Goal: Check status: Check status

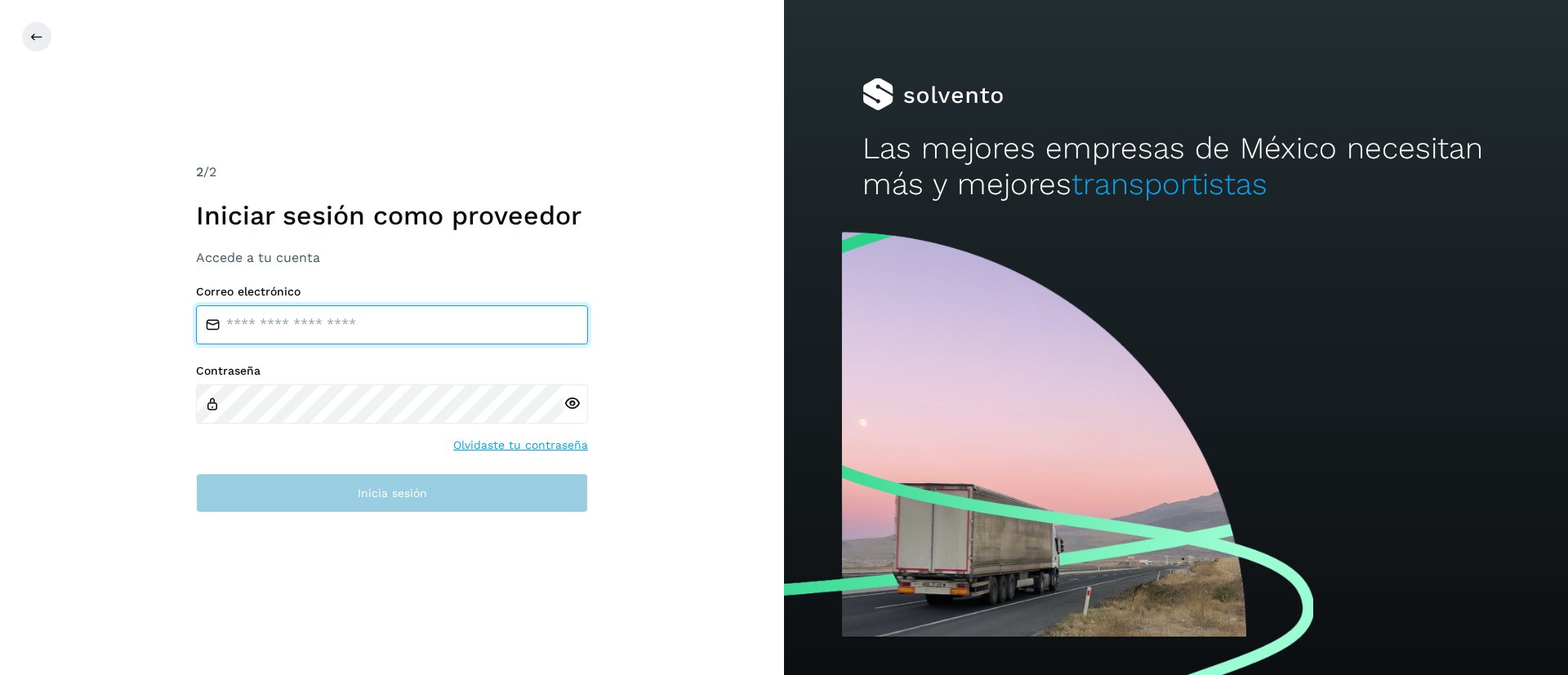
type input "**********"
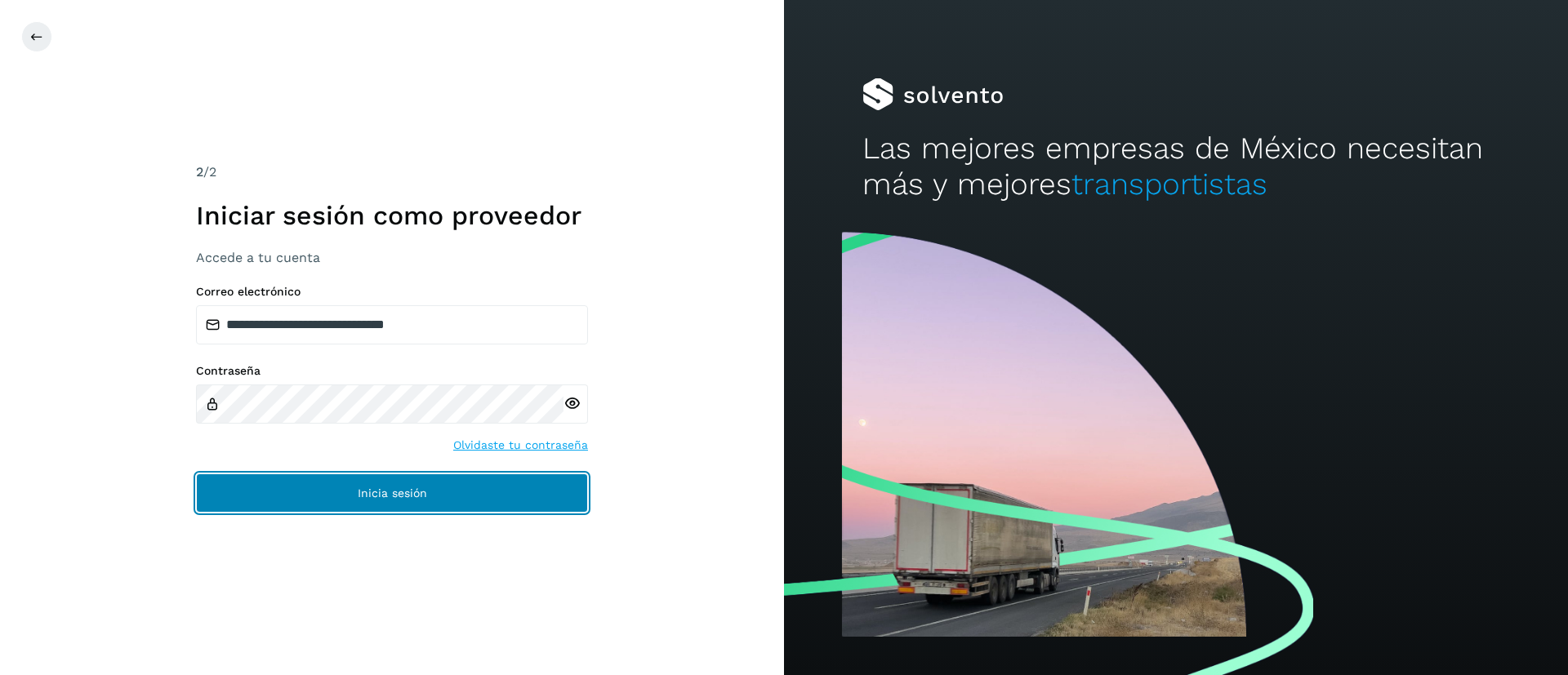
click at [366, 501] on button "Inicia sesión" at bounding box center [391, 493] width 392 height 39
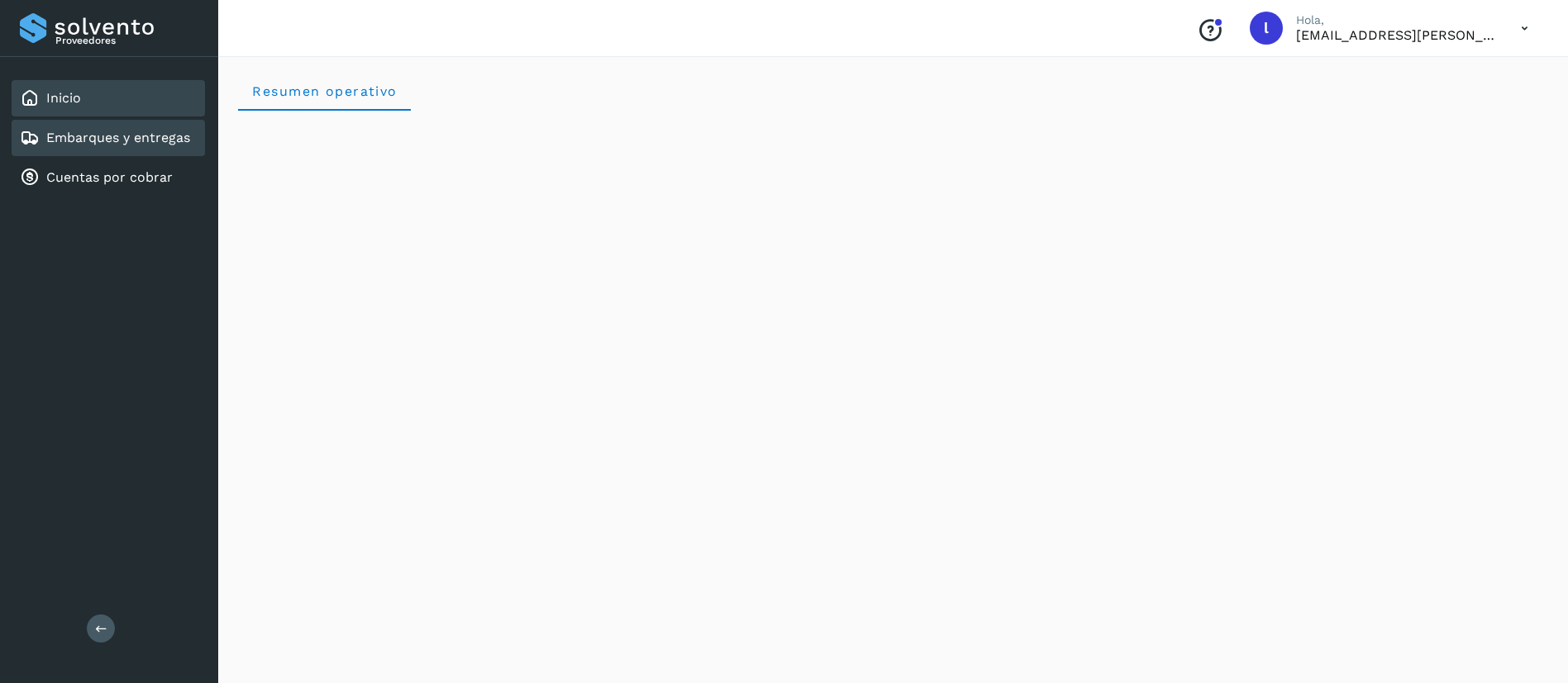
click at [101, 138] on link "Embarques y entregas" at bounding box center [118, 137] width 144 height 16
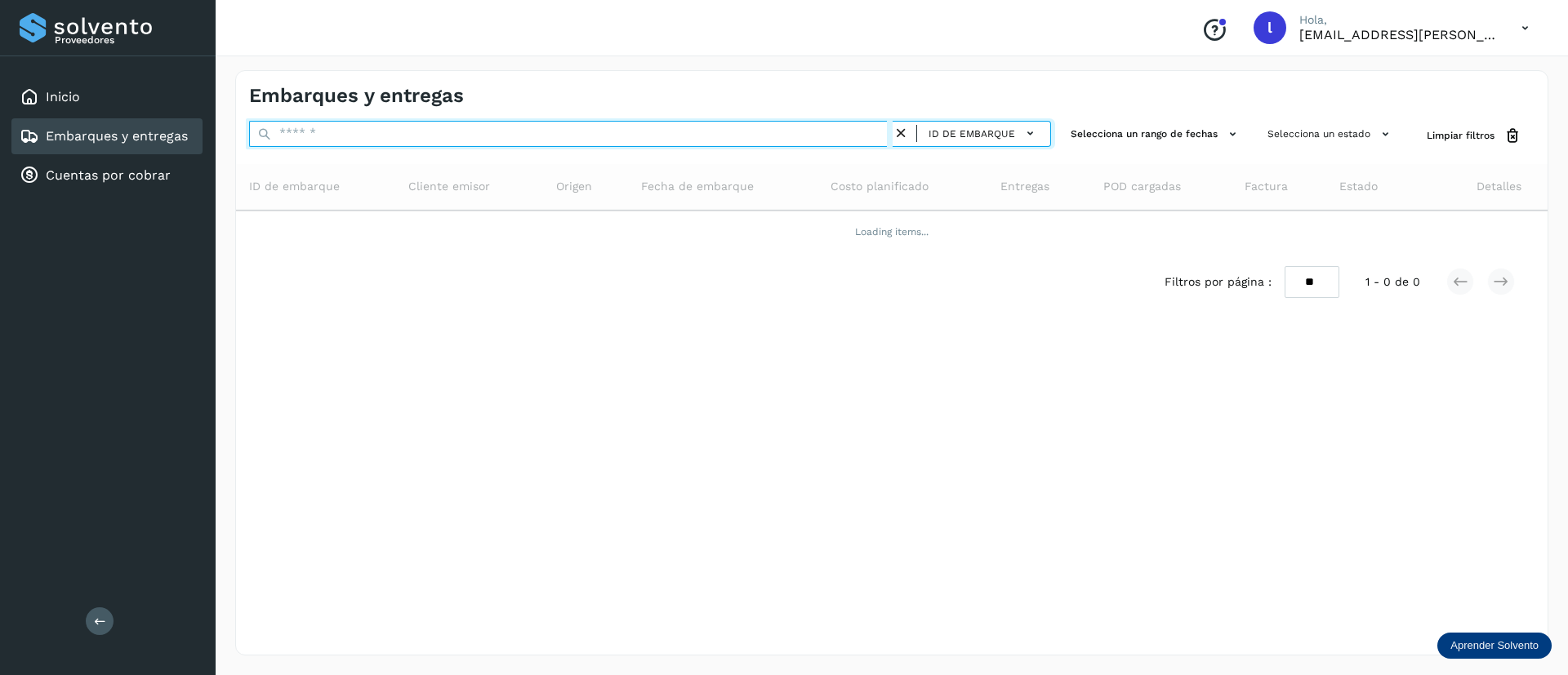
click at [402, 128] on input "text" at bounding box center [571, 134] width 644 height 26
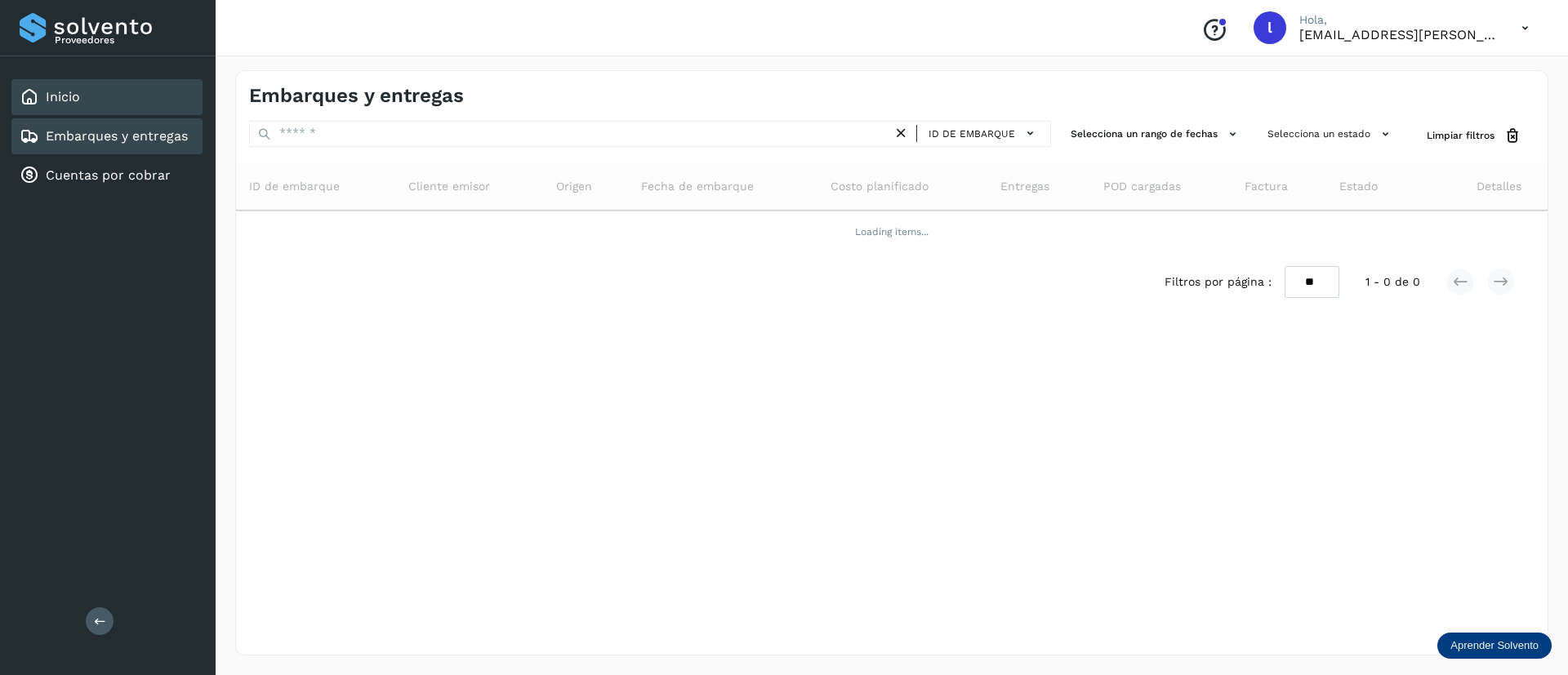
click at [91, 99] on div "Inicio" at bounding box center [107, 97] width 191 height 36
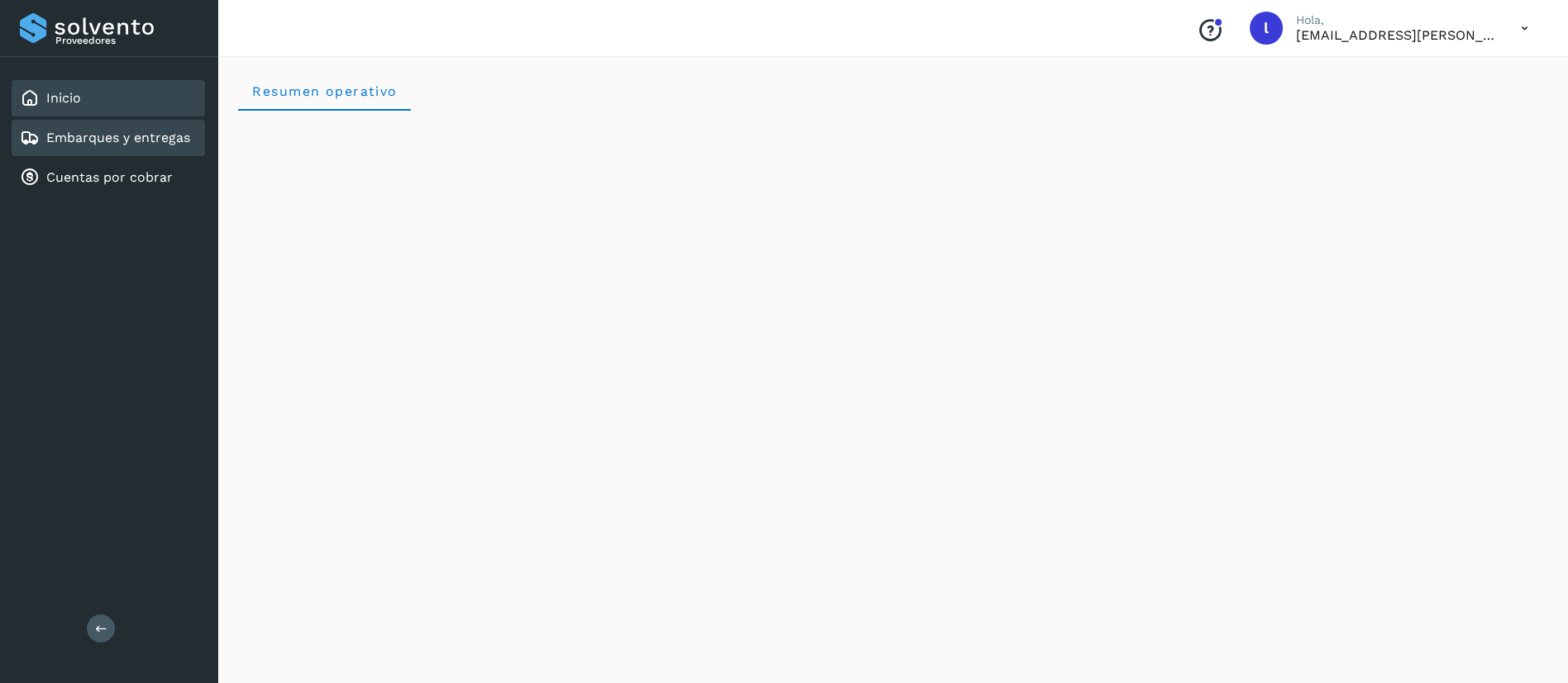
click at [127, 125] on div "Embarques y entregas" at bounding box center [108, 138] width 193 height 37
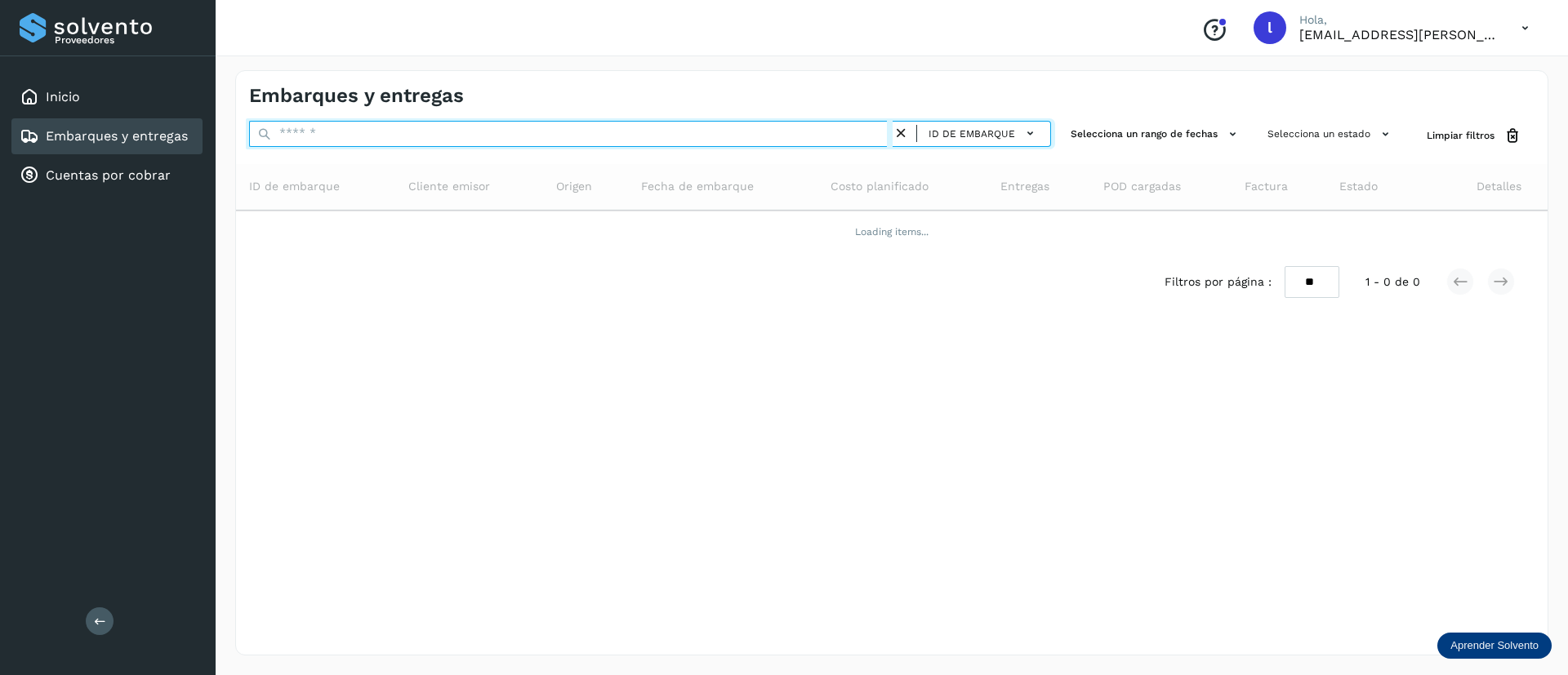
click at [410, 130] on input "text" at bounding box center [571, 134] width 644 height 26
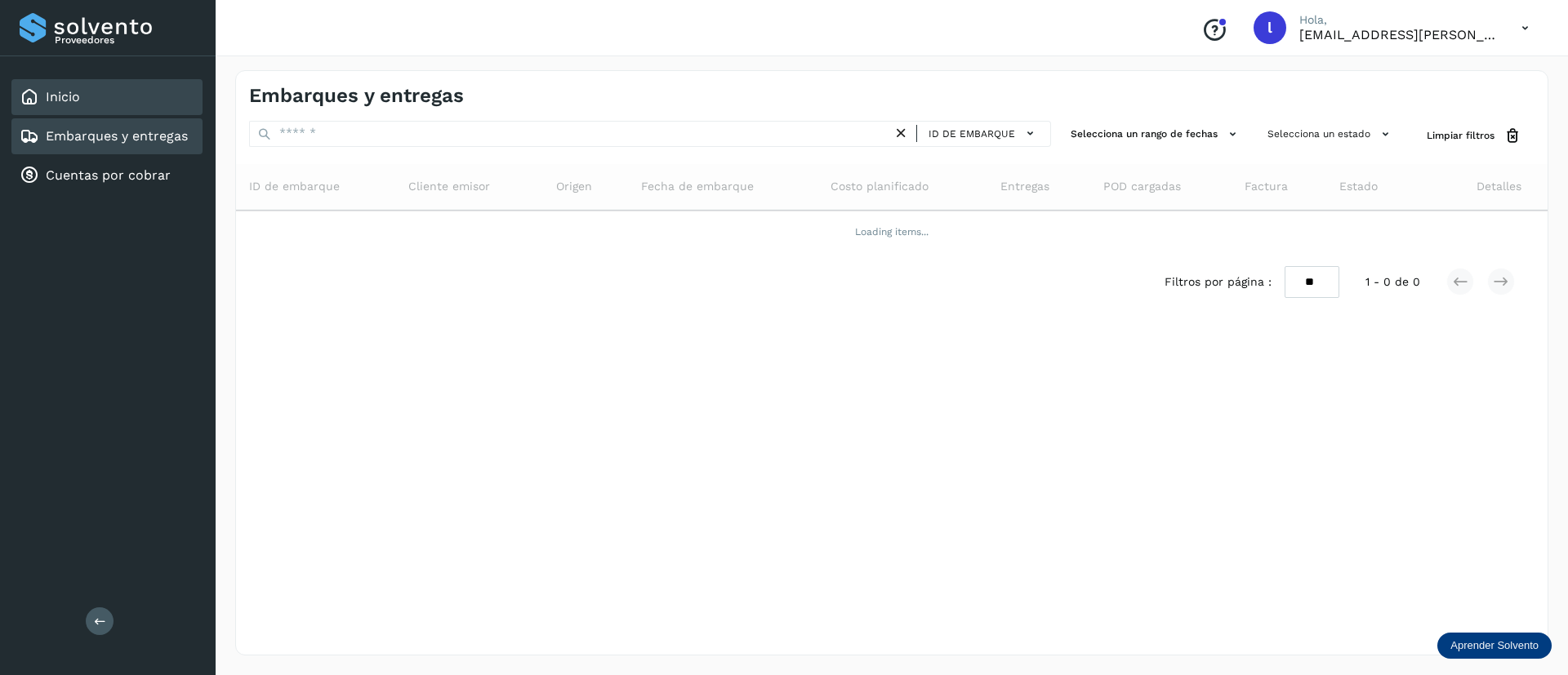
click at [89, 88] on div "Inicio" at bounding box center [107, 97] width 191 height 36
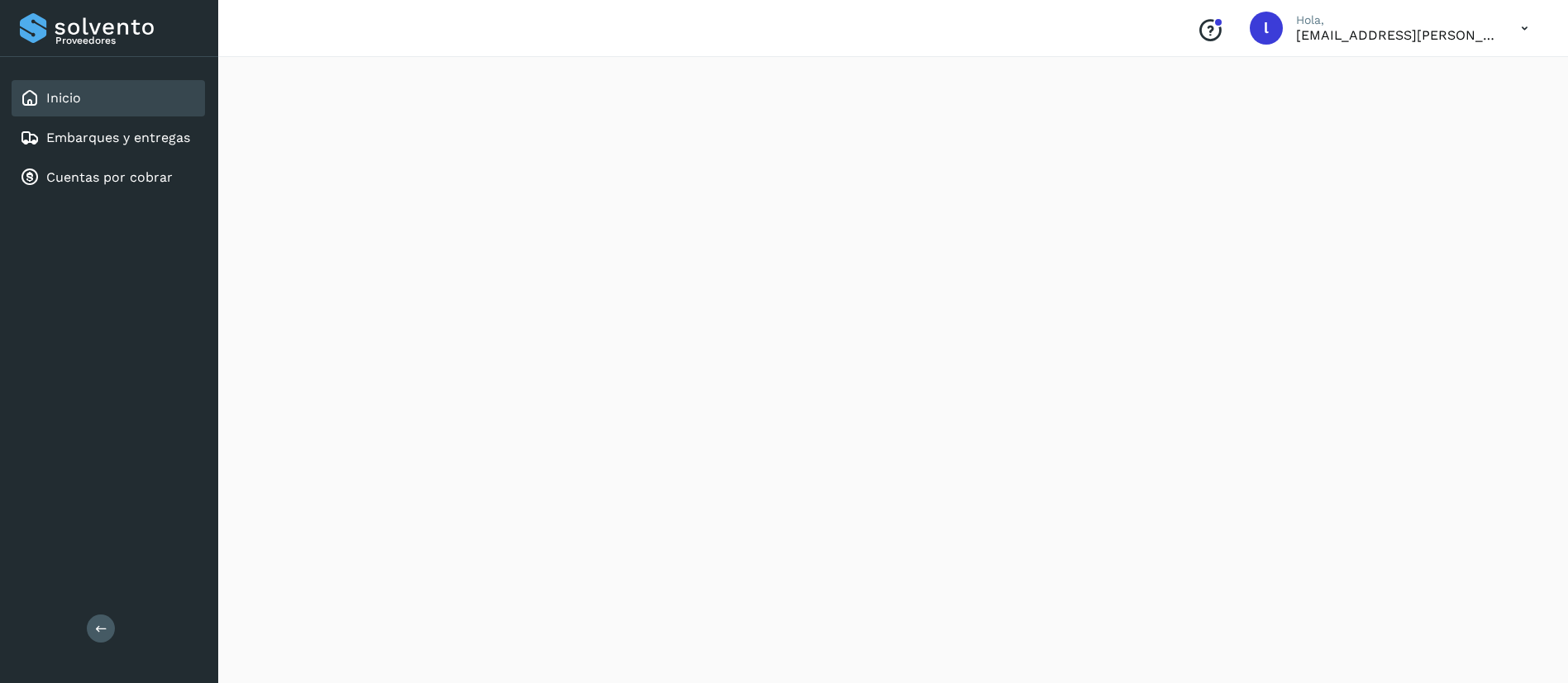
scroll to position [1420, 0]
click at [17, 131] on div "Embarques y entregas" at bounding box center [108, 138] width 193 height 37
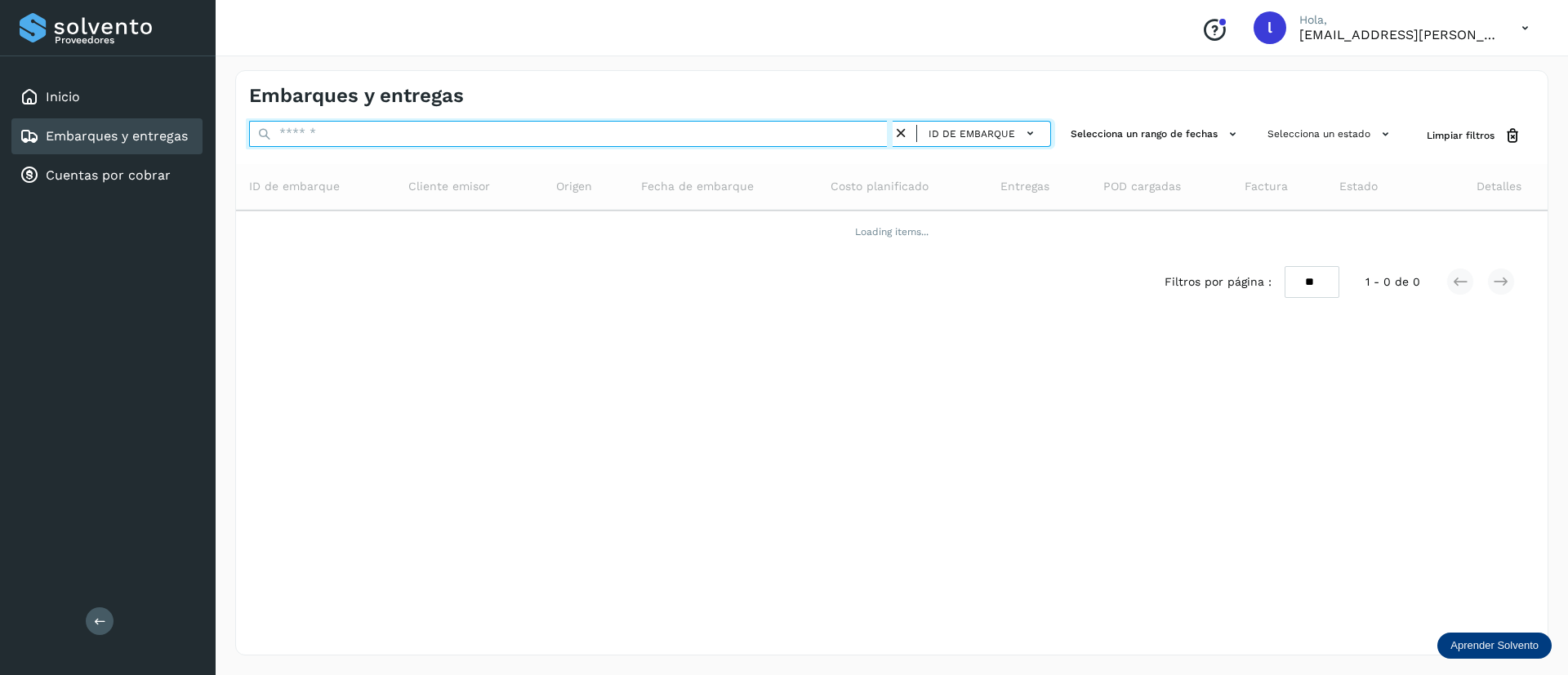
click at [357, 129] on input "text" at bounding box center [571, 134] width 644 height 26
paste input "**********"
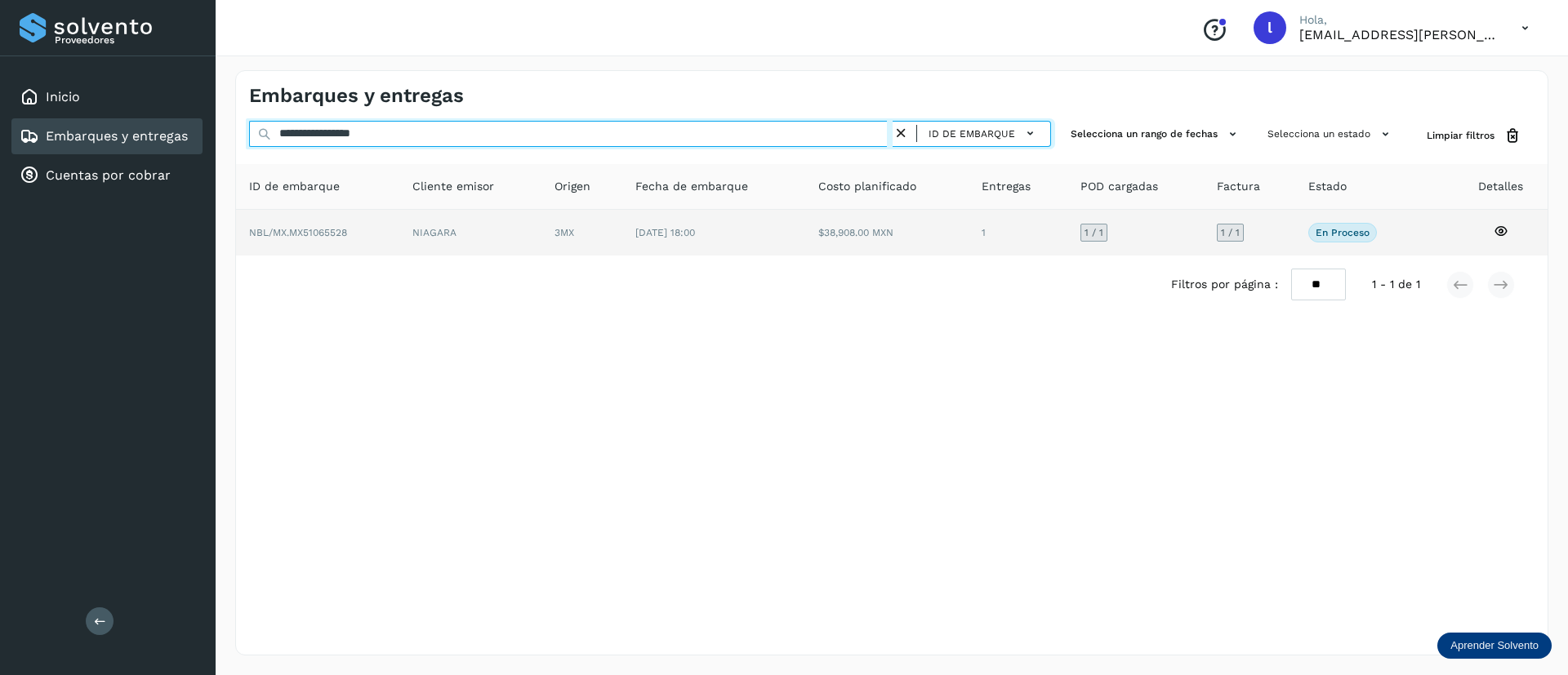
type input "**********"
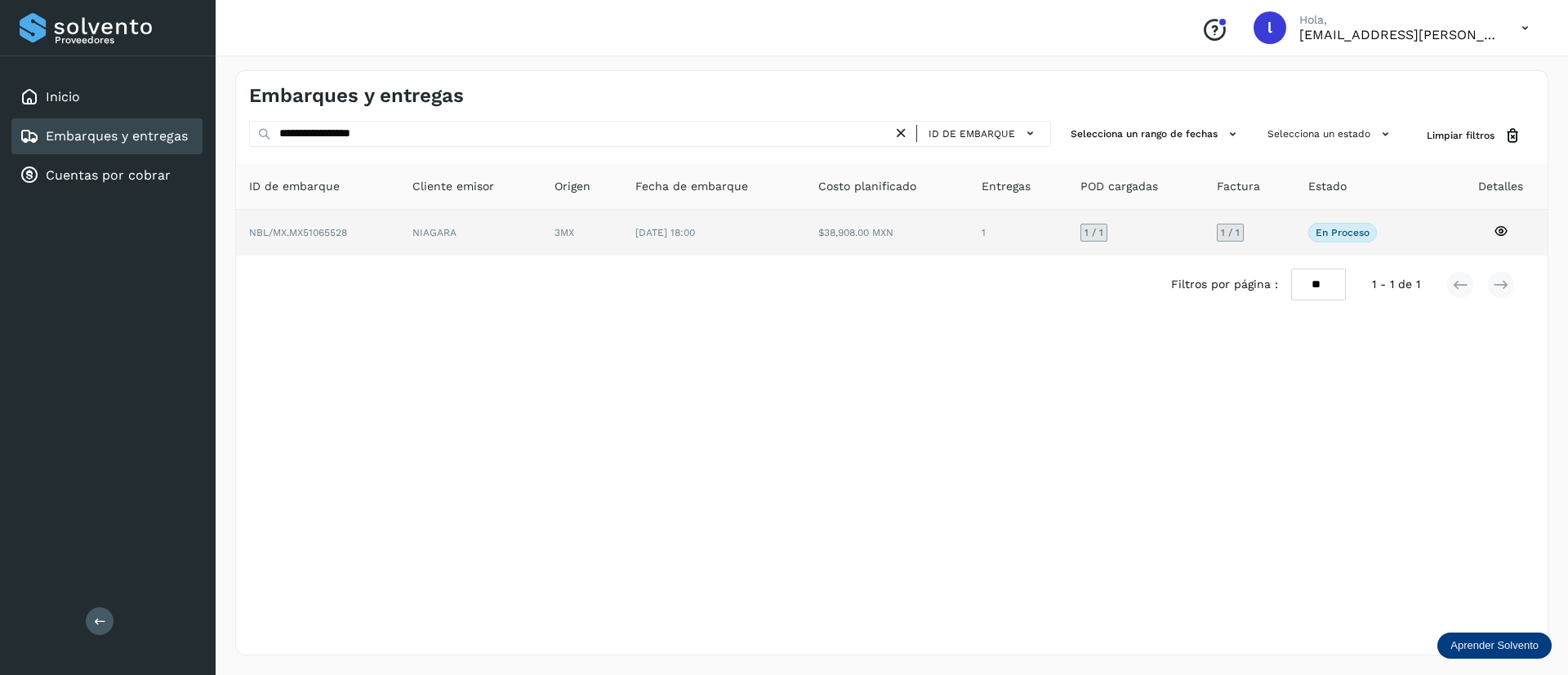
click at [969, 229] on td "$38,908.00 MXN" at bounding box center [1018, 233] width 99 height 46
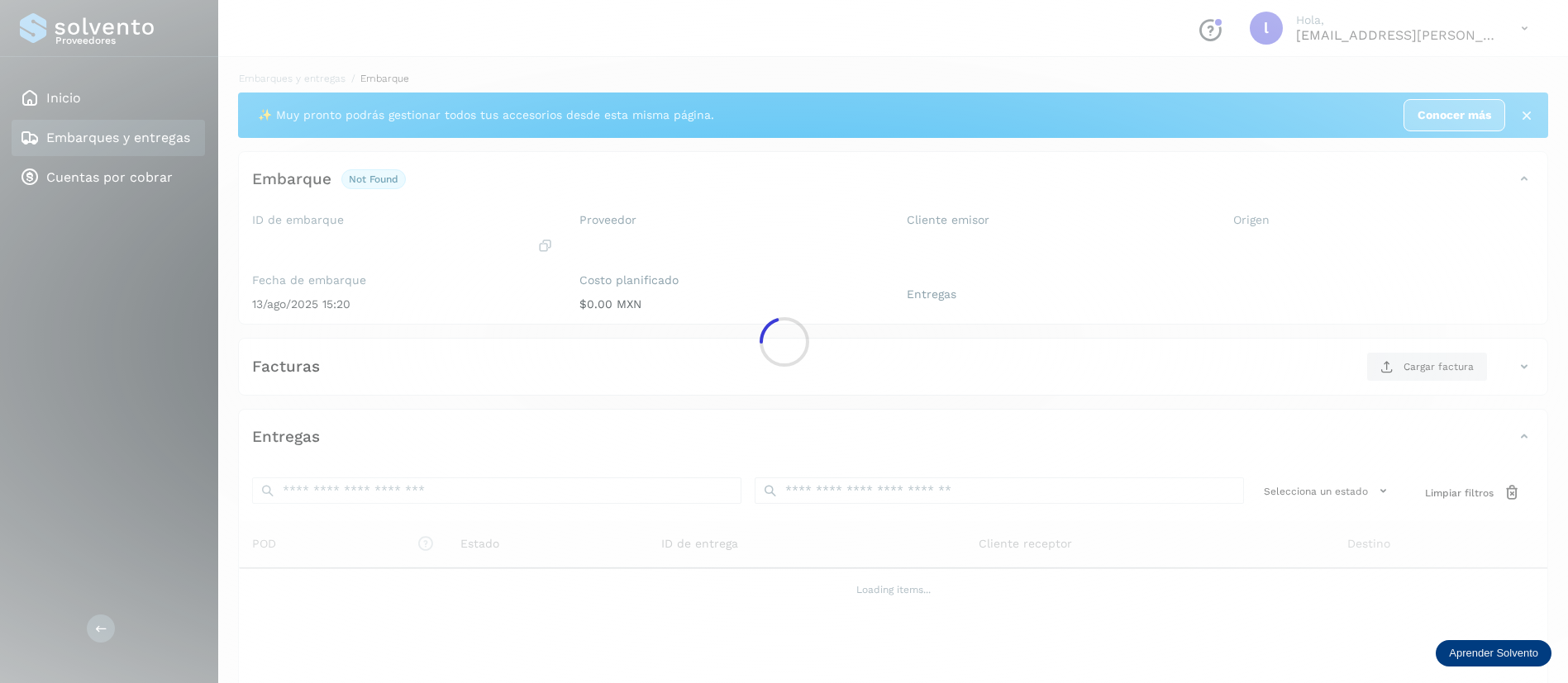
click at [767, 250] on div at bounding box center [784, 341] width 1568 height 683
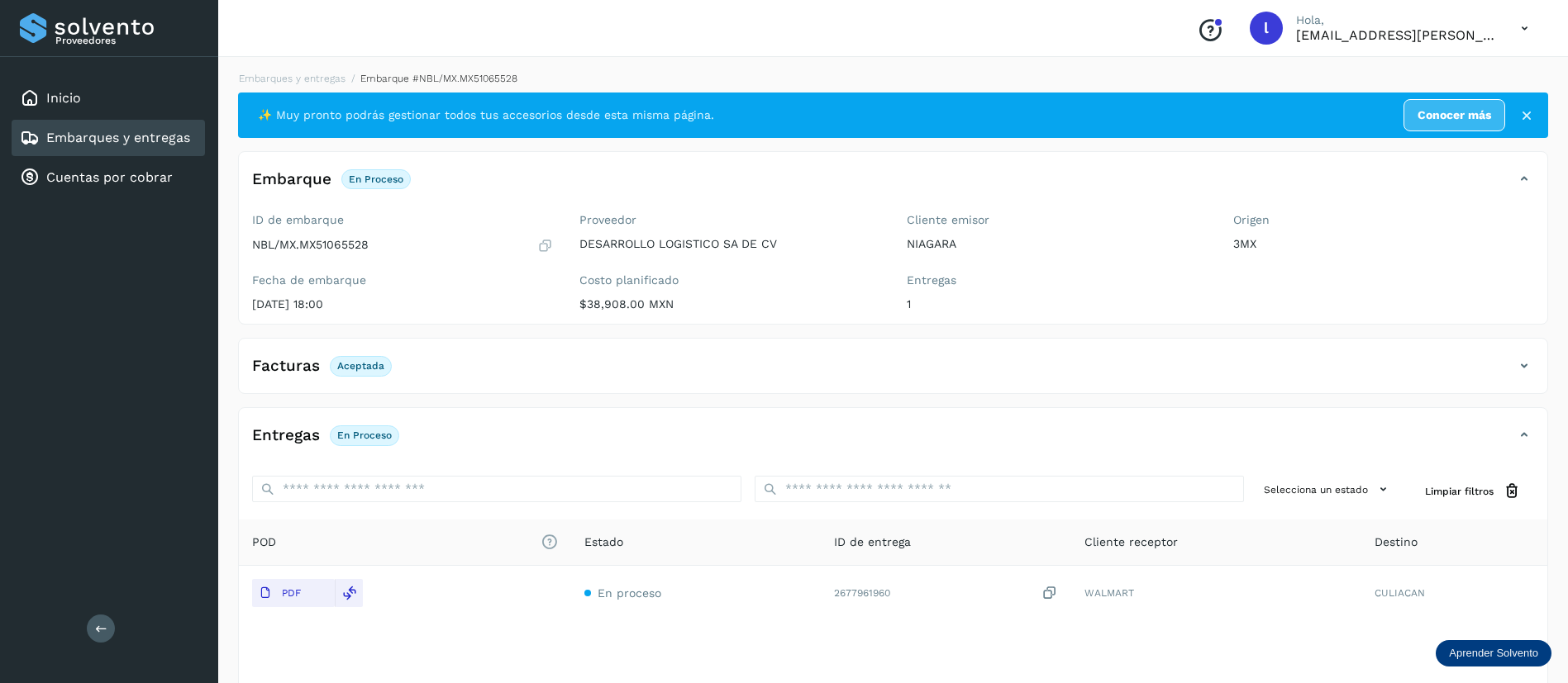
click at [122, 155] on div "Embarques y entregas" at bounding box center [108, 138] width 193 height 37
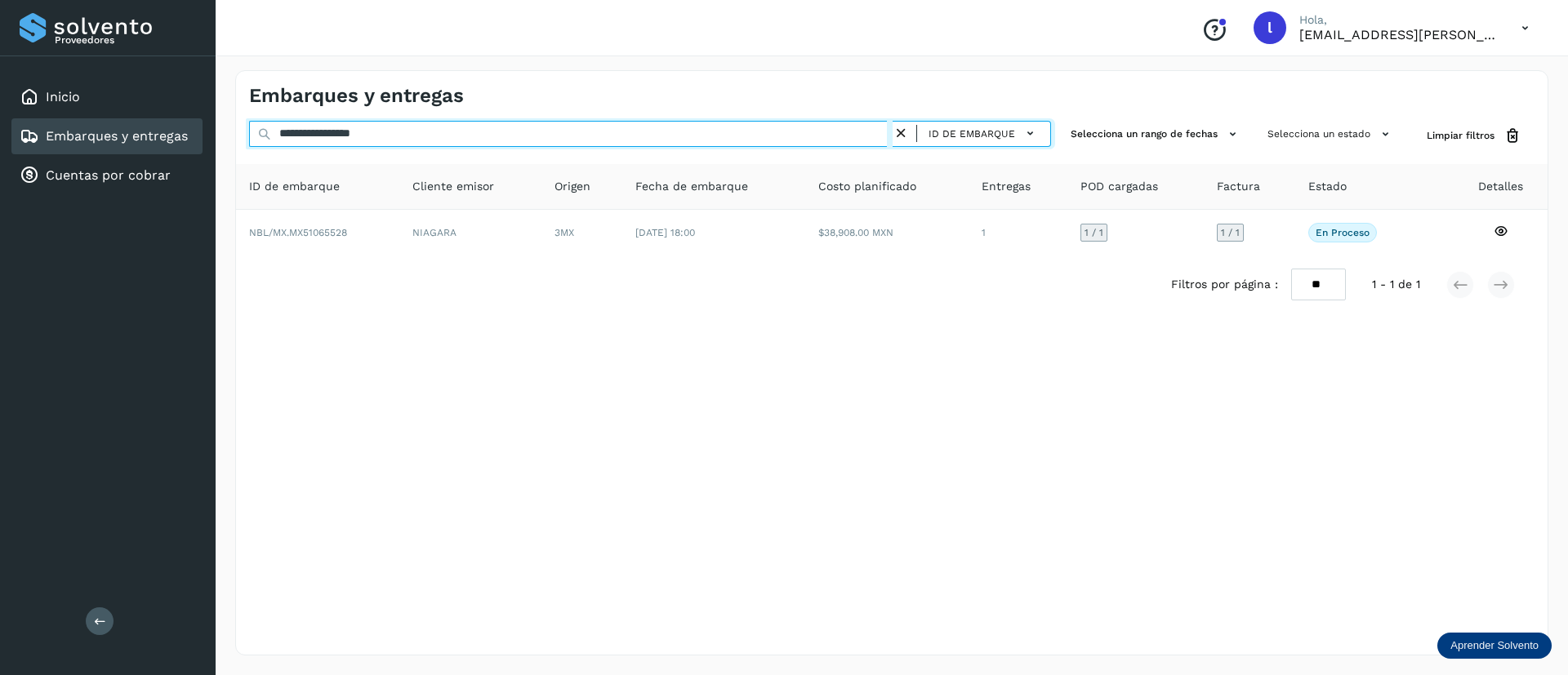
drag, startPoint x: 423, startPoint y: 138, endPoint x: 185, endPoint y: 136, distance: 238.0
click at [185, 136] on div "**********" at bounding box center [784, 337] width 1568 height 675
paste input "text"
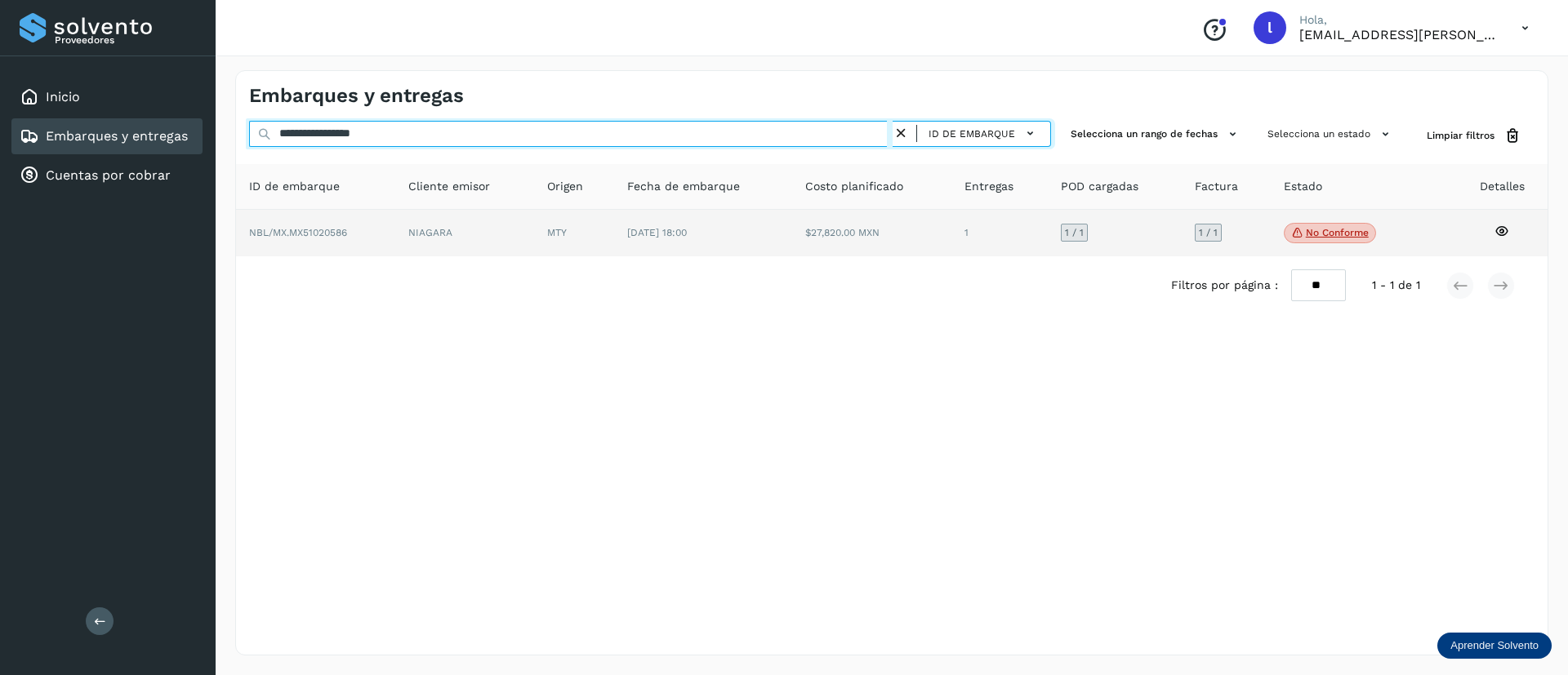
type input "**********"
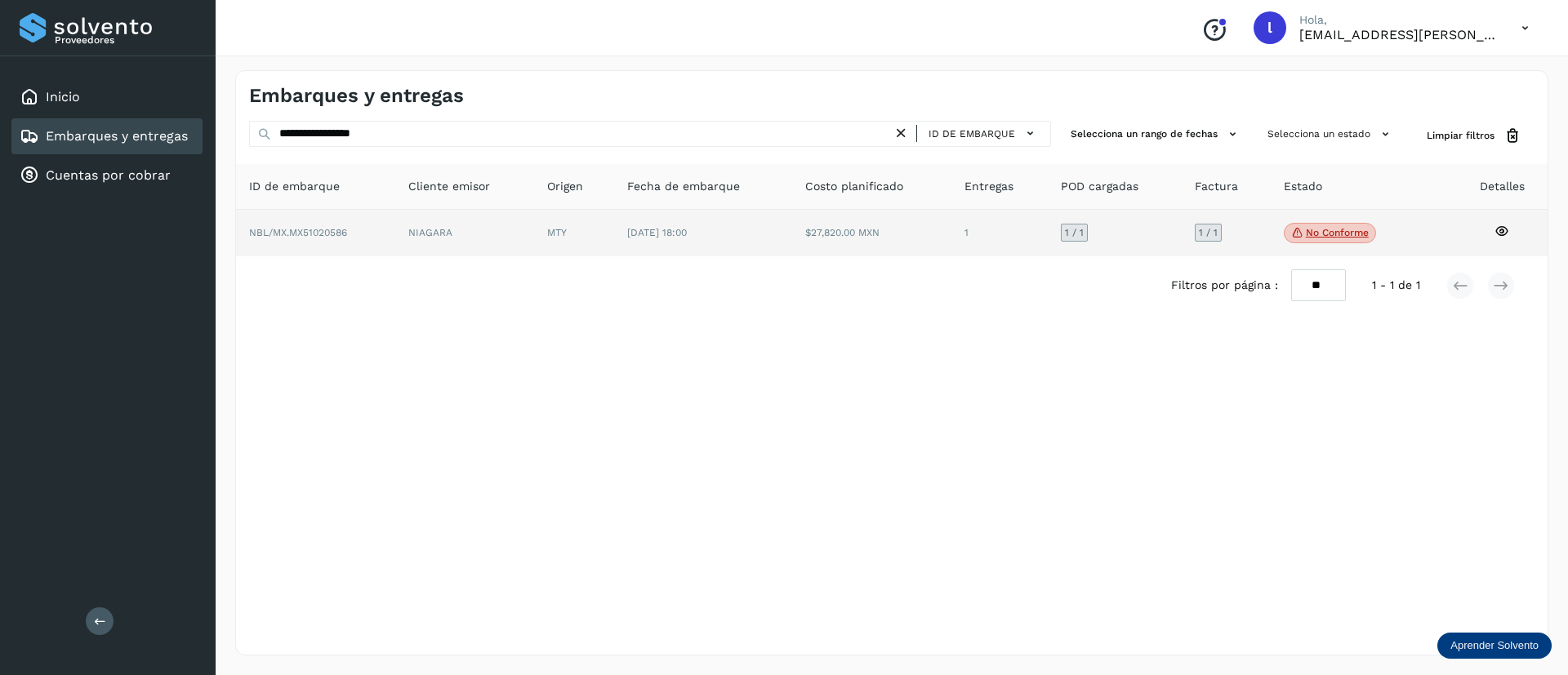
click at [951, 219] on td "$27,820.00 MXN" at bounding box center [999, 233] width 96 height 48
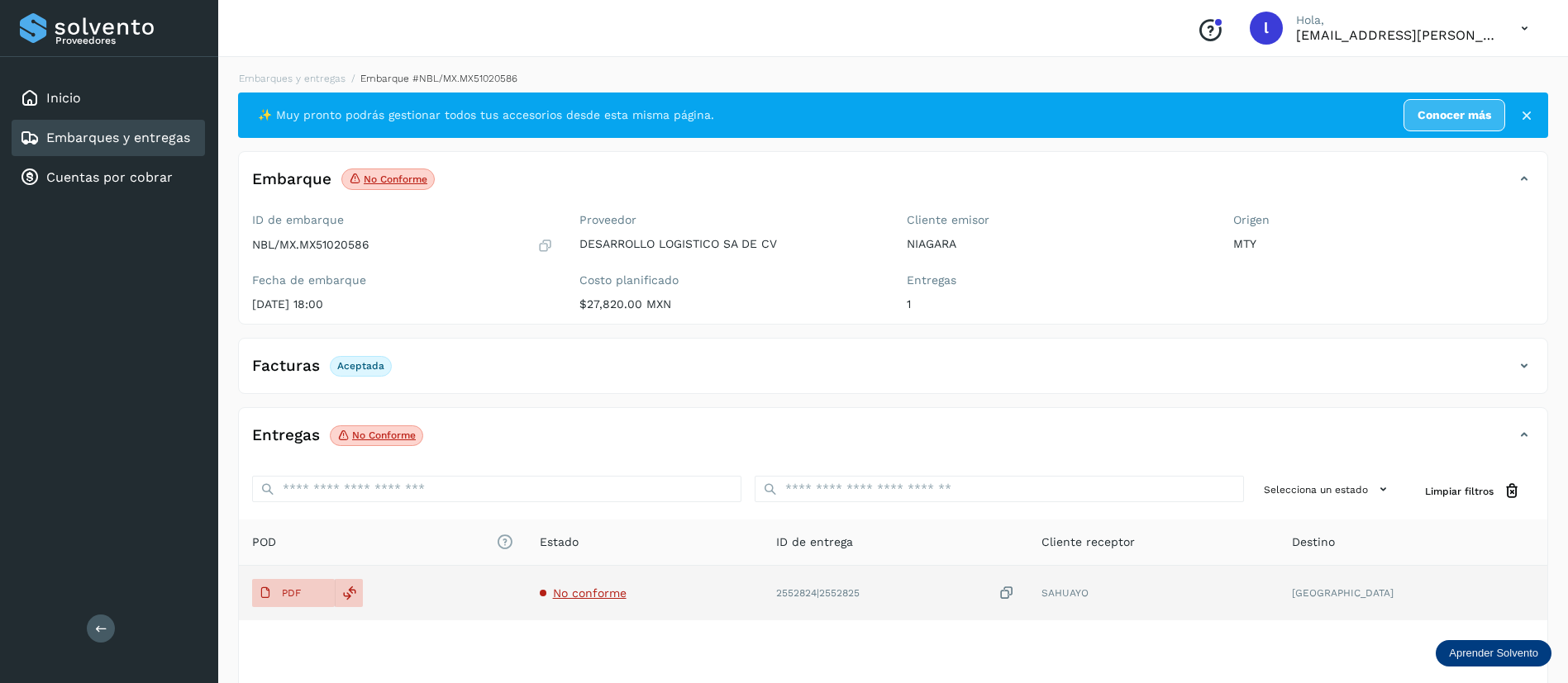
click at [593, 587] on span "No conforme" at bounding box center [589, 593] width 73 height 13
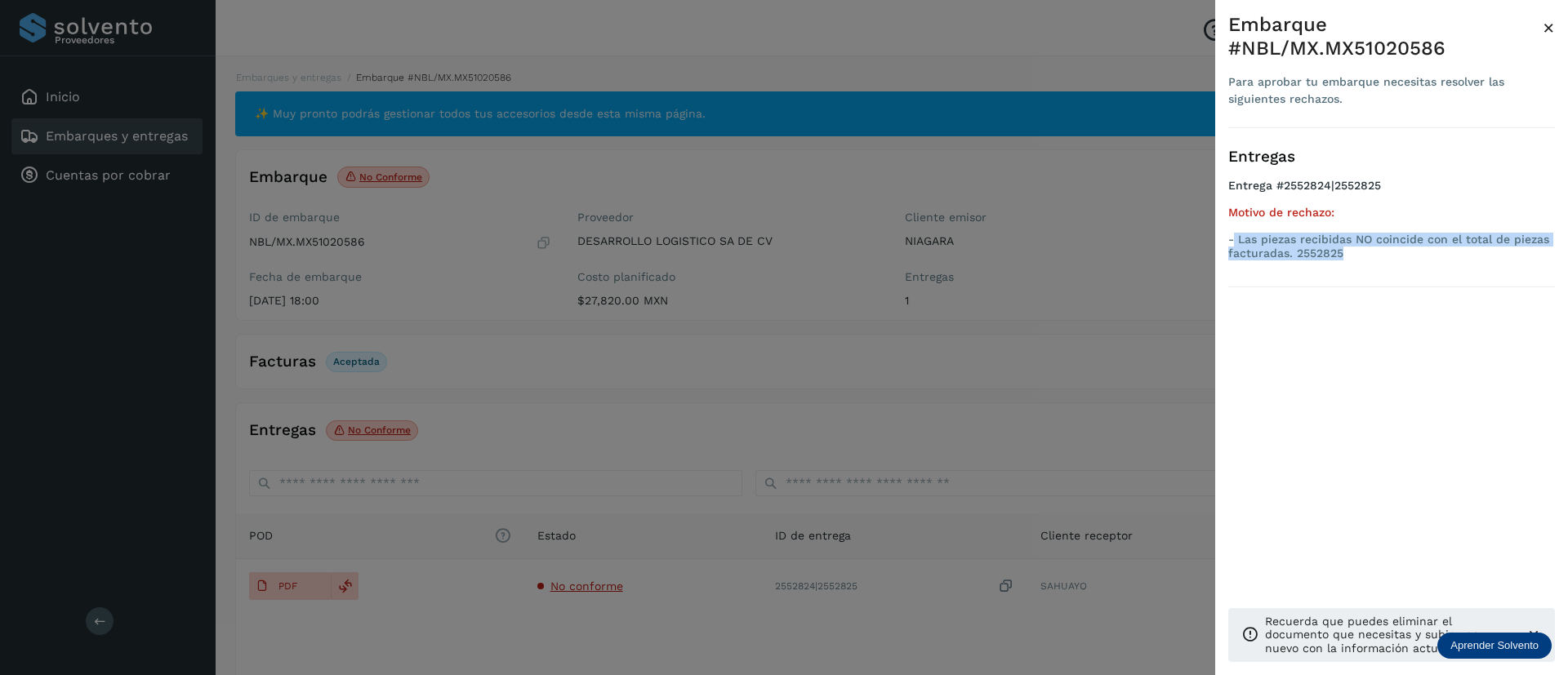
drag, startPoint x: 1236, startPoint y: 239, endPoint x: 1476, endPoint y: 255, distance: 240.5
click at [1476, 255] on p "- Las piezas recibidas NO coincide con el total de piezas facturadas. 2552825" at bounding box center [1391, 247] width 326 height 28
click at [867, 491] on div at bounding box center [784, 337] width 1568 height 675
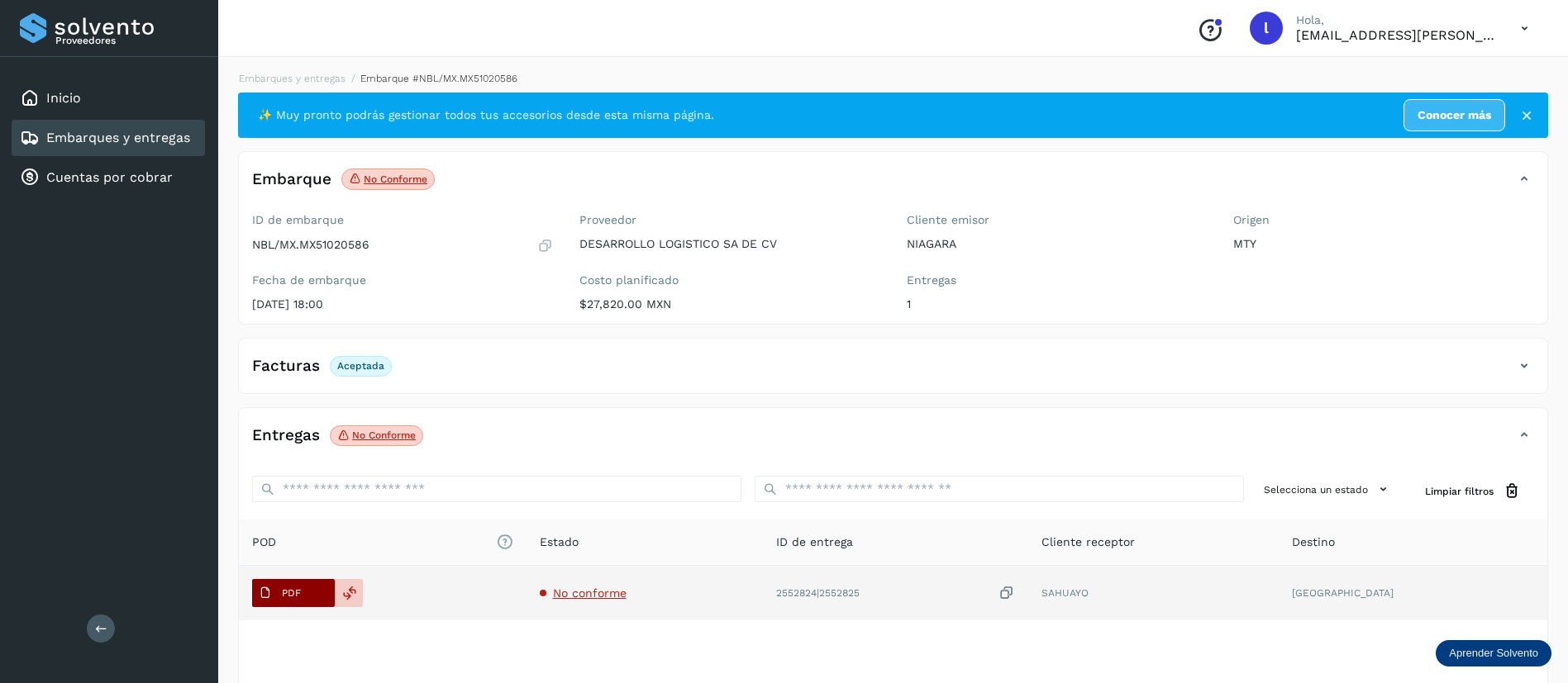
click at [284, 589] on p "PDF" at bounding box center [291, 593] width 19 height 12
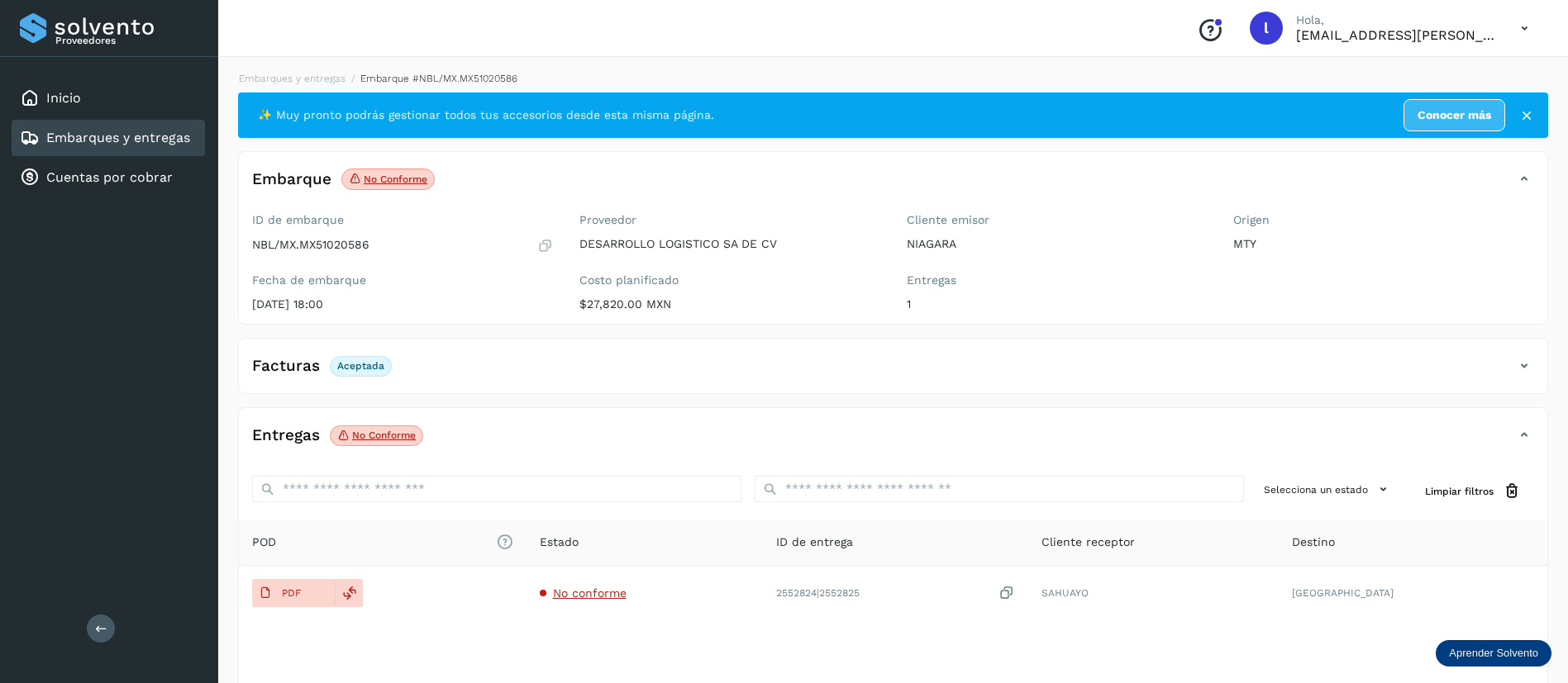
click at [127, 137] on link "Embarques y entregas" at bounding box center [118, 137] width 144 height 16
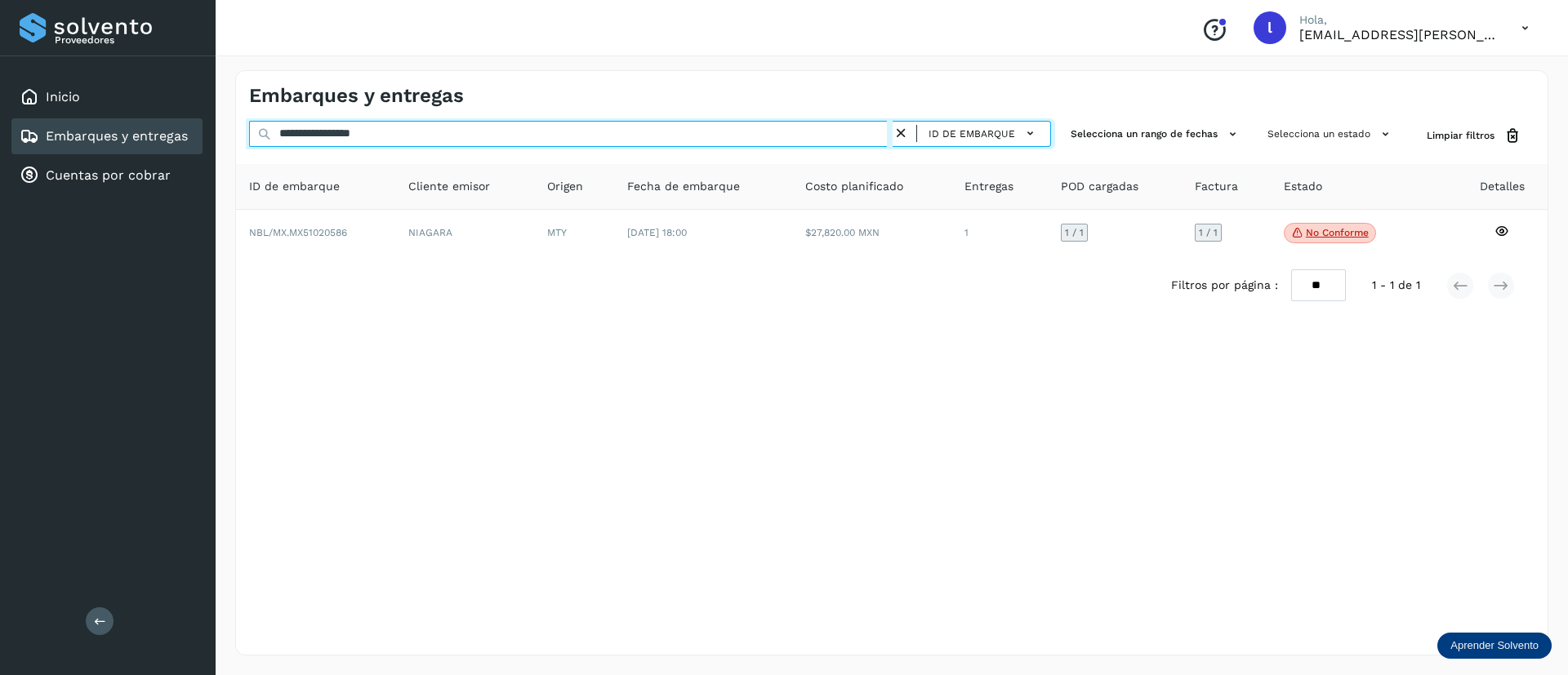
drag, startPoint x: 412, startPoint y: 135, endPoint x: 220, endPoint y: 131, distance: 192.0
click at [220, 131] on div "**********" at bounding box center [891, 363] width 1353 height 625
paste input "text"
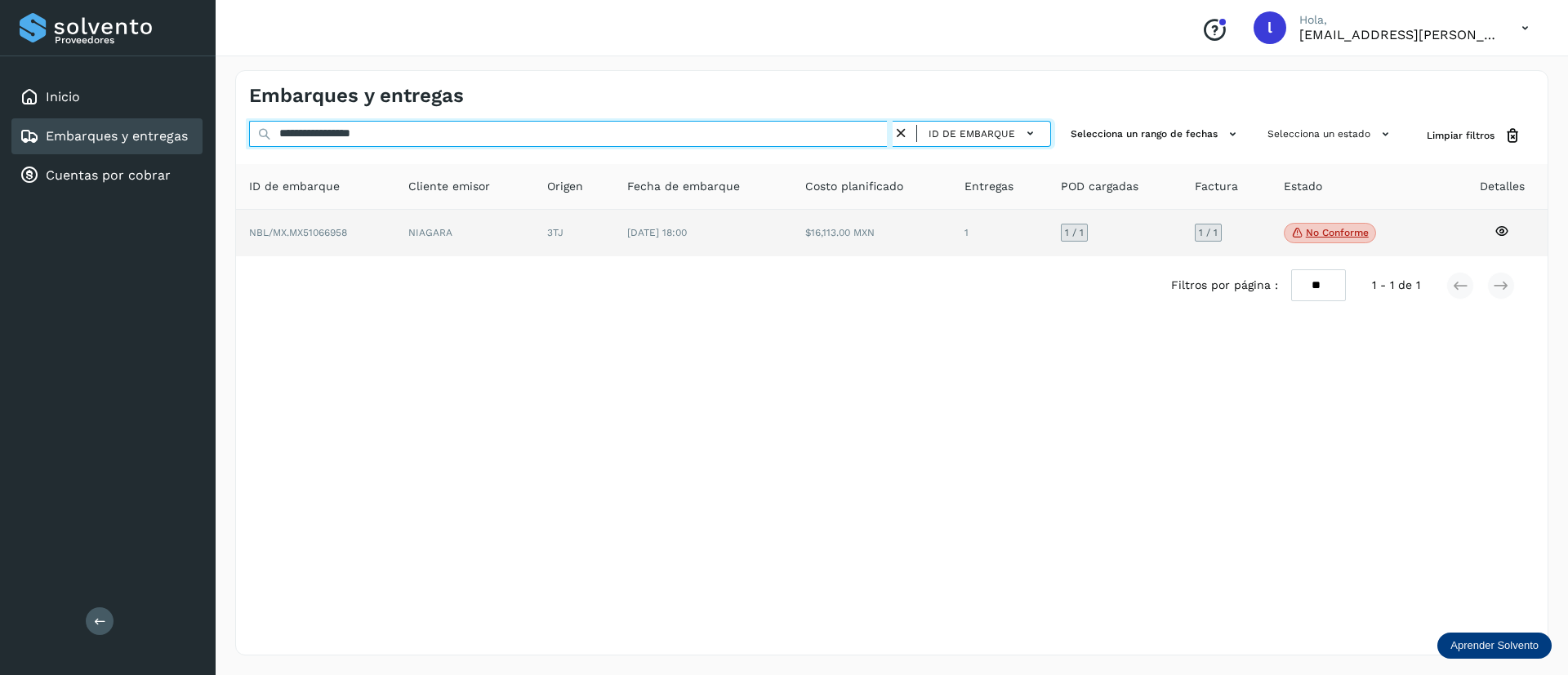
type input "**********"
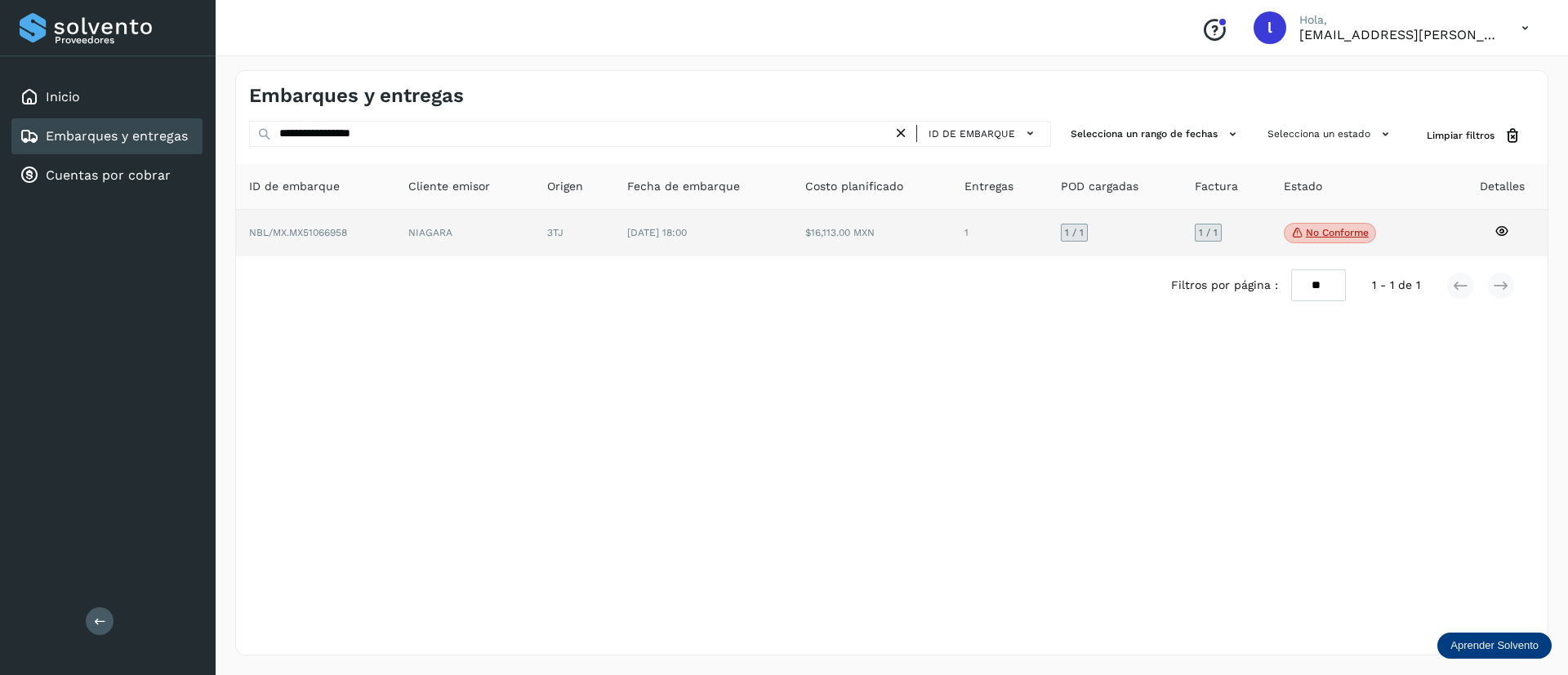
click at [951, 221] on td "$16,113.00 MXN" at bounding box center [999, 233] width 96 height 48
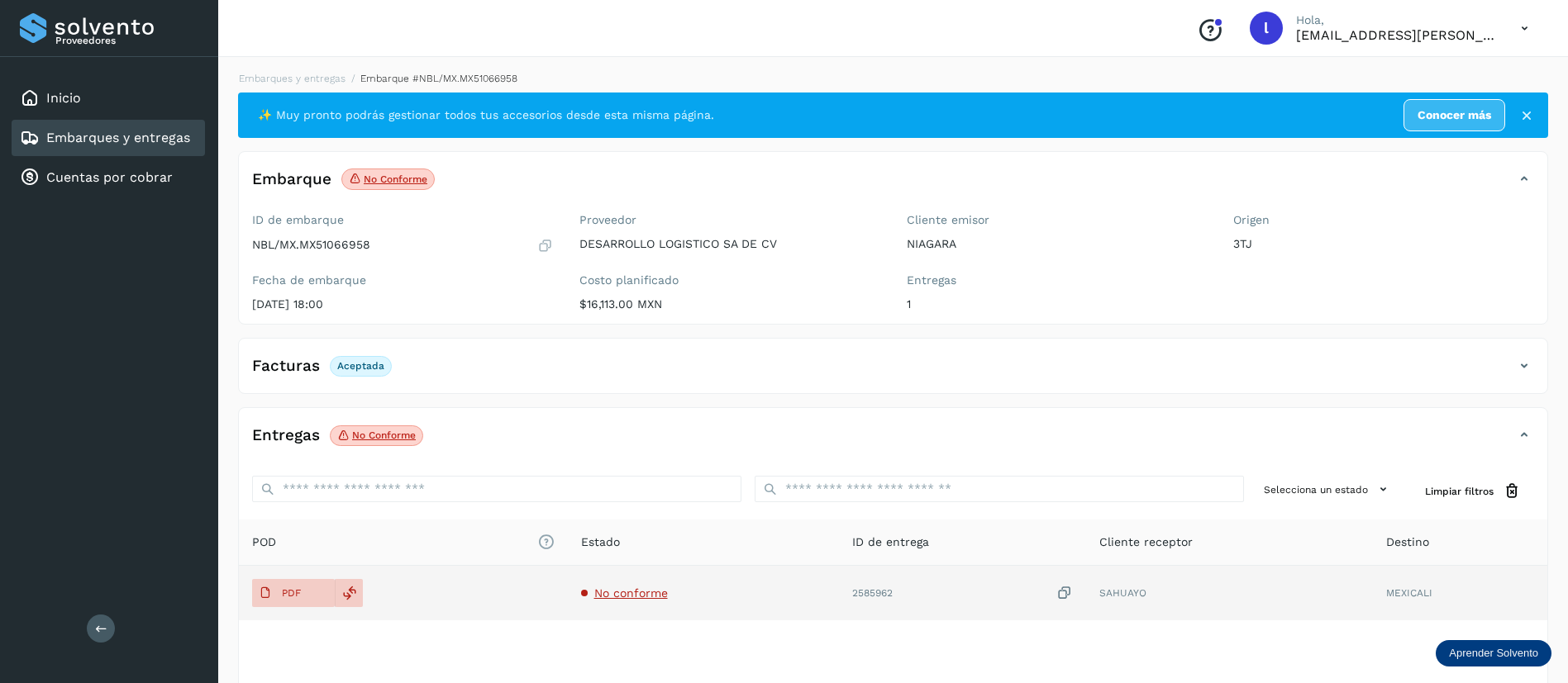
click at [839, 601] on td "No conforme" at bounding box center [962, 593] width 247 height 55
click at [650, 595] on span "No conforme" at bounding box center [631, 593] width 73 height 13
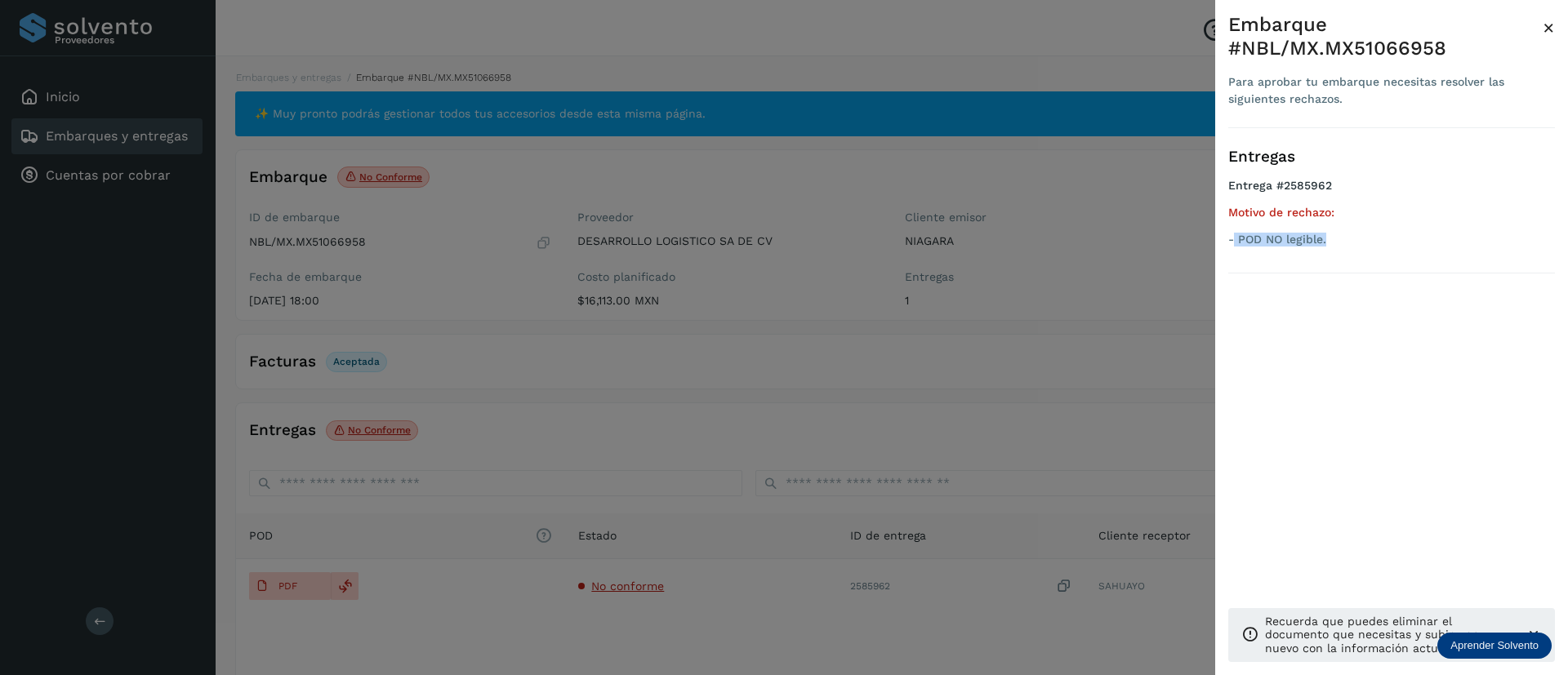
drag, startPoint x: 1330, startPoint y: 238, endPoint x: 1235, endPoint y: 252, distance: 96.0
click at [1235, 252] on ul "Entrega #2585962 Motivo de rechazo: - POD NO legible." at bounding box center [1391, 215] width 326 height 73
copy p "POD NO legible."
click at [1549, 34] on span "×" at bounding box center [1548, 28] width 12 height 23
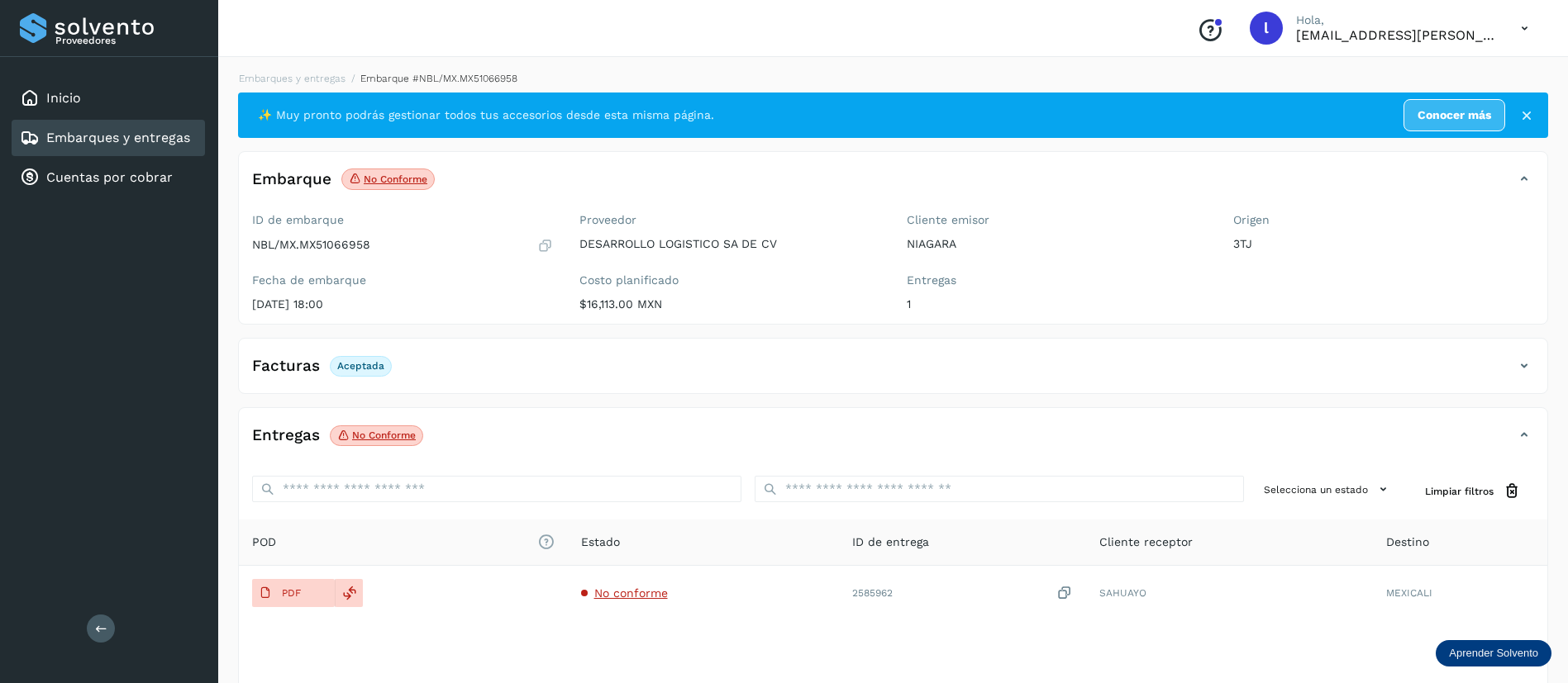
click at [98, 146] on link "Embarques y entregas" at bounding box center [118, 137] width 144 height 16
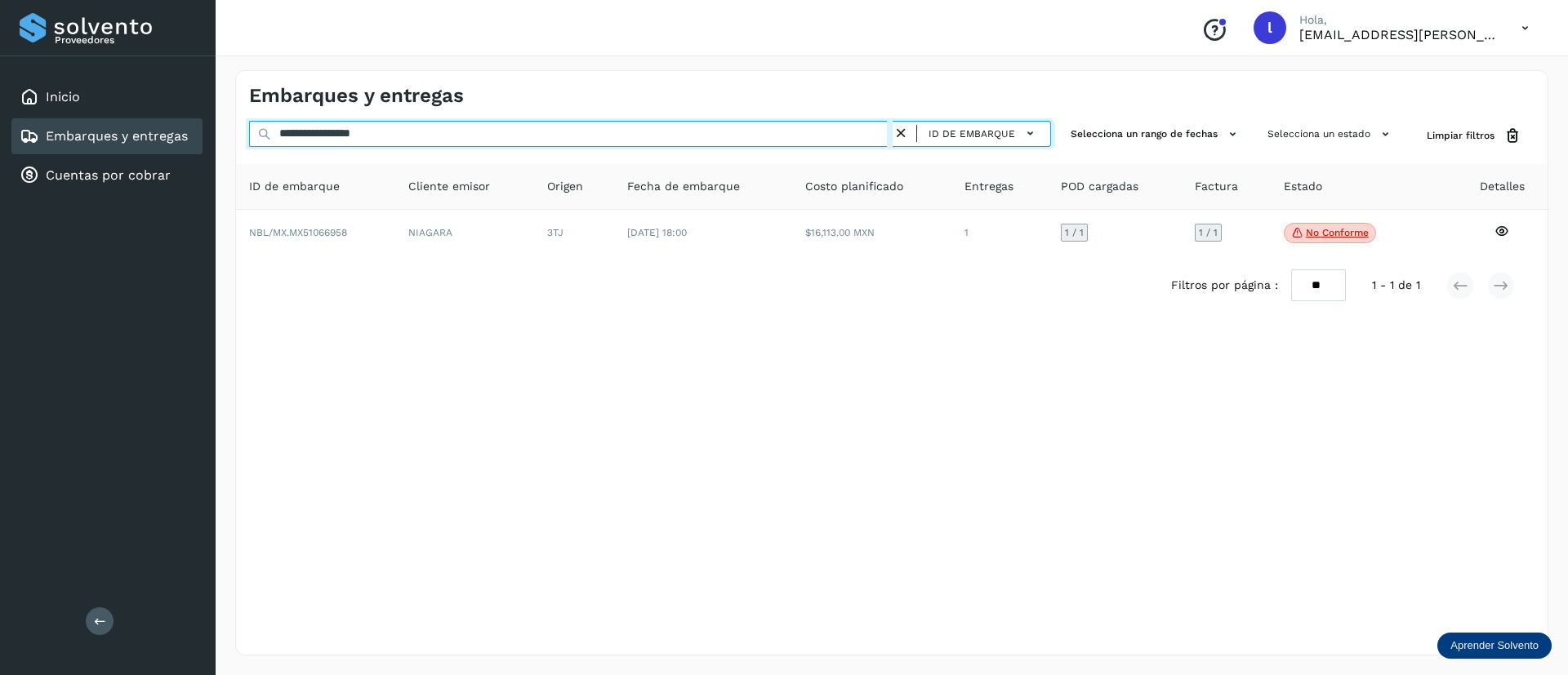
drag, startPoint x: 446, startPoint y: 123, endPoint x: 205, endPoint y: 129, distance: 241.1
click at [205, 129] on div "**********" at bounding box center [784, 337] width 1568 height 675
paste input "text"
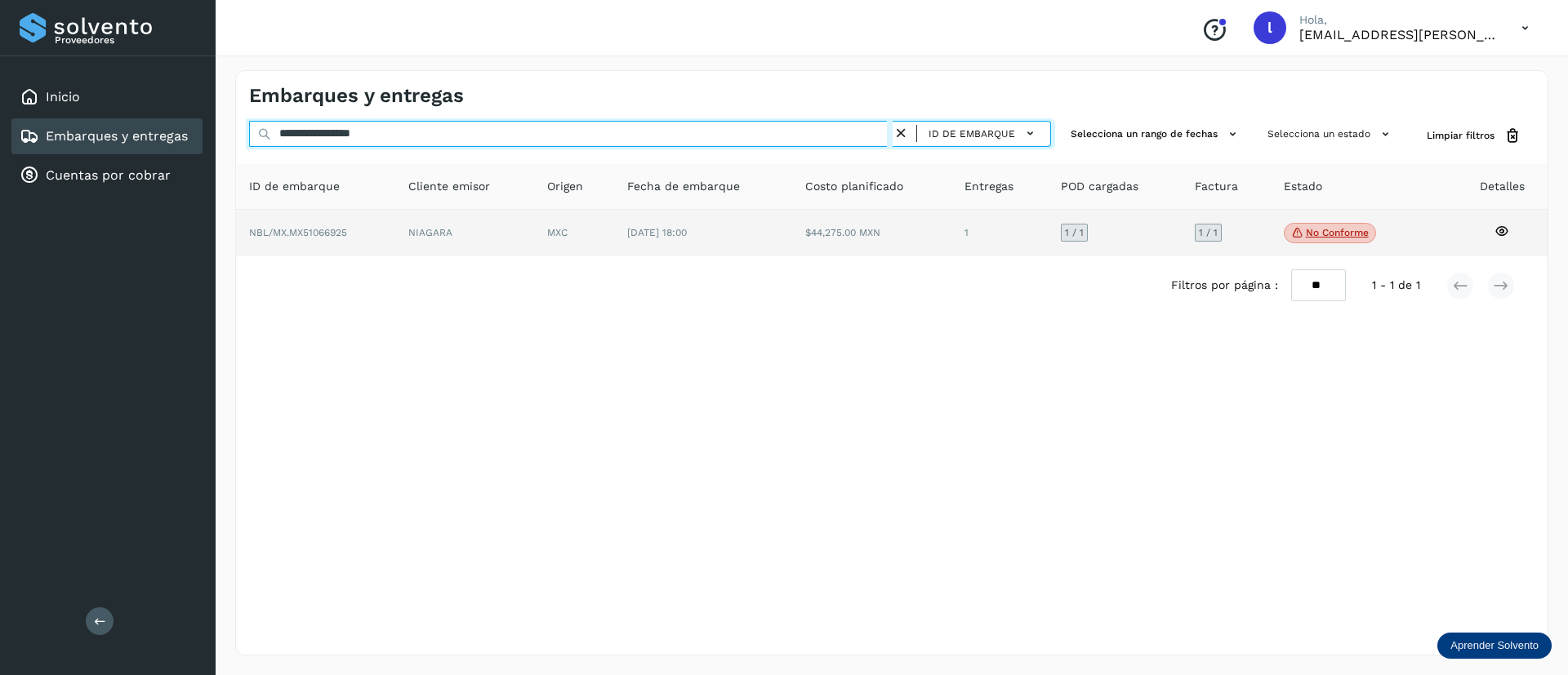
type input "**********"
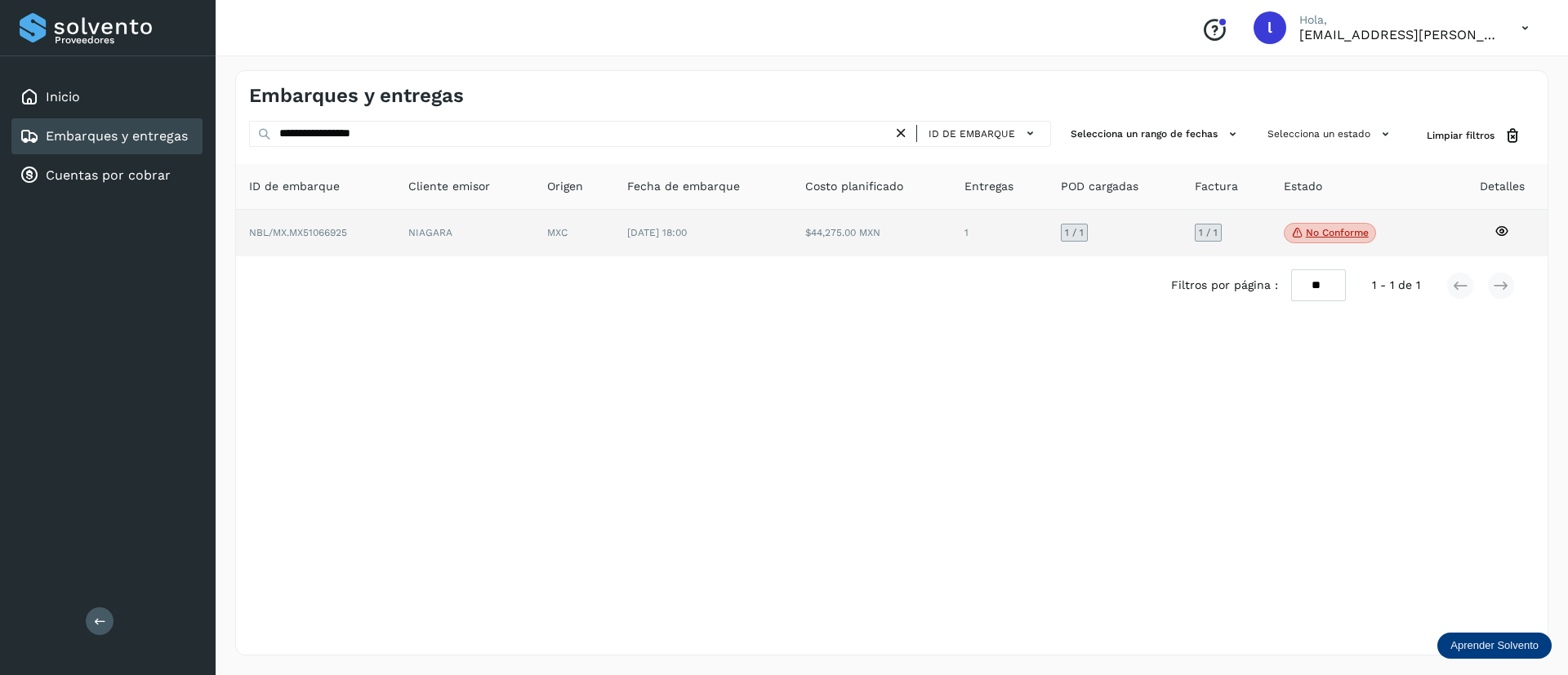
click at [792, 245] on td "[DATE] 18:00" at bounding box center [872, 233] width 160 height 48
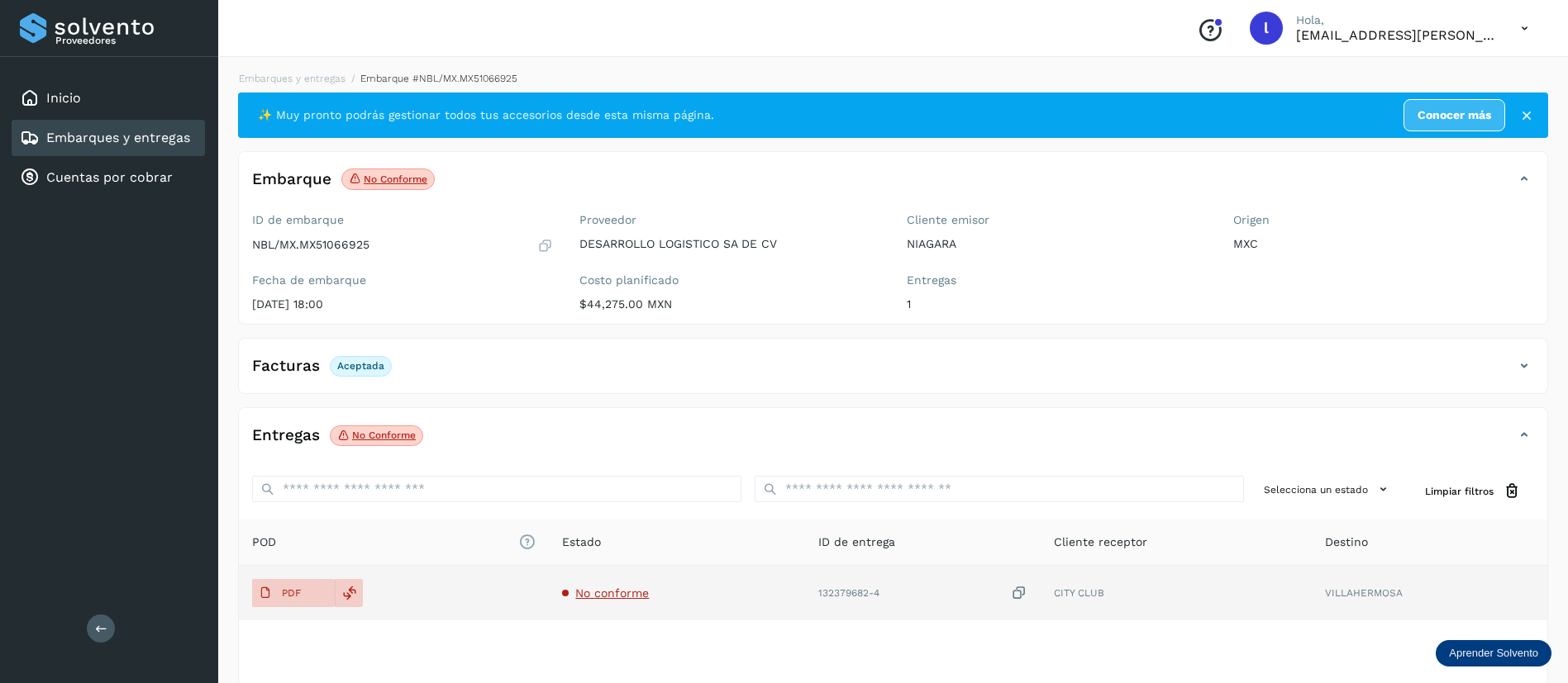
click at [805, 602] on td "No conforme" at bounding box center [922, 593] width 236 height 55
click at [618, 596] on span "No conforme" at bounding box center [612, 593] width 73 height 13
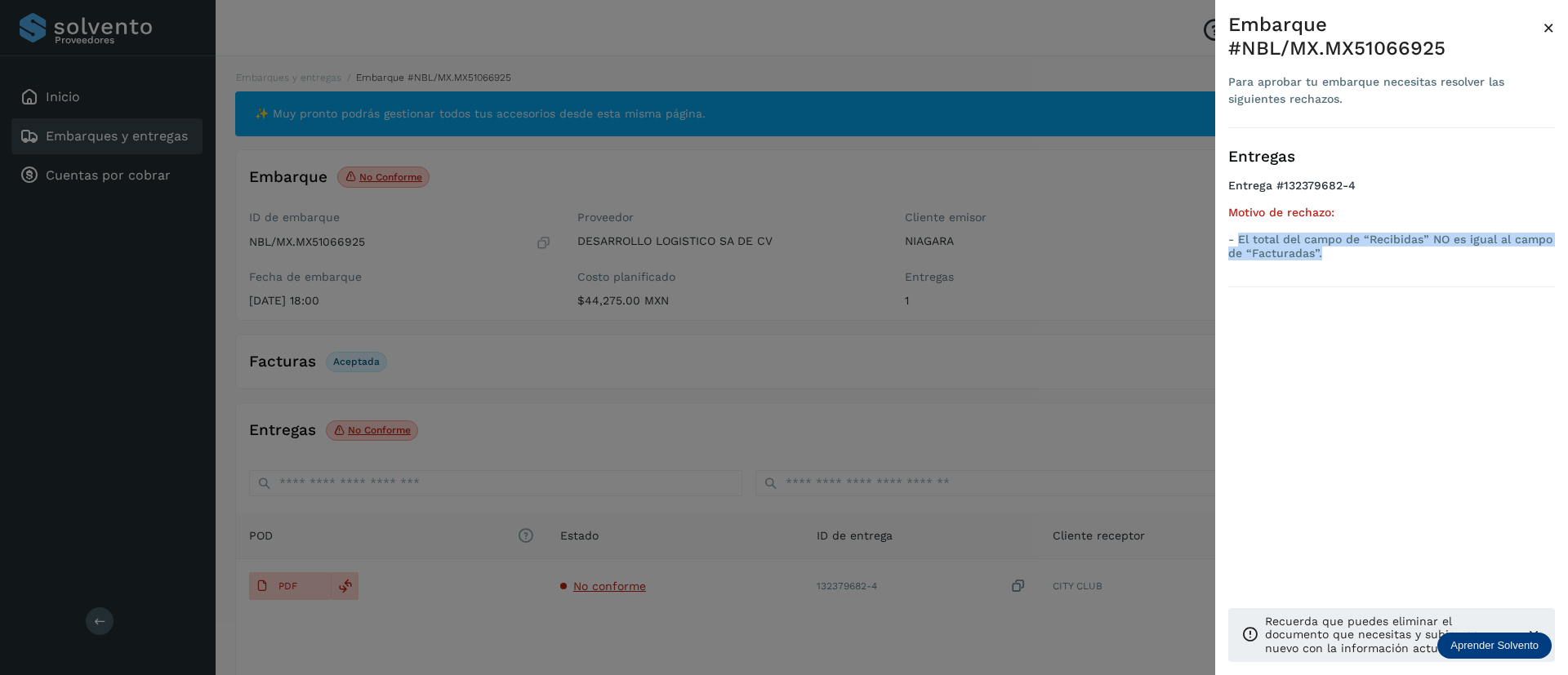
drag, startPoint x: 1334, startPoint y: 255, endPoint x: 1238, endPoint y: 242, distance: 96.9
click at [1238, 242] on p "- El total del campo de “Recibidas” NO es igual al campo de “Facturadas”." at bounding box center [1391, 247] width 326 height 28
copy p "El total del campo de “Recibidas” NO es igual al campo de “Facturadas”."
click at [1551, 30] on span "×" at bounding box center [1548, 28] width 12 height 23
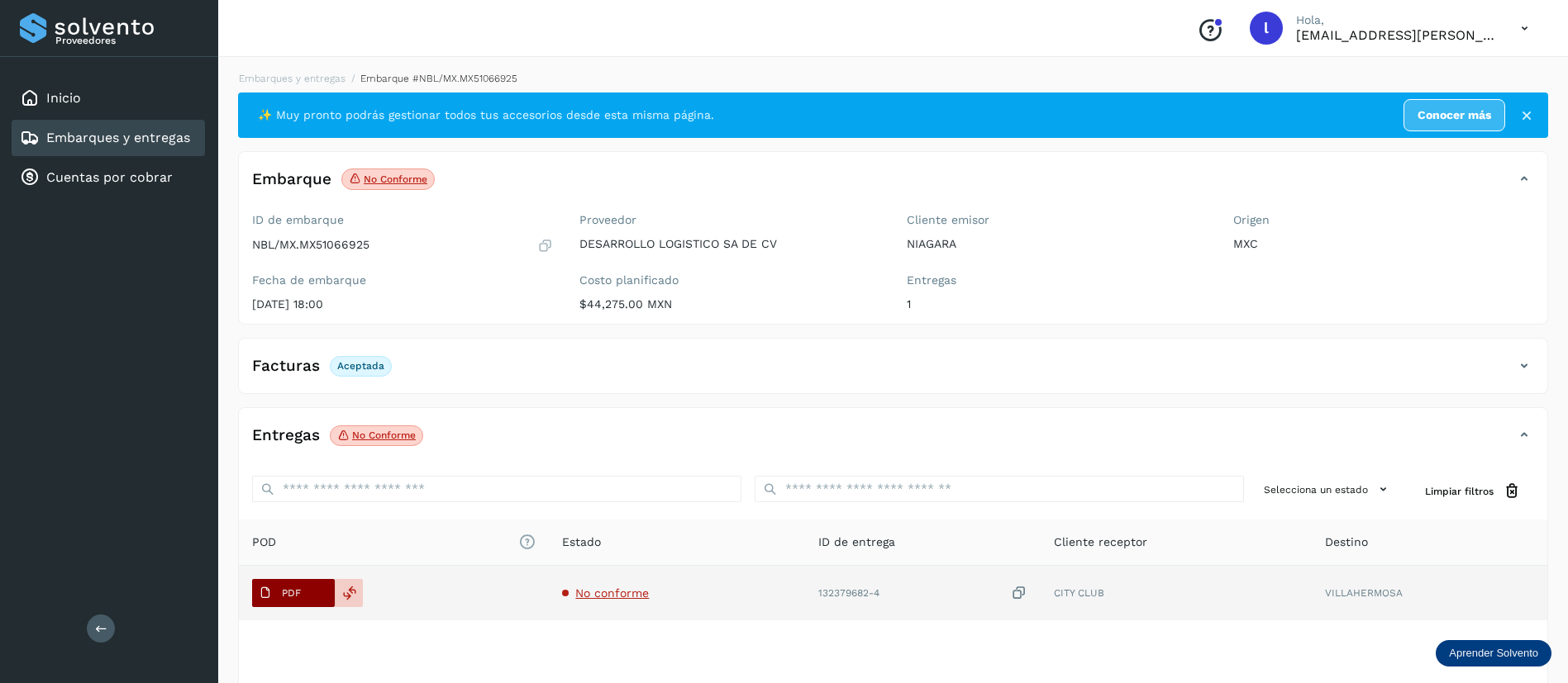
click at [280, 594] on span "PDF" at bounding box center [280, 593] width 56 height 27
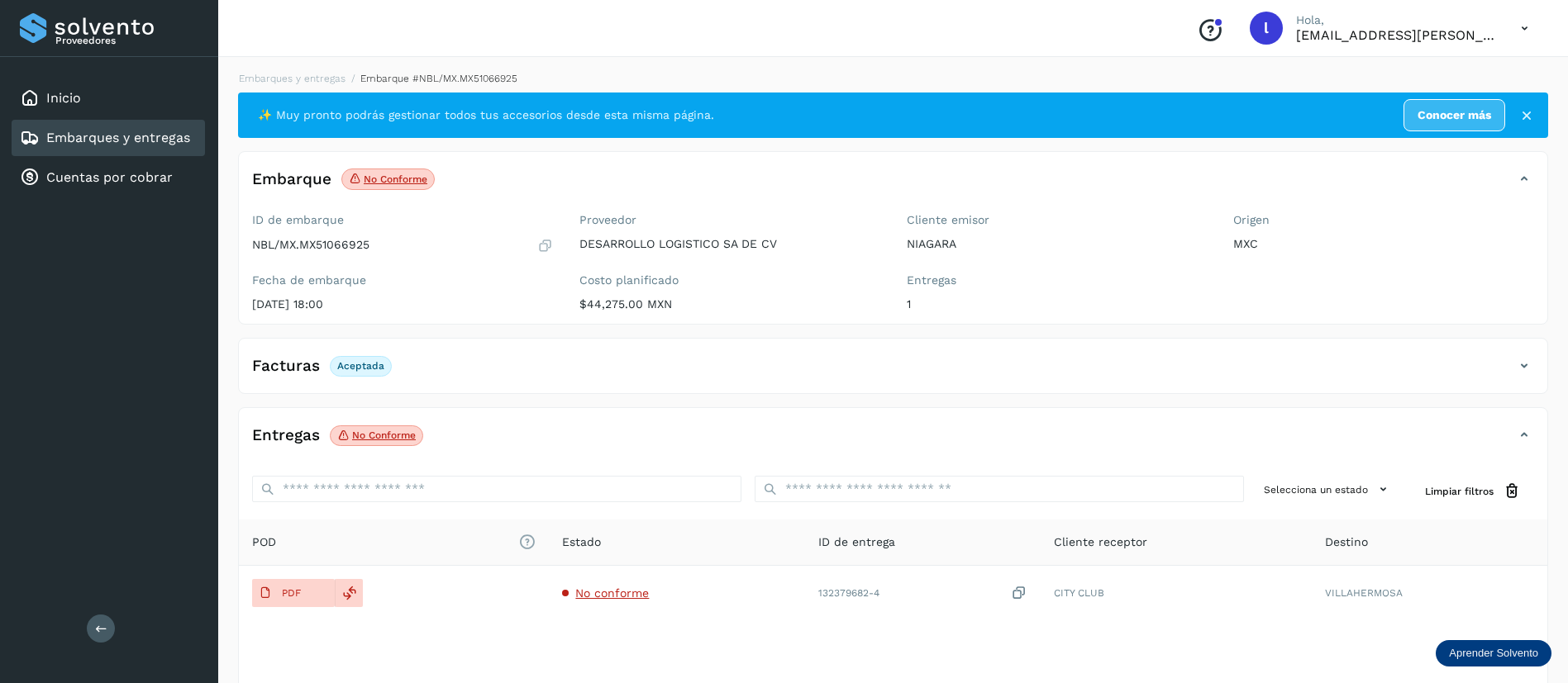
click at [70, 148] on div "Embarques y entregas" at bounding box center [108, 138] width 193 height 37
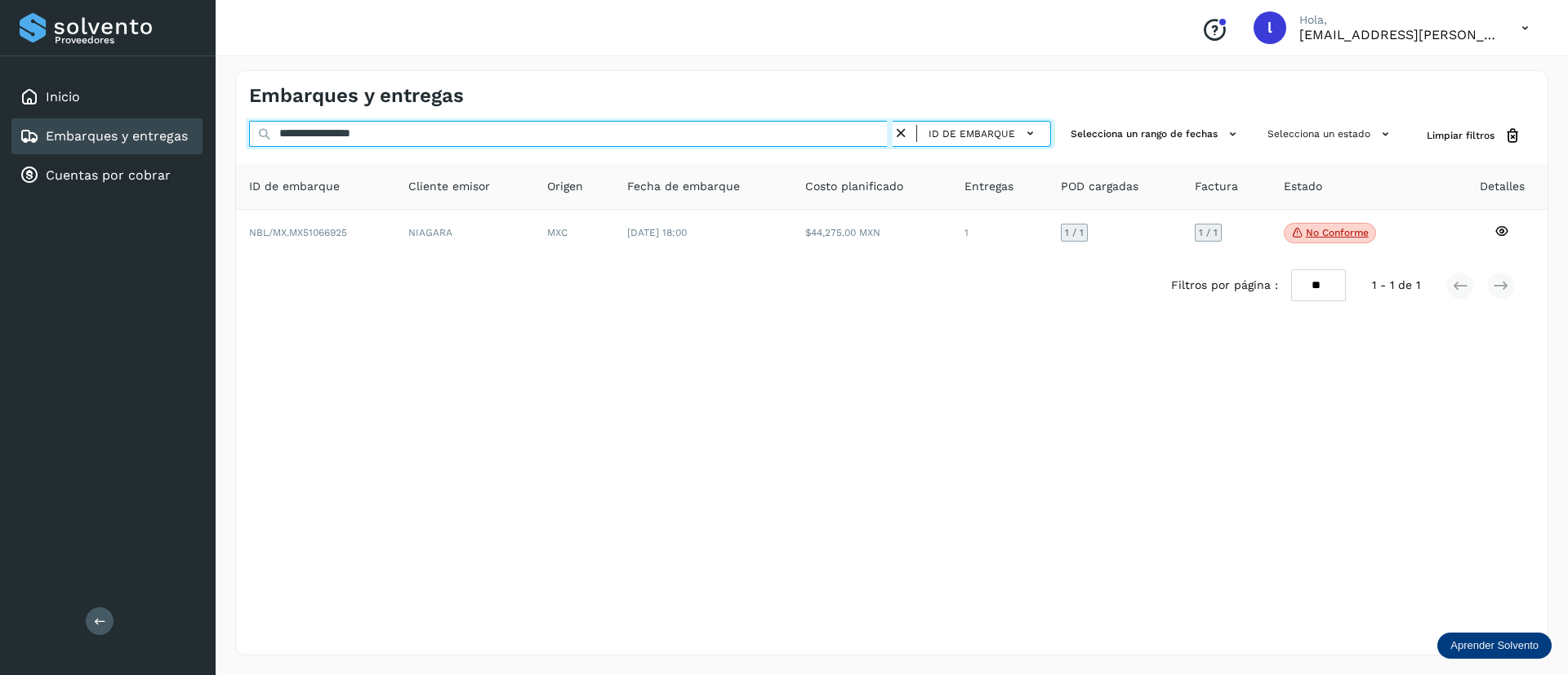
drag, startPoint x: 423, startPoint y: 133, endPoint x: 227, endPoint y: 122, distance: 196.3
click at [227, 122] on div "**********" at bounding box center [891, 363] width 1353 height 625
paste input "text"
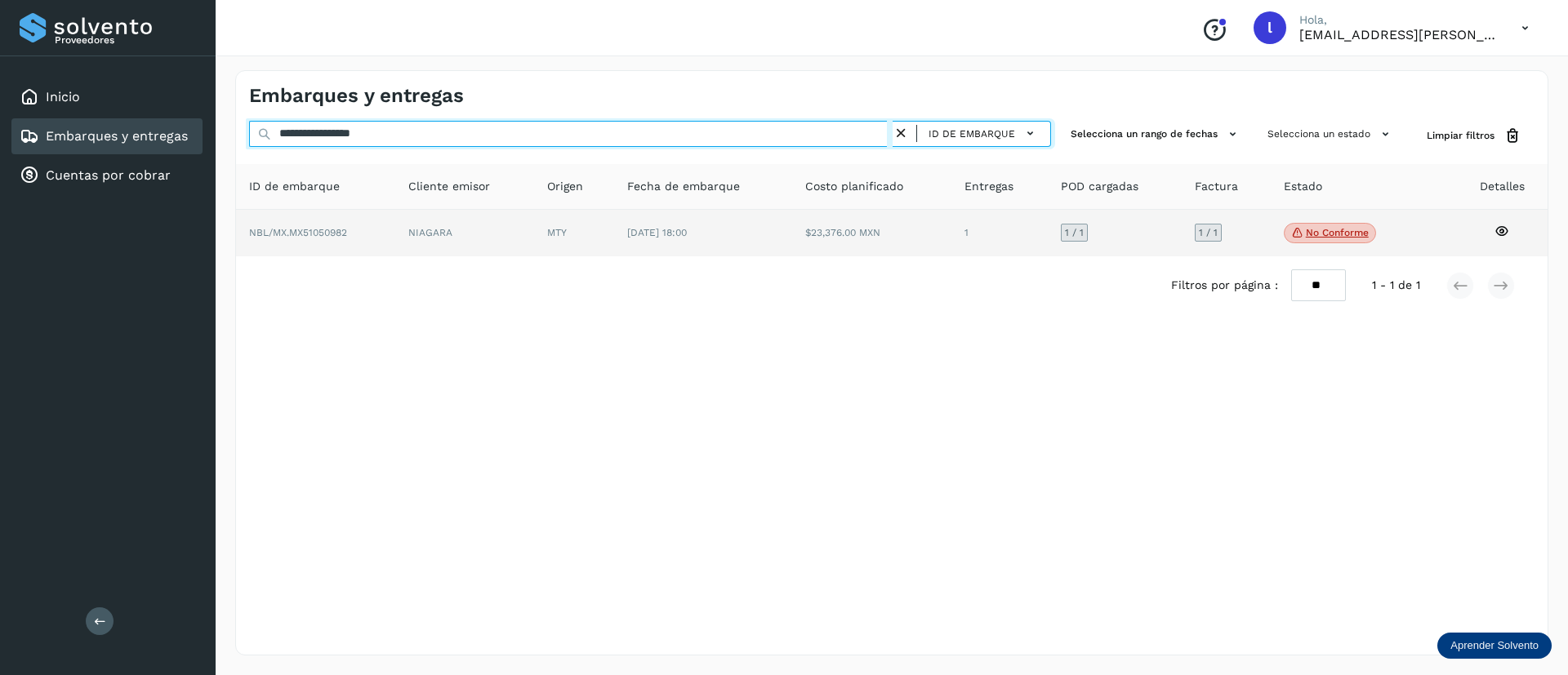
type input "**********"
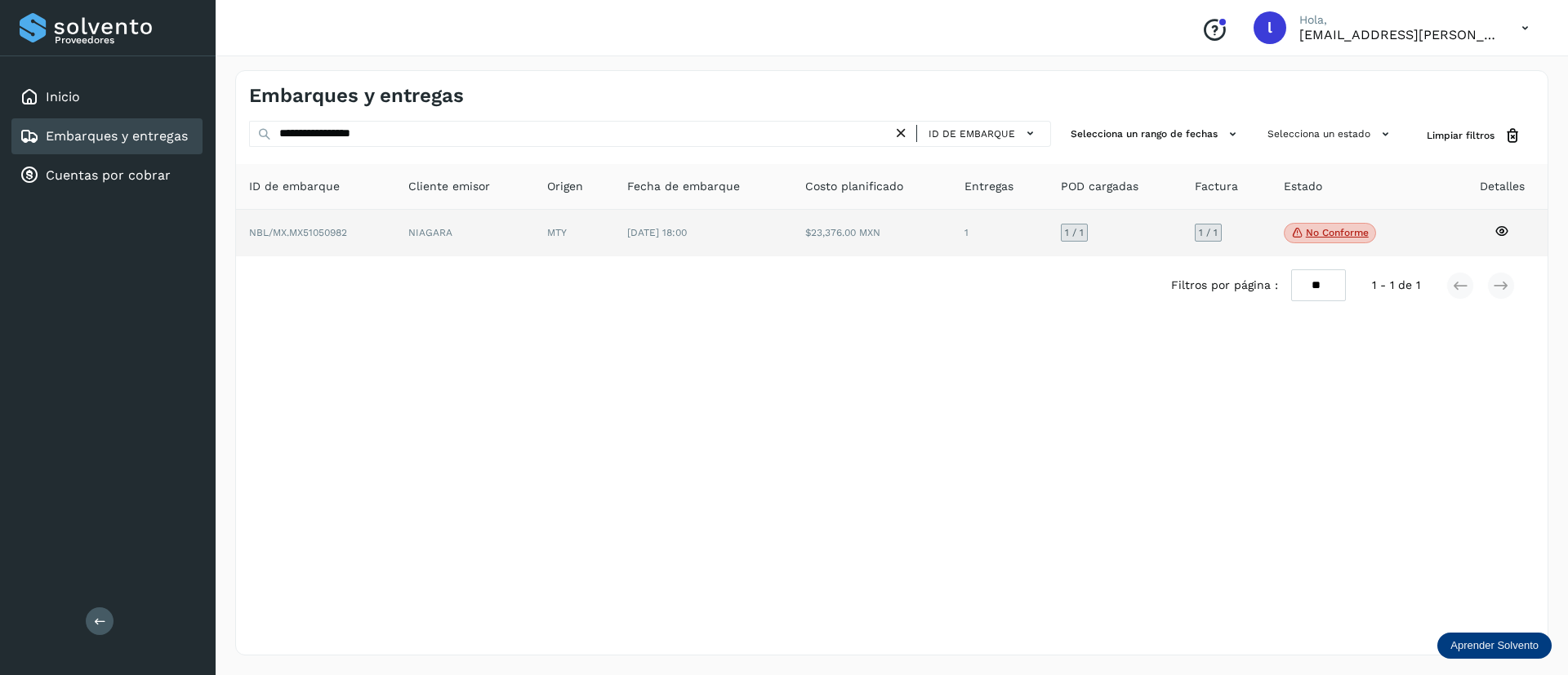
click at [951, 245] on td "$23,376.00 MXN" at bounding box center [999, 233] width 96 height 48
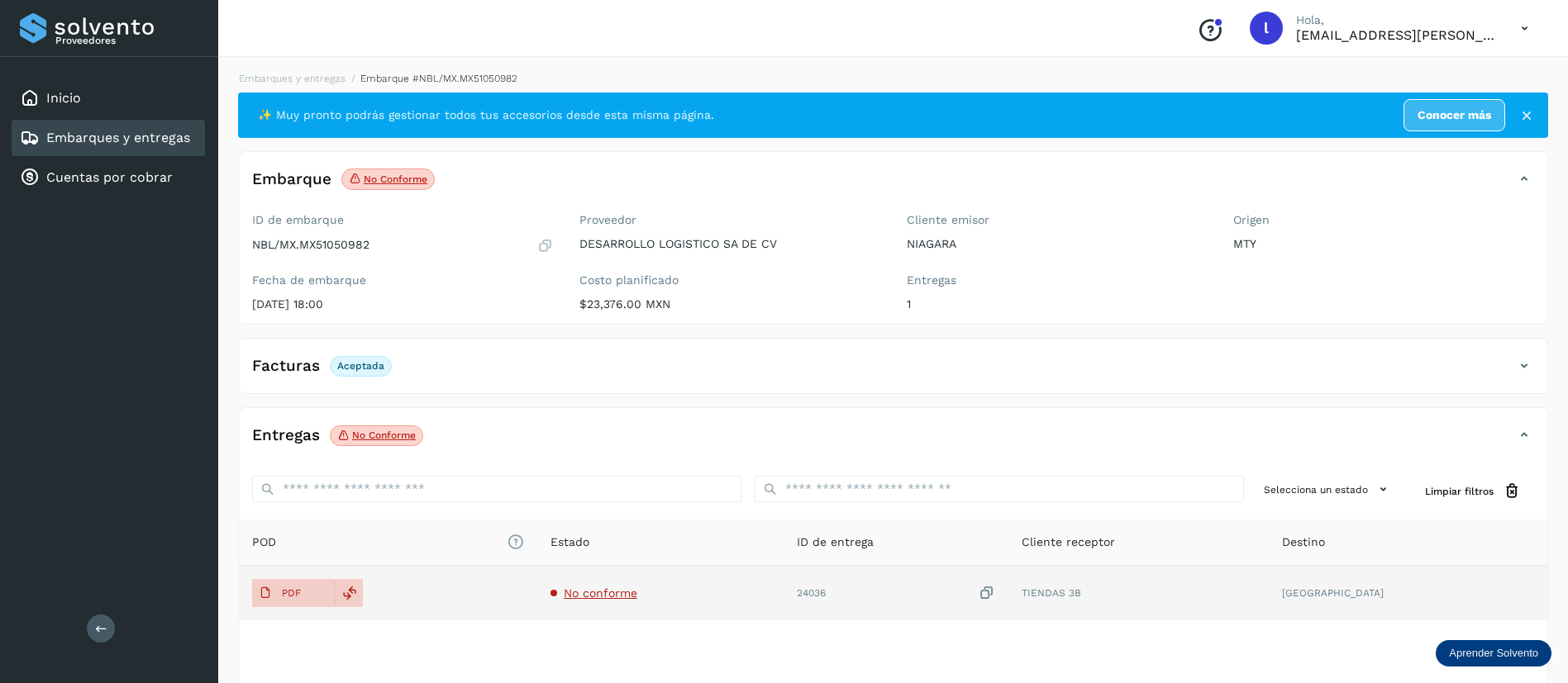
click at [616, 593] on span "No conforme" at bounding box center [600, 593] width 73 height 13
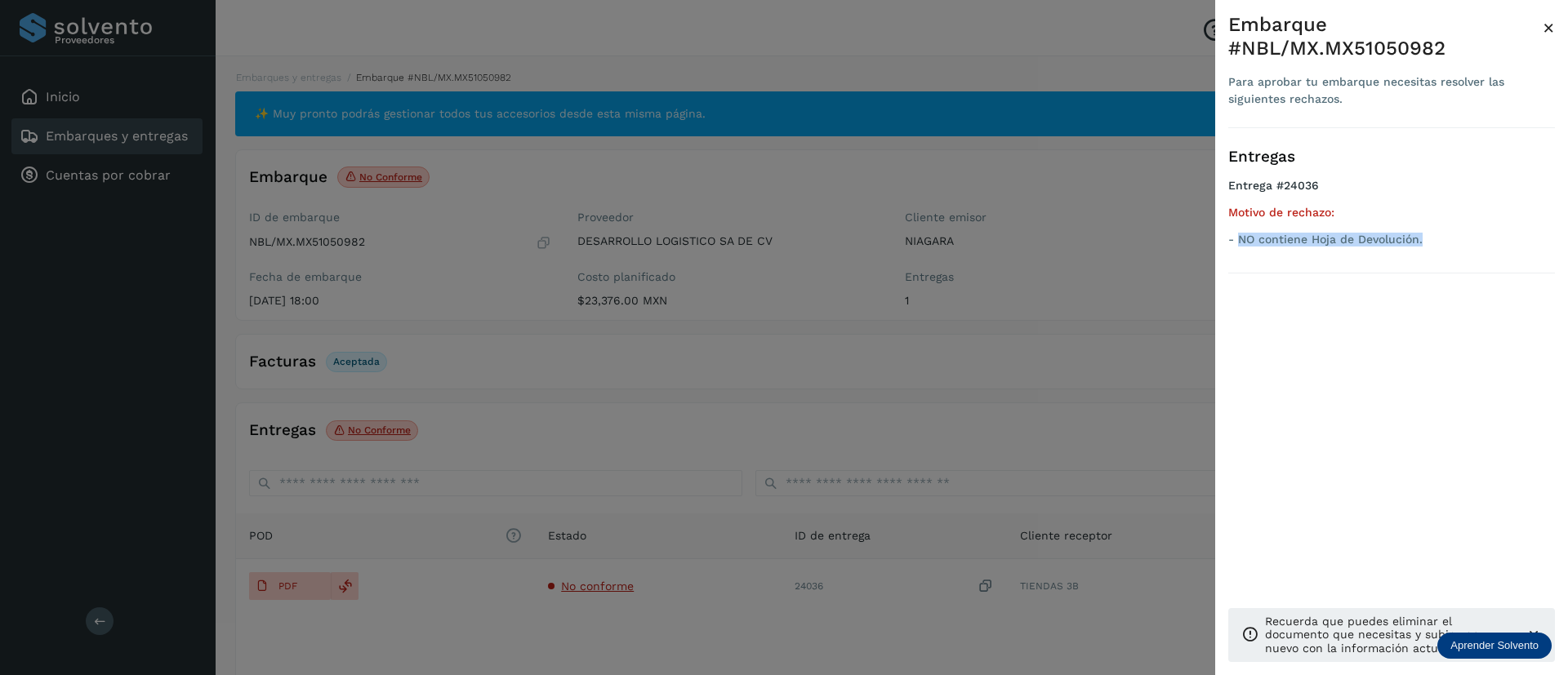
drag, startPoint x: 1426, startPoint y: 243, endPoint x: 1237, endPoint y: 247, distance: 189.0
click at [1237, 247] on ul "Entrega #24036 Motivo de rechazo: - NO contiene Hoja de Devolución." at bounding box center [1391, 215] width 326 height 73
copy p "NO contiene Hoja de Devolución."
click at [1544, 25] on span "×" at bounding box center [1548, 28] width 12 height 23
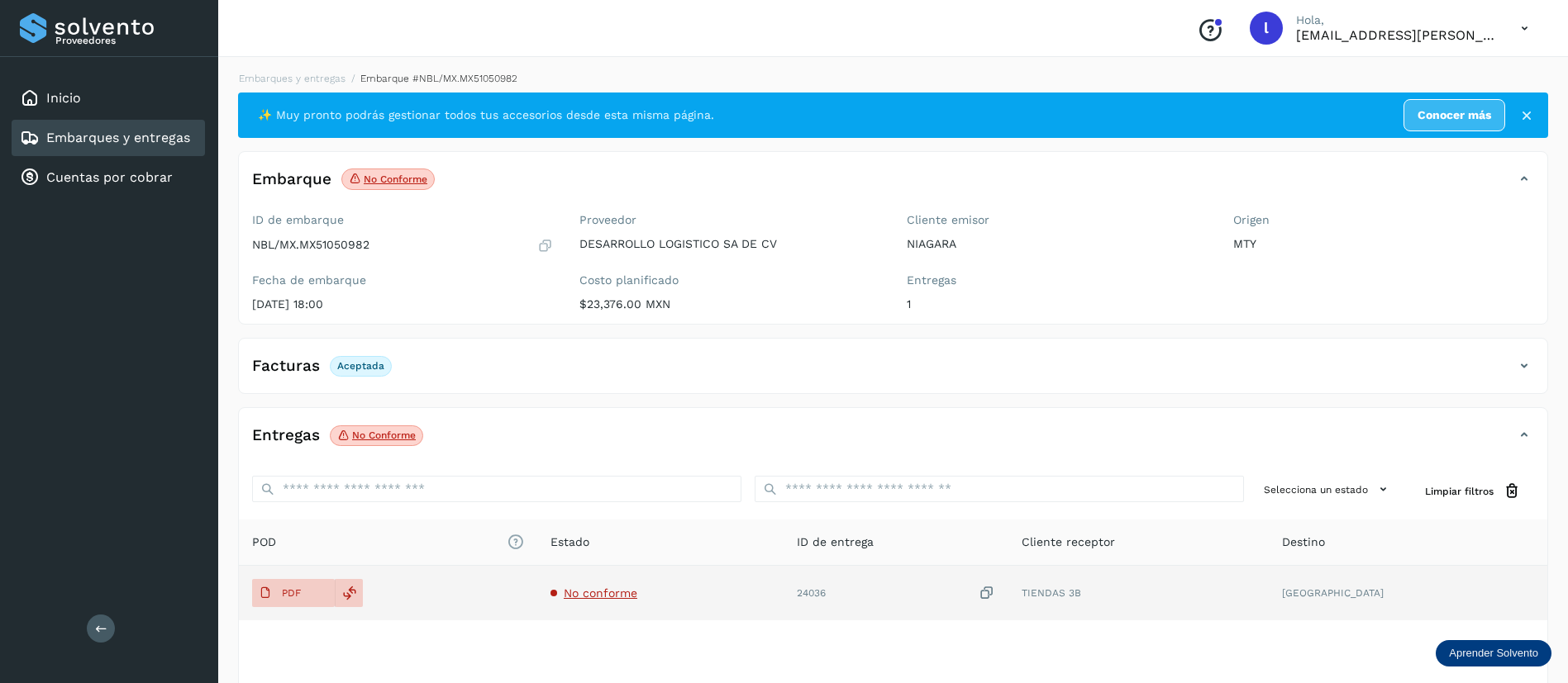
click at [537, 576] on td "PDF" at bounding box center [660, 593] width 246 height 55
click at [284, 596] on p "PDF" at bounding box center [291, 593] width 19 height 12
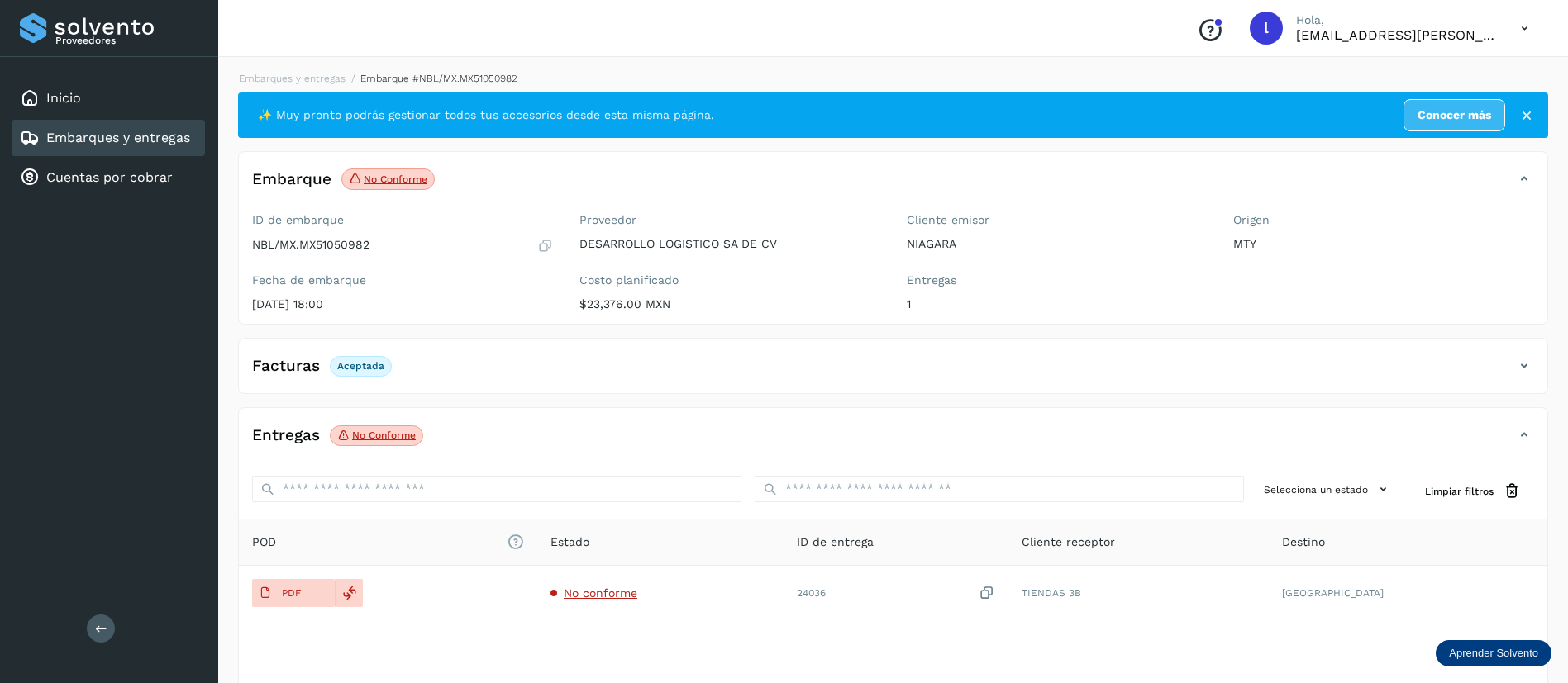
click at [81, 131] on link "Embarques y entregas" at bounding box center [118, 137] width 144 height 16
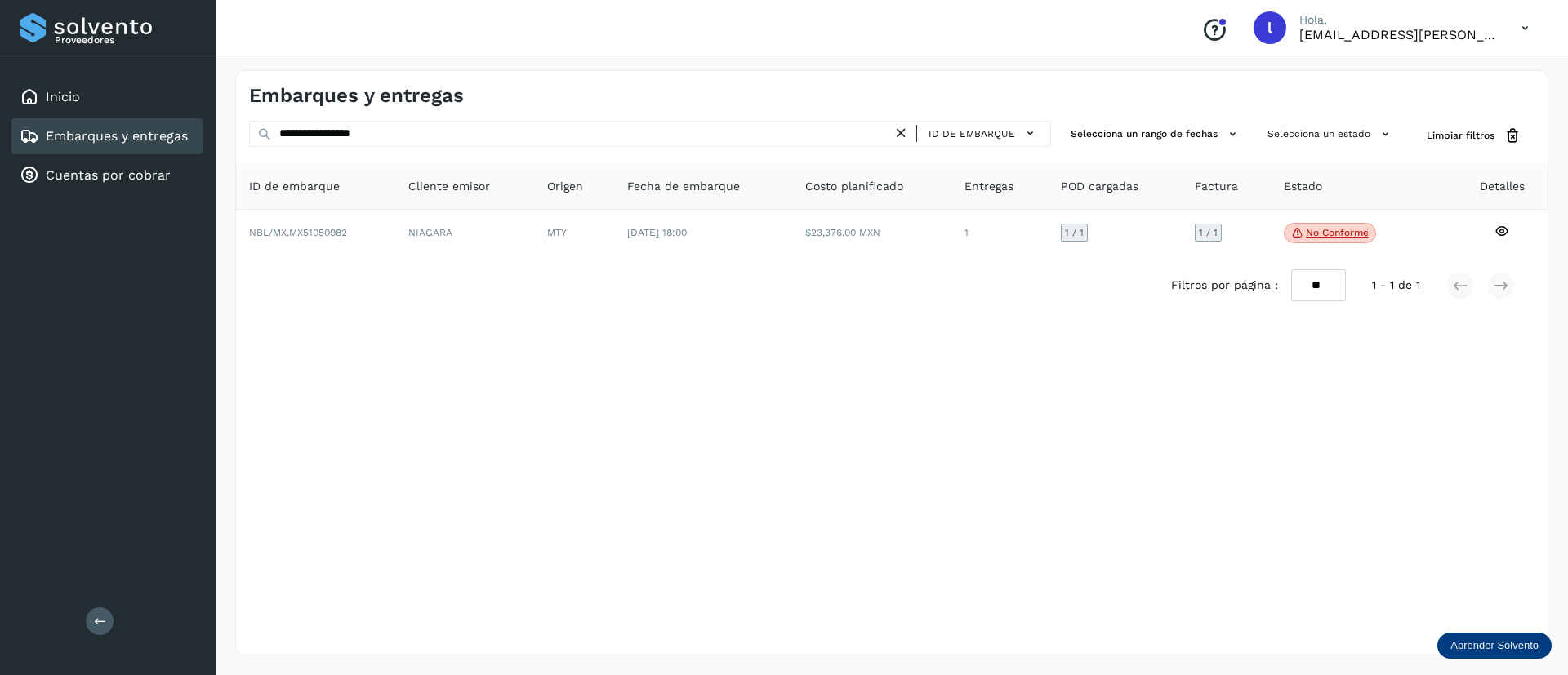
drag, startPoint x: 447, startPoint y: 149, endPoint x: 402, endPoint y: 127, distance: 50.1
click at [402, 127] on div "**********" at bounding box center [650, 136] width 802 height 30
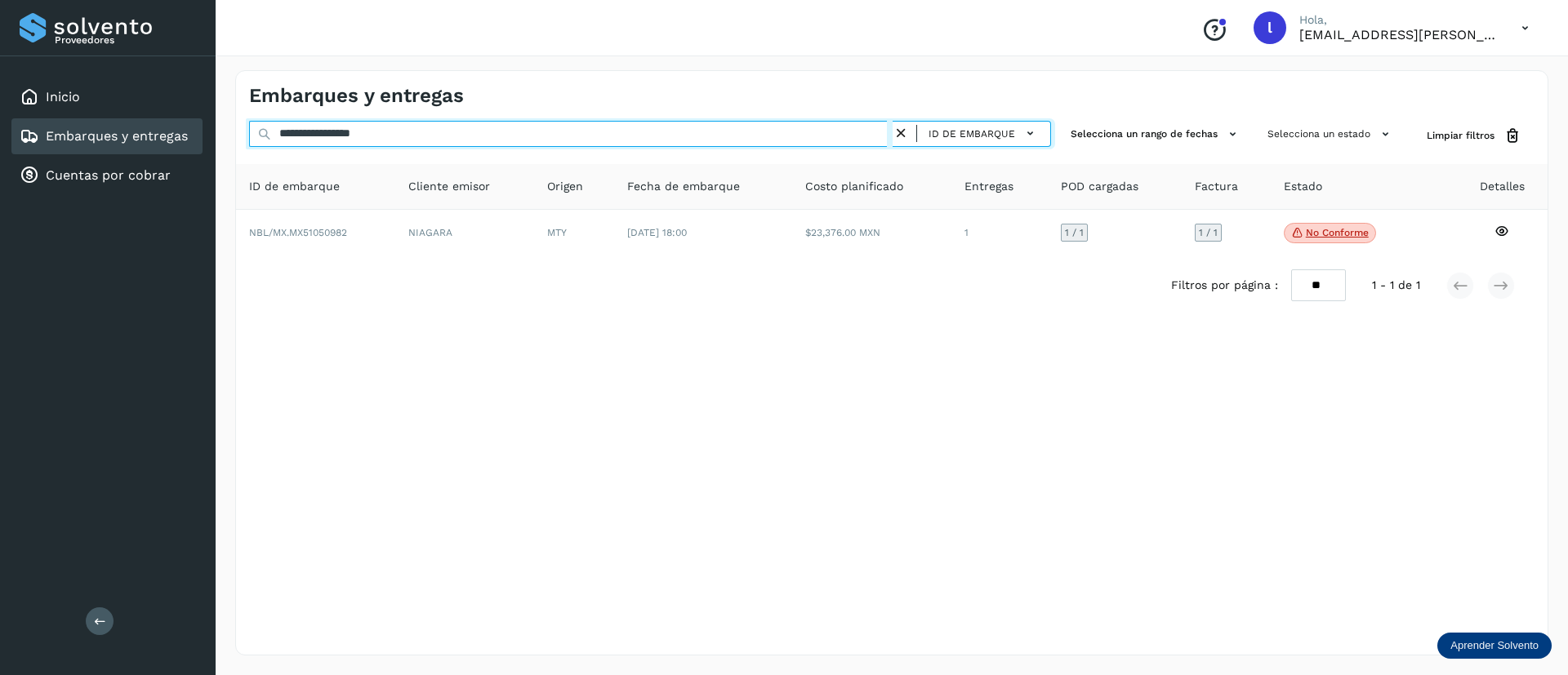
drag, startPoint x: 402, startPoint y: 127, endPoint x: 164, endPoint y: 132, distance: 238.1
click at [164, 132] on div "**********" at bounding box center [784, 337] width 1568 height 675
paste input "text"
type input "**********"
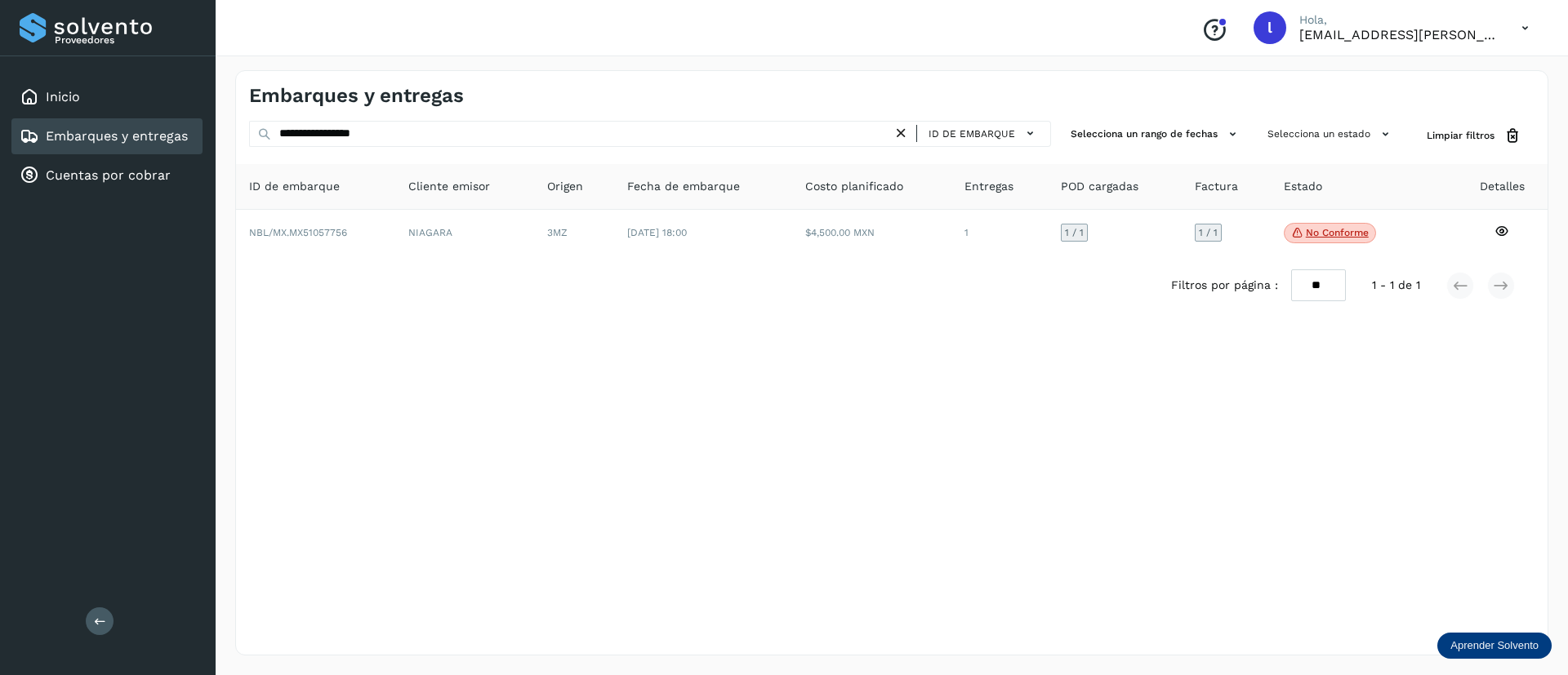
click at [766, 261] on div "Filtros por página : ** ** ** 1 - 1 de 1" at bounding box center [891, 285] width 1311 height 58
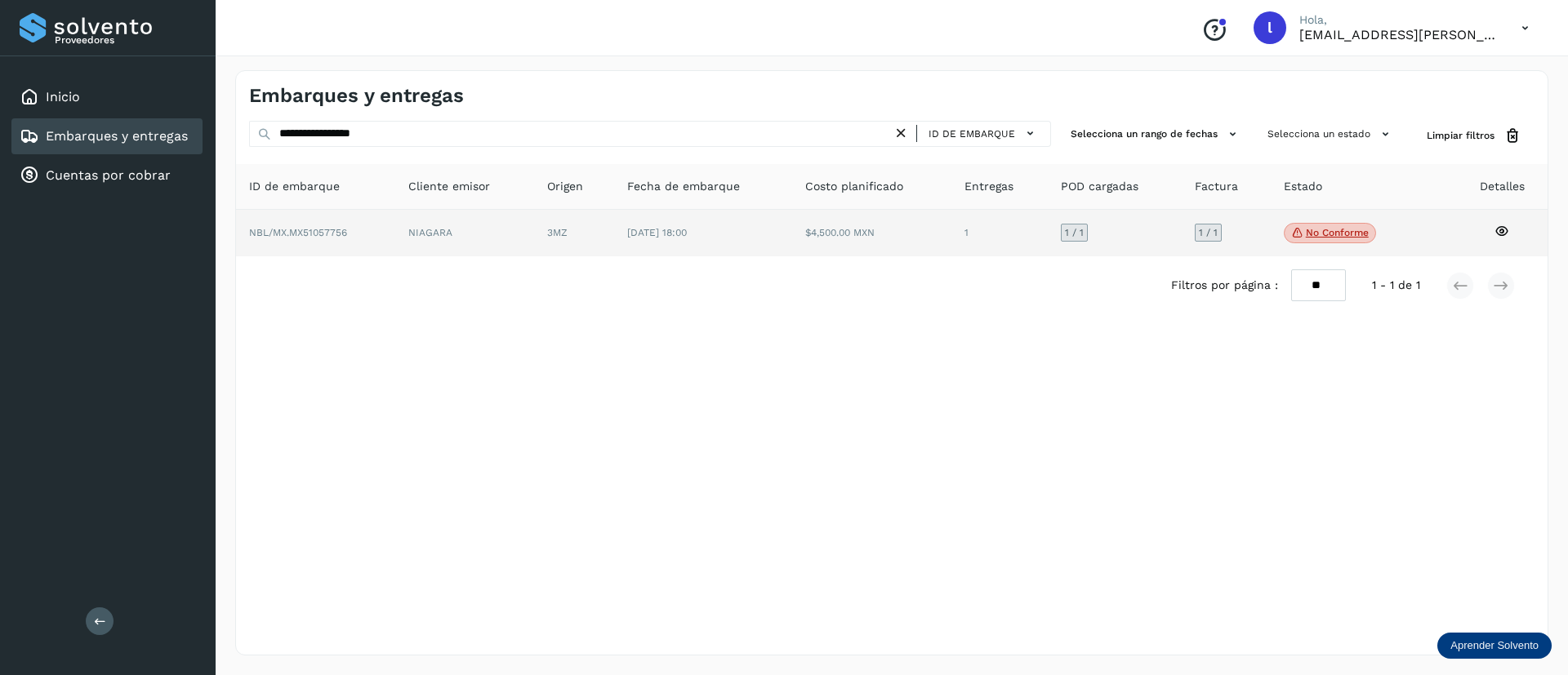
click at [951, 252] on td "$4,500.00 MXN" at bounding box center [999, 233] width 96 height 48
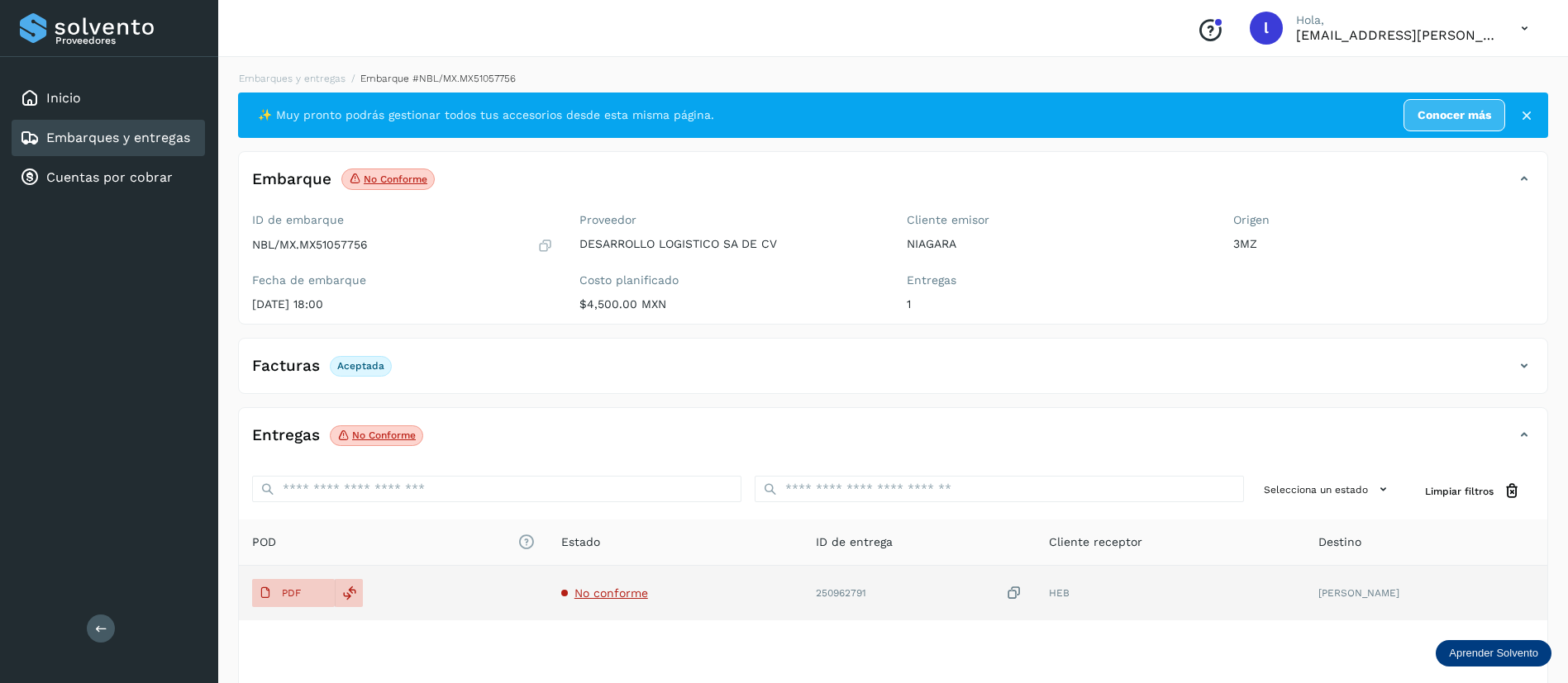
click at [619, 596] on span "No conforme" at bounding box center [611, 593] width 73 height 13
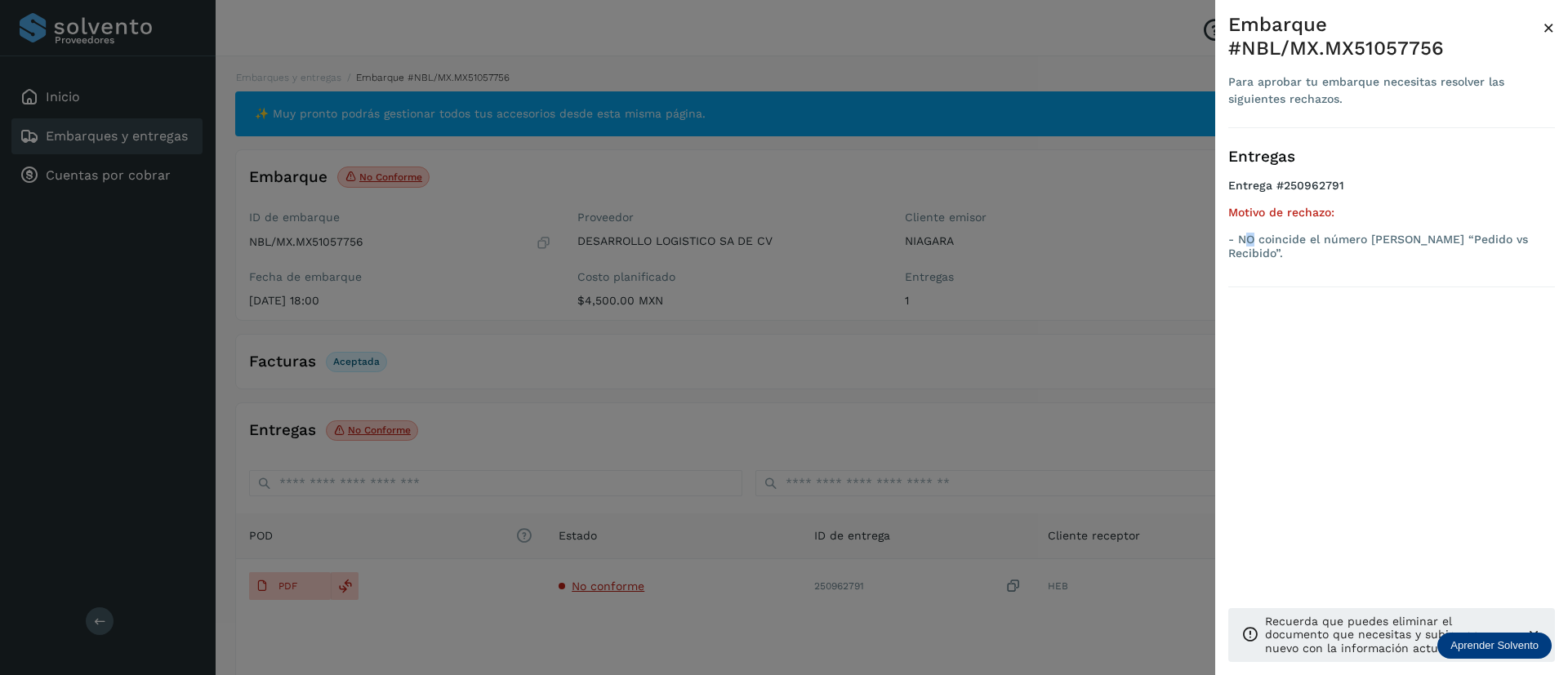
drag, startPoint x: 1242, startPoint y: 239, endPoint x: 1256, endPoint y: 239, distance: 14.0
click at [1256, 239] on p "- NO coincide el número [PERSON_NAME] “Pedido vs Recibido”." at bounding box center [1391, 247] width 326 height 28
drag, startPoint x: 1234, startPoint y: 239, endPoint x: 1542, endPoint y: 234, distance: 308.0
click at [1542, 234] on p "- NO coincide el número [PERSON_NAME] “Pedido vs Recibido”." at bounding box center [1391, 247] width 326 height 28
copy p "NO coincide el número [PERSON_NAME] “Pedido vs Recibido”."
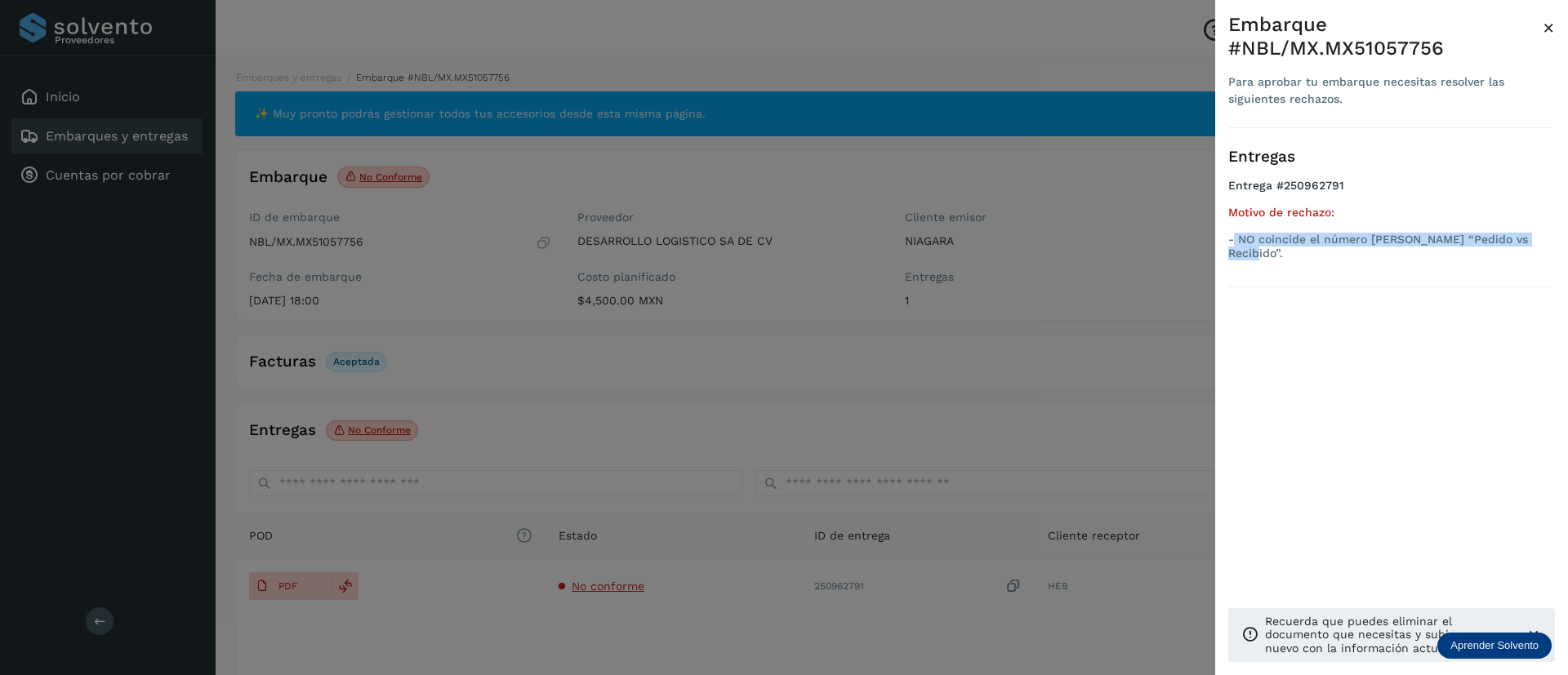
click at [1547, 30] on span "×" at bounding box center [1548, 28] width 12 height 23
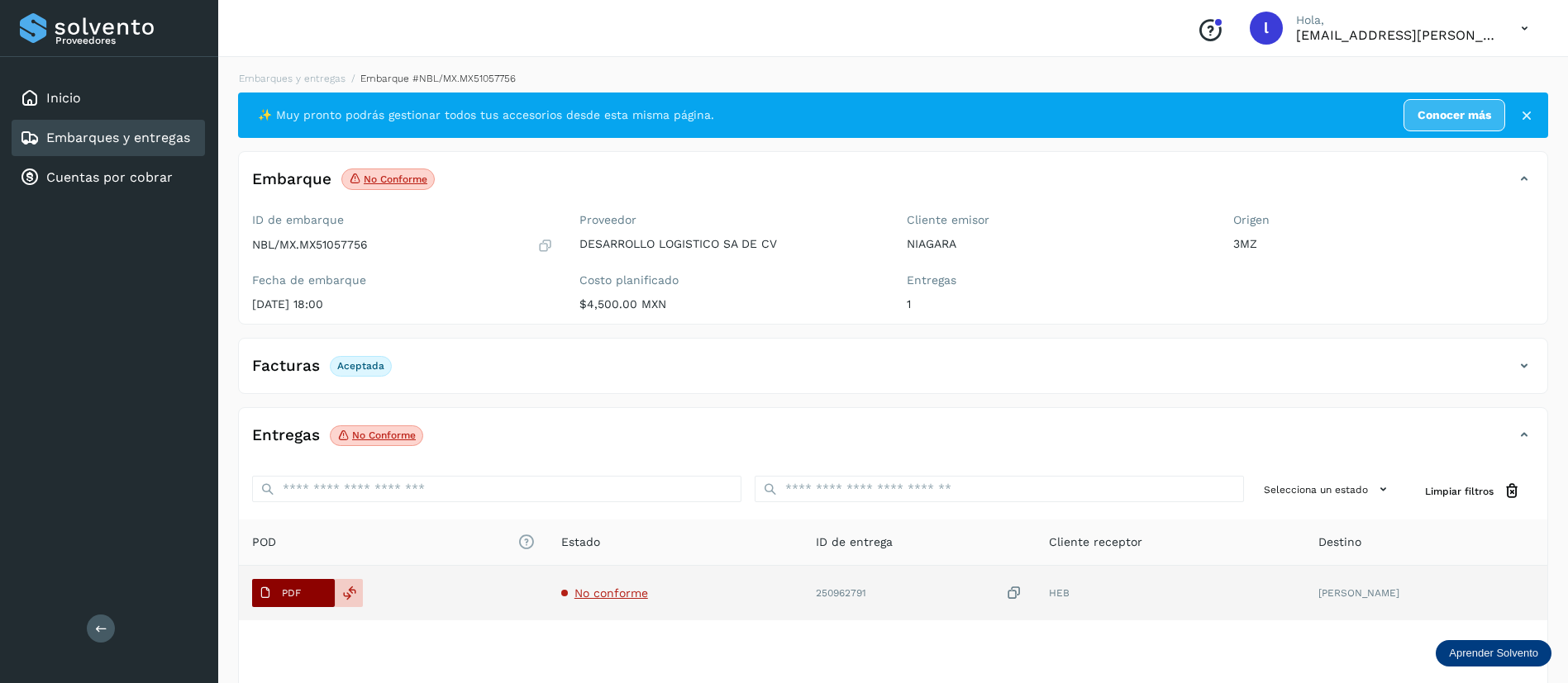
click at [282, 589] on p "PDF" at bounding box center [291, 593] width 19 height 12
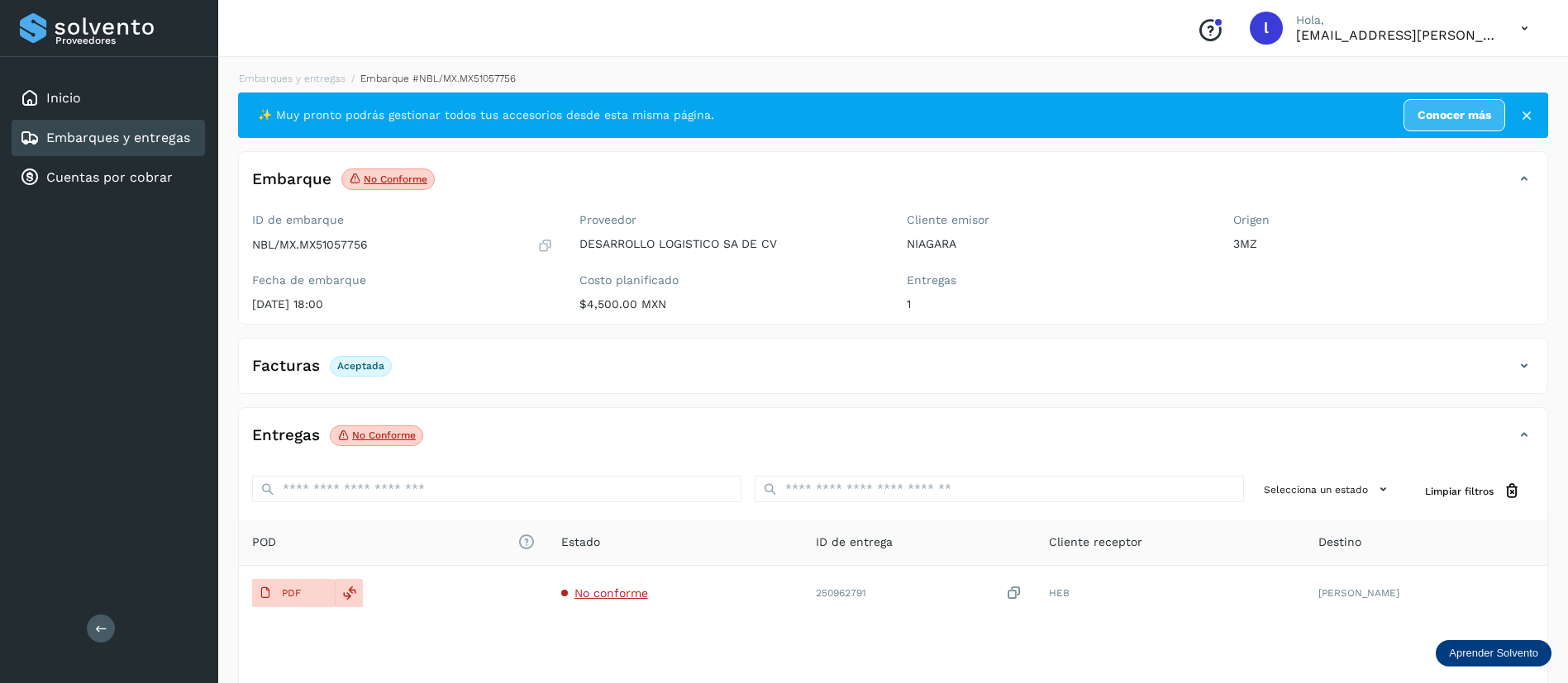
click at [75, 132] on link "Embarques y entregas" at bounding box center [118, 137] width 144 height 16
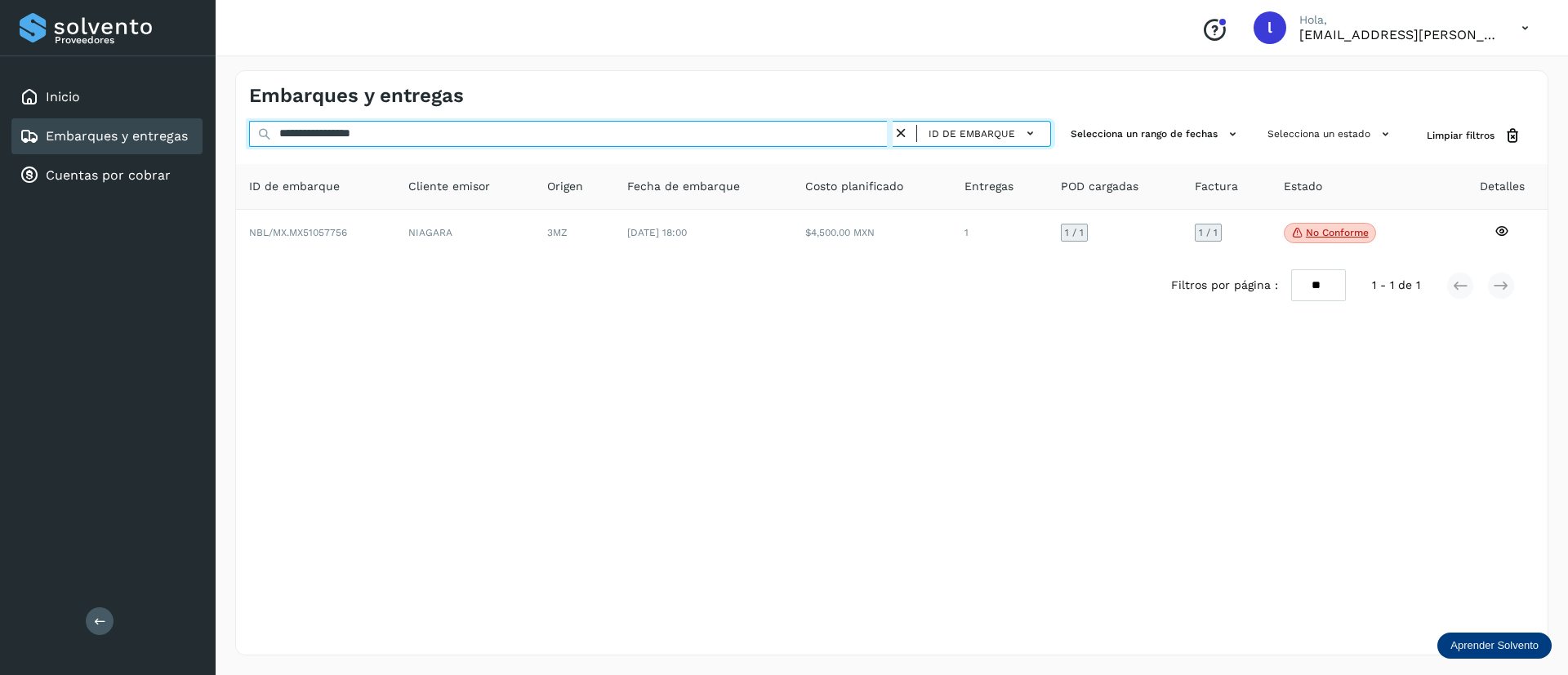
drag, startPoint x: 443, startPoint y: 132, endPoint x: 223, endPoint y: 129, distance: 220.0
click at [223, 129] on div "**********" at bounding box center [891, 363] width 1353 height 625
paste input "text"
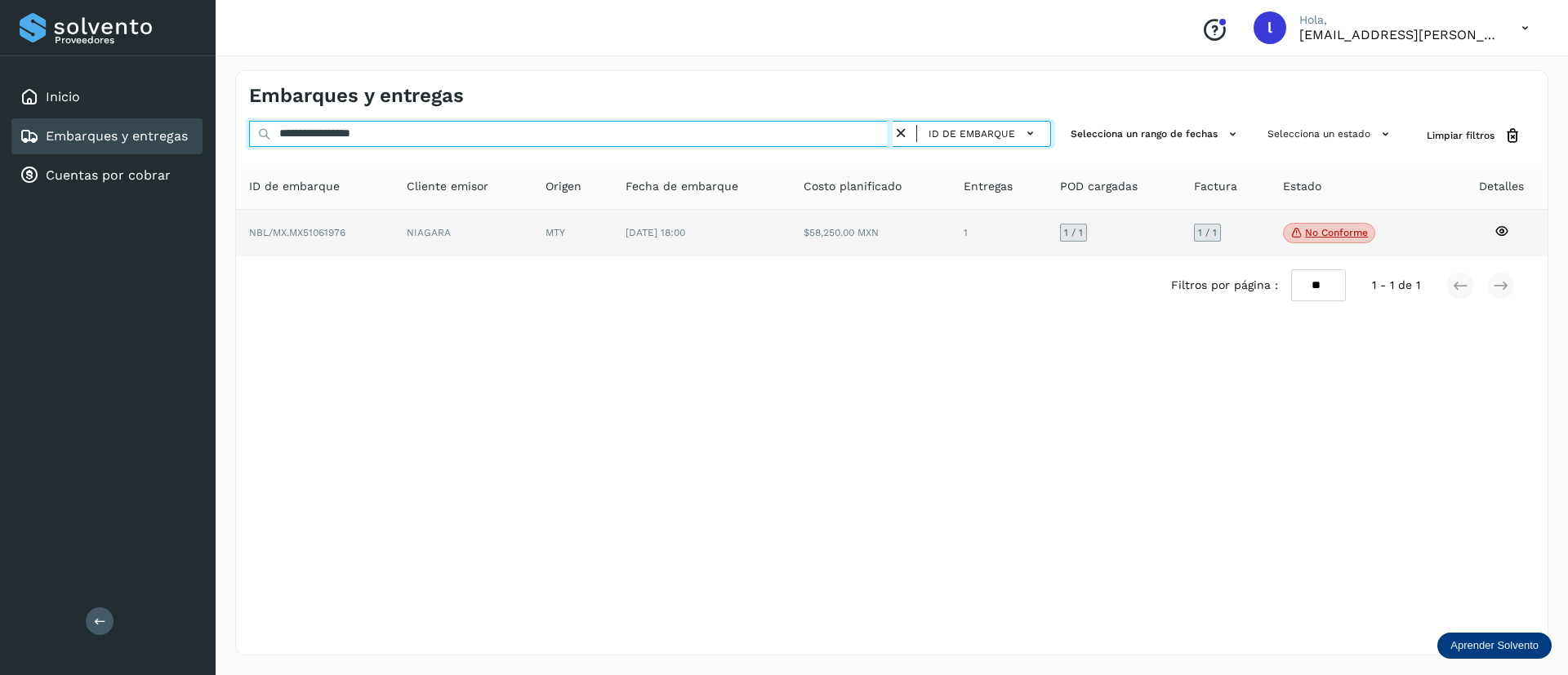
type input "**********"
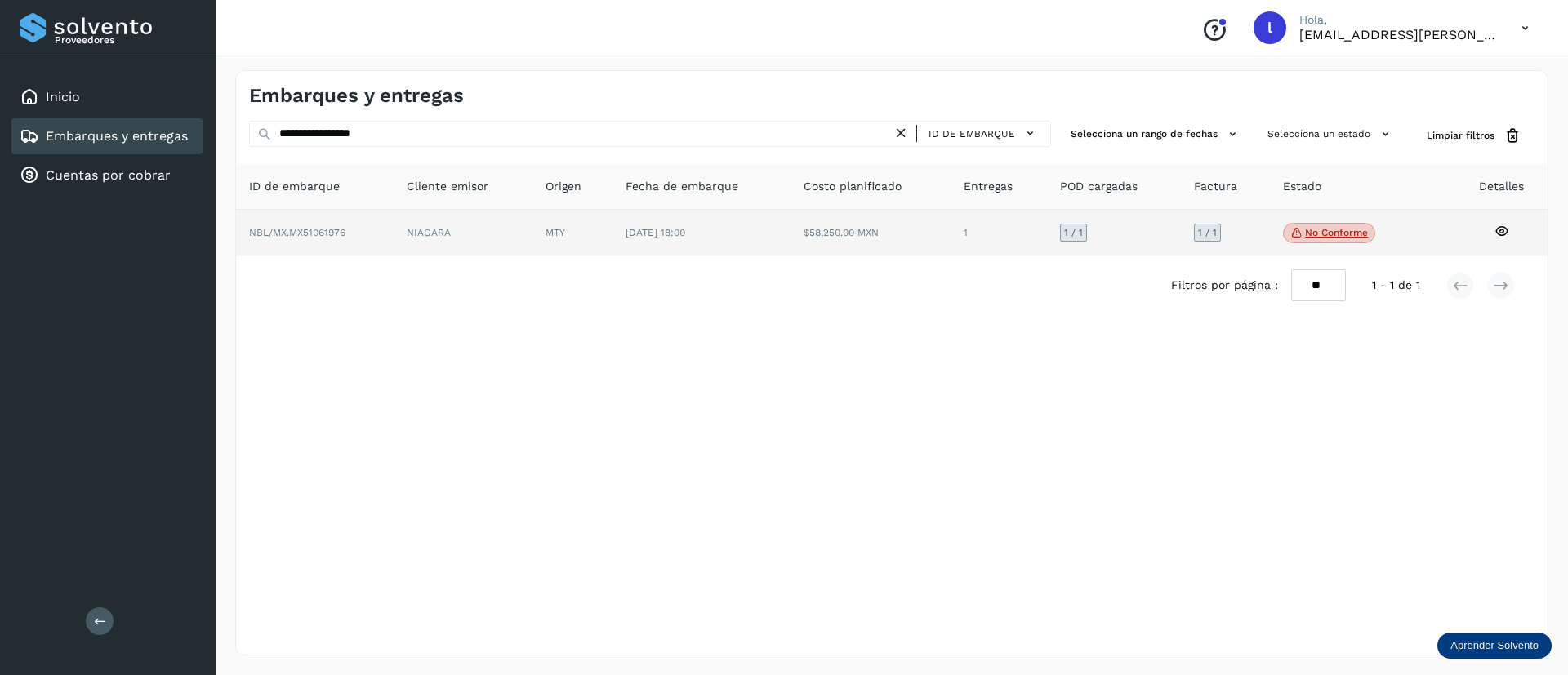
click at [951, 222] on td "$58,250.00 MXN" at bounding box center [998, 233] width 96 height 48
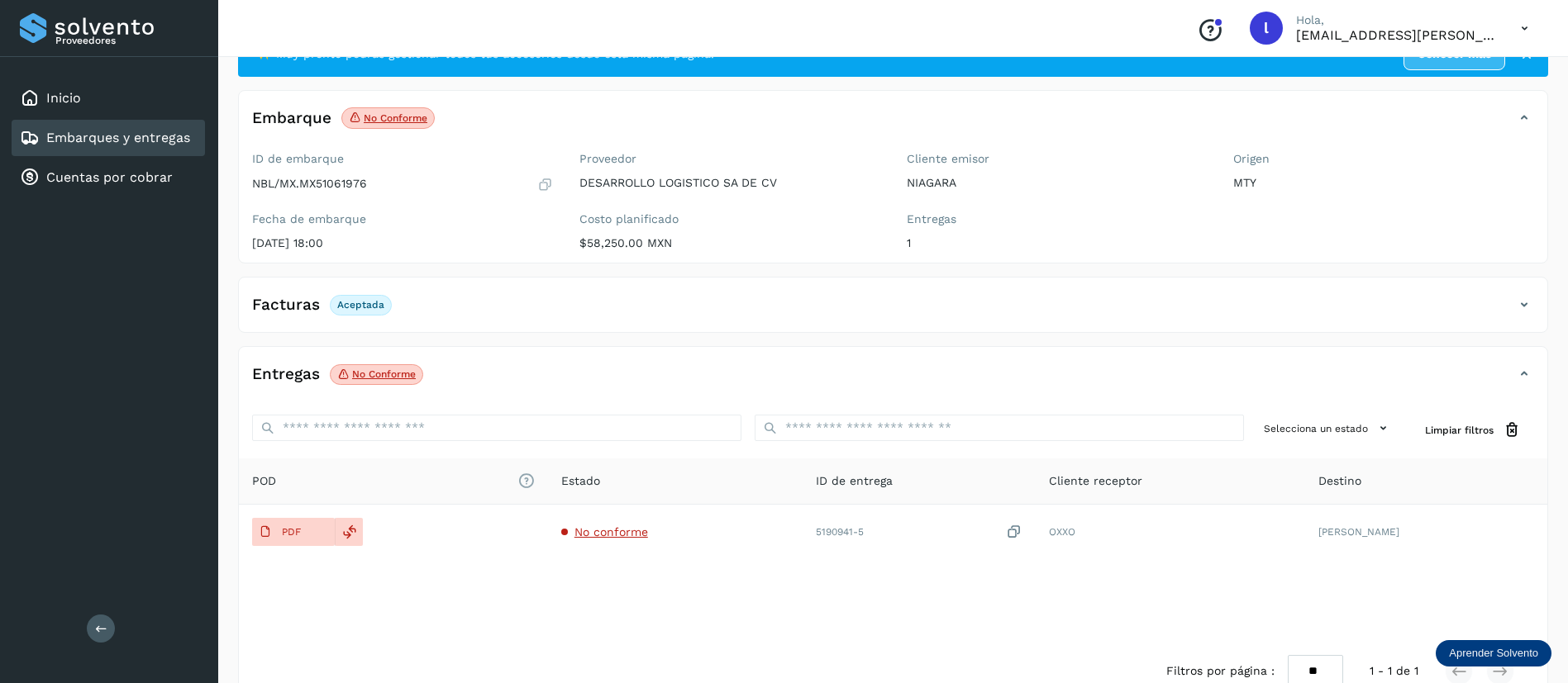
scroll to position [99, 0]
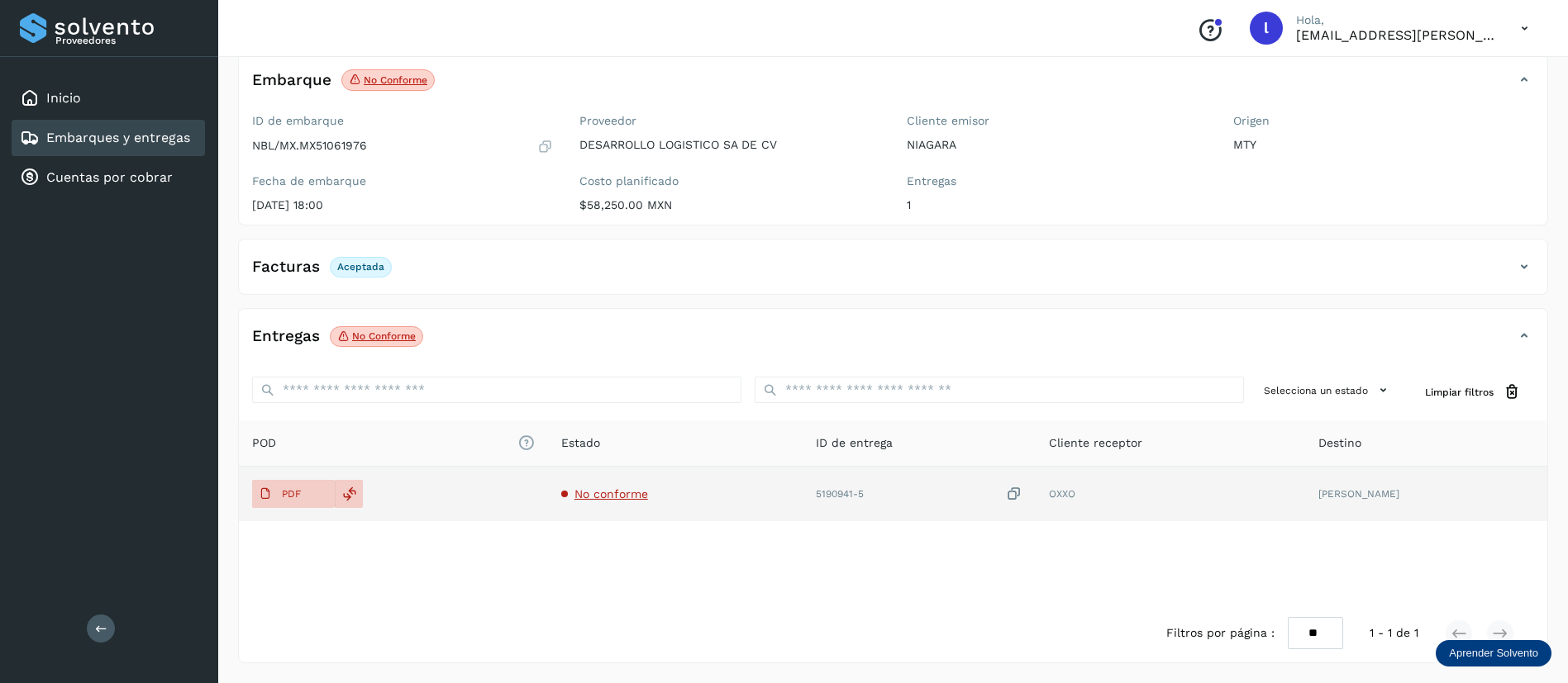
click at [618, 492] on span "No conforme" at bounding box center [611, 494] width 73 height 13
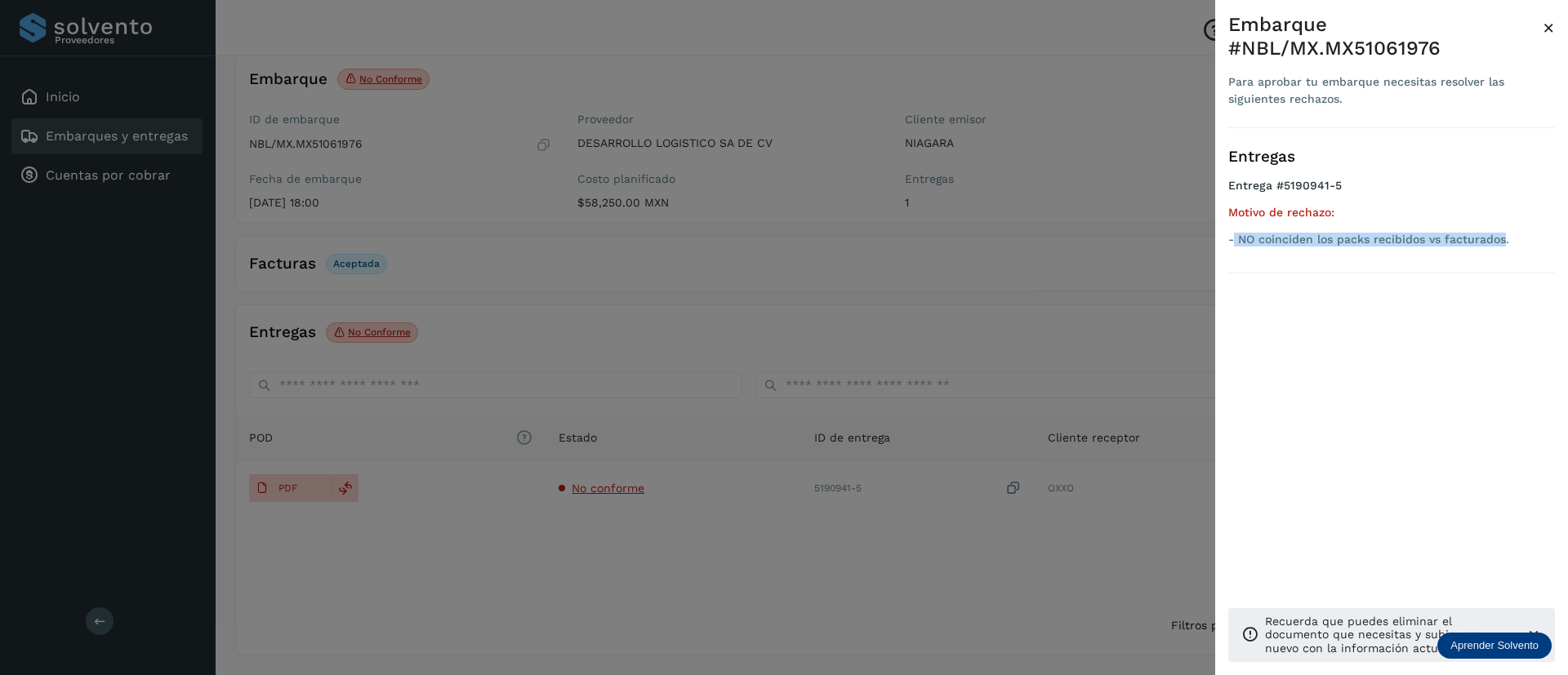
drag, startPoint x: 1235, startPoint y: 214, endPoint x: 1502, endPoint y: 212, distance: 267.0
click at [1502, 233] on p "- NO coinciden los packs recibidos vs facturados." at bounding box center [1391, 239] width 326 height 14
copy p "NO coinciden los packs recibidos vs facturados"
click at [1551, 29] on span "×" at bounding box center [1548, 28] width 12 height 23
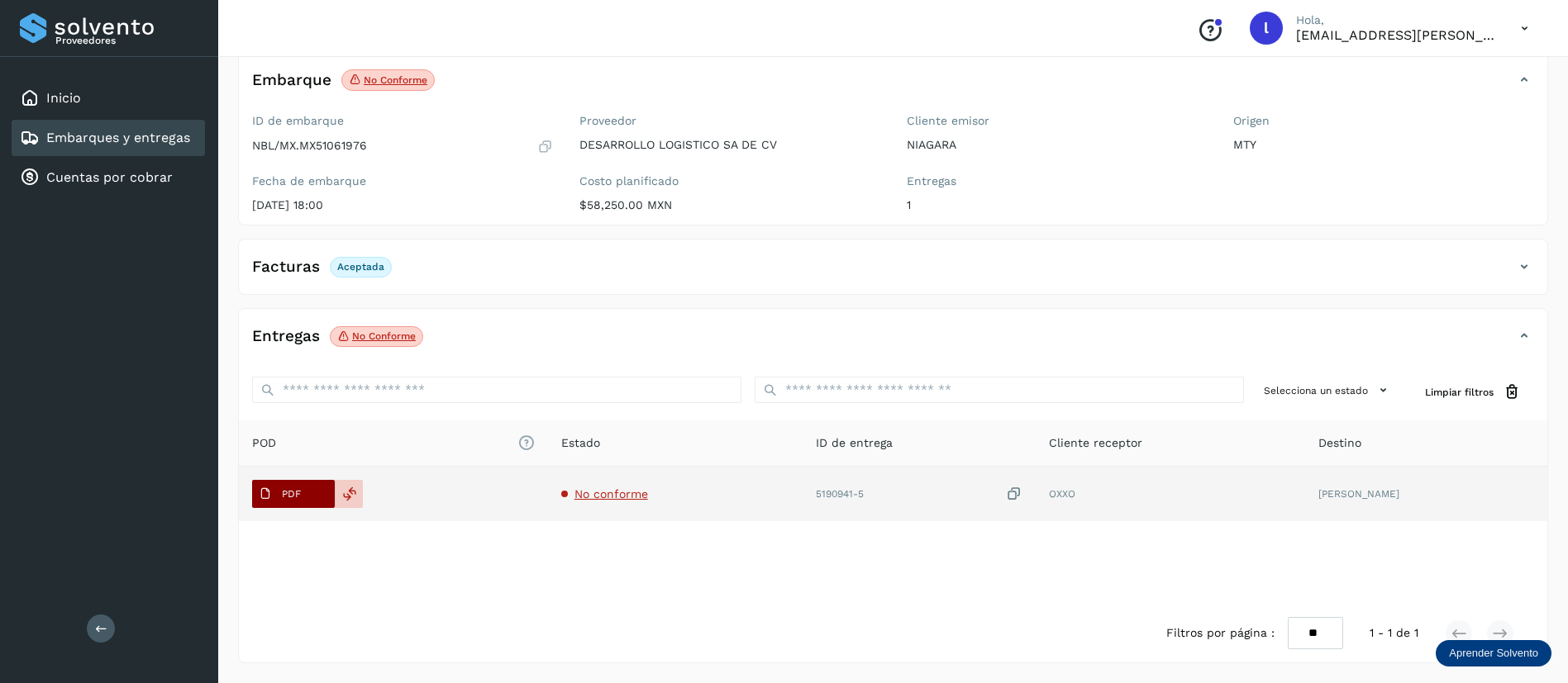
click at [317, 498] on button "PDF" at bounding box center [293, 494] width 82 height 28
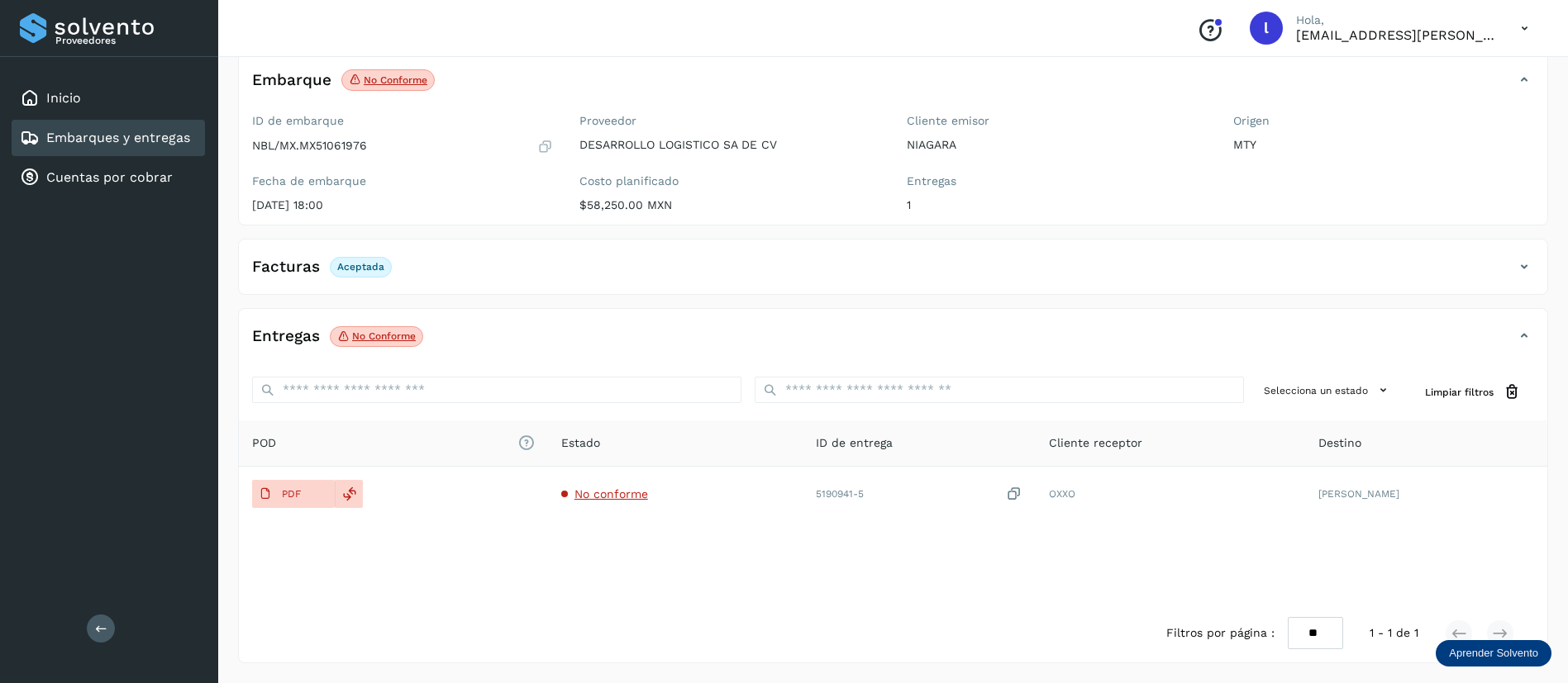
click at [54, 140] on link "Embarques y entregas" at bounding box center [118, 137] width 144 height 16
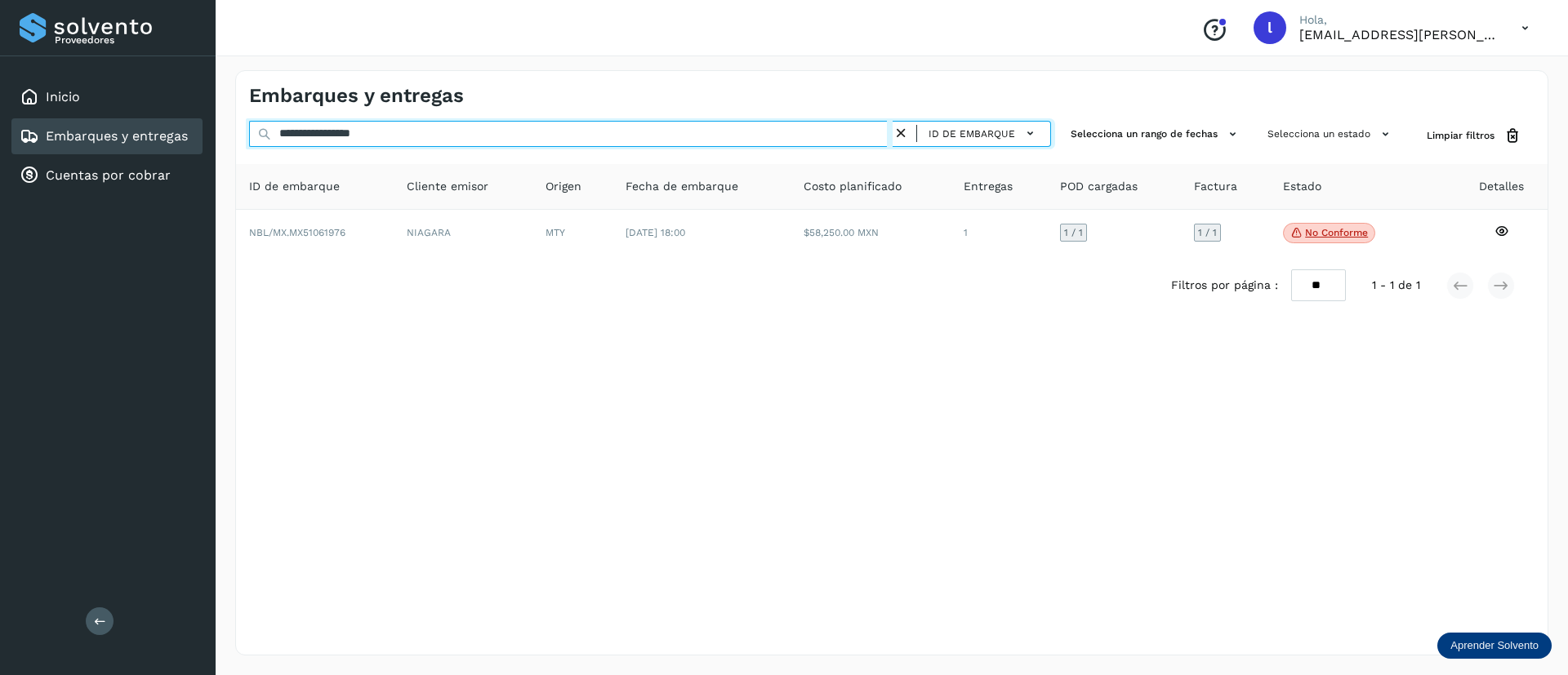
drag, startPoint x: 455, startPoint y: 137, endPoint x: 176, endPoint y: 135, distance: 279.0
click at [176, 135] on div "**********" at bounding box center [784, 337] width 1568 height 675
paste input "text"
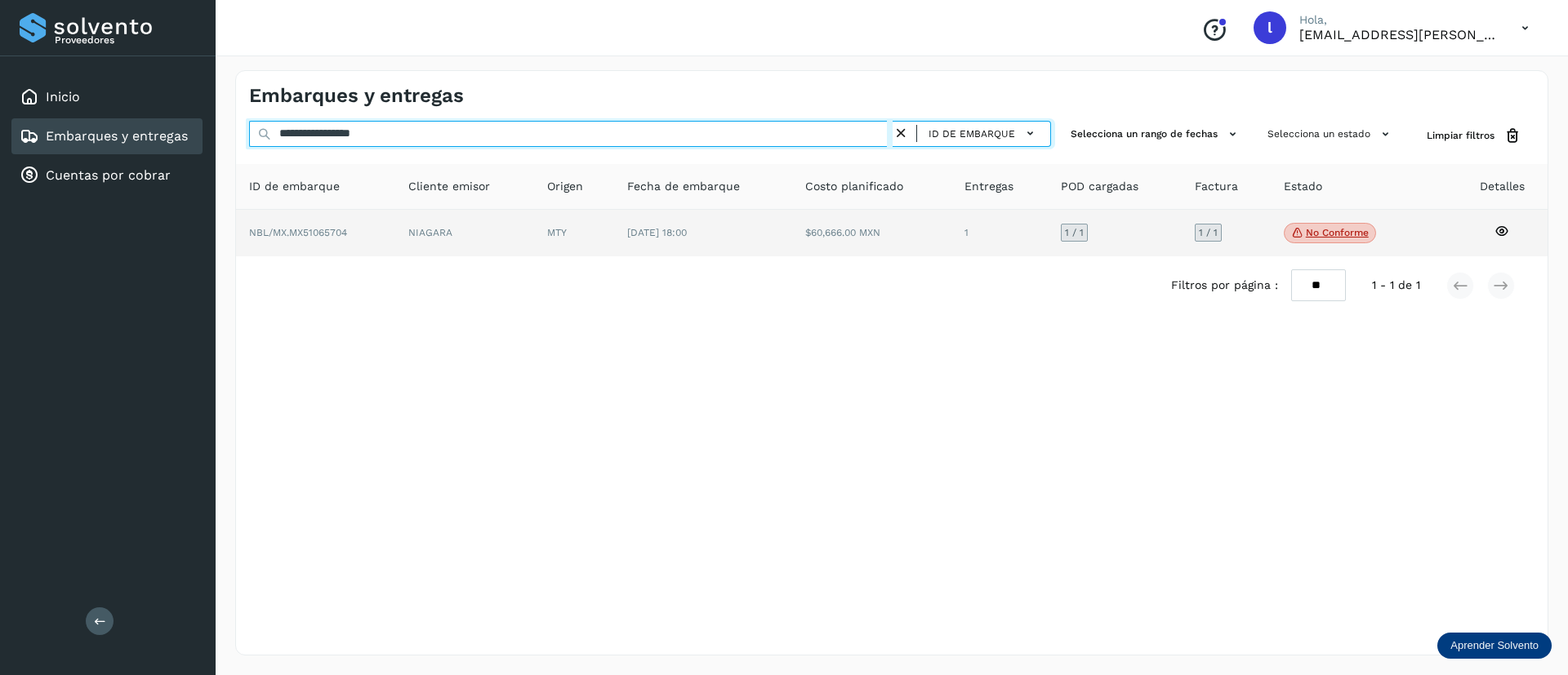
type input "**********"
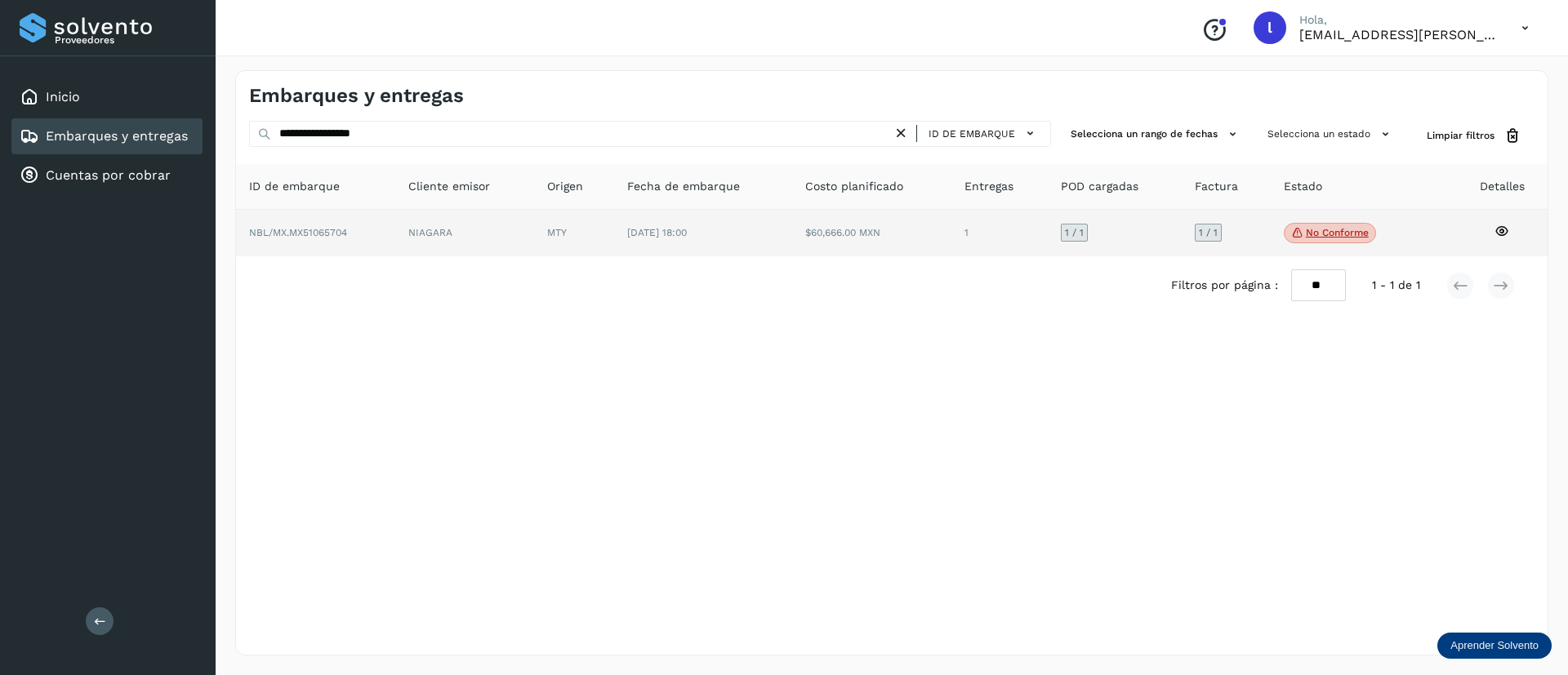
click at [792, 226] on td "[DATE] 18:00" at bounding box center [872, 233] width 160 height 48
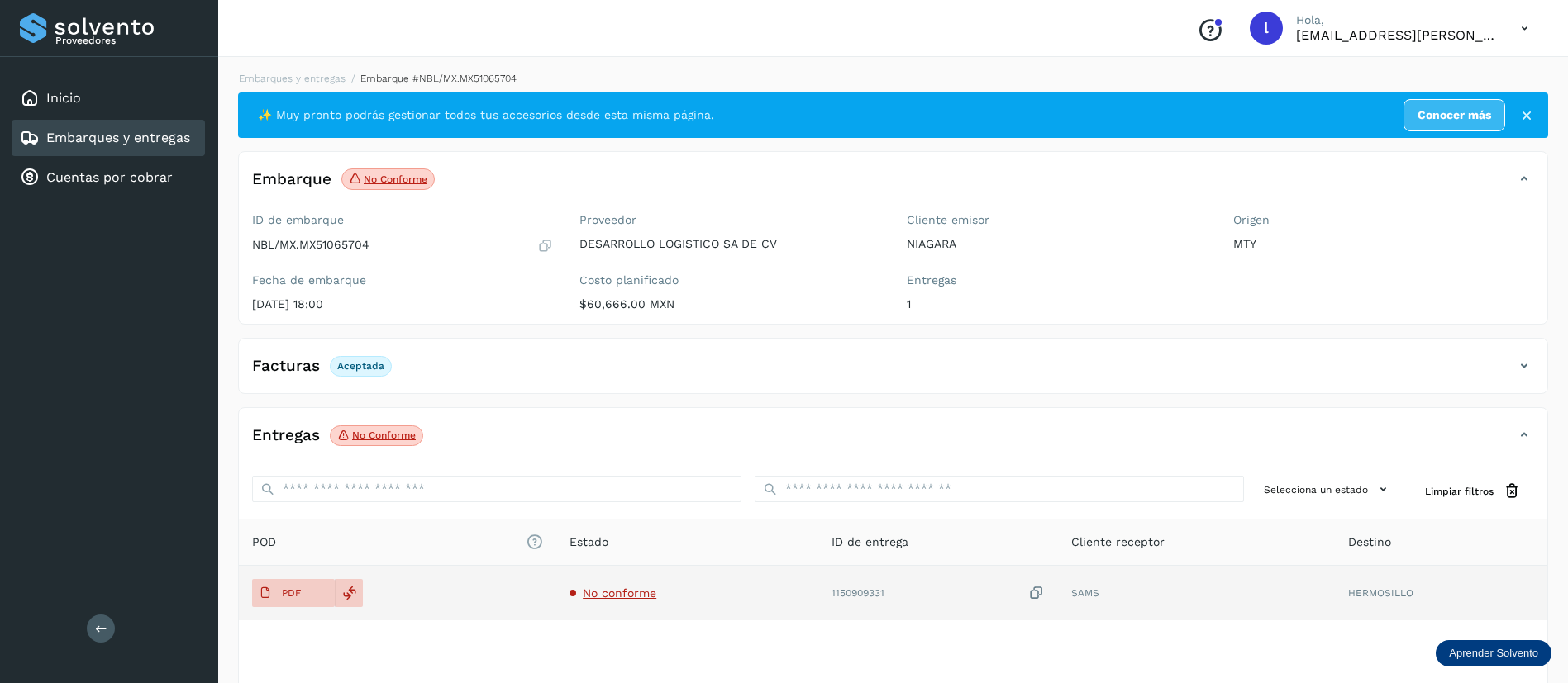
click at [609, 592] on span "No conforme" at bounding box center [619, 593] width 73 height 13
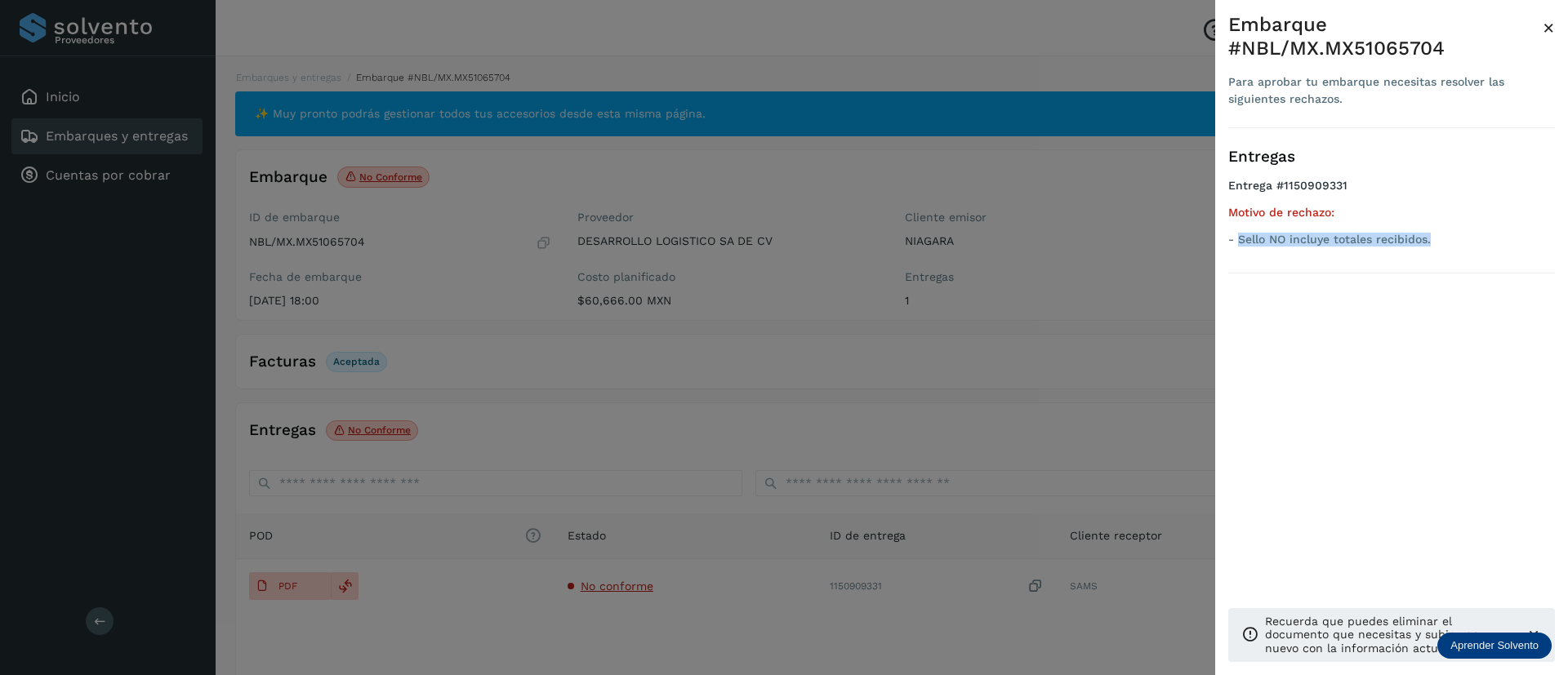
drag, startPoint x: 1435, startPoint y: 243, endPoint x: 1238, endPoint y: 263, distance: 198.0
click at [1238, 263] on div "Entregas Entrega #1150909331 Motivo de rechazo: - Sello NO incluye totales reci…" at bounding box center [1391, 201] width 326 height 146
copy p "Sello NO incluye totales recibidos."
click at [1547, 21] on span "×" at bounding box center [1548, 28] width 12 height 23
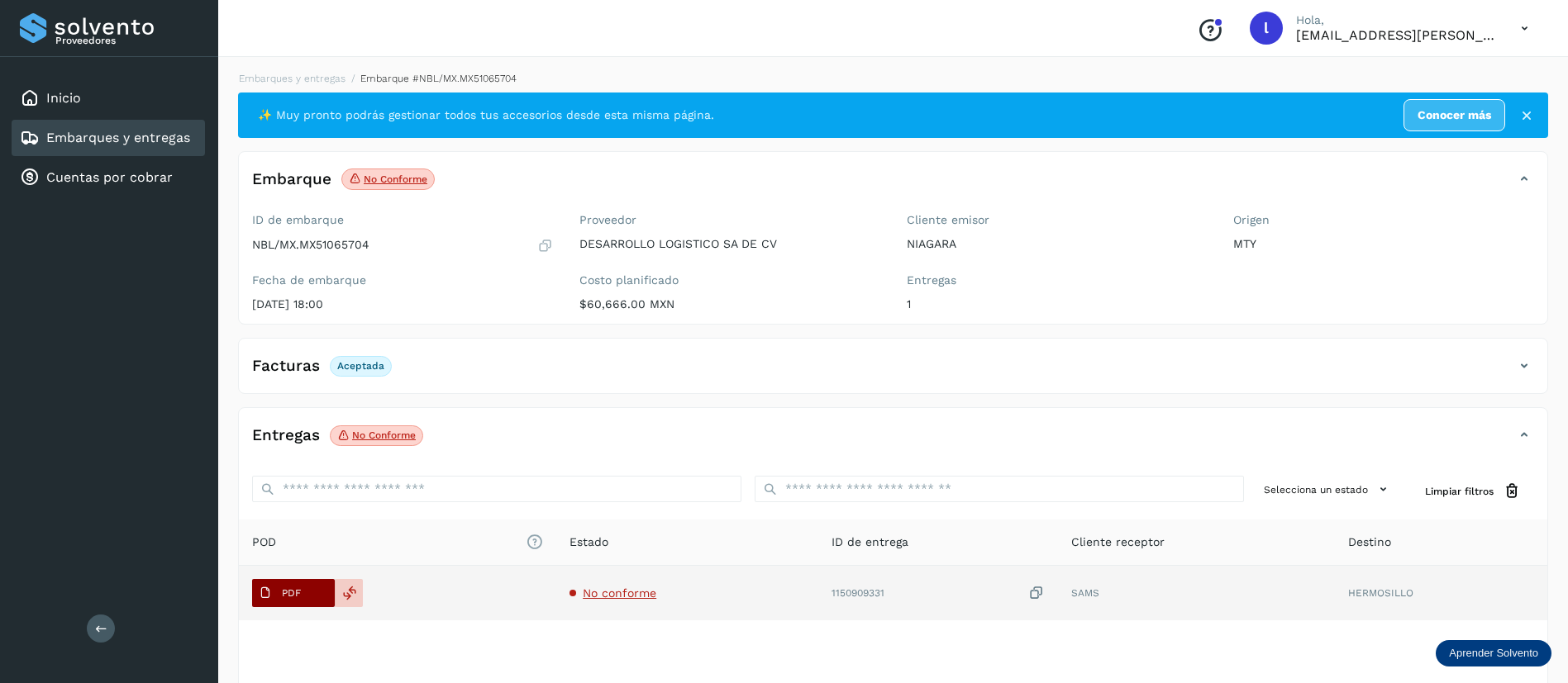
click at [297, 591] on p "PDF" at bounding box center [291, 593] width 19 height 12
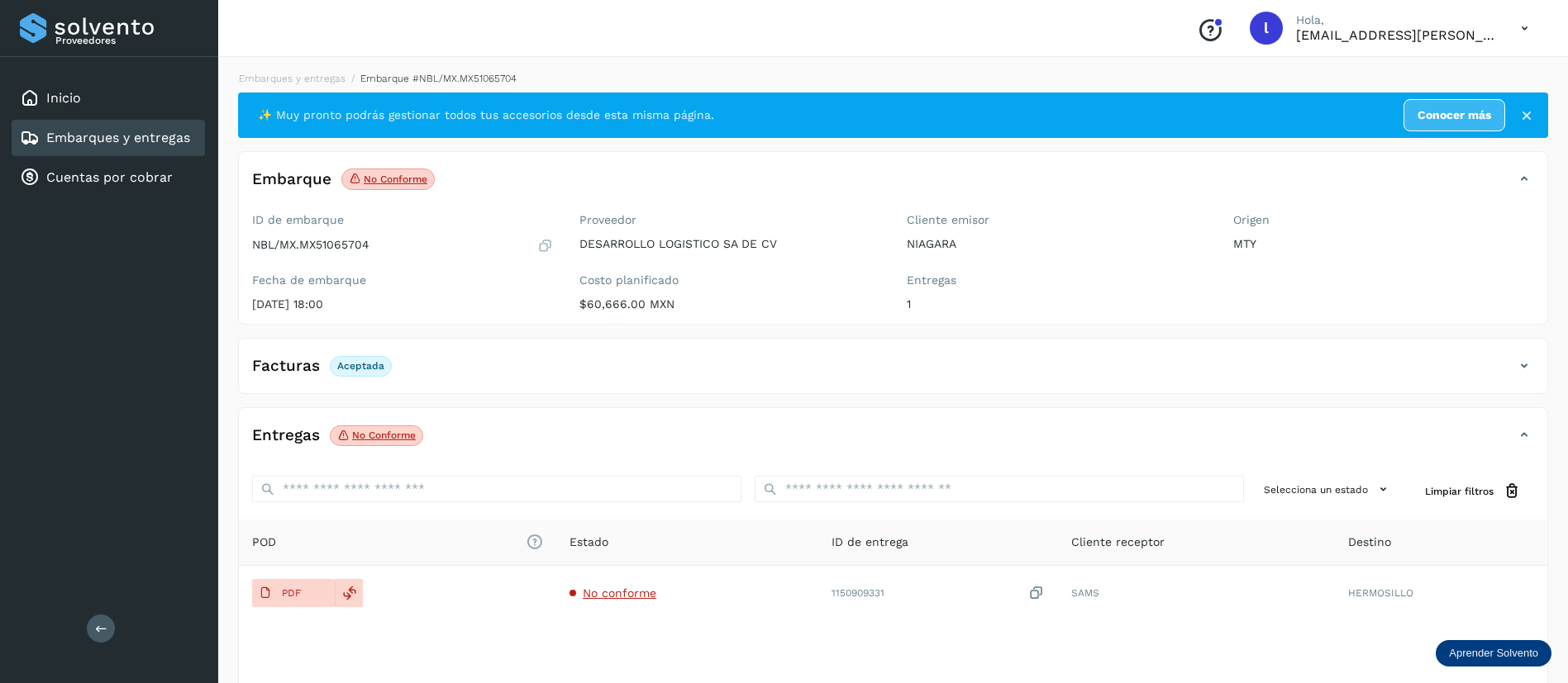
click at [72, 131] on link "Embarques y entregas" at bounding box center [118, 137] width 144 height 16
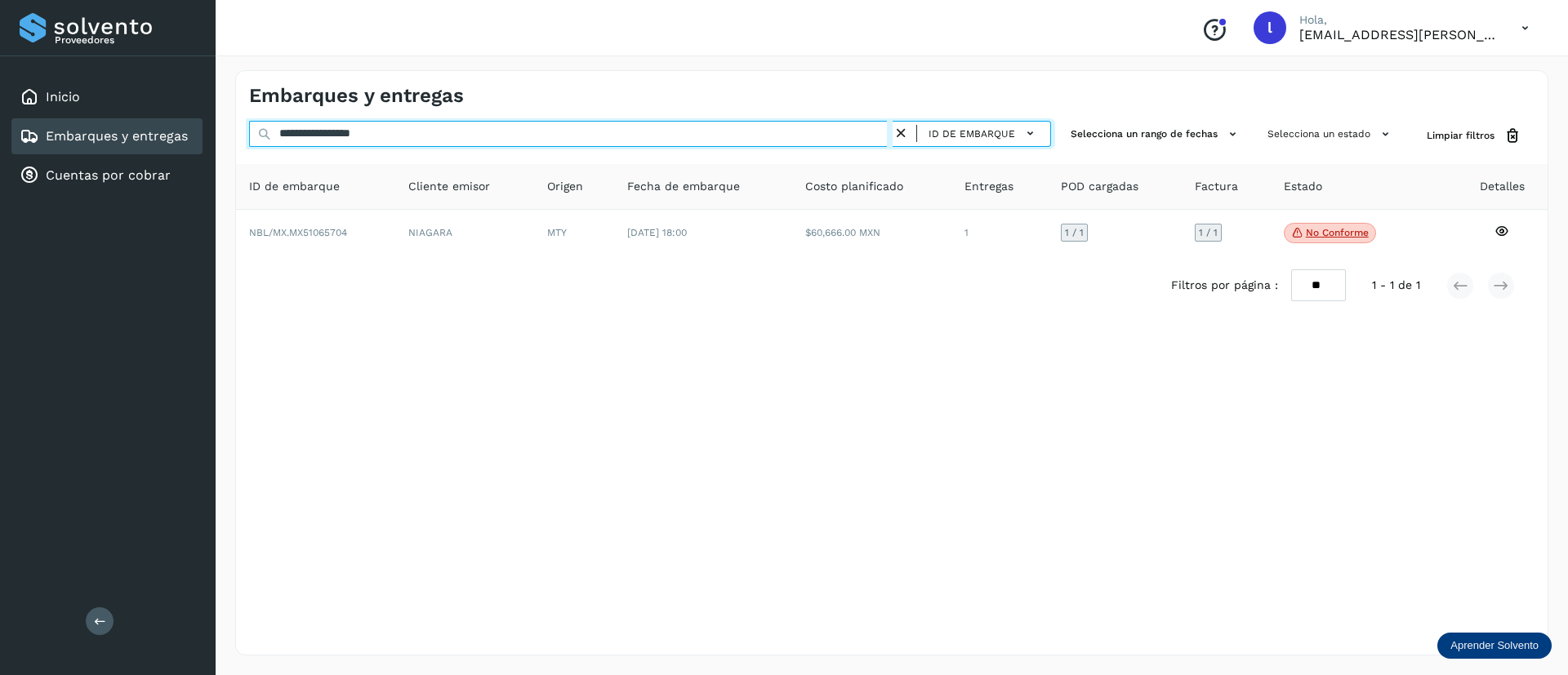
drag, startPoint x: 401, startPoint y: 142, endPoint x: 178, endPoint y: 130, distance: 223.3
click at [178, 130] on div "**********" at bounding box center [784, 337] width 1568 height 675
paste input "text"
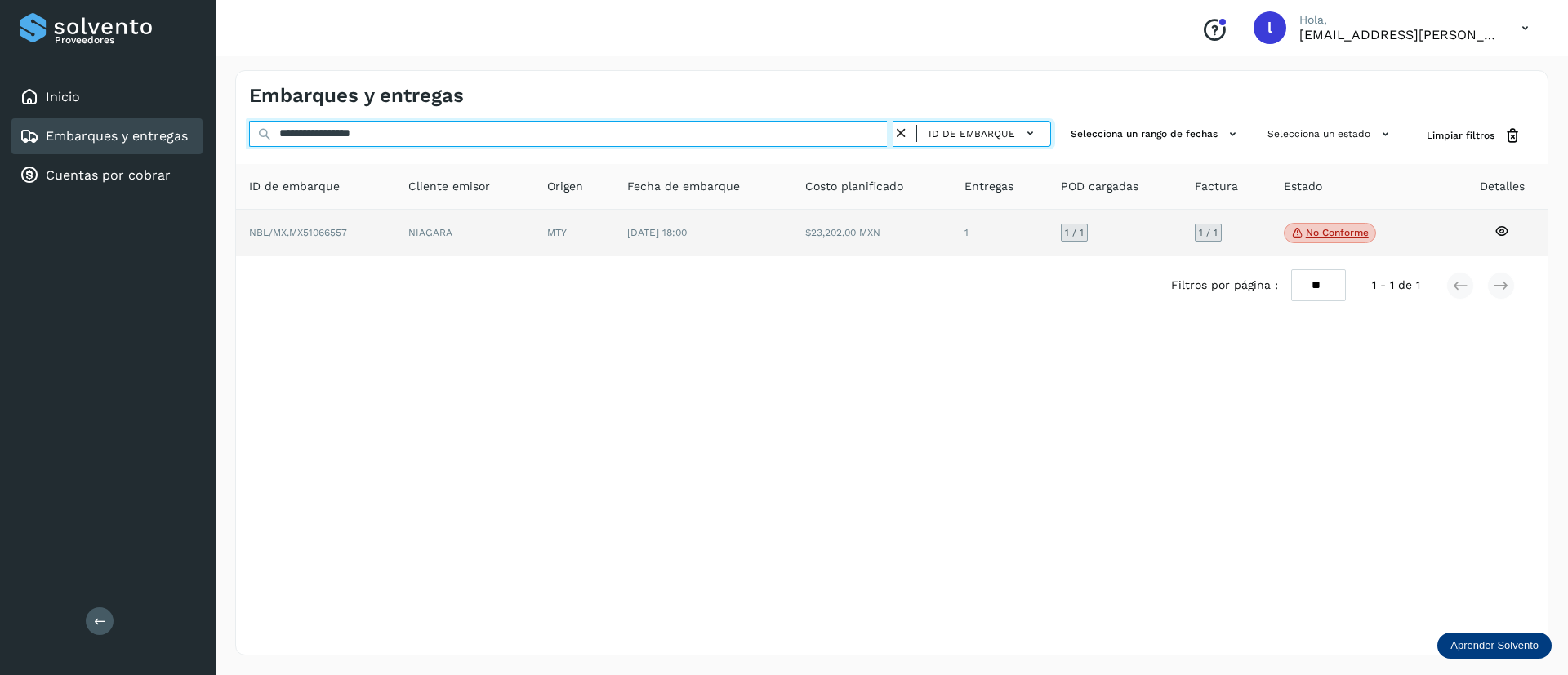
type input "**********"
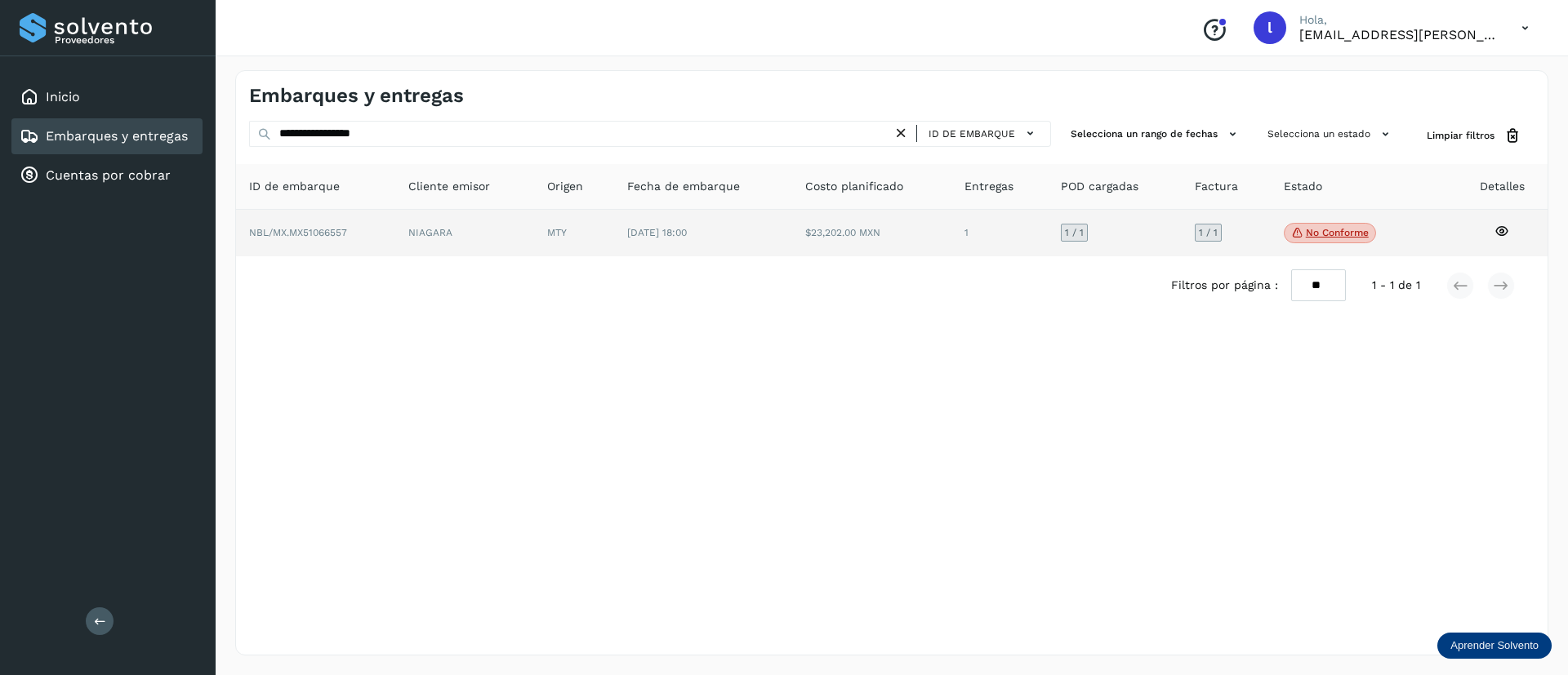
click at [951, 238] on td "$23,202.00 MXN" at bounding box center [999, 233] width 96 height 48
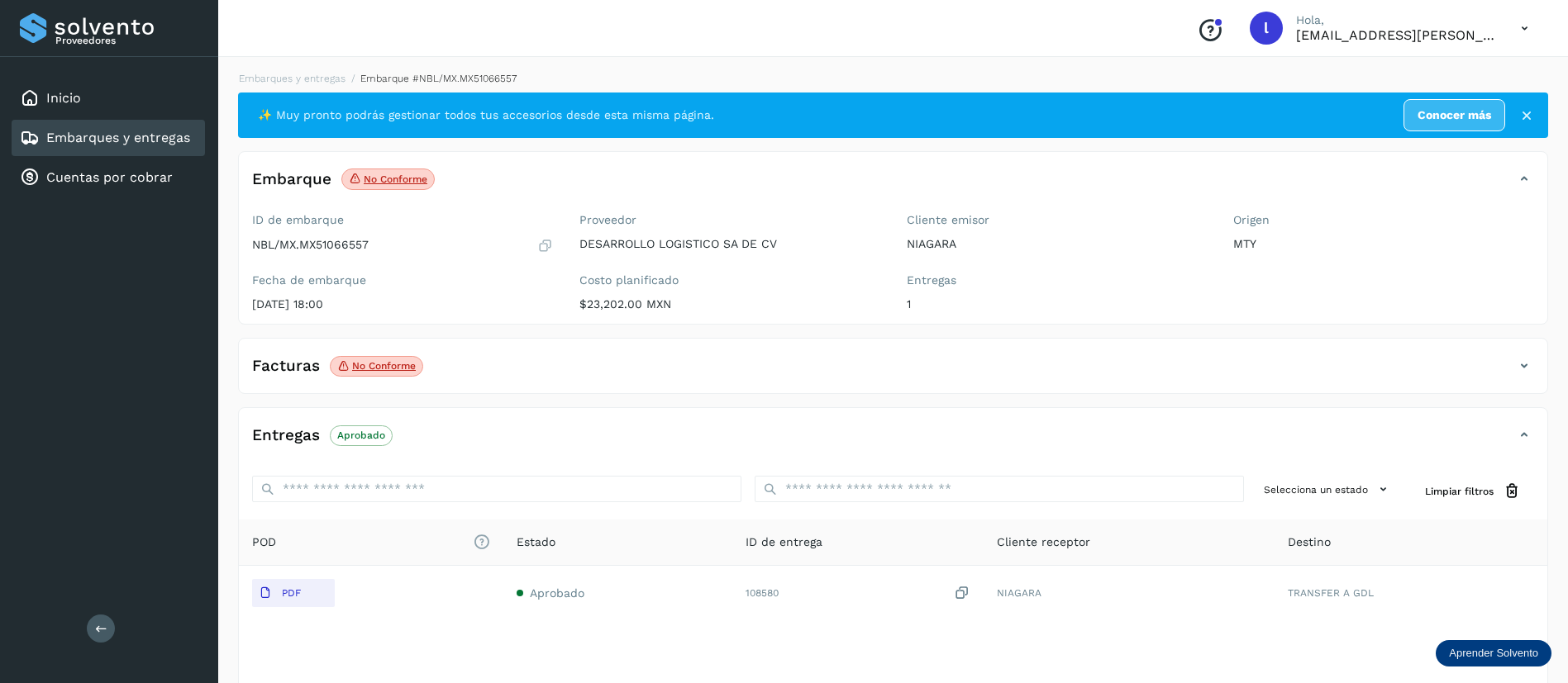
click at [471, 362] on div "Facturas No conforme" at bounding box center [876, 366] width 1275 height 28
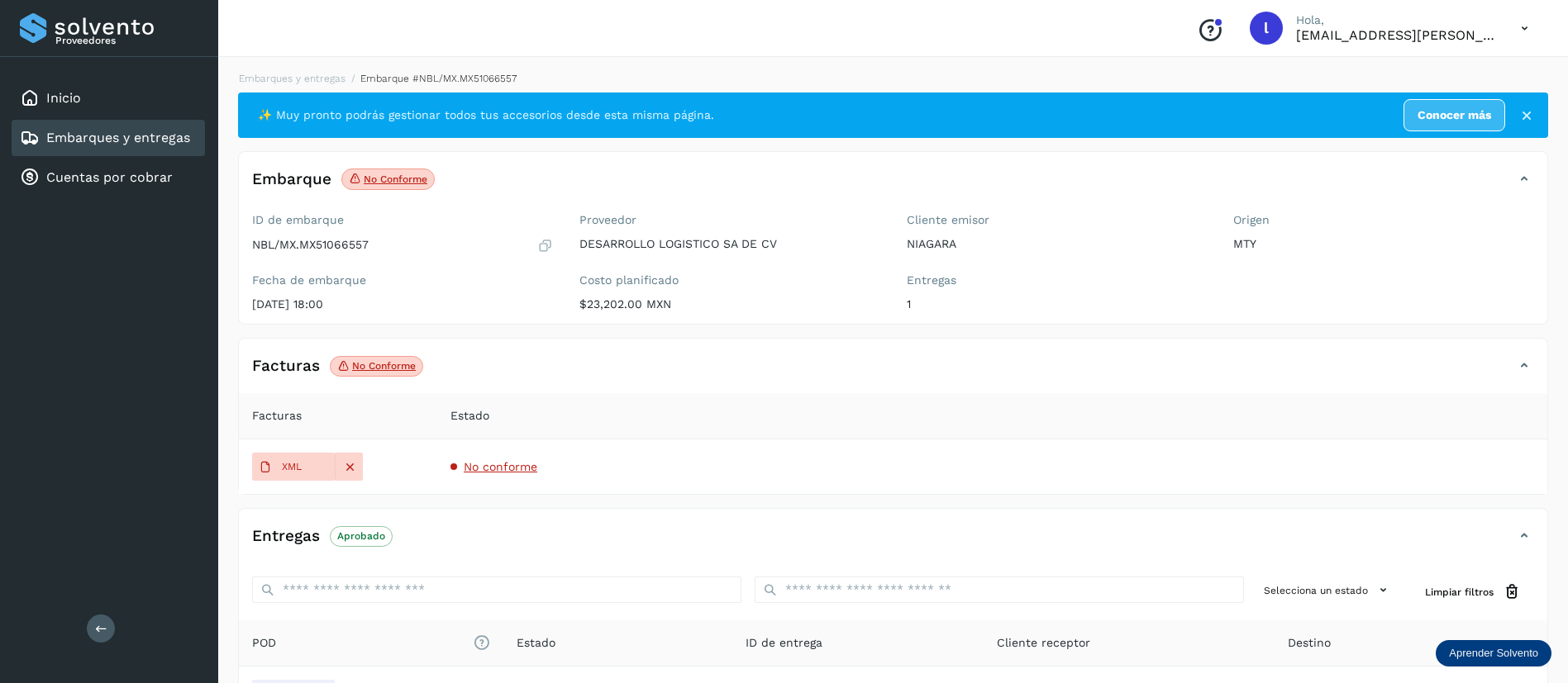
click at [475, 481] on td "No conforme" at bounding box center [992, 467] width 1110 height 55
click at [493, 472] on span "No conforme" at bounding box center [500, 467] width 73 height 13
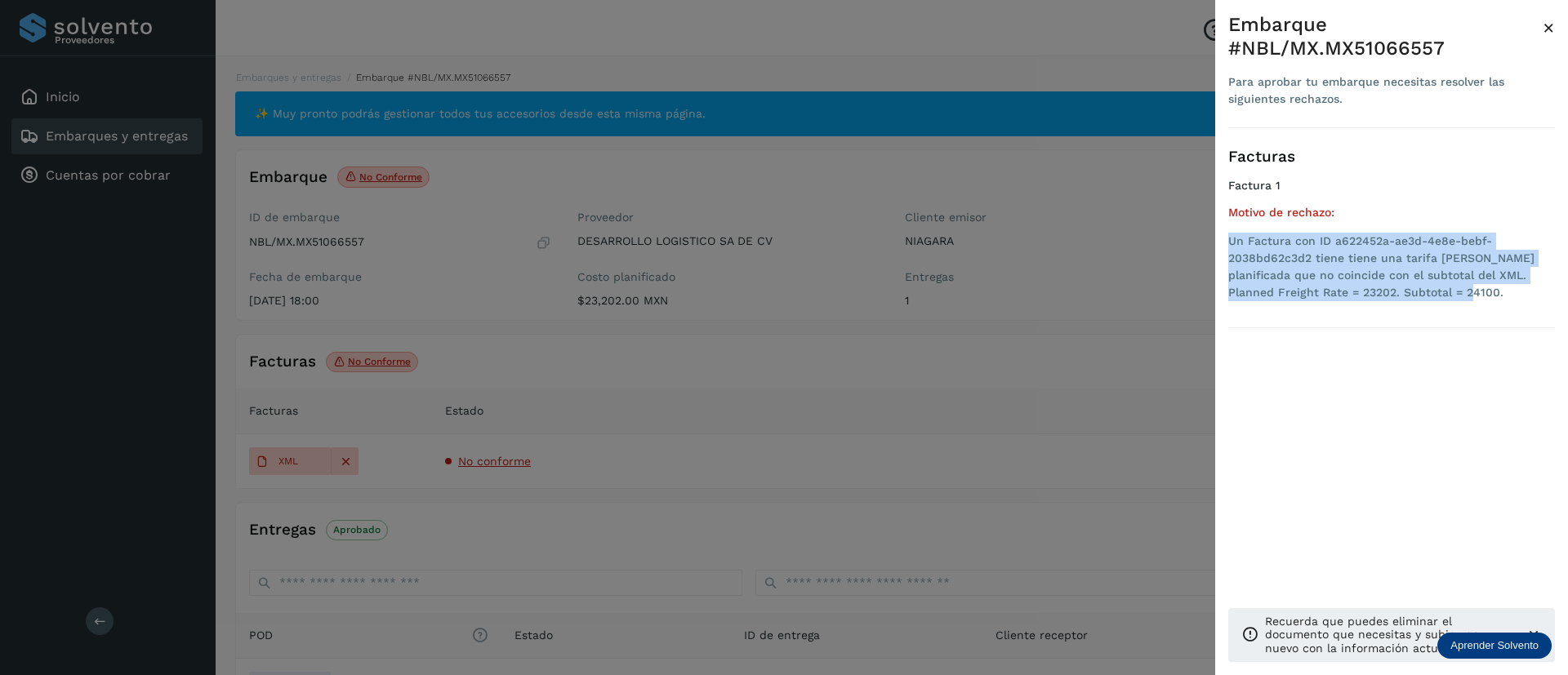
drag, startPoint x: 1418, startPoint y: 289, endPoint x: 1225, endPoint y: 241, distance: 198.9
click at [1225, 241] on div "Embarque #NBL/MX.MX51066557 Para aprobar tu embarque necesitas resolver las sig…" at bounding box center [1391, 350] width 353 height 701
copy li "Un Factura con ID a622452a-ae3d-4e8e-bebf-2038bd62c3d2 tiene tiene una tarifa […"
click at [1547, 30] on span "×" at bounding box center [1548, 28] width 12 height 23
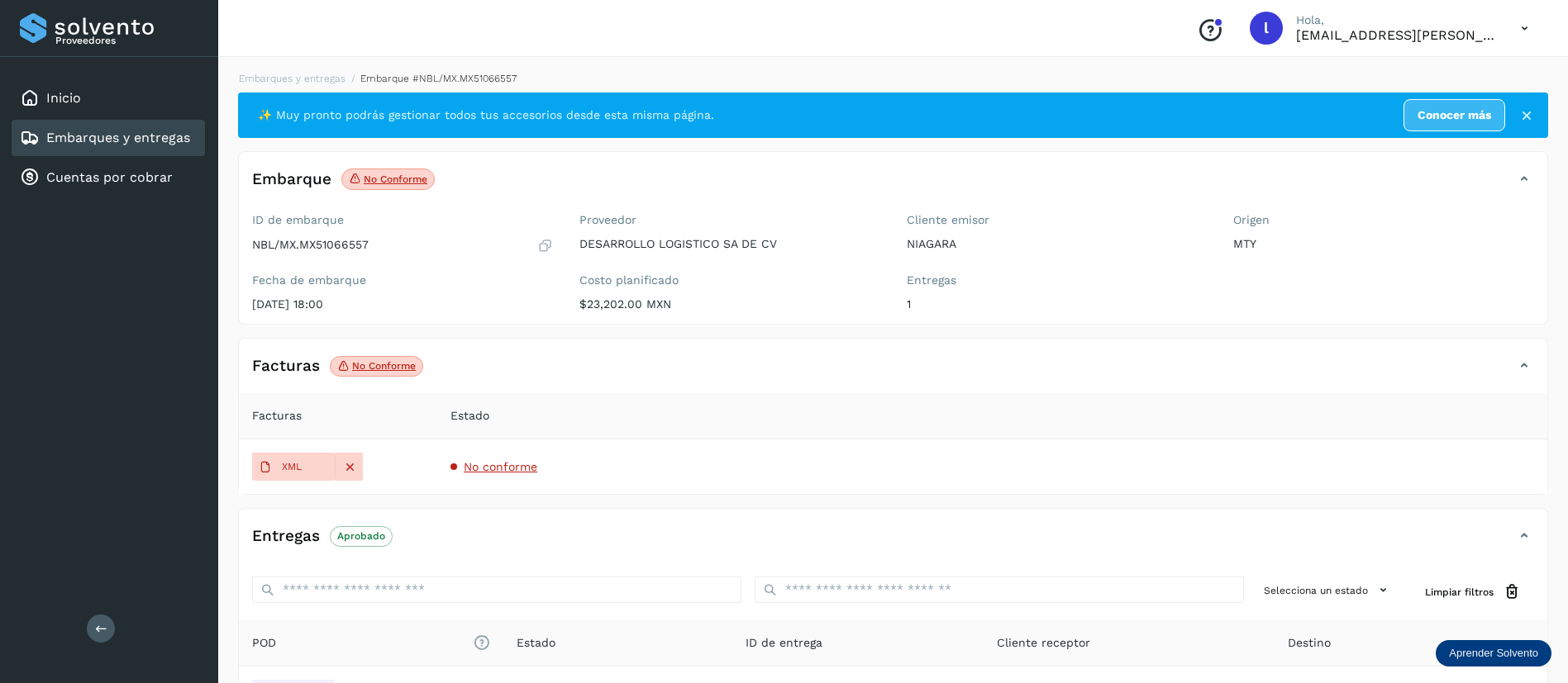
click at [73, 146] on link "Embarques y entregas" at bounding box center [118, 137] width 144 height 16
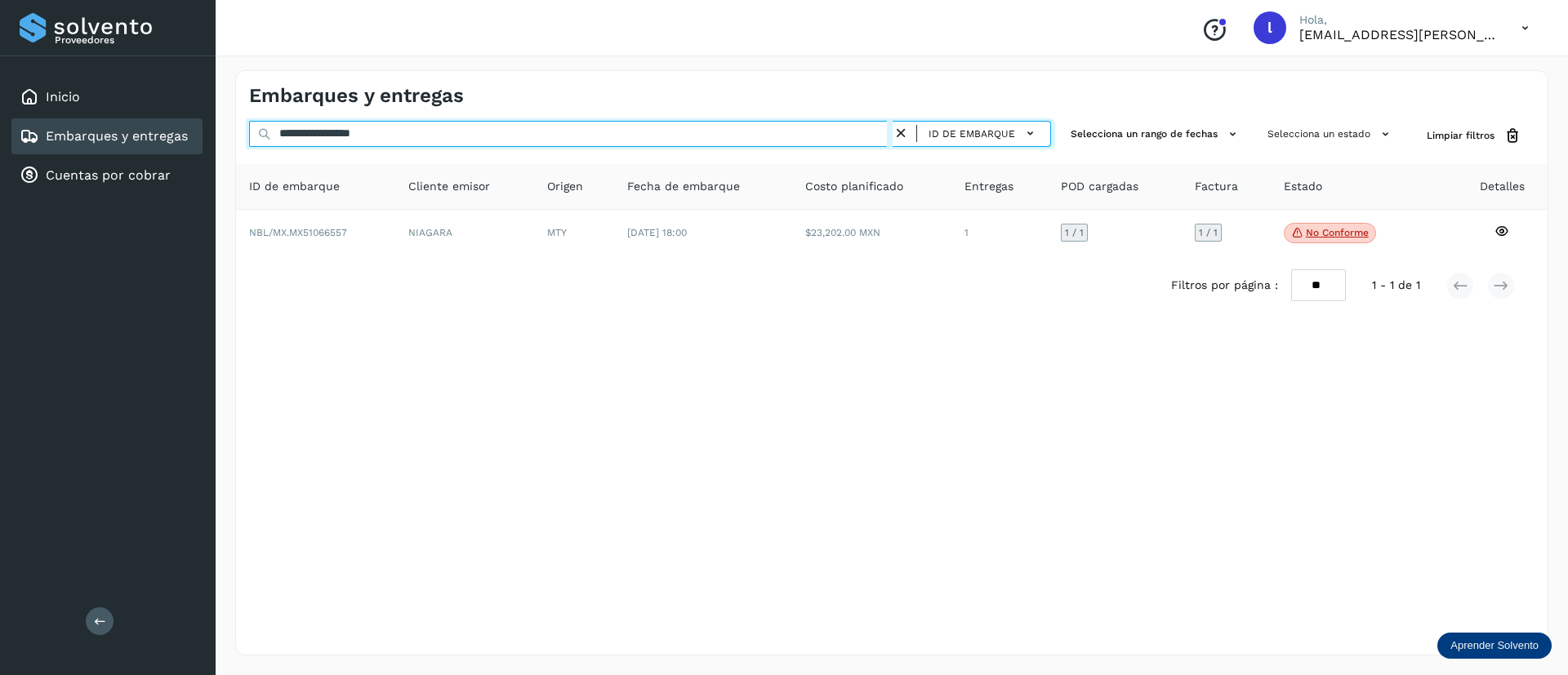
drag, startPoint x: 451, startPoint y: 136, endPoint x: 226, endPoint y: 137, distance: 225.0
click at [226, 137] on div "**********" at bounding box center [891, 363] width 1353 height 625
paste input "text"
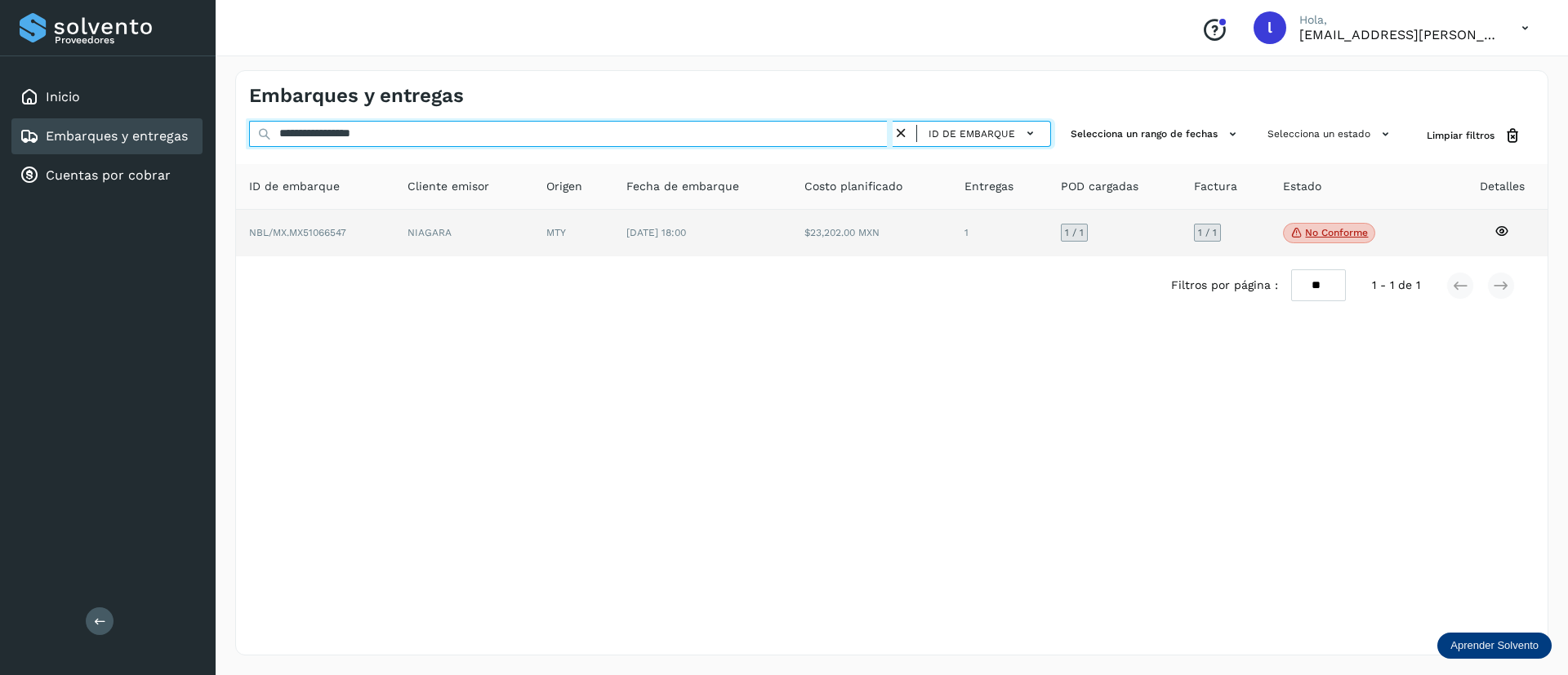
type input "**********"
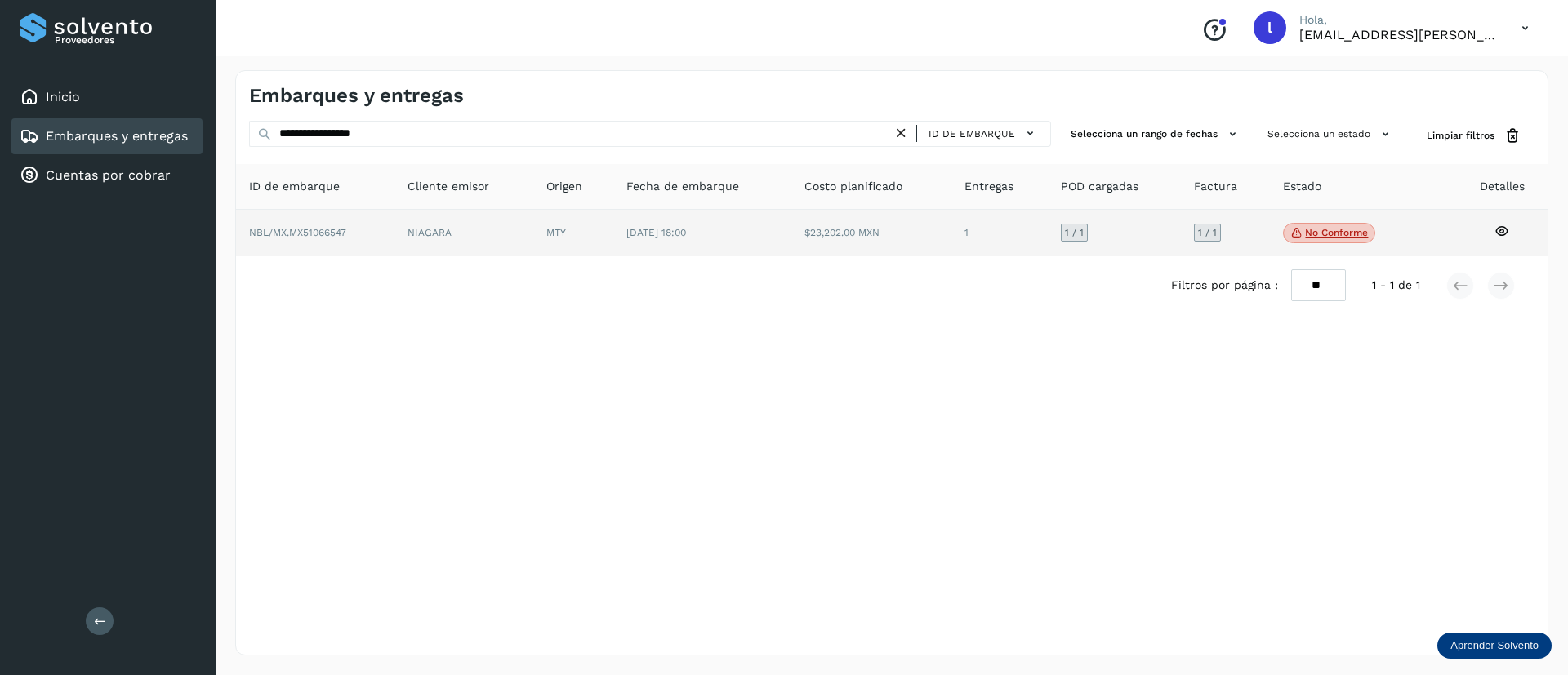
click at [951, 217] on td "$23,202.00 MXN" at bounding box center [999, 233] width 96 height 48
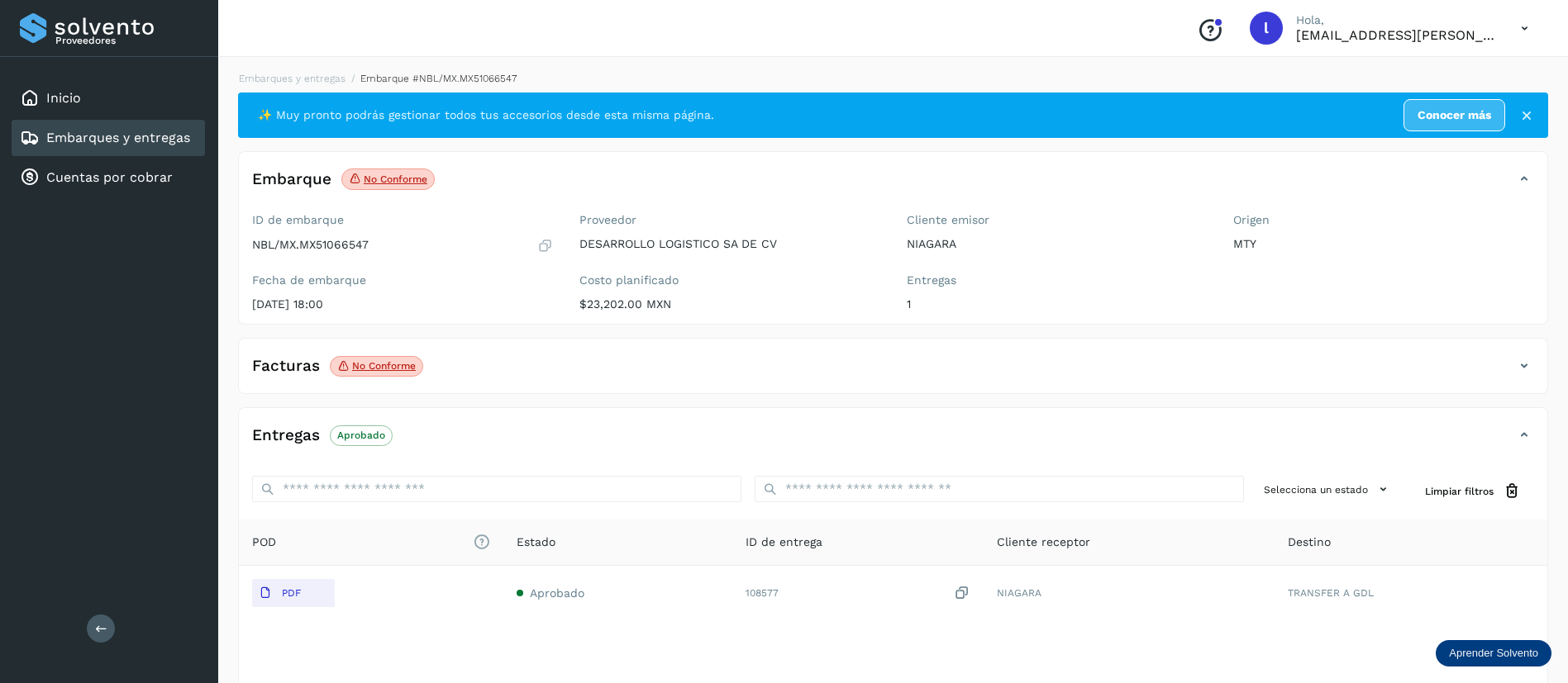
click at [471, 374] on div "Facturas No conforme" at bounding box center [876, 366] width 1275 height 28
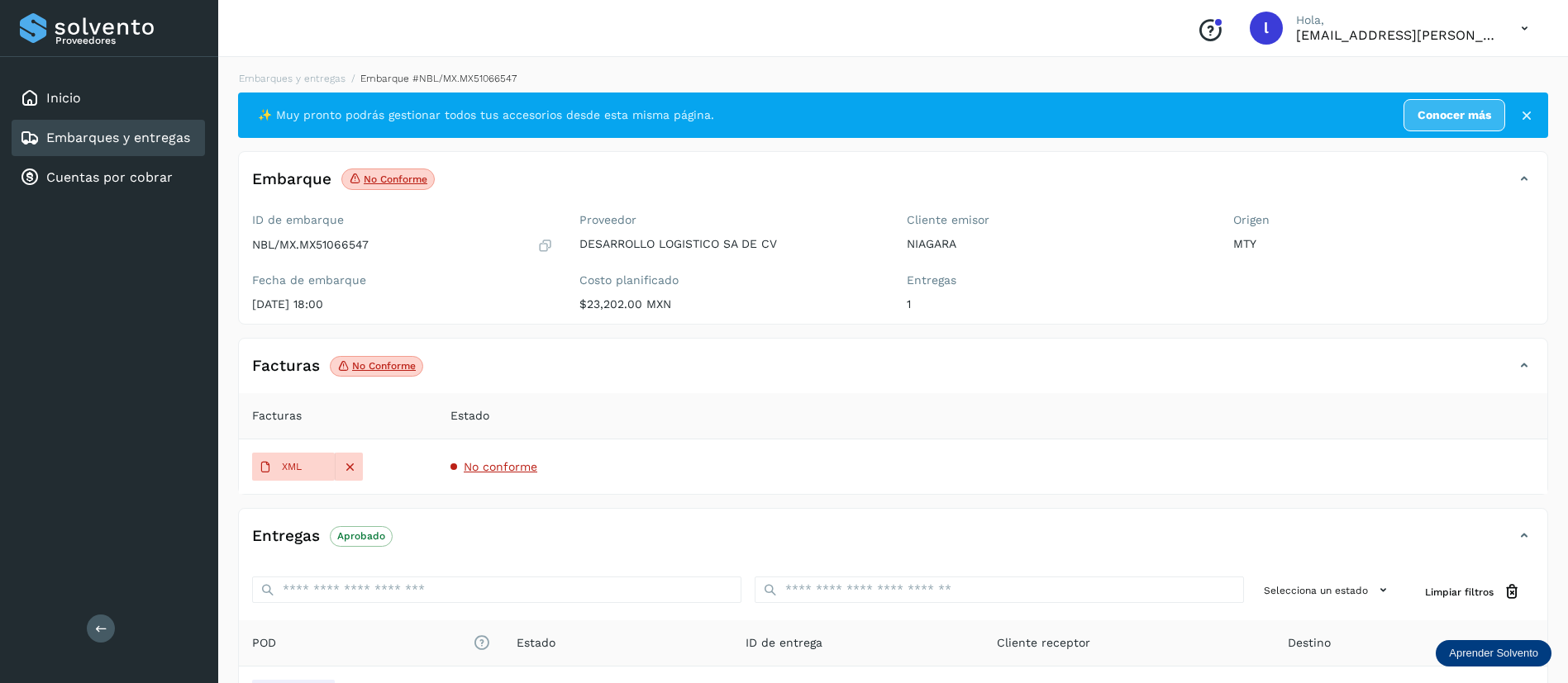
click at [493, 465] on span "No conforme" at bounding box center [500, 467] width 73 height 13
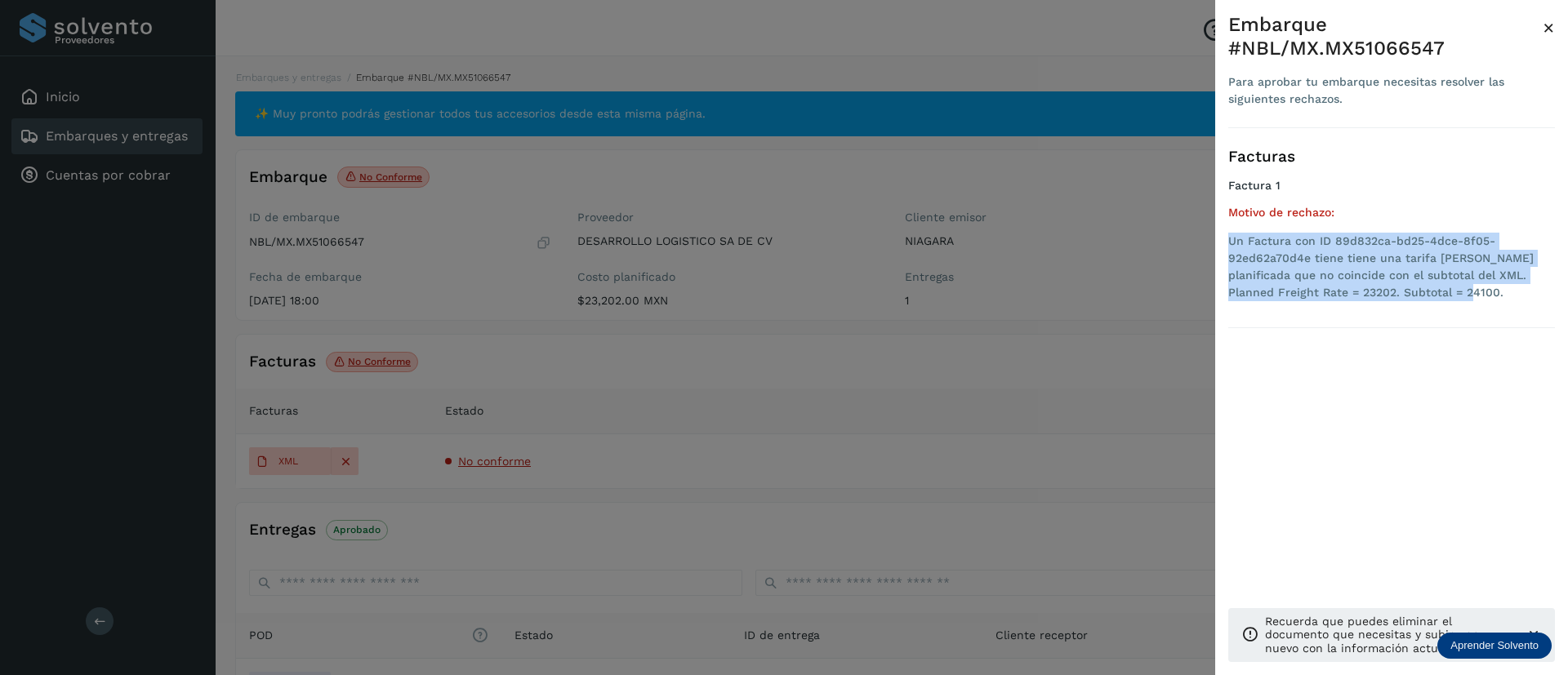
drag, startPoint x: 1416, startPoint y: 298, endPoint x: 1229, endPoint y: 248, distance: 193.6
click at [1229, 248] on li "Un Factura con ID 89d832ca-bd25-4dce-8f05-92ed62a70d4e tiene tiene una tarifa […" at bounding box center [1391, 266] width 326 height 68
copy li "Un Factura con ID 89d832ca-bd25-4dce-8f05-92ed62a70d4e tiene tiene una tarifa […"
click at [1553, 30] on span "×" at bounding box center [1548, 28] width 12 height 23
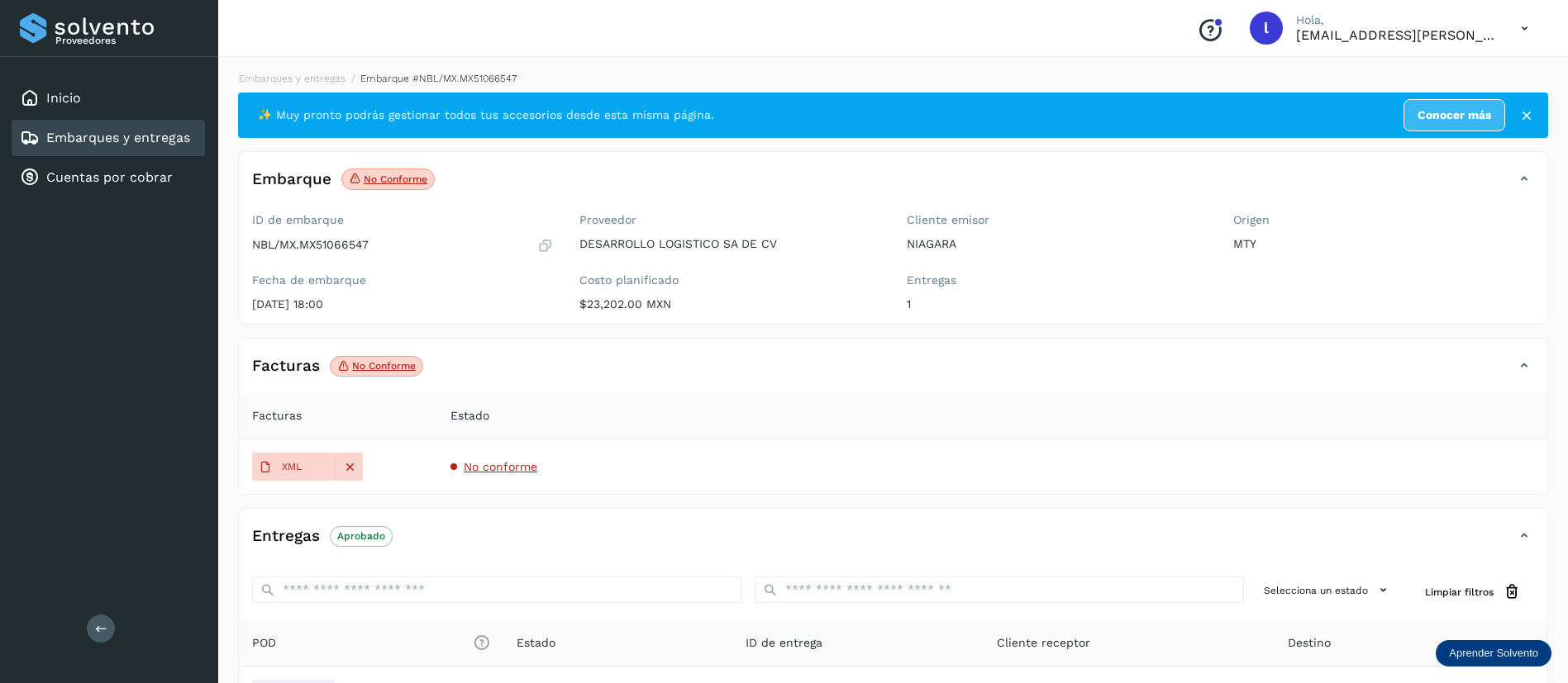
click at [107, 135] on link "Embarques y entregas" at bounding box center [118, 137] width 144 height 16
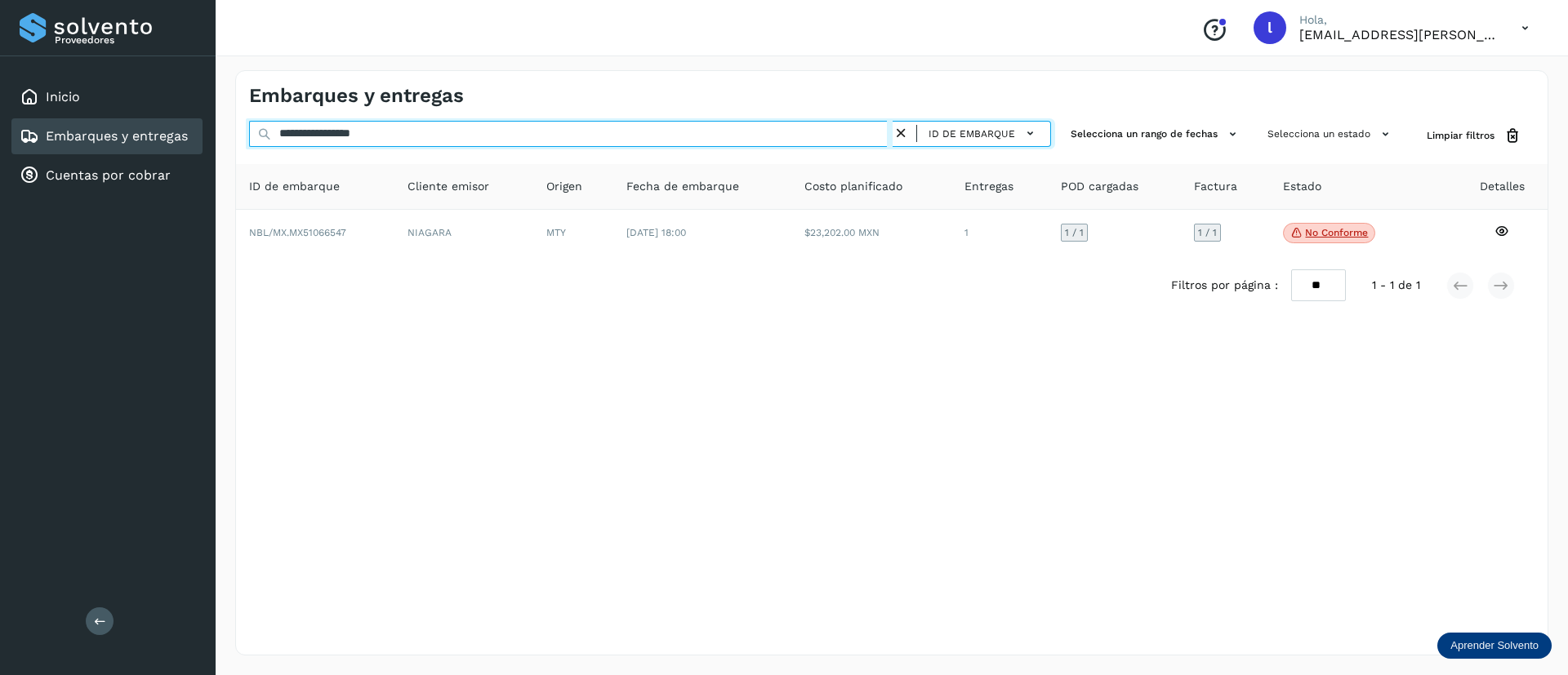
drag, startPoint x: 423, startPoint y: 130, endPoint x: 229, endPoint y: 130, distance: 194.0
click at [229, 130] on div "**********" at bounding box center [891, 363] width 1353 height 625
paste input "text"
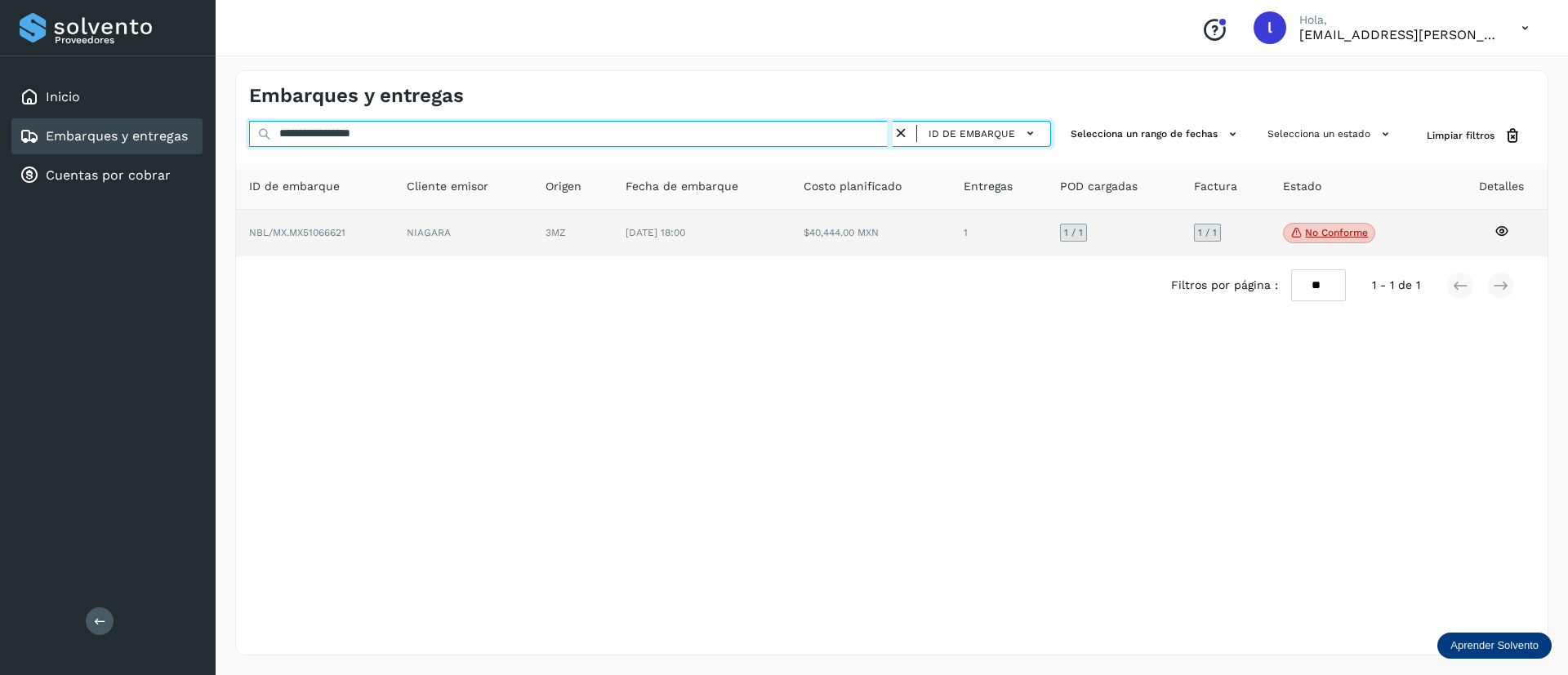
type input "**********"
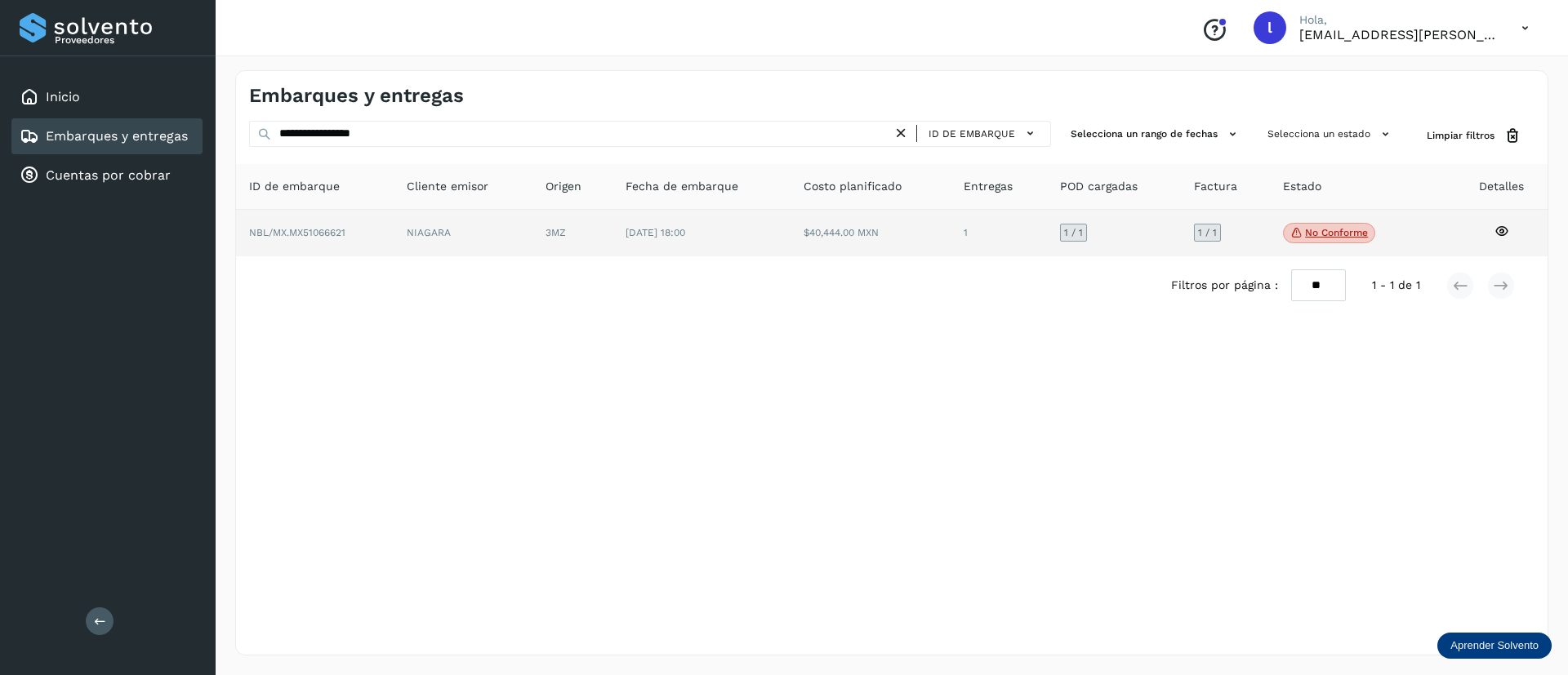
click at [790, 217] on td "[DATE] 18:00" at bounding box center [870, 233] width 160 height 48
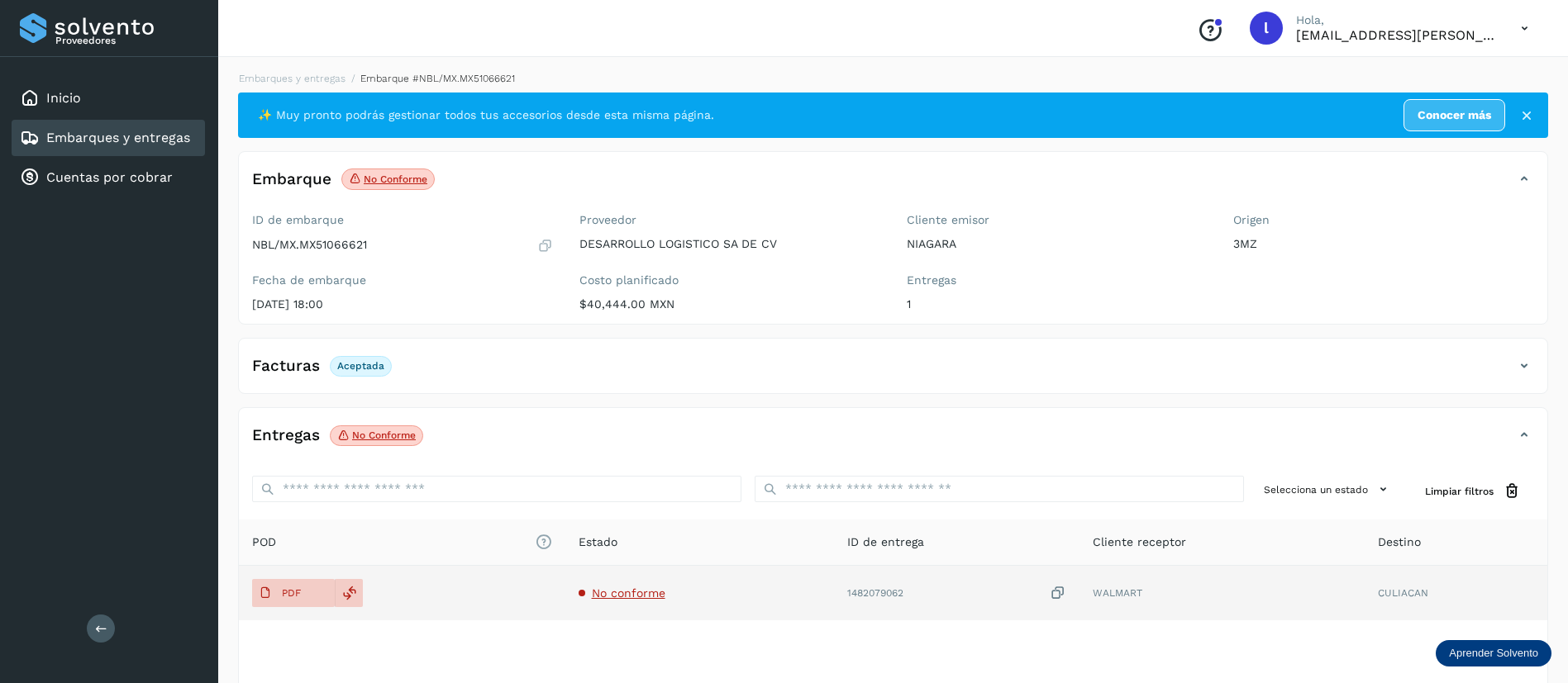
click at [634, 591] on span "No conforme" at bounding box center [628, 593] width 73 height 13
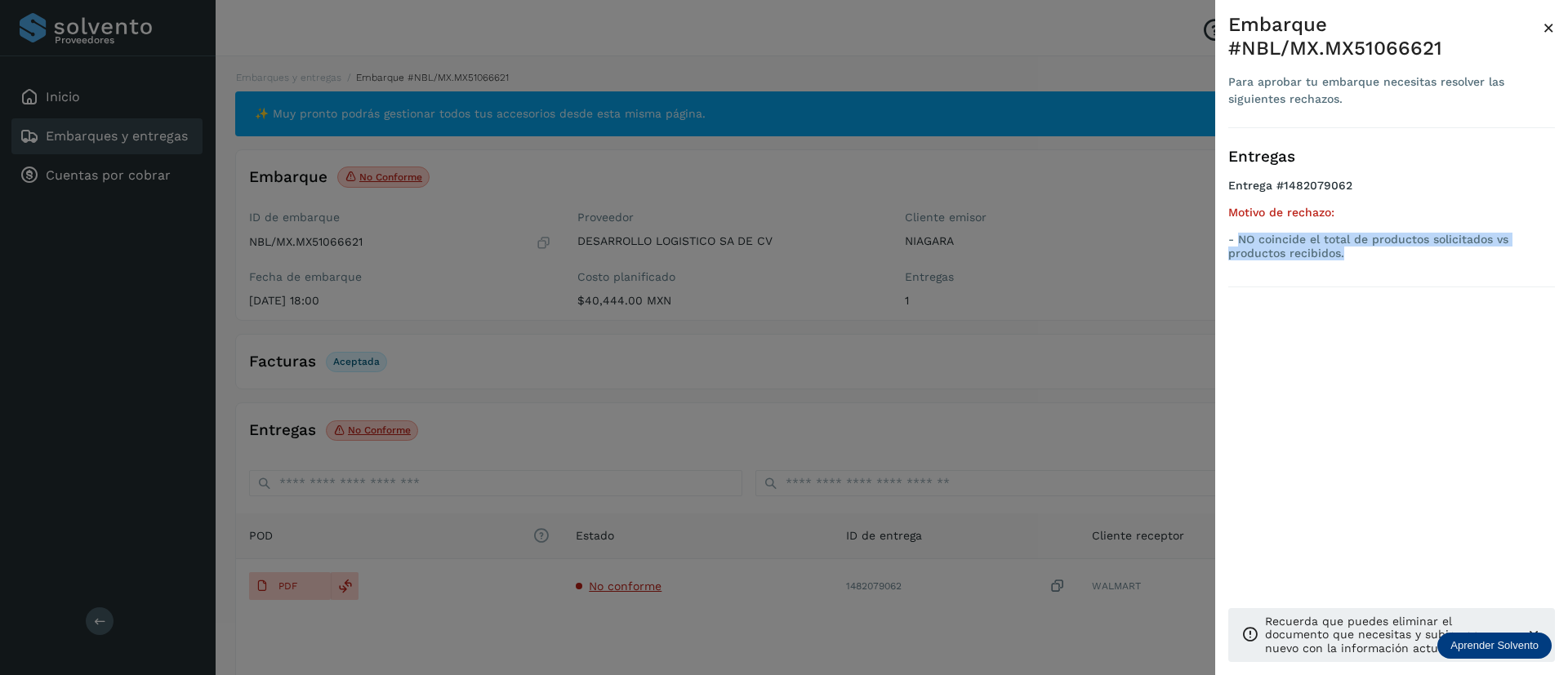
drag, startPoint x: 1346, startPoint y: 259, endPoint x: 1238, endPoint y: 243, distance: 109.2
click at [1238, 243] on p "- NO coincide el total de productos solicitados vs productos recibidos." at bounding box center [1391, 247] width 326 height 28
copy p "NO coincide el total de productos solicitados vs productos recibidos."
click at [1550, 24] on span "×" at bounding box center [1548, 28] width 12 height 23
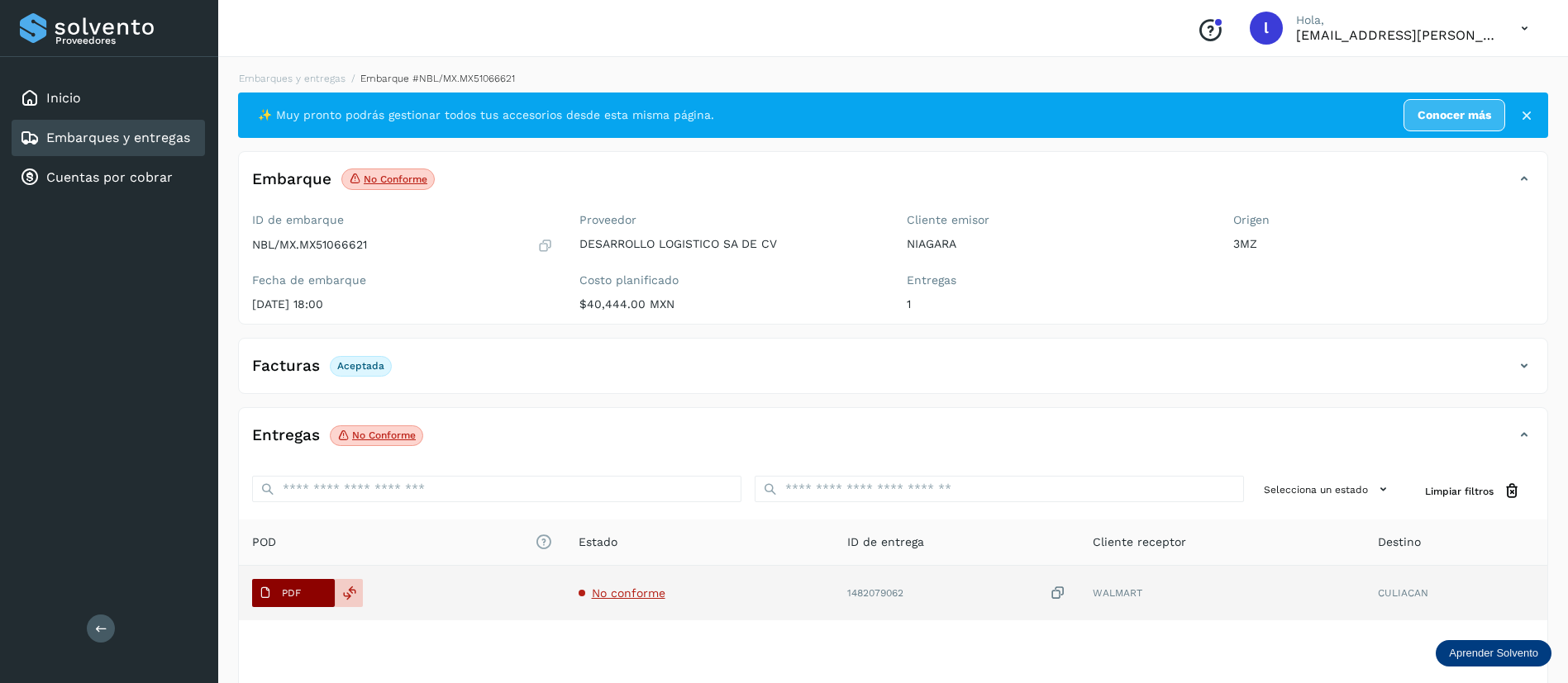
click at [273, 586] on span "PDF" at bounding box center [280, 593] width 56 height 27
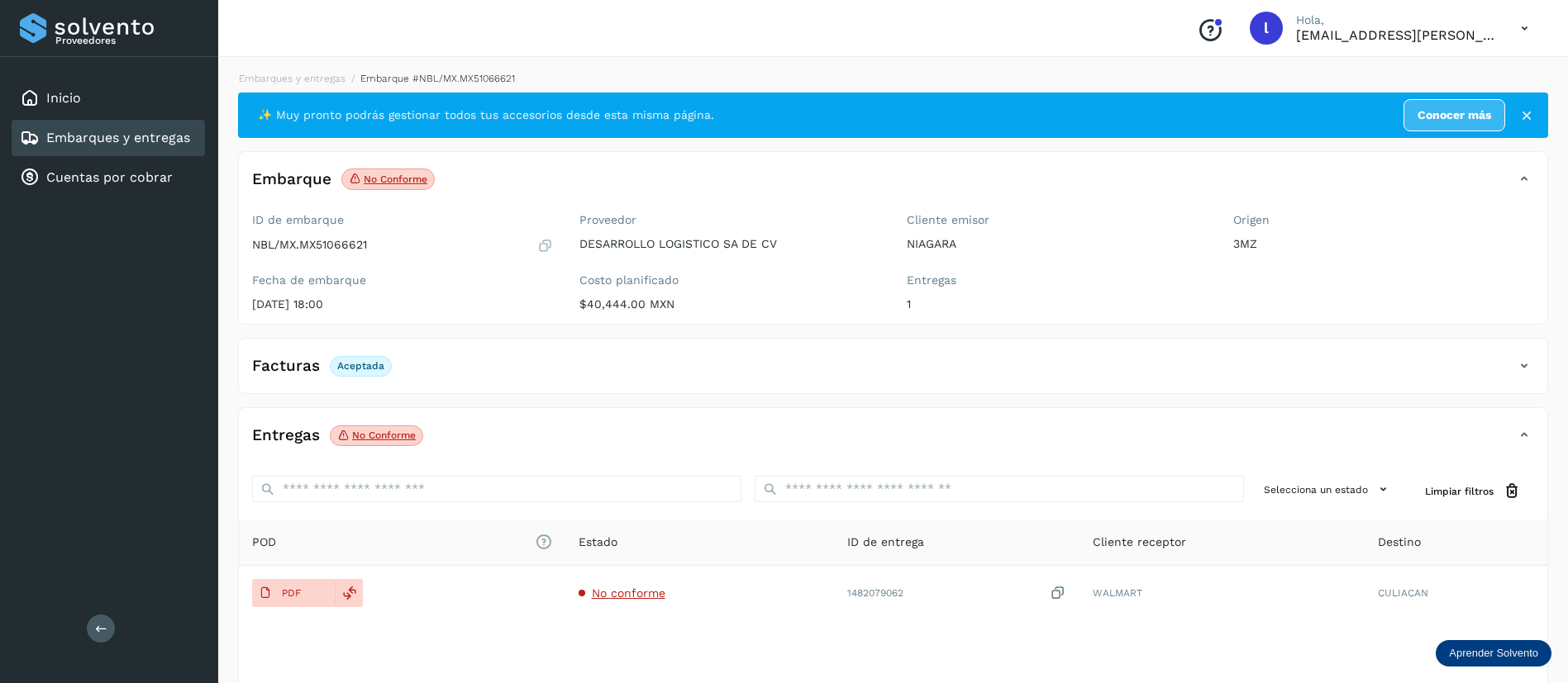
click at [67, 136] on link "Embarques y entregas" at bounding box center [118, 137] width 144 height 16
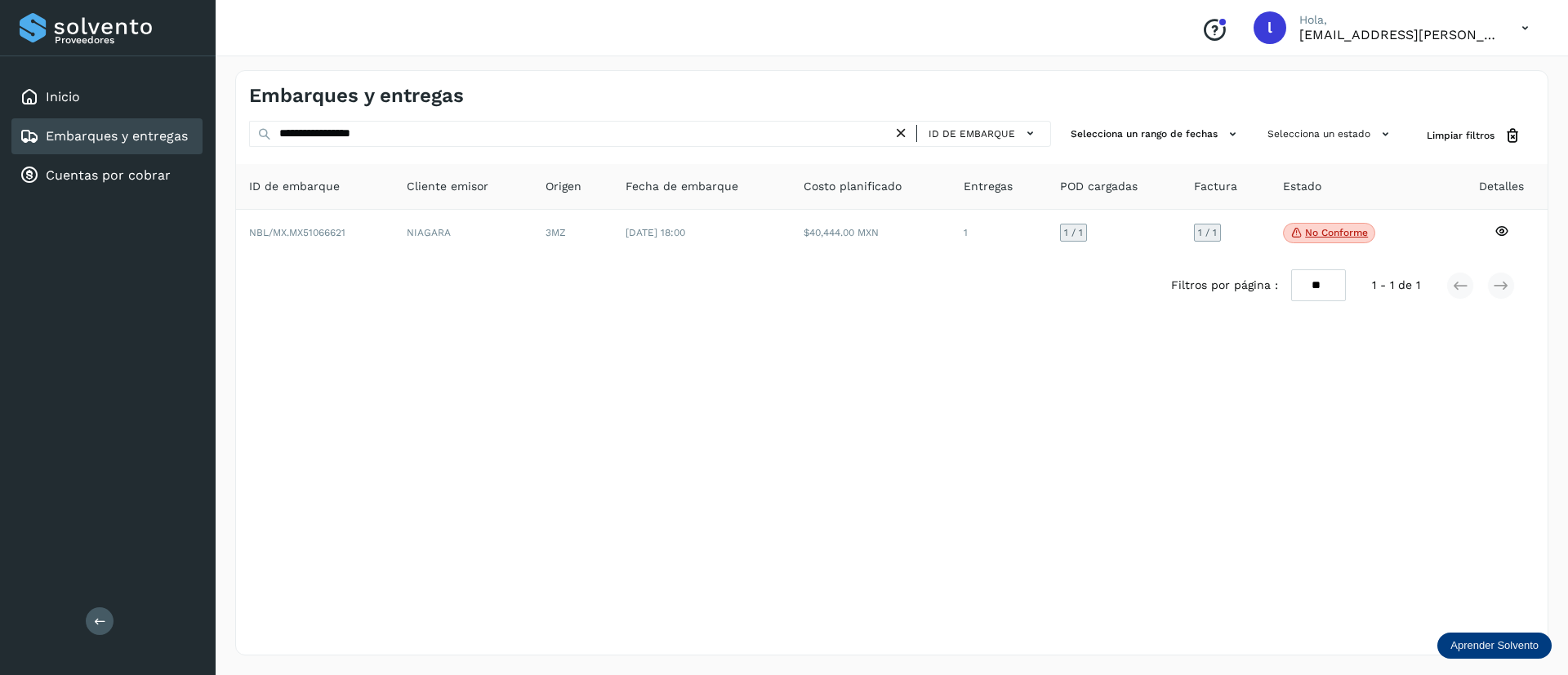
drag, startPoint x: 451, startPoint y: 147, endPoint x: 428, endPoint y: 133, distance: 26.9
click at [428, 133] on div "**********" at bounding box center [650, 136] width 802 height 30
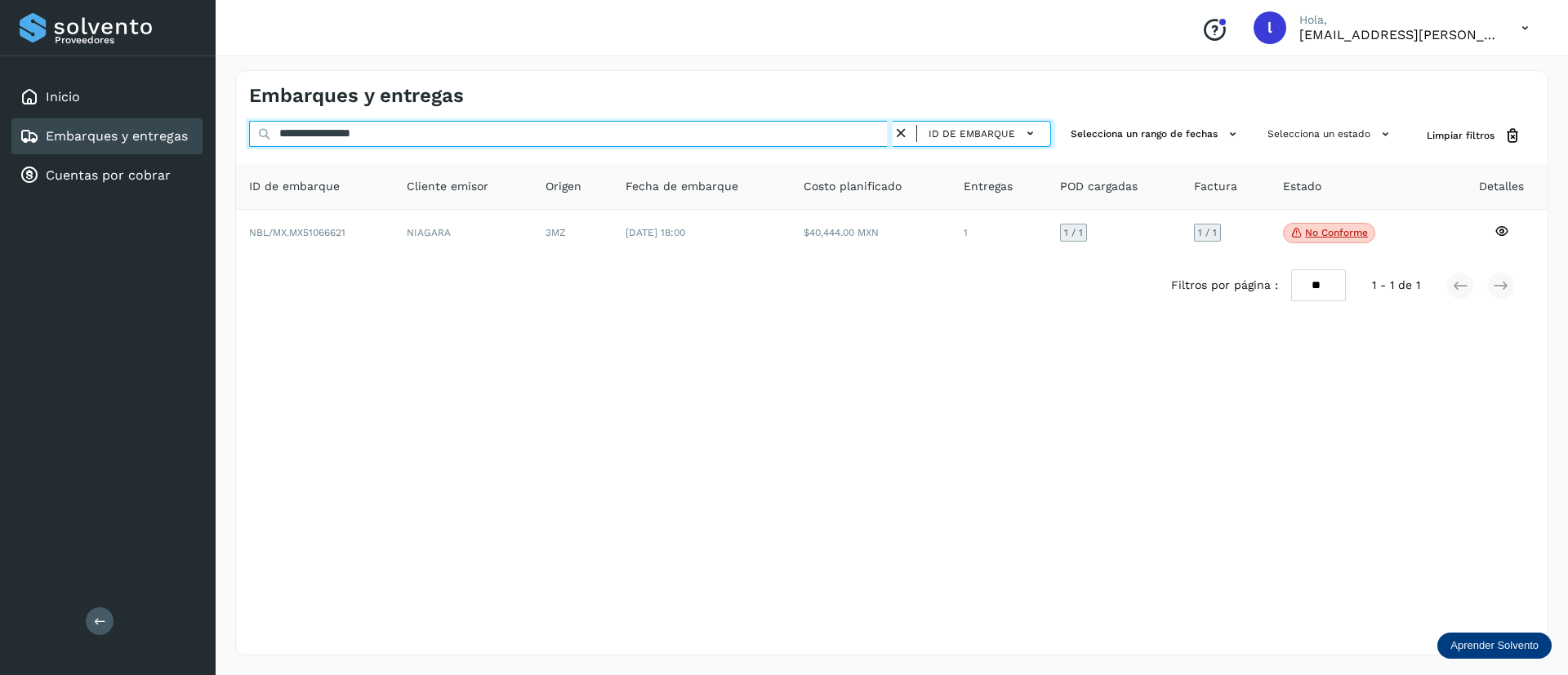
drag, startPoint x: 428, startPoint y: 133, endPoint x: 178, endPoint y: 122, distance: 250.2
click at [178, 122] on div "**********" at bounding box center [784, 337] width 1568 height 675
paste input "text"
type input "**********"
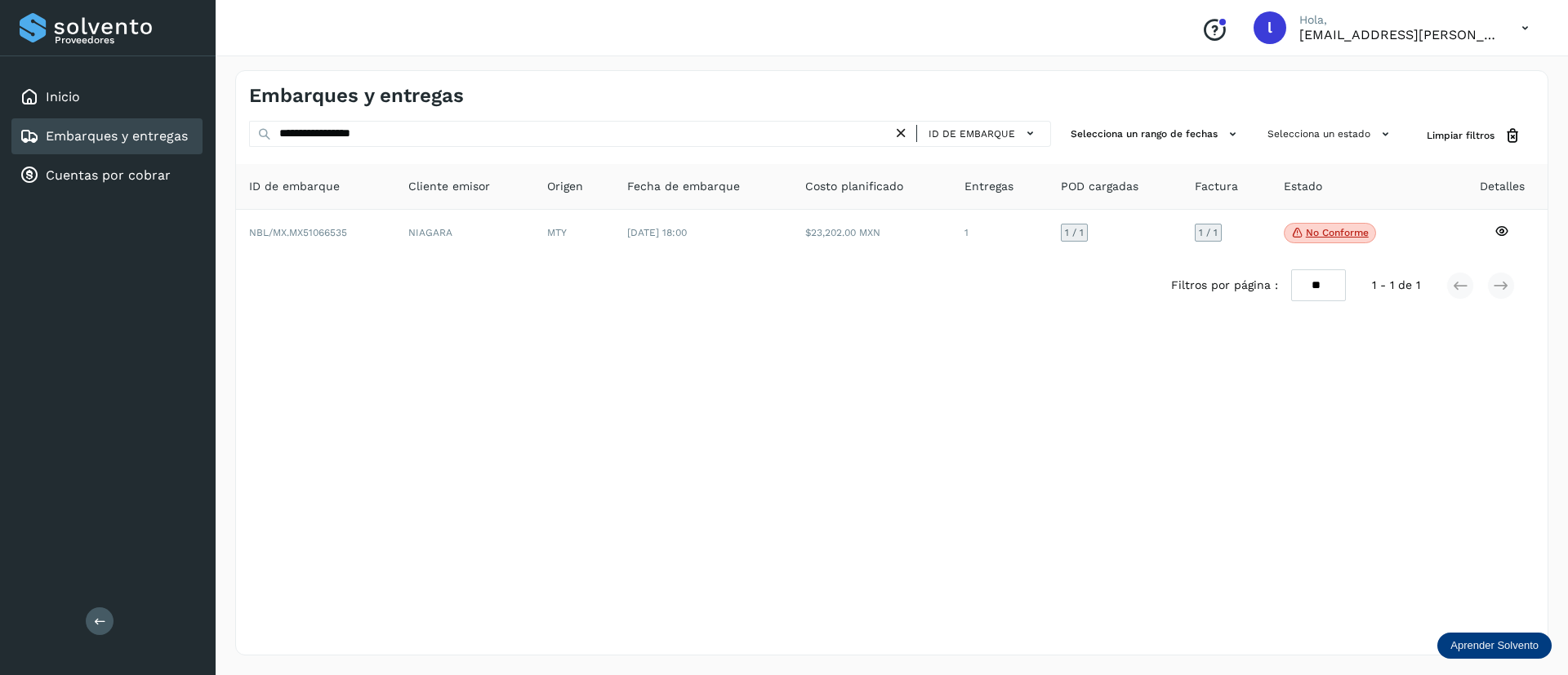
click at [792, 204] on th "Fecha de embarque" at bounding box center [872, 187] width 160 height 46
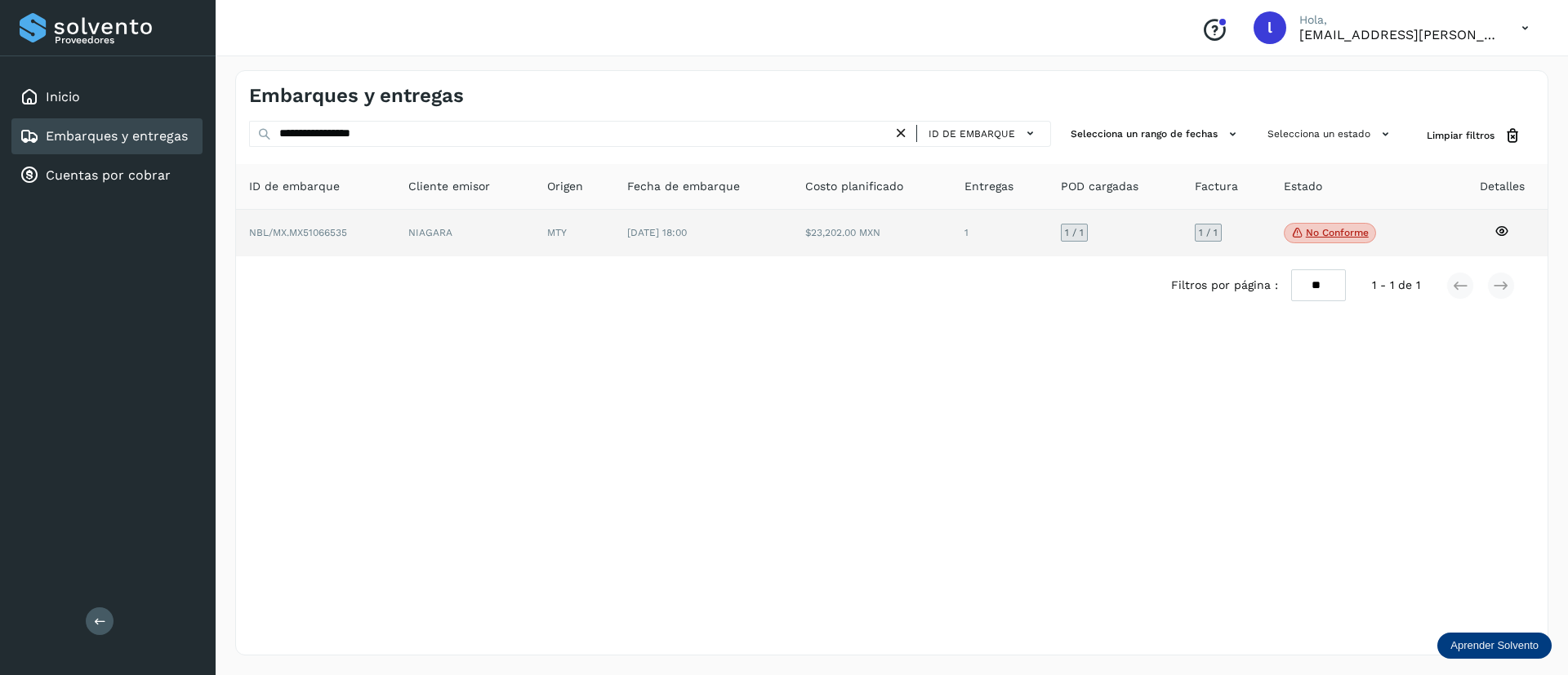
click at [951, 223] on td "$23,202.00 MXN" at bounding box center [999, 233] width 96 height 48
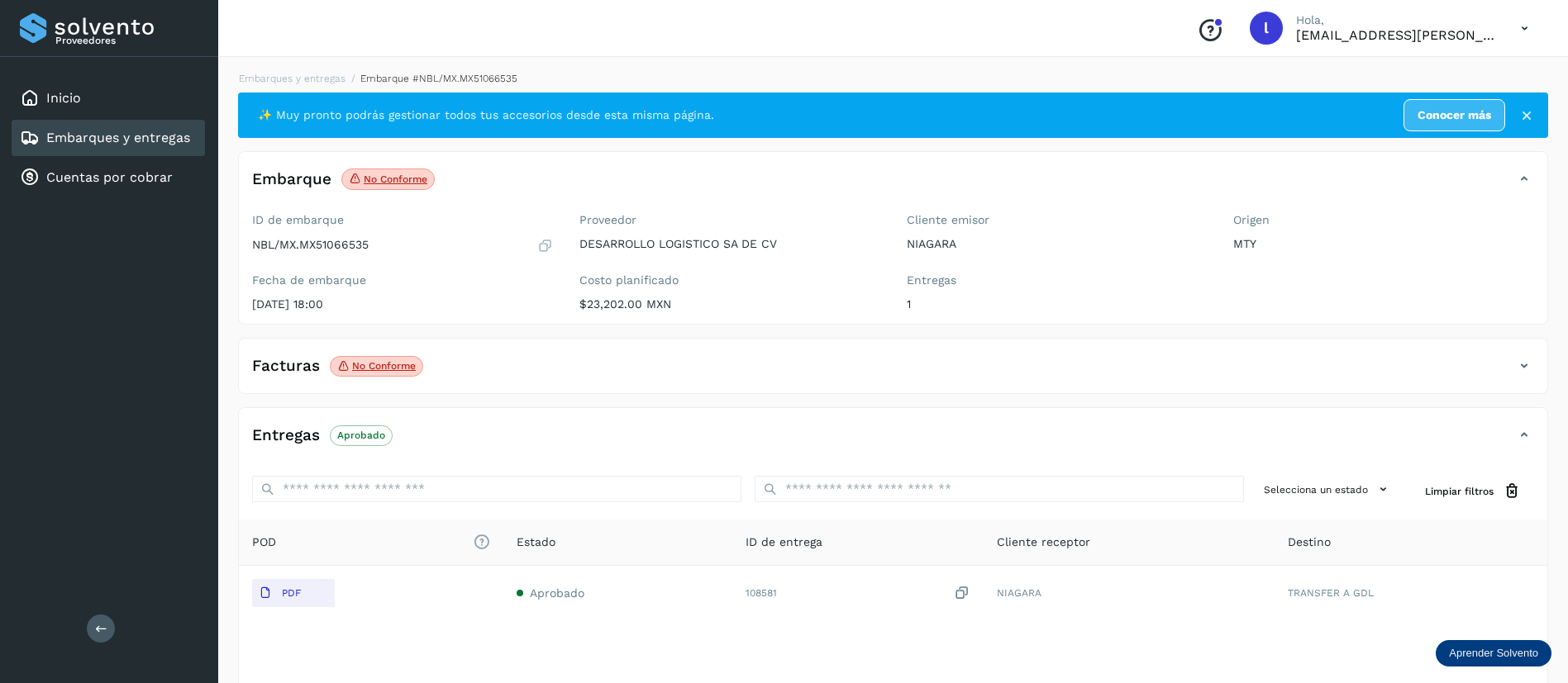
click at [512, 365] on div "Facturas No conforme" at bounding box center [876, 366] width 1275 height 28
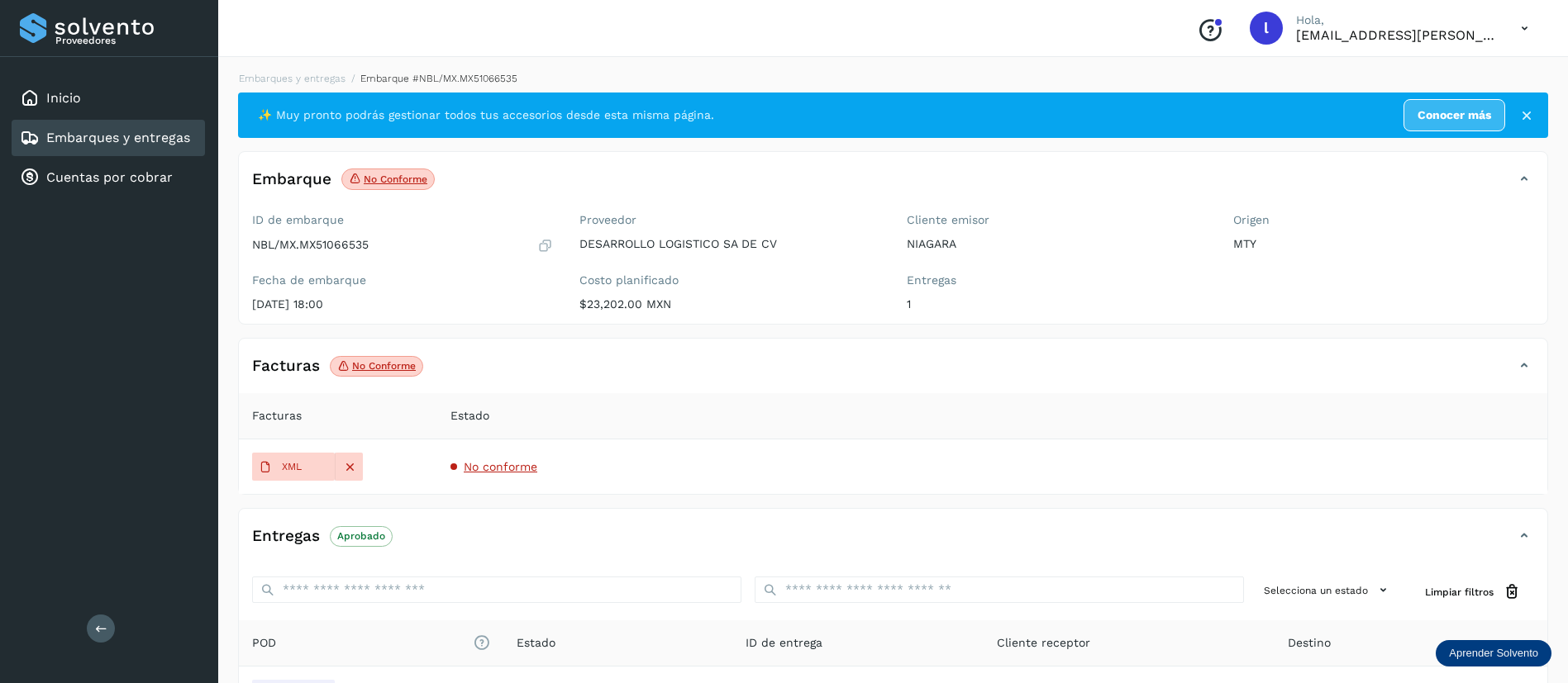
click at [474, 467] on span "No conforme" at bounding box center [500, 467] width 73 height 13
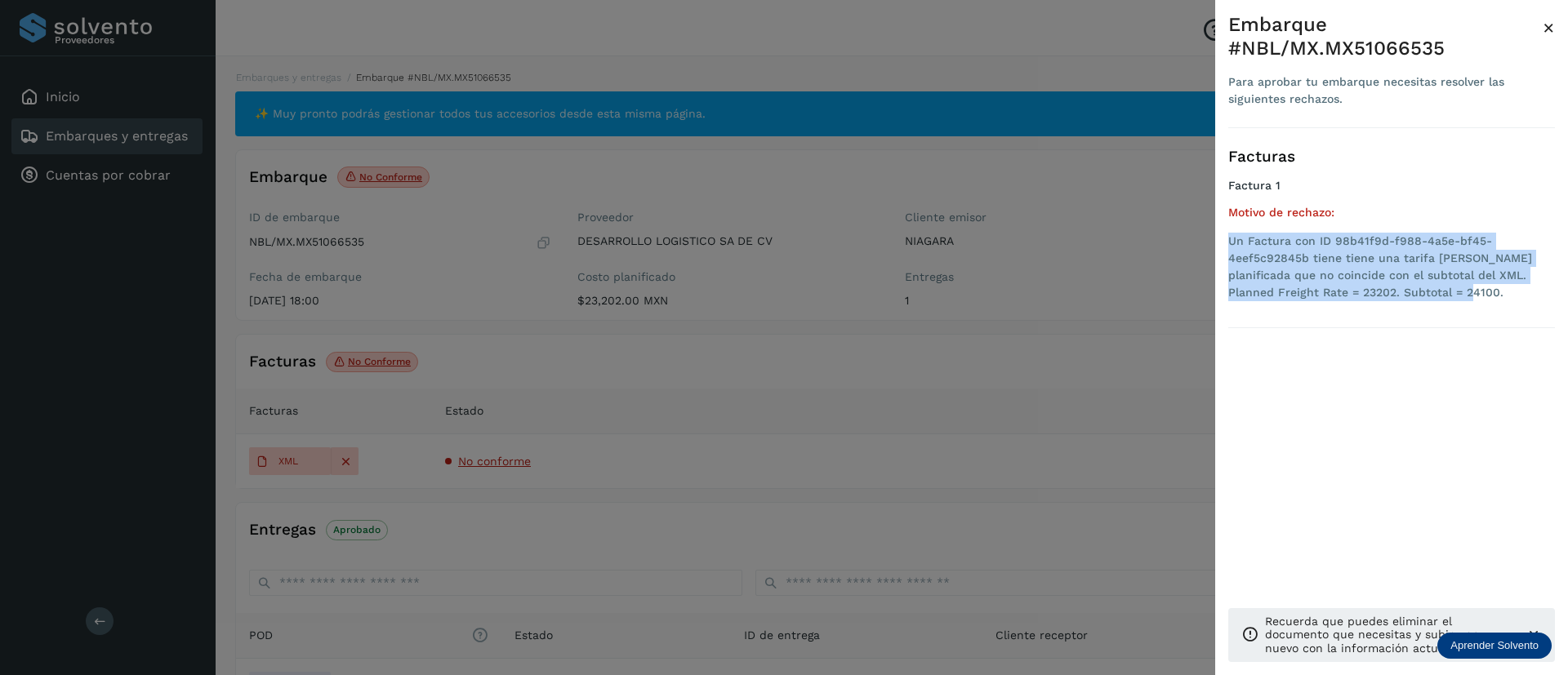
drag, startPoint x: 1420, startPoint y: 292, endPoint x: 1225, endPoint y: 242, distance: 201.3
click at [1225, 242] on div "Embarque #NBL/MX.MX51066535 Para aprobar tu embarque necesitas resolver las sig…" at bounding box center [1391, 350] width 353 height 701
copy li "Un Factura con ID 98b41f9d-f988-4a5e-bf45-4eef5c92845b tiene tiene una tarifa […"
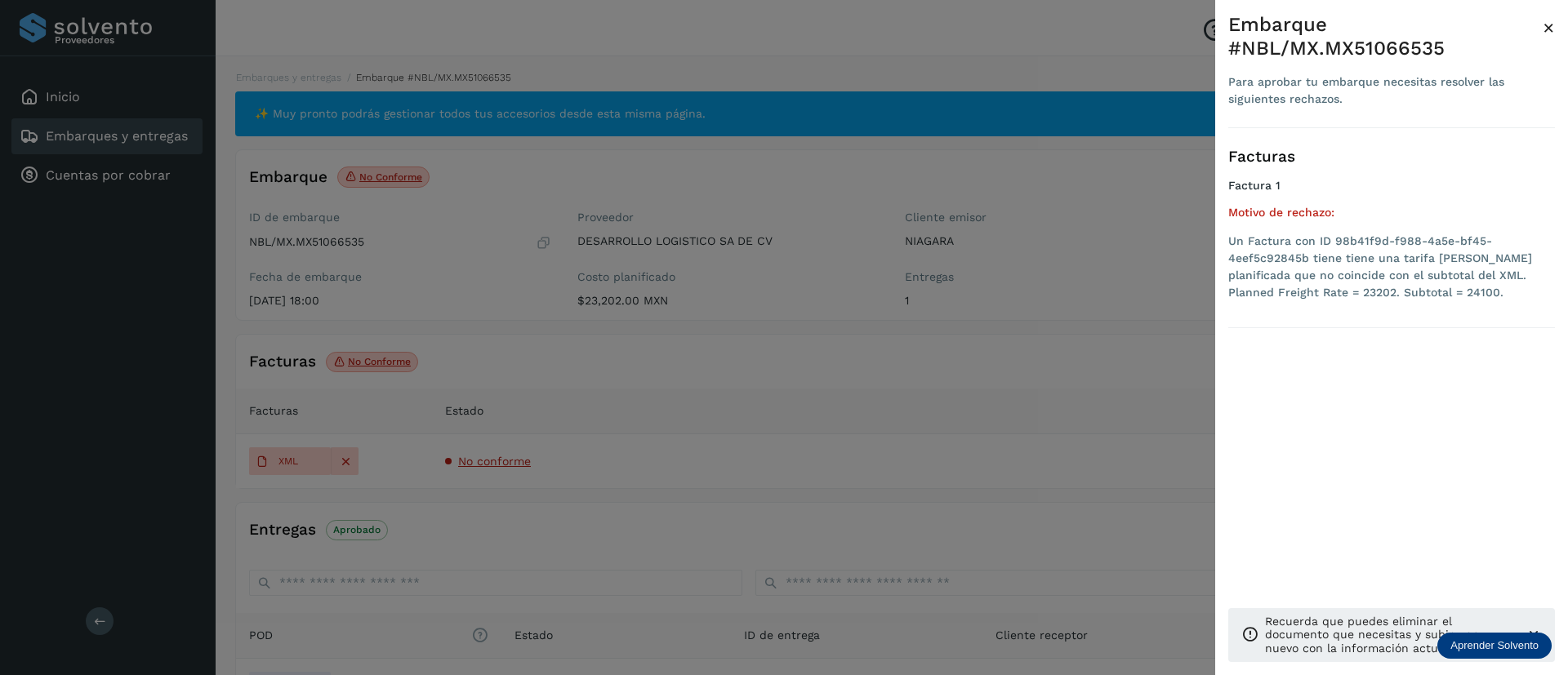
click at [1132, 207] on div at bounding box center [784, 337] width 1568 height 675
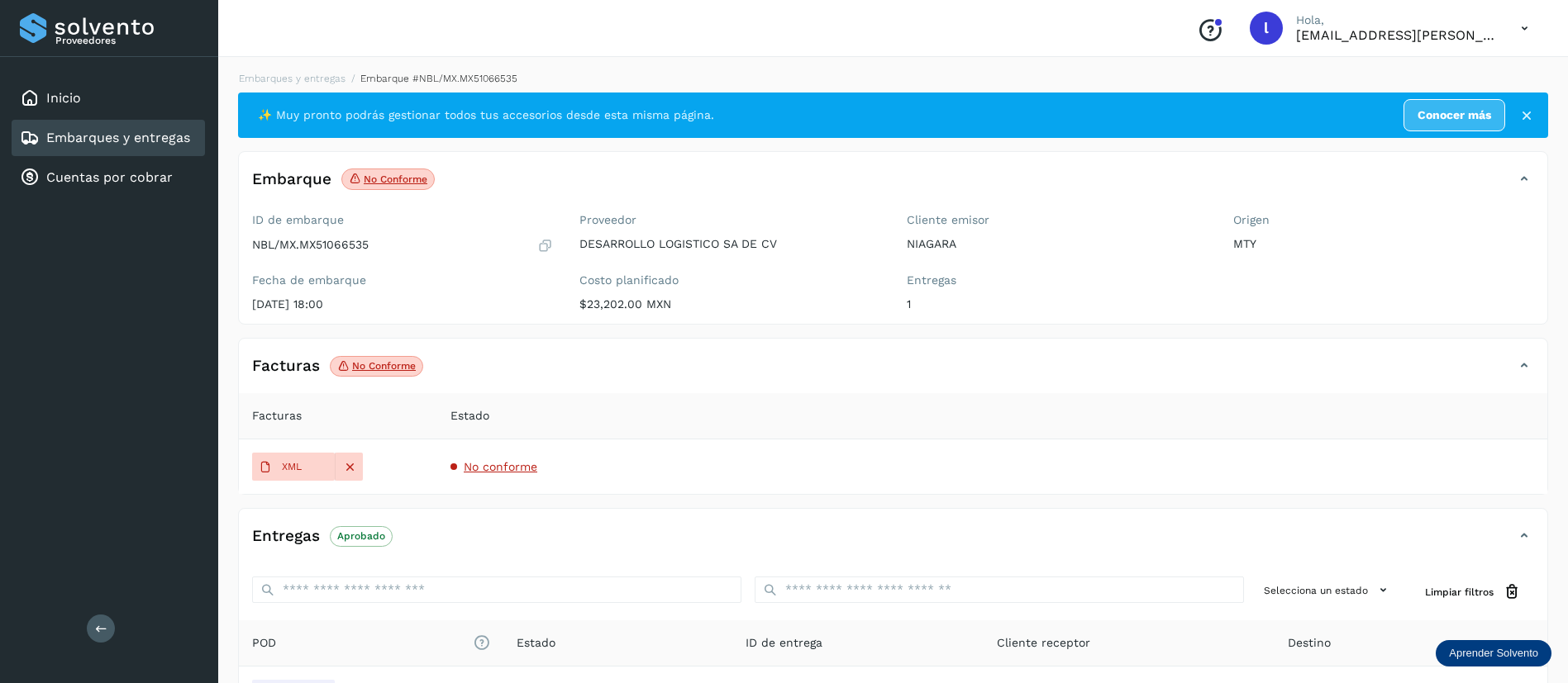
click at [78, 131] on link "Embarques y entregas" at bounding box center [118, 137] width 144 height 16
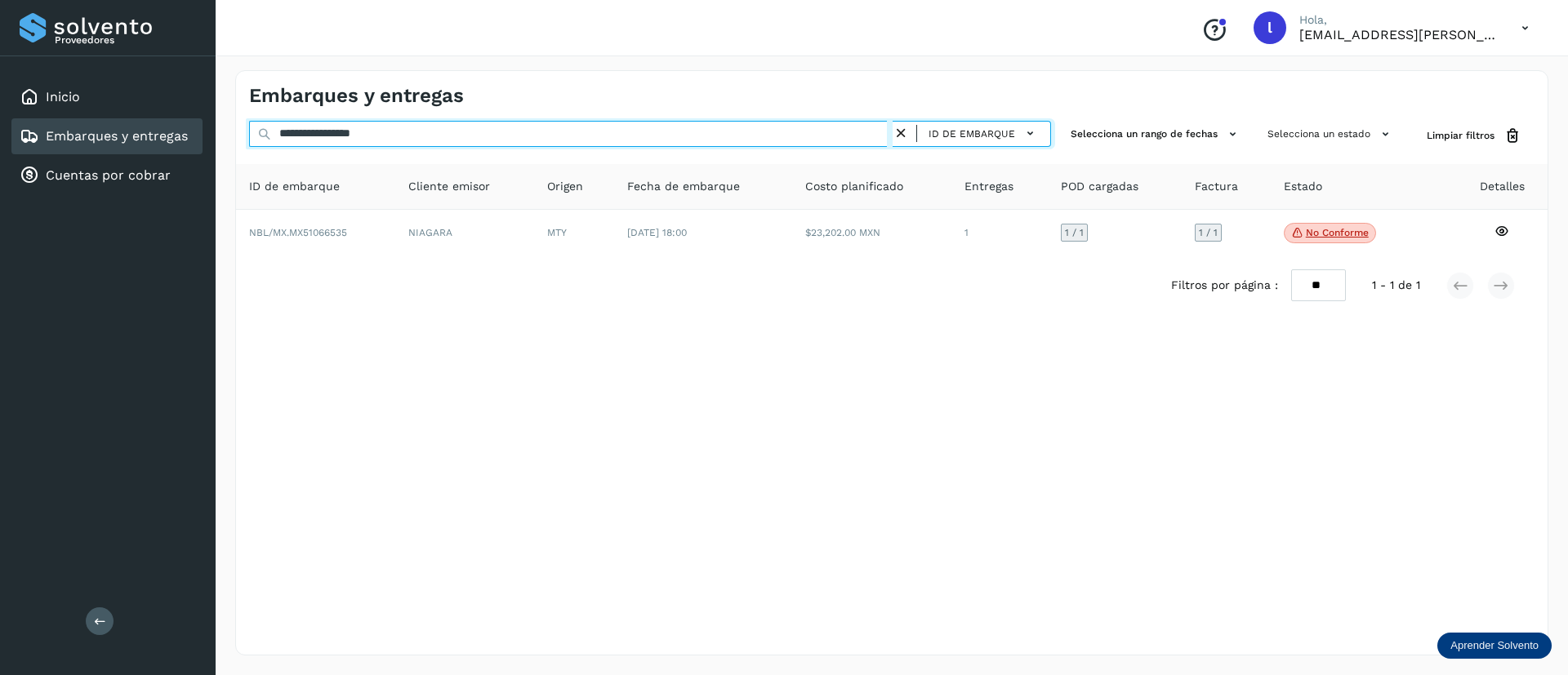
drag, startPoint x: 454, startPoint y: 136, endPoint x: 224, endPoint y: 128, distance: 230.1
click at [224, 128] on div "**********" at bounding box center [891, 363] width 1353 height 625
paste input "text"
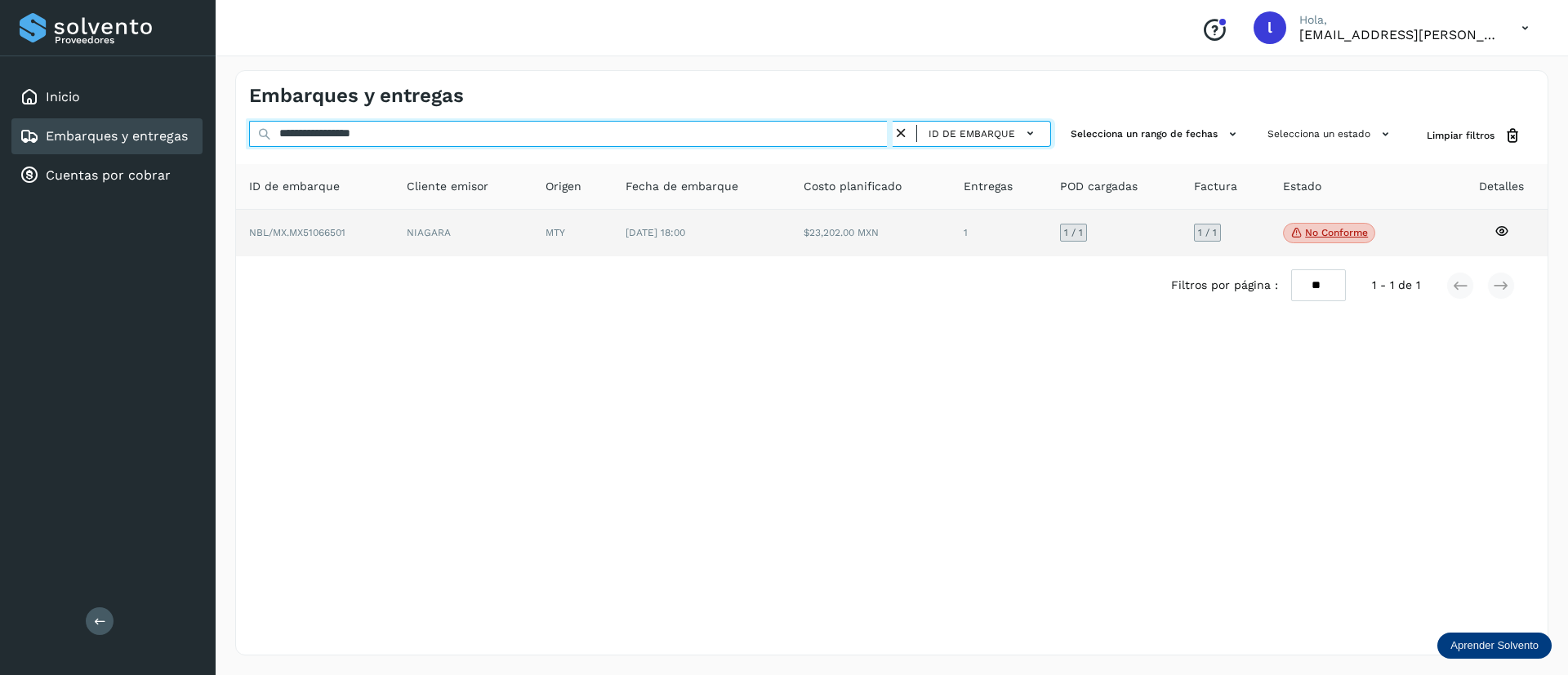
type input "**********"
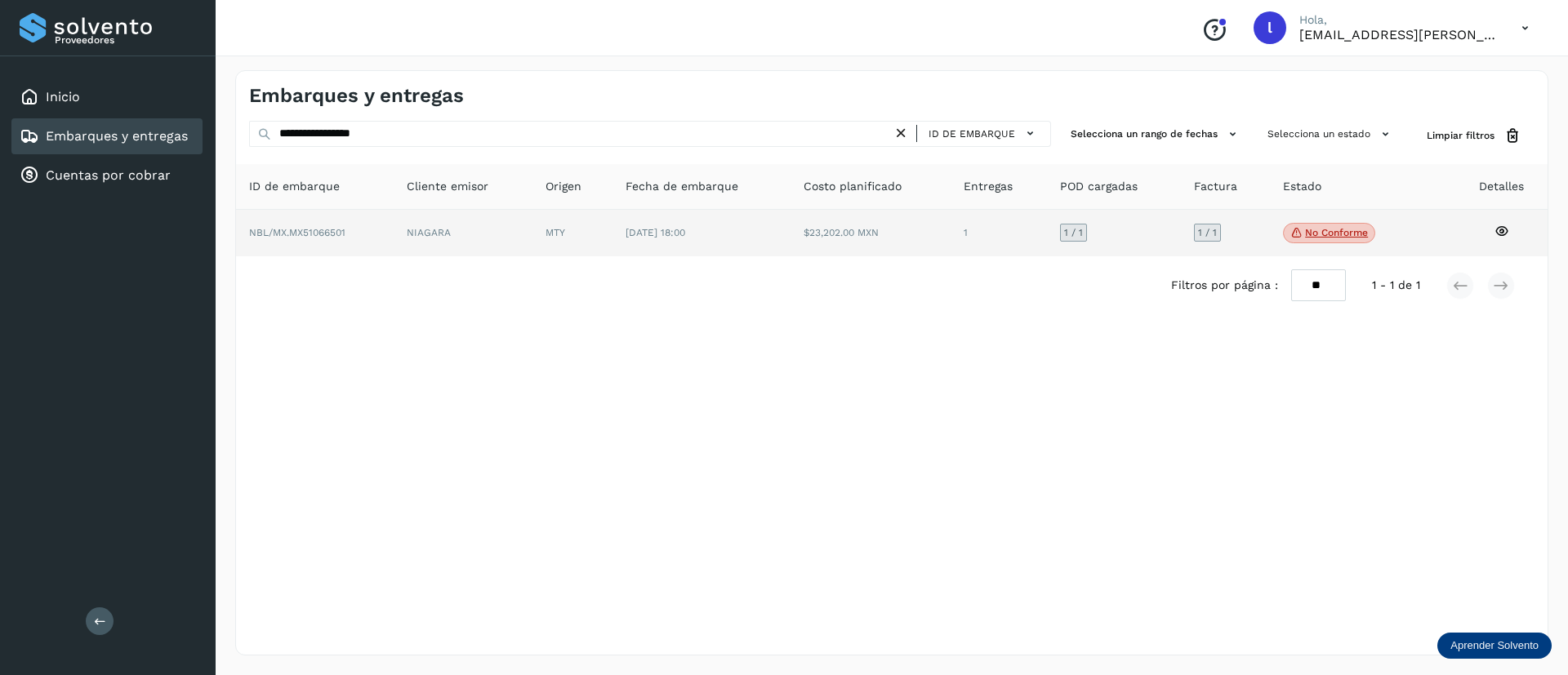
click at [951, 224] on td "$23,202.00 MXN" at bounding box center [998, 233] width 96 height 48
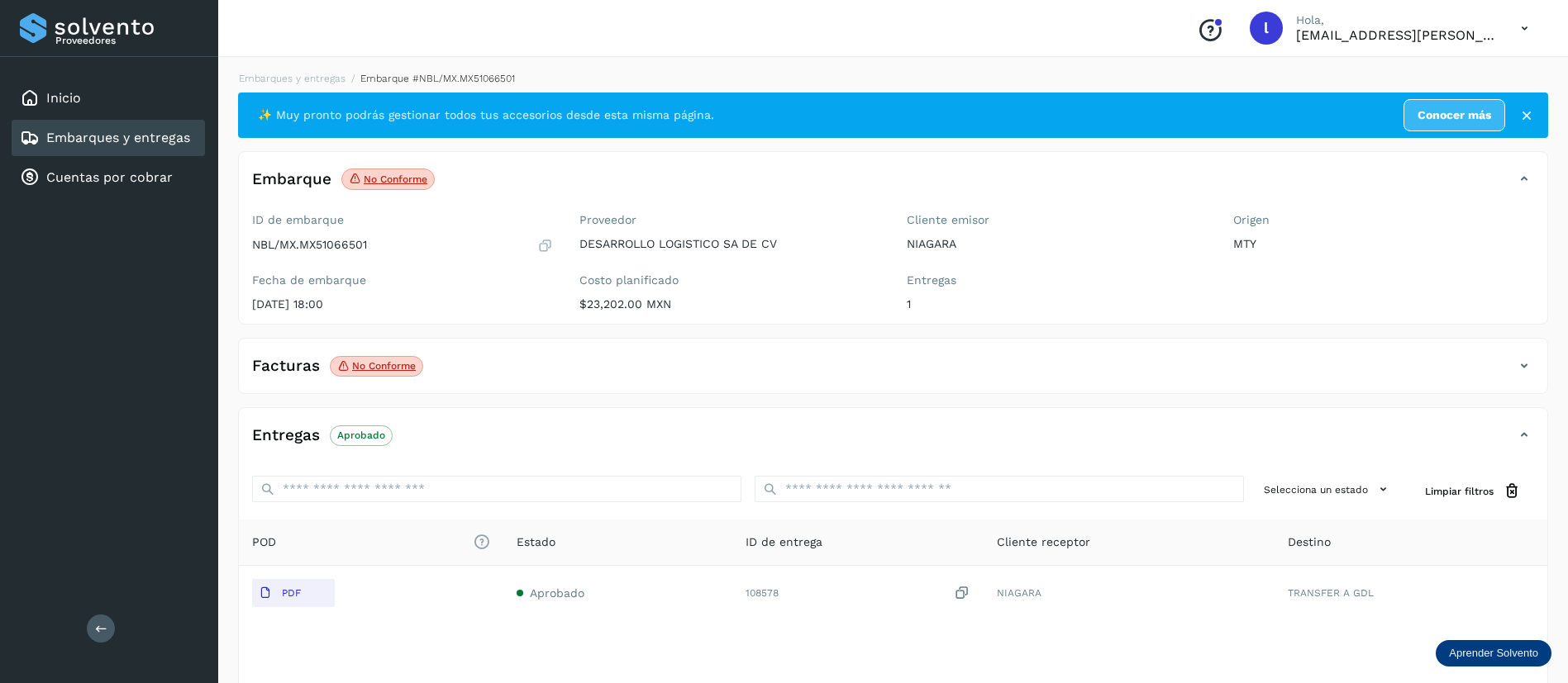
click at [459, 380] on div "Facturas No conforme" at bounding box center [893, 373] width 1308 height 42
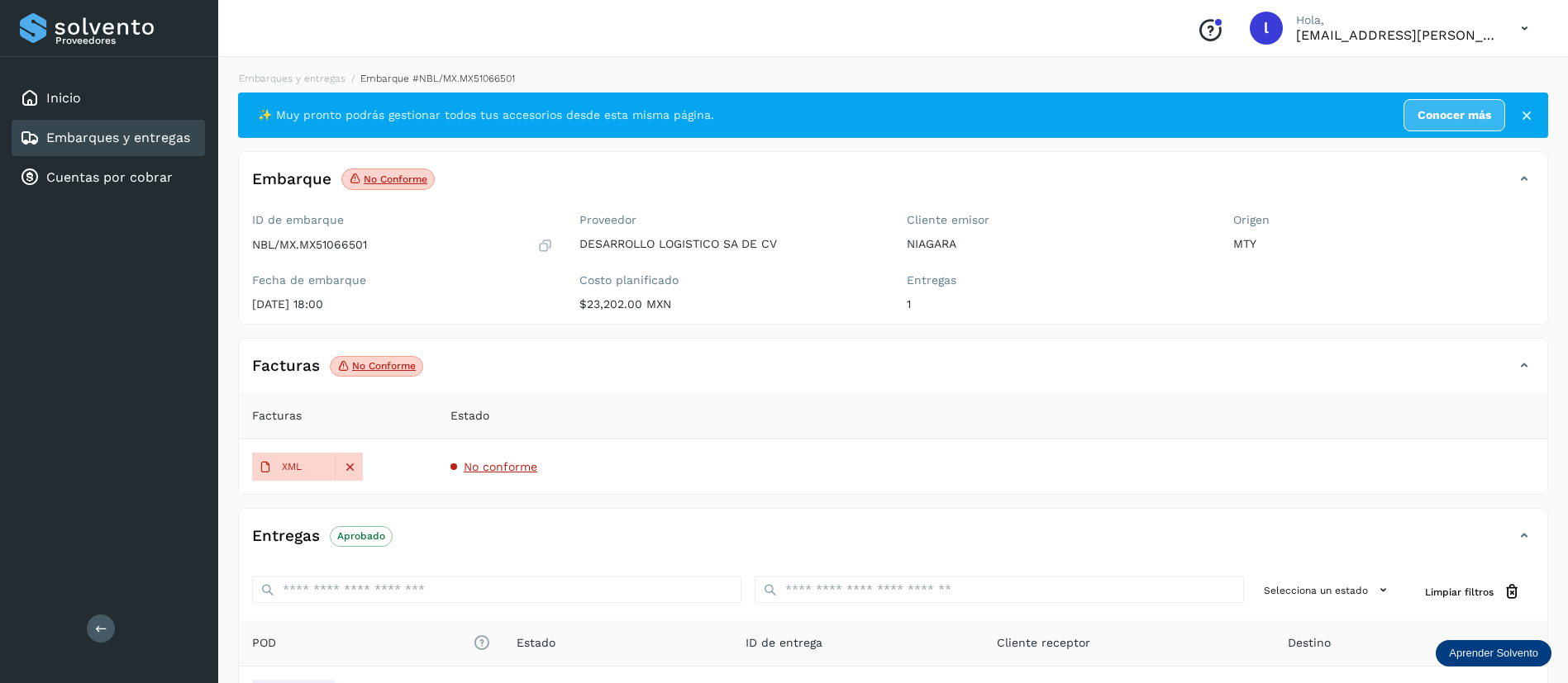
click at [494, 465] on span "No conforme" at bounding box center [500, 467] width 73 height 13
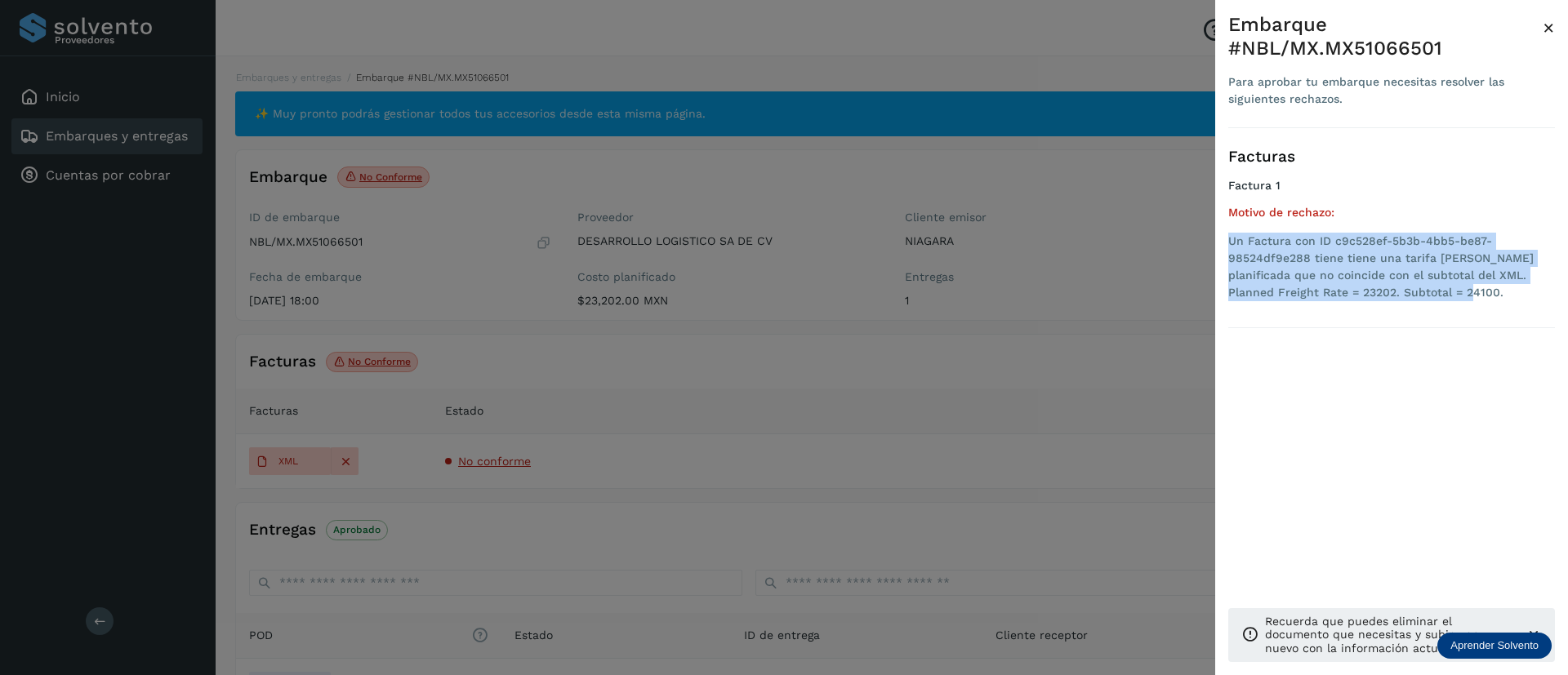
drag, startPoint x: 1413, startPoint y: 294, endPoint x: 1228, endPoint y: 243, distance: 191.9
click at [1228, 243] on div "Embarque #NBL/MX.MX51066501 Para aprobar tu embarque necesitas resolver las sig…" at bounding box center [1391, 350] width 353 height 701
click at [1548, 31] on span "×" at bounding box center [1548, 28] width 12 height 23
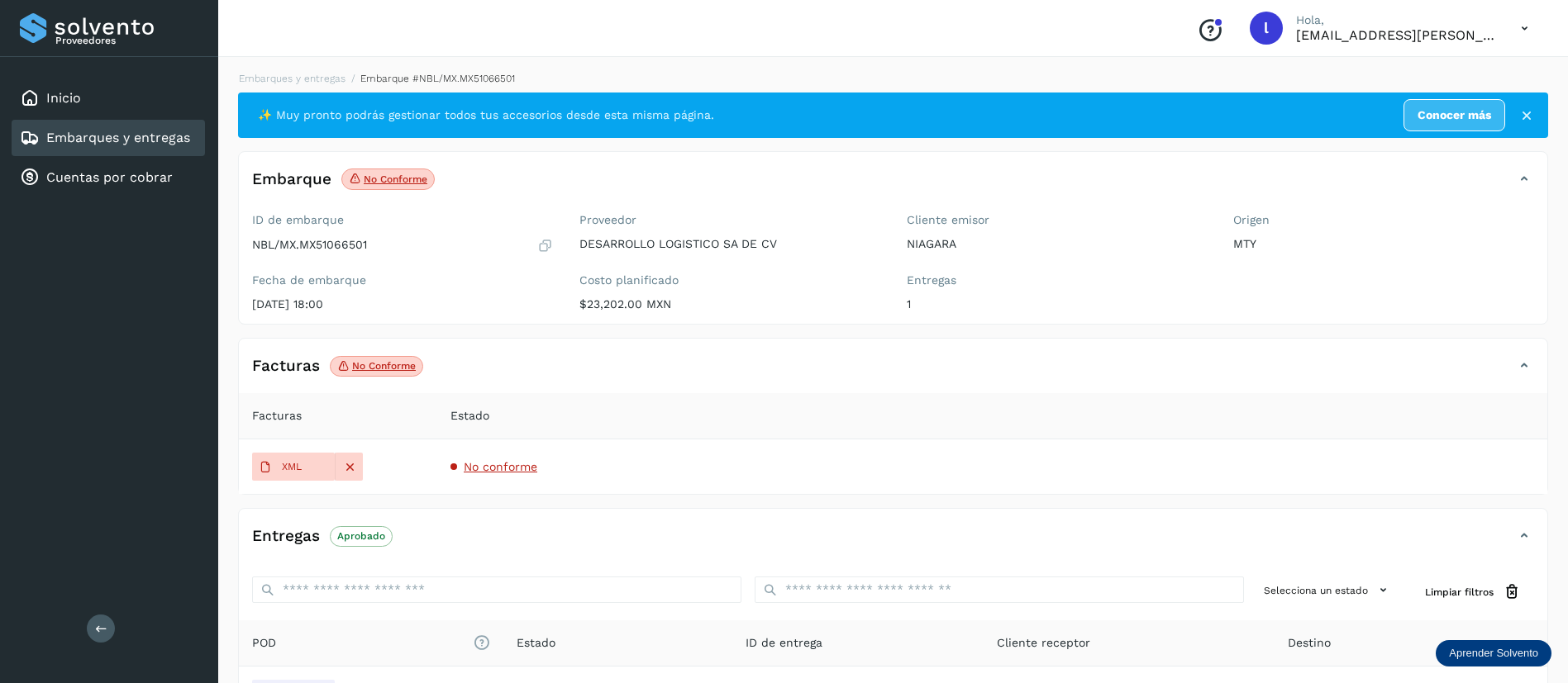
click at [97, 136] on link "Embarques y entregas" at bounding box center [118, 137] width 144 height 16
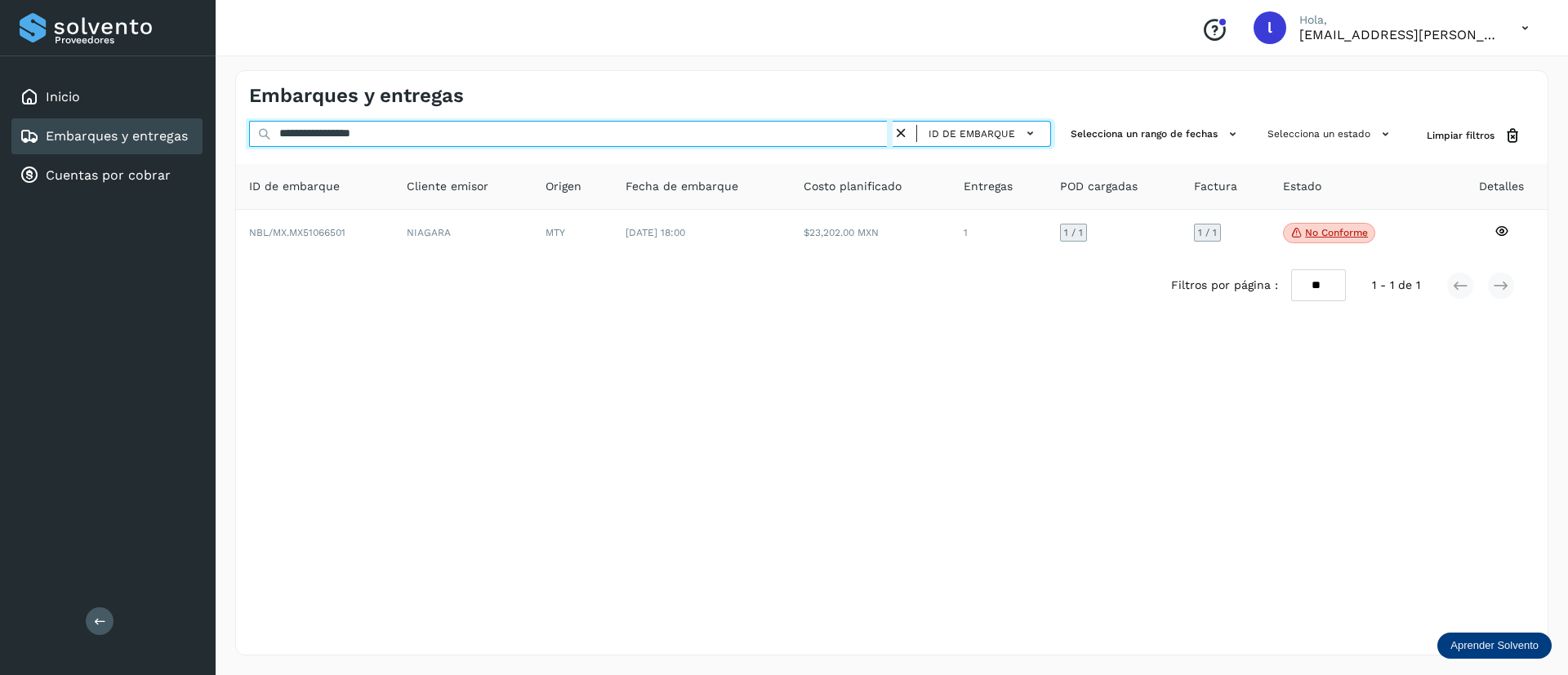
drag, startPoint x: 425, startPoint y: 144, endPoint x: 202, endPoint y: 131, distance: 223.4
click at [202, 131] on div "**********" at bounding box center [784, 337] width 1568 height 675
paste input "text"
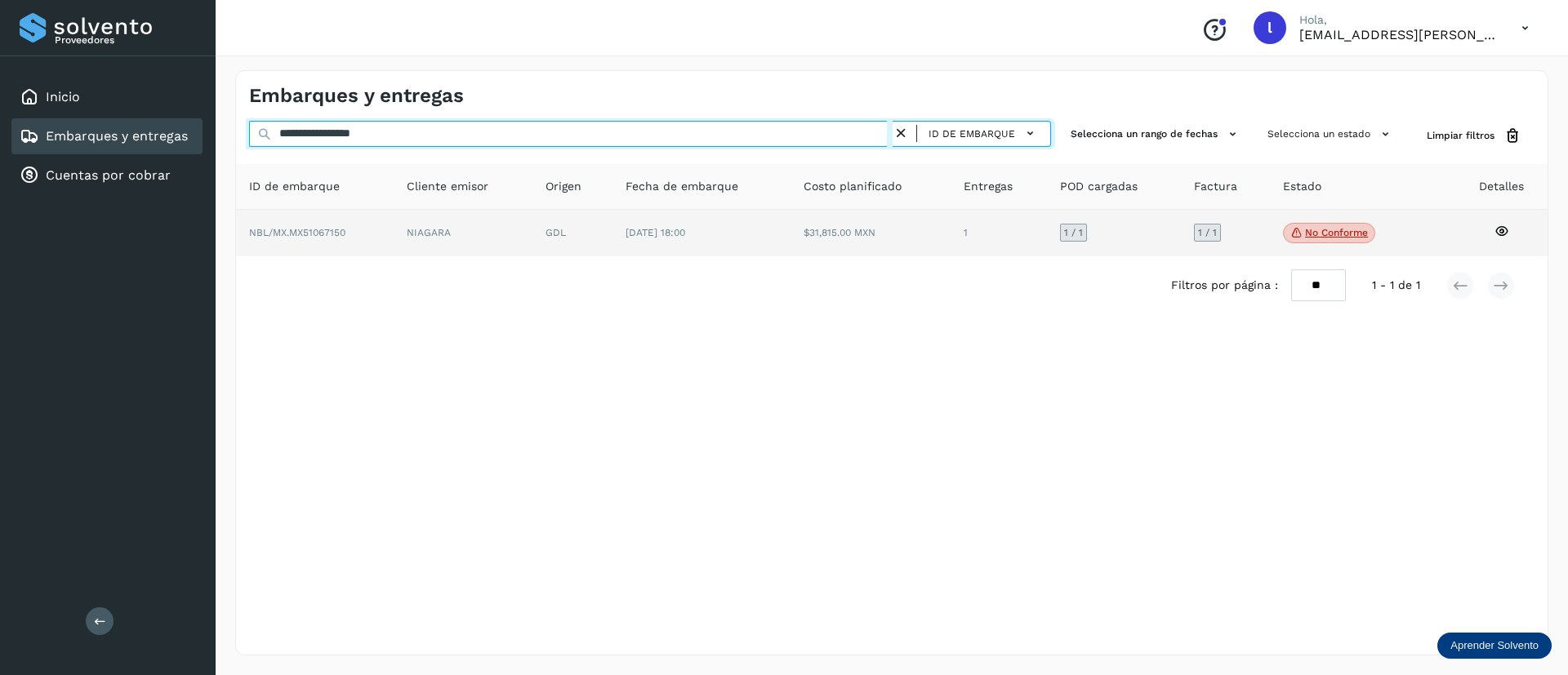
type input "**********"
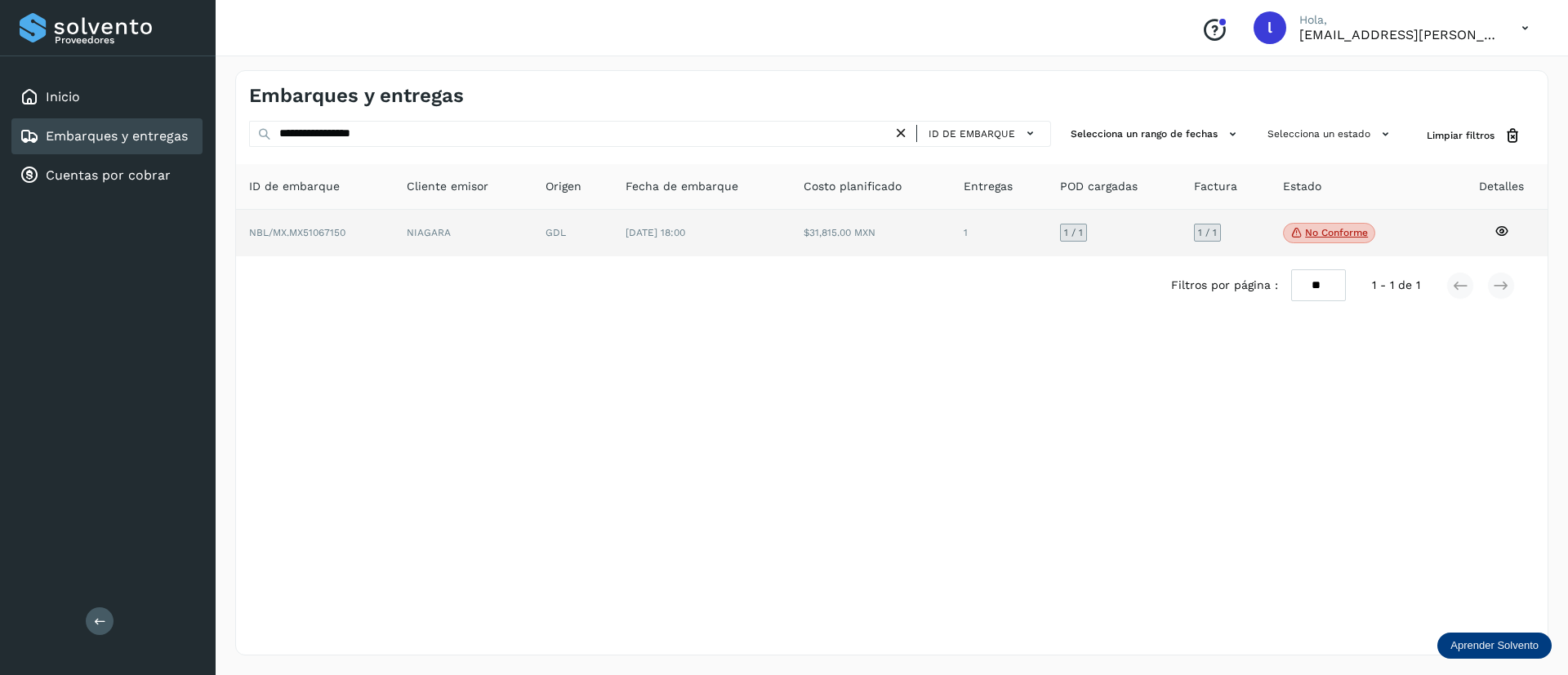
click at [951, 222] on td "$31,815.00 MXN" at bounding box center [998, 233] width 96 height 48
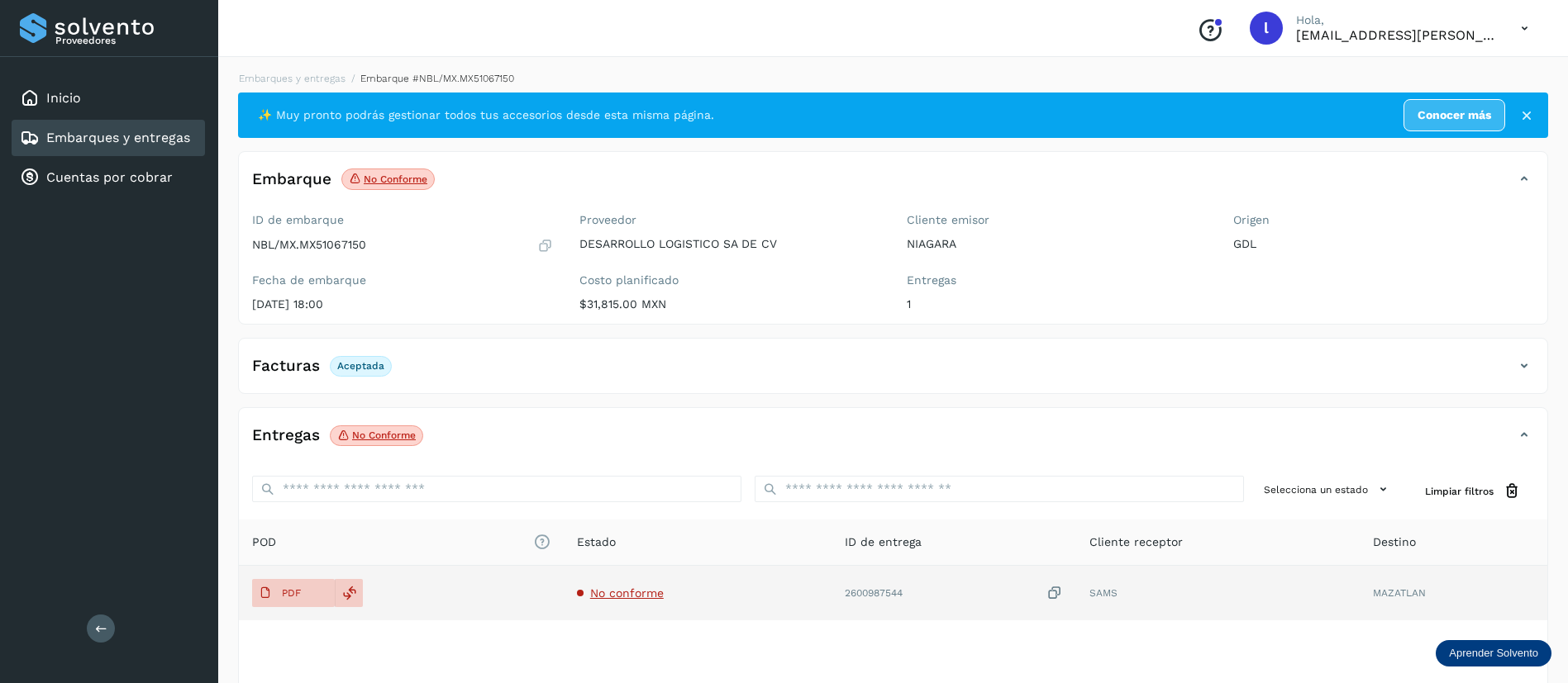
click at [609, 598] on span "No conforme" at bounding box center [627, 593] width 73 height 13
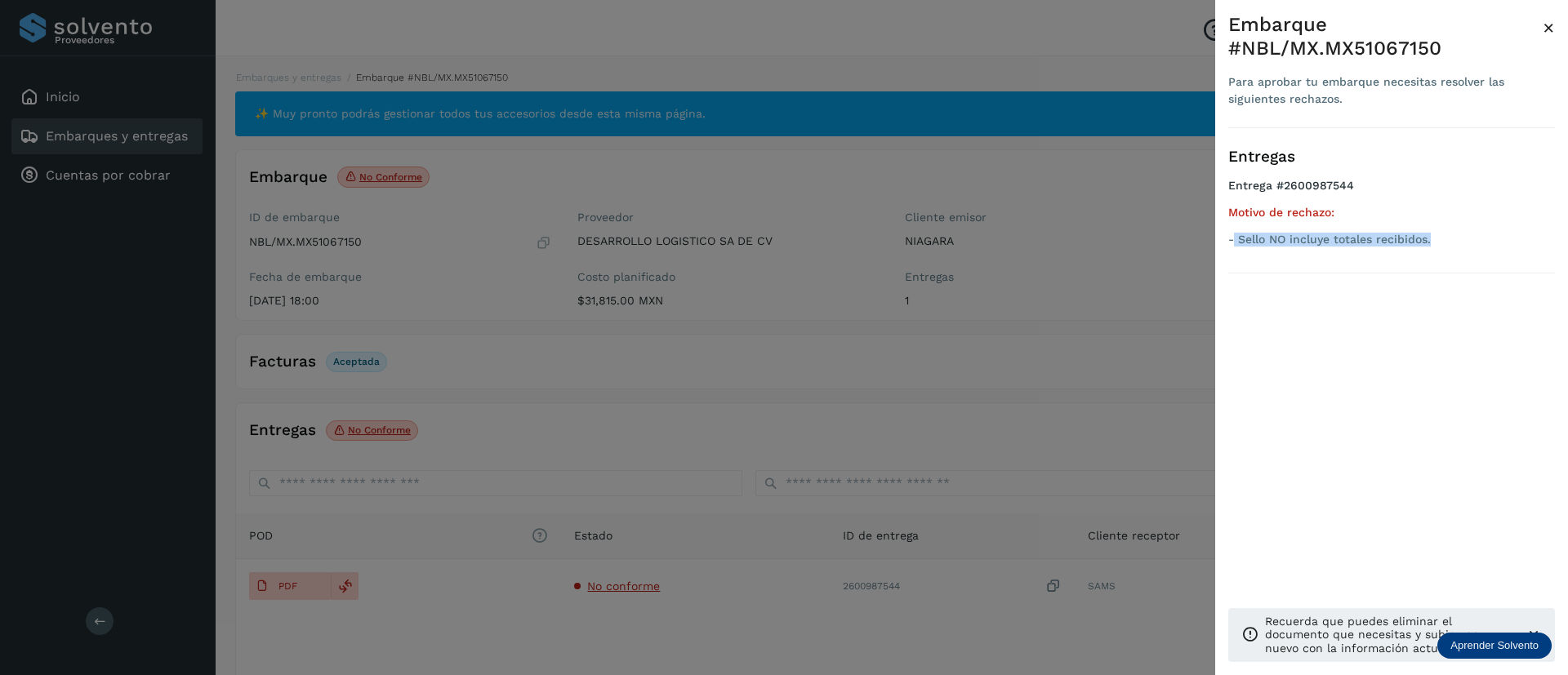
drag, startPoint x: 1436, startPoint y: 241, endPoint x: 1234, endPoint y: 248, distance: 202.1
click at [1234, 248] on ul "Entrega #2600987544 Motivo de rechazo: - Sello NO incluye totales recibidos." at bounding box center [1391, 215] width 326 height 73
click at [1552, 22] on span "×" at bounding box center [1548, 28] width 12 height 23
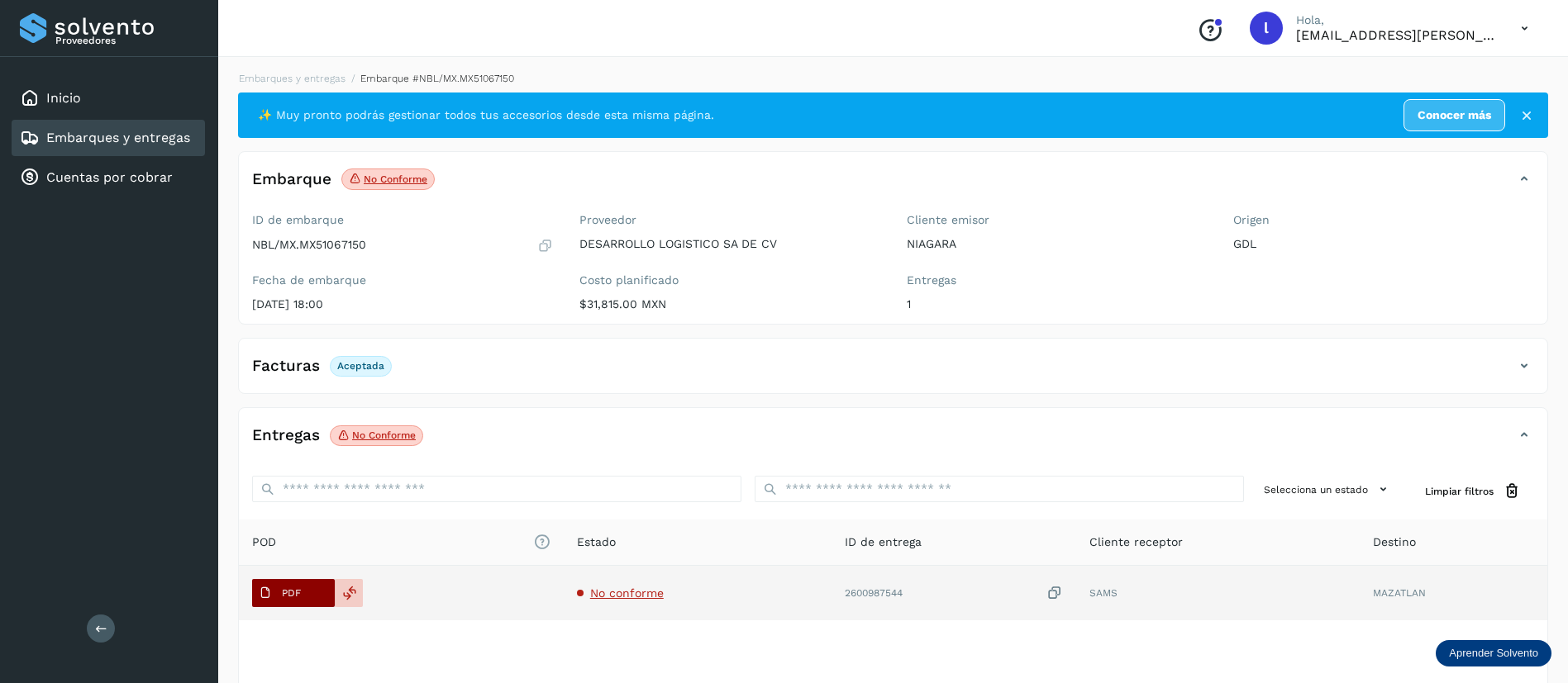
click at [288, 592] on p "PDF" at bounding box center [291, 593] width 19 height 12
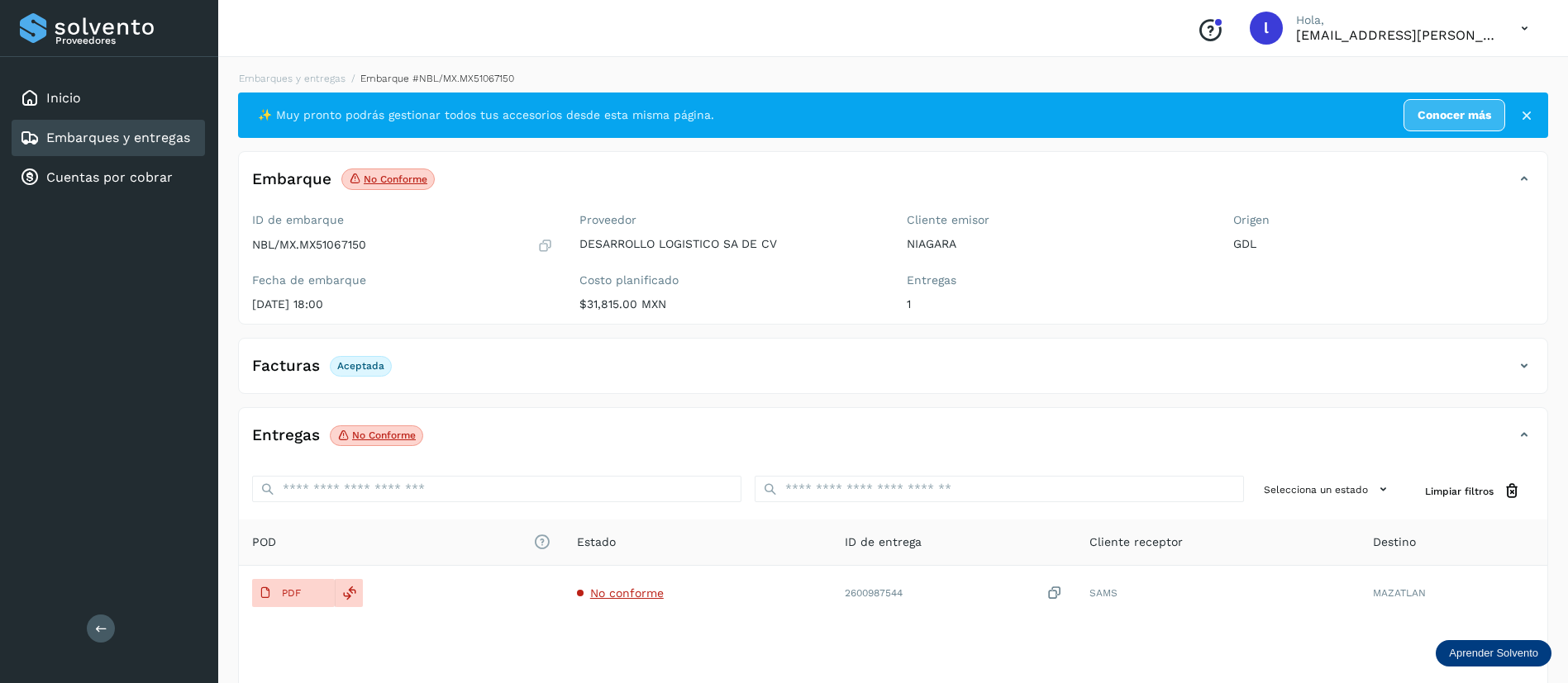
click at [82, 136] on link "Embarques y entregas" at bounding box center [118, 137] width 144 height 16
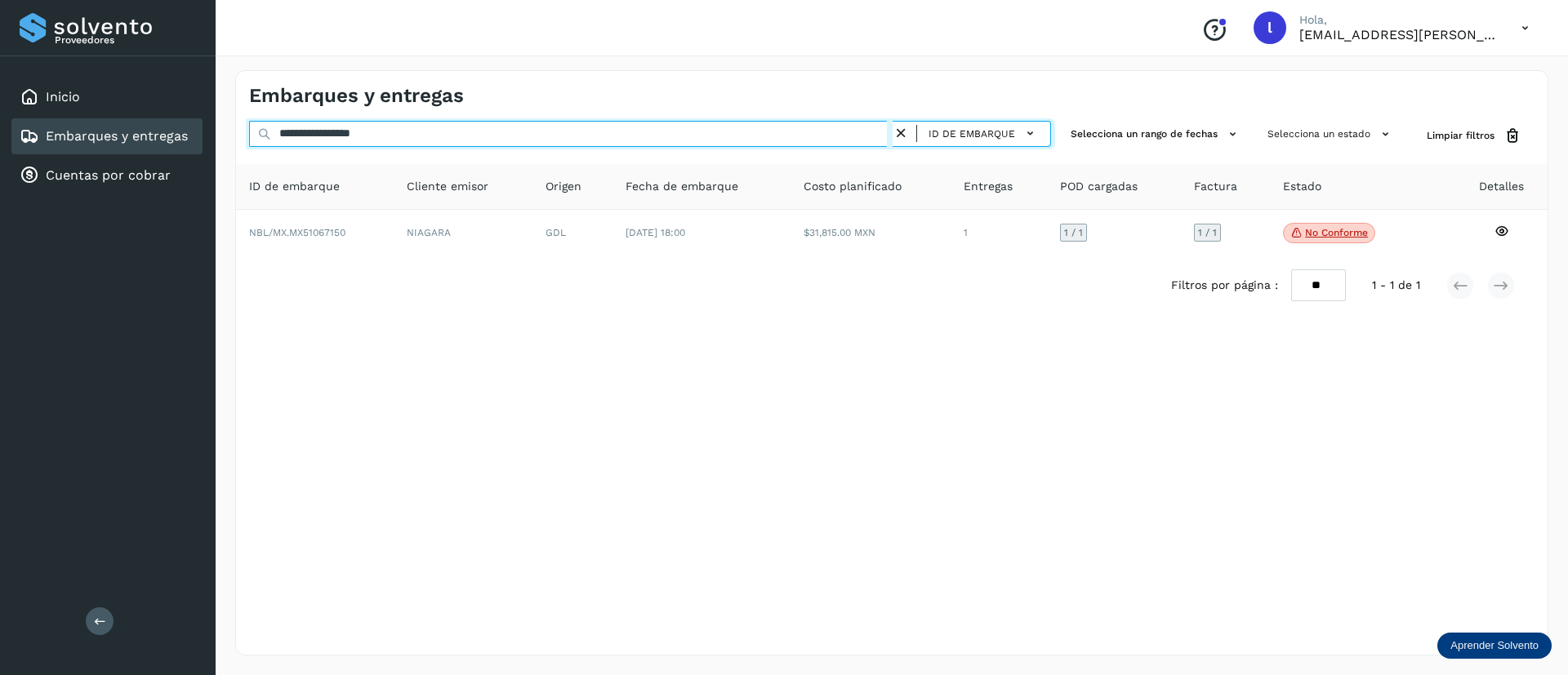
drag, startPoint x: 416, startPoint y: 133, endPoint x: 181, endPoint y: 126, distance: 235.1
click at [181, 126] on div "**********" at bounding box center [784, 337] width 1568 height 675
paste input "text"
type input "**********"
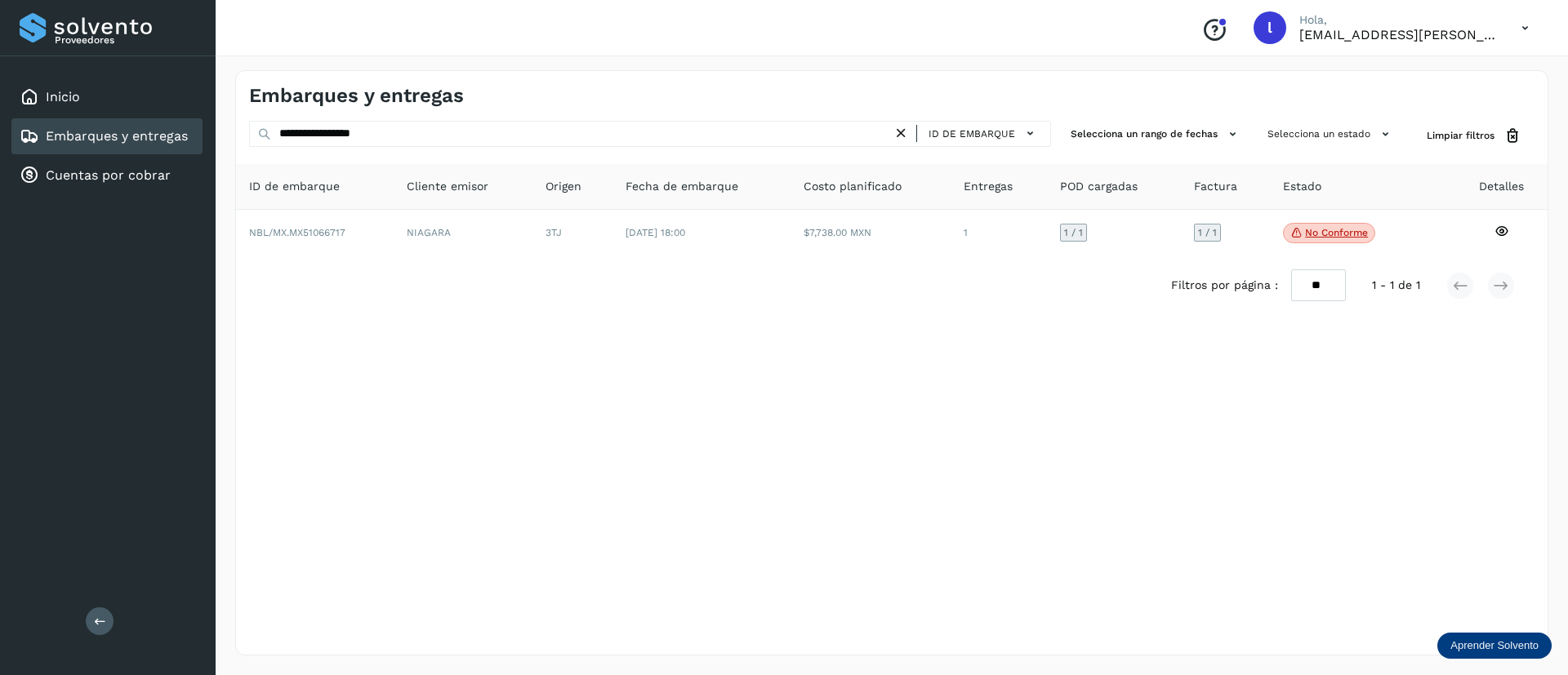
click at [791, 260] on div "Filtros por página : ** ** ** 1 - 1 de 1" at bounding box center [891, 285] width 1311 height 58
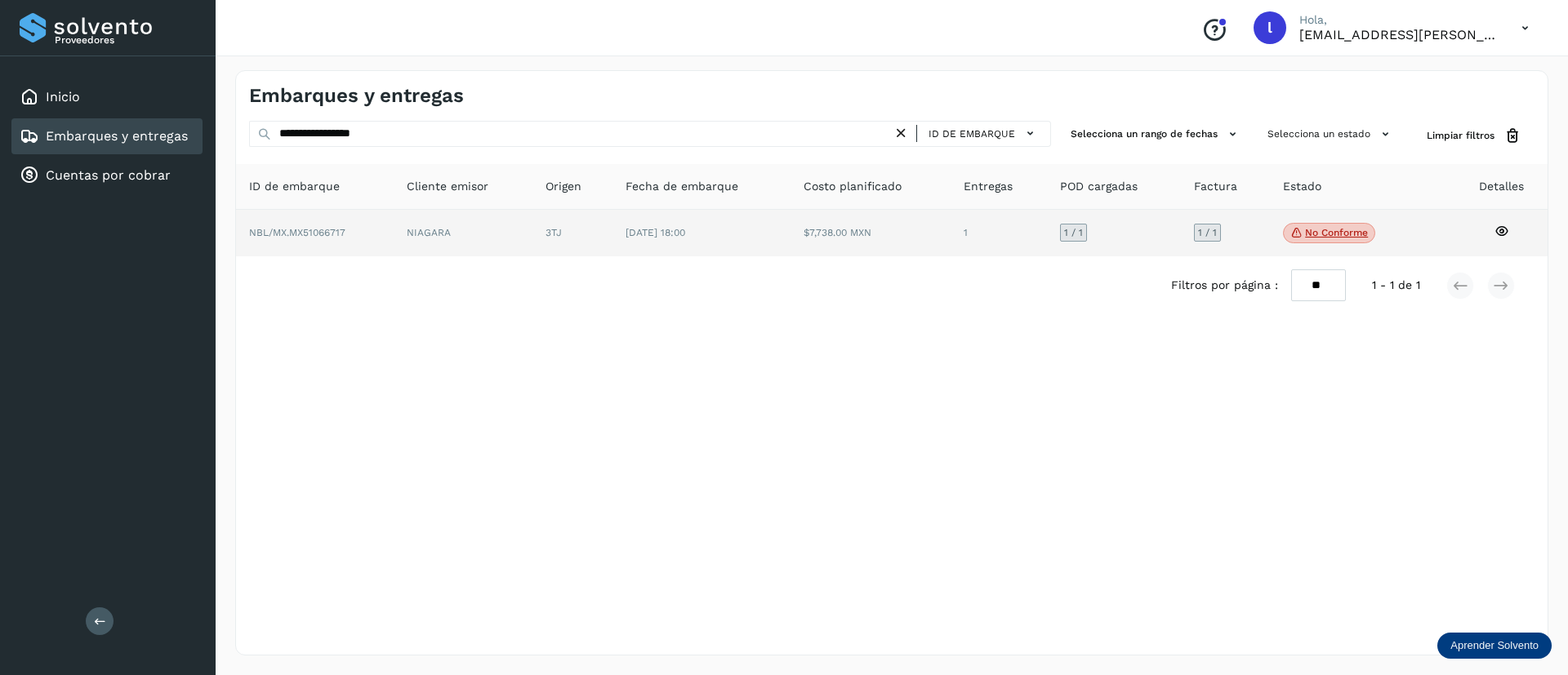
click at [951, 253] on td "$7,738.00 MXN" at bounding box center [998, 233] width 96 height 48
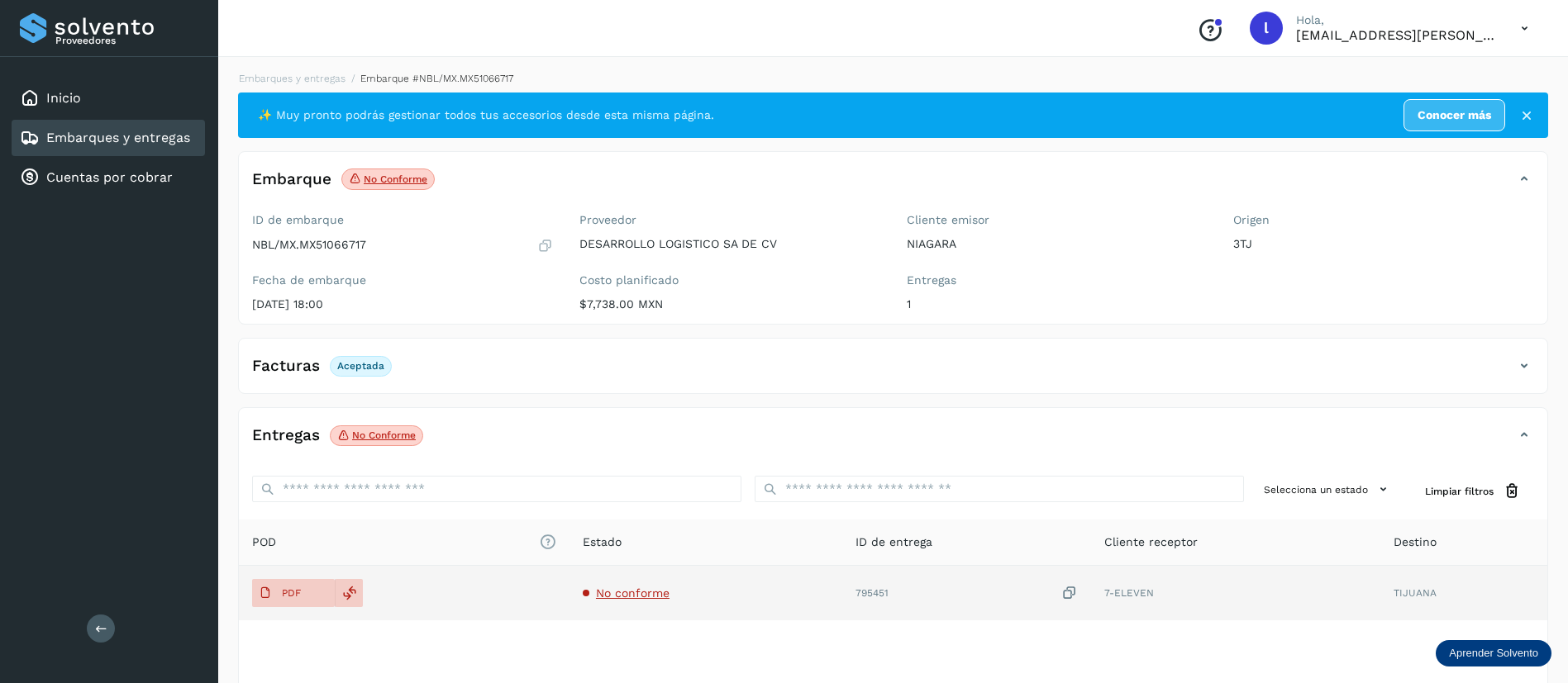
click at [631, 595] on span "No conforme" at bounding box center [633, 593] width 73 height 13
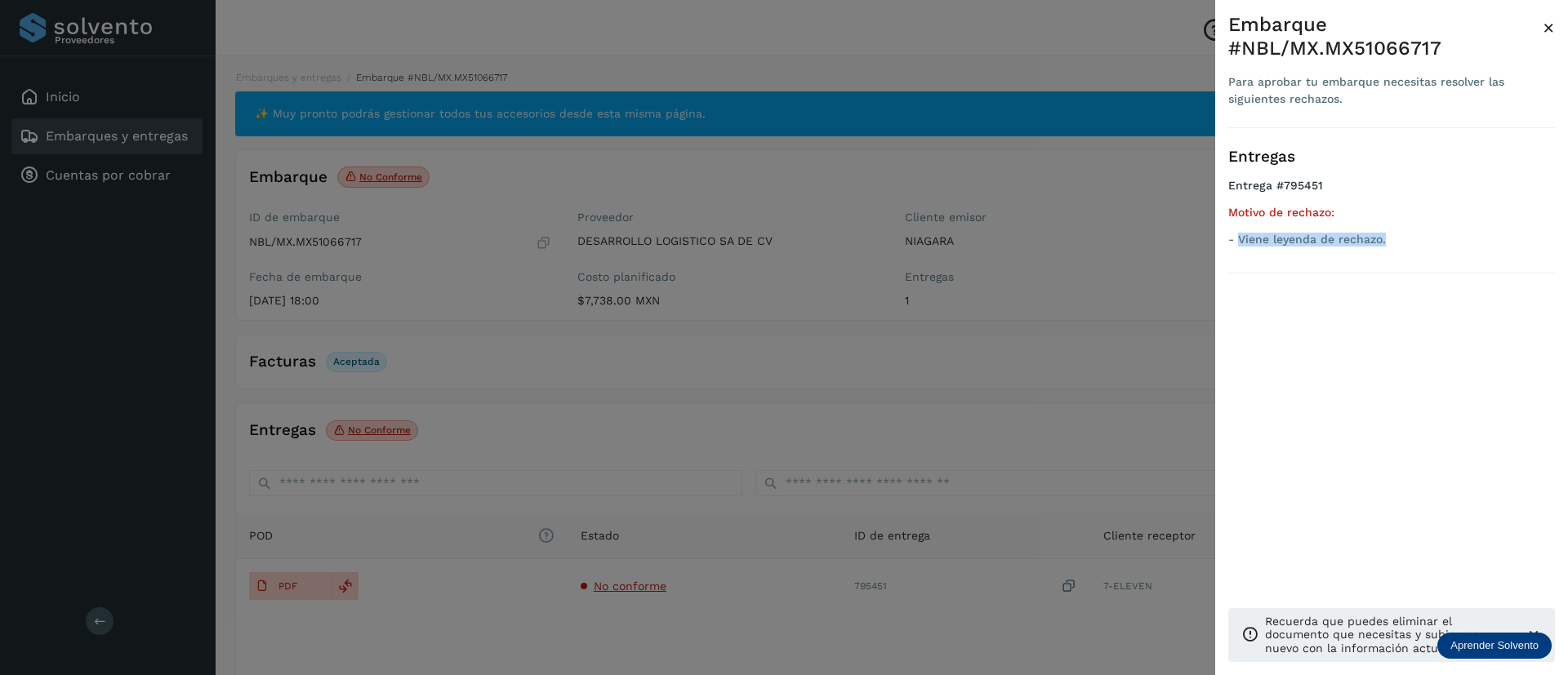
drag, startPoint x: 1384, startPoint y: 220, endPoint x: 1240, endPoint y: 222, distance: 144.0
click at [1240, 233] on p "- Viene leyenda de rechazo." at bounding box center [1391, 239] width 326 height 14
click at [1553, 28] on span "×" at bounding box center [1548, 28] width 12 height 23
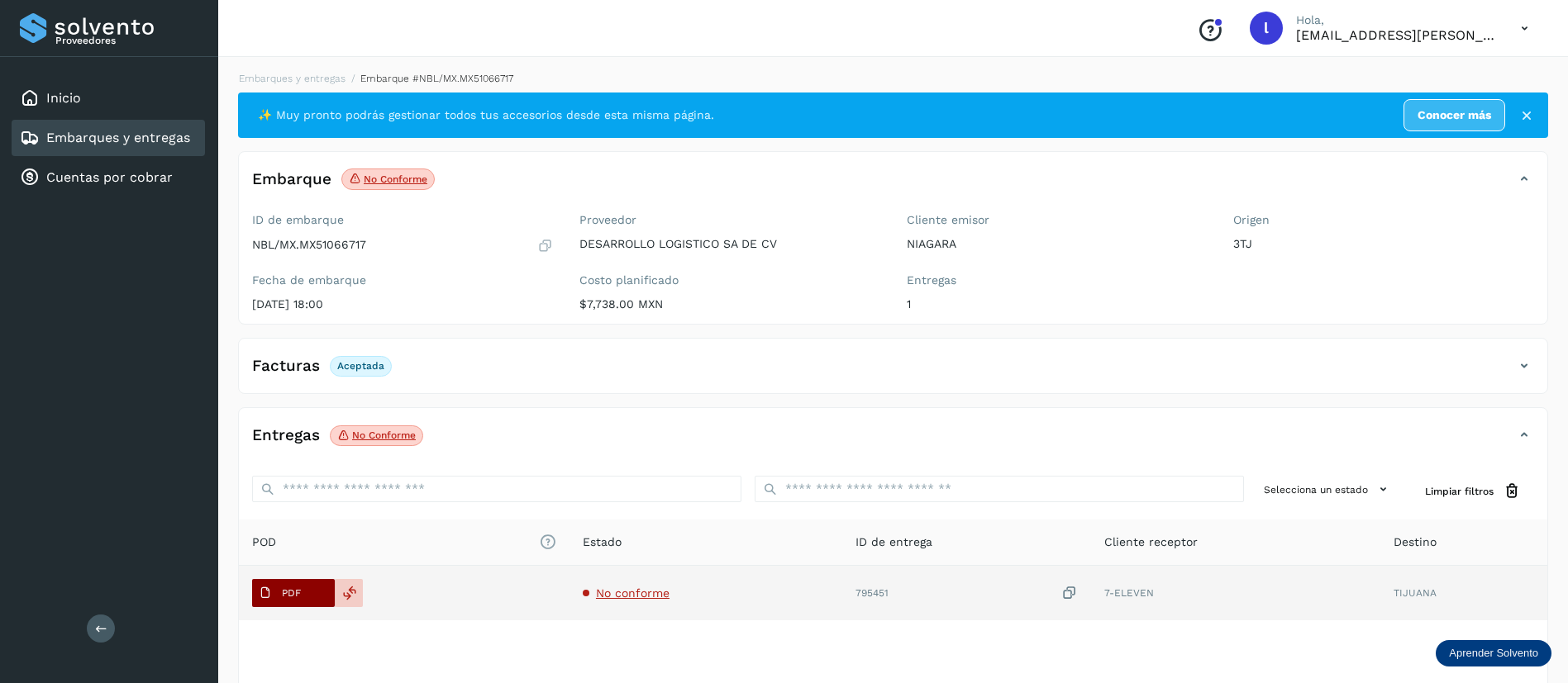
click at [274, 594] on span "PDF" at bounding box center [280, 593] width 56 height 27
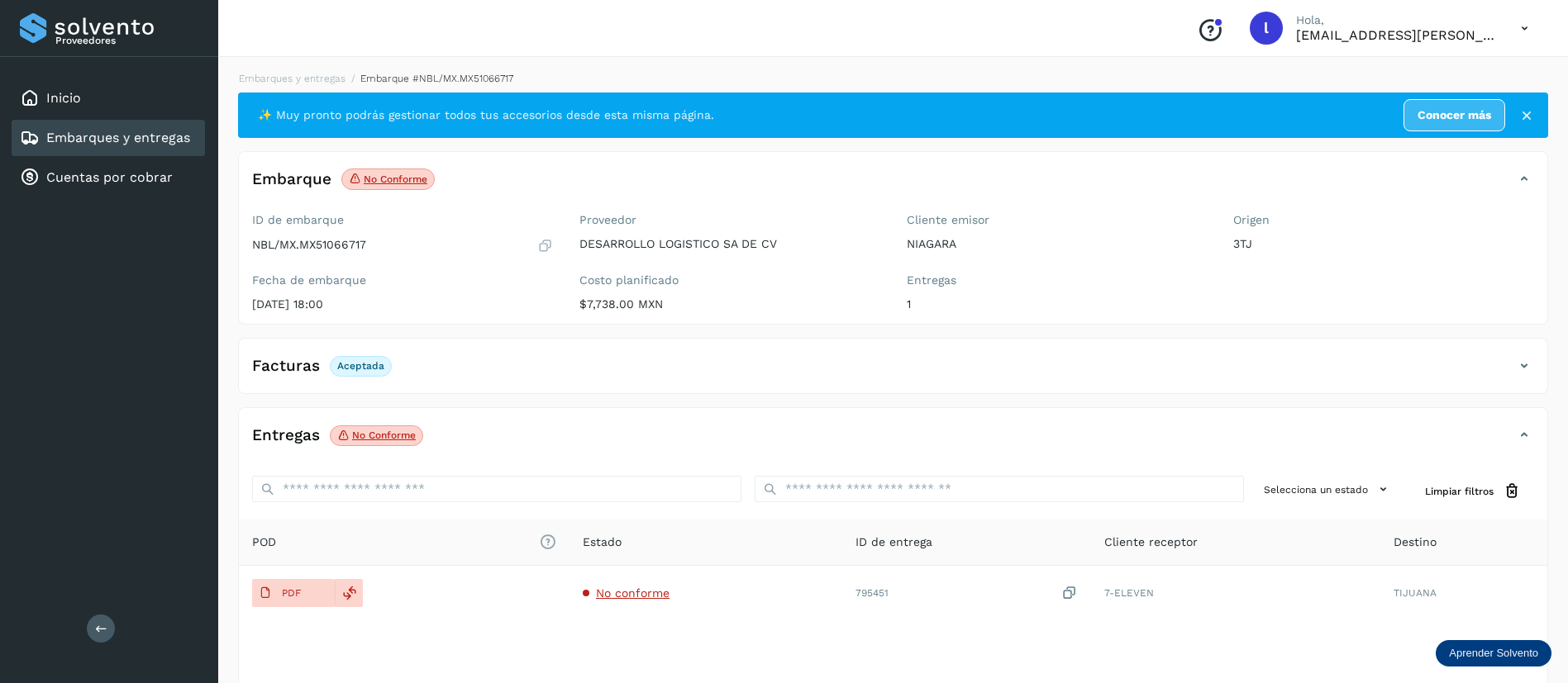
click at [97, 148] on div "Embarques y entregas" at bounding box center [108, 138] width 193 height 37
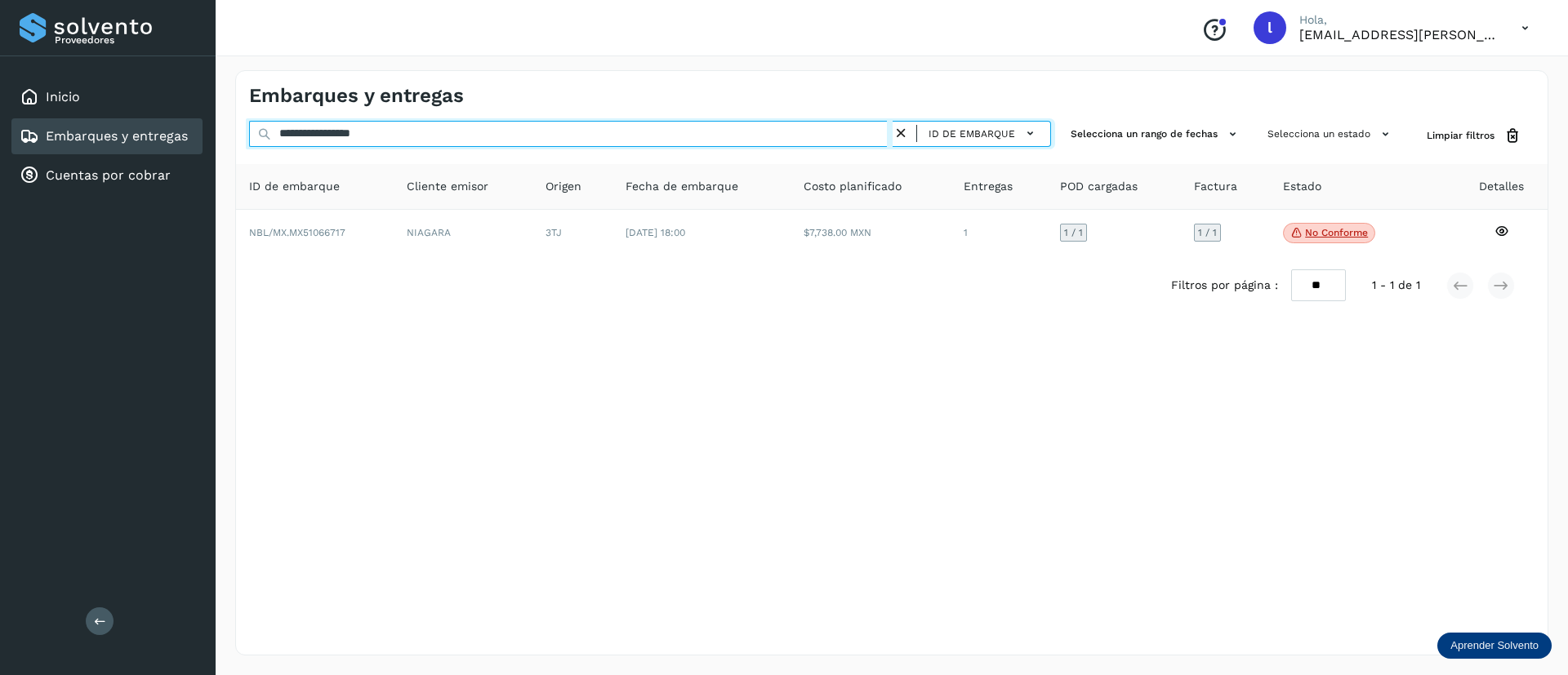
drag, startPoint x: 421, startPoint y: 137, endPoint x: 213, endPoint y: 136, distance: 208.0
click at [213, 136] on div "**********" at bounding box center [784, 337] width 1568 height 675
paste input "text"
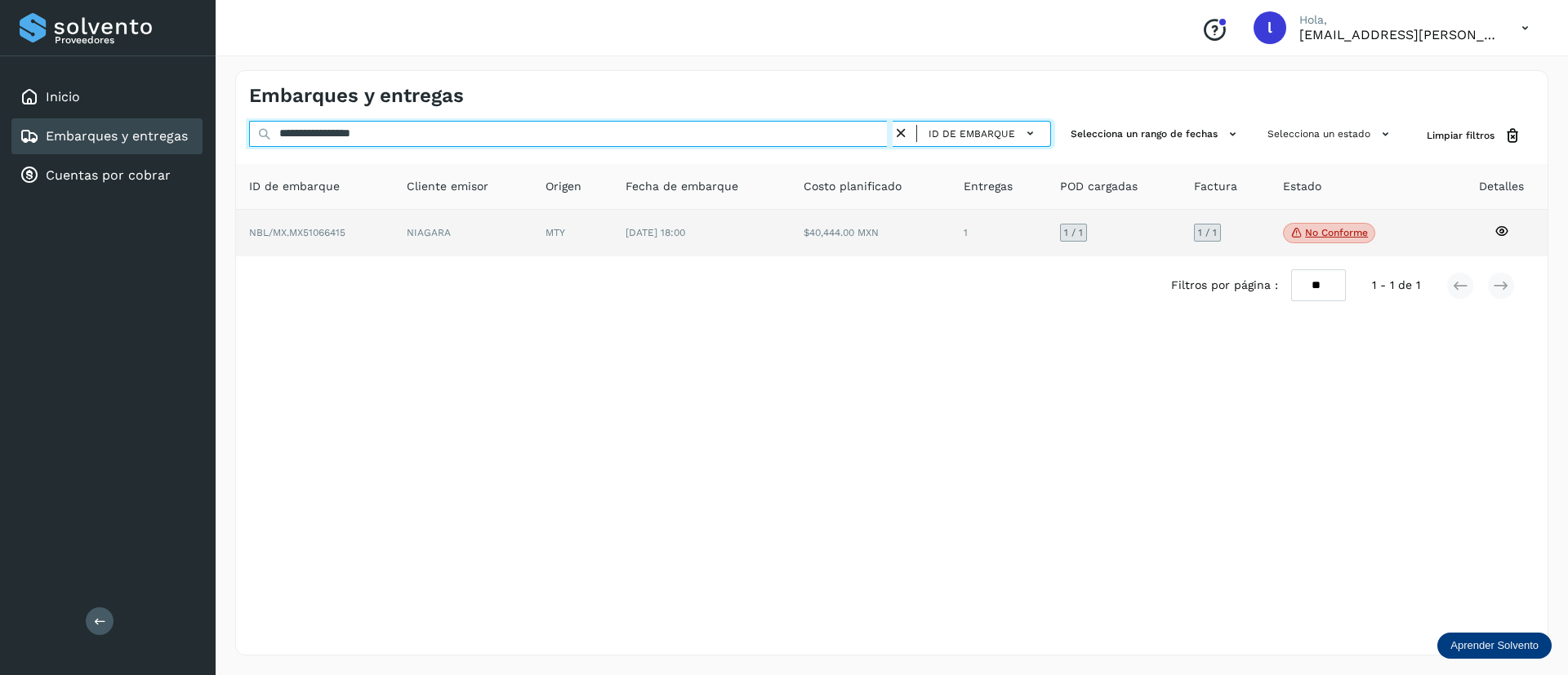
type input "**********"
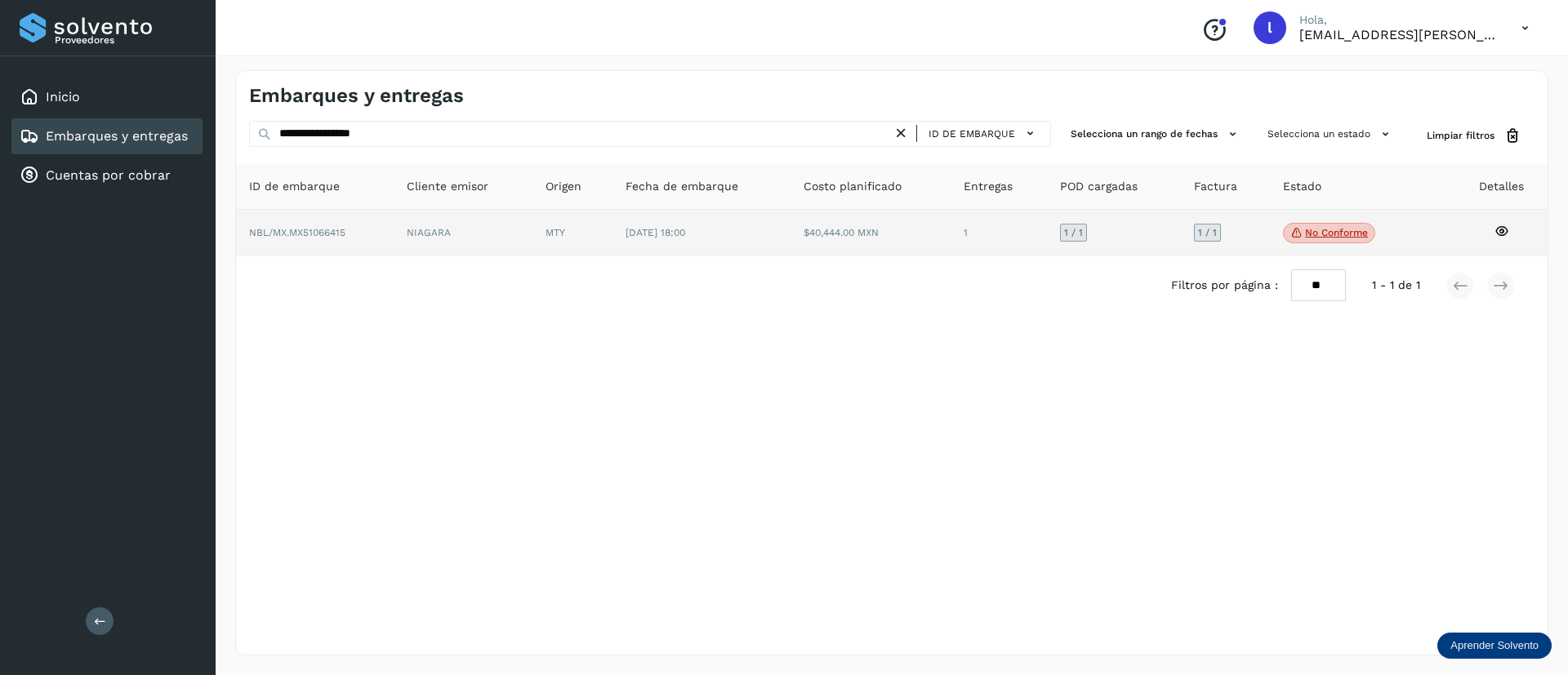
click at [951, 244] on td "$40,444.00 MXN" at bounding box center [998, 233] width 96 height 48
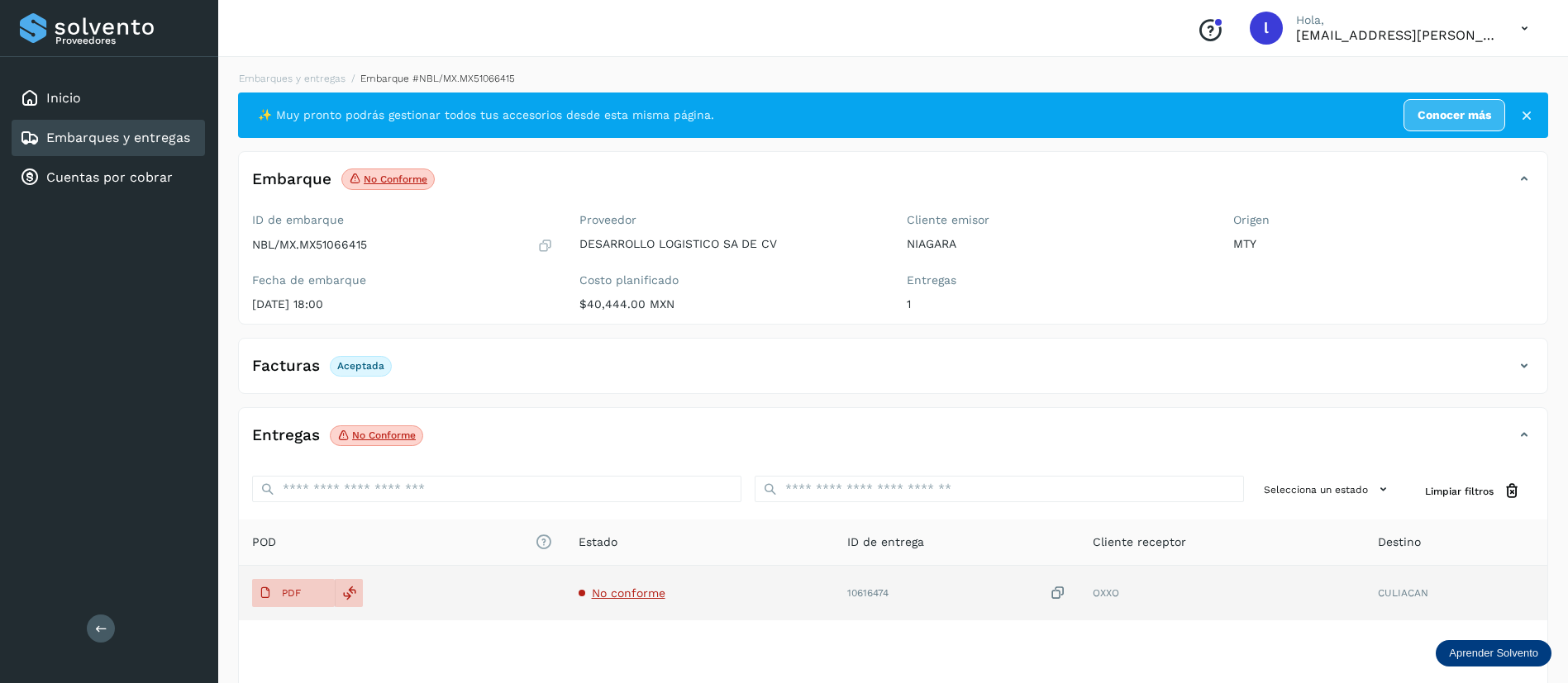
click at [611, 591] on span "No conforme" at bounding box center [628, 593] width 73 height 13
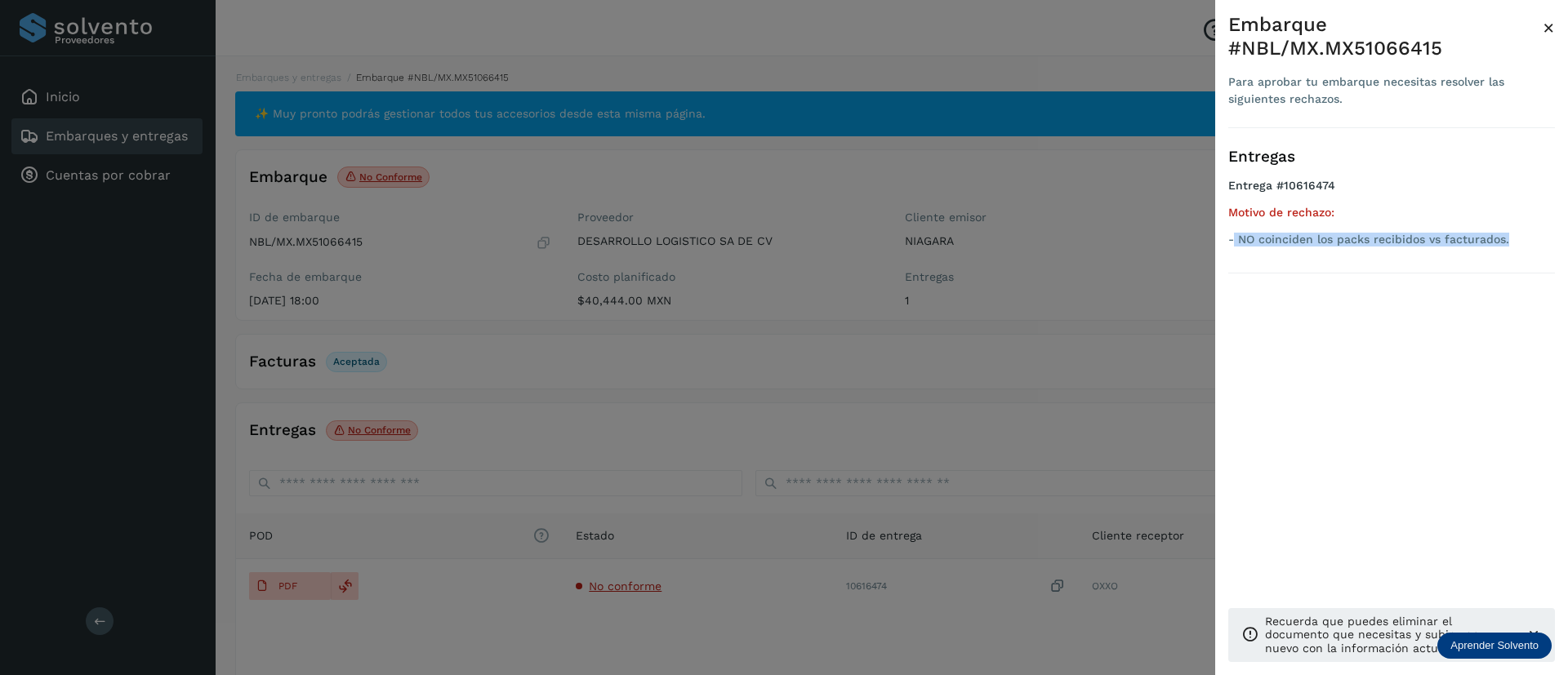
drag, startPoint x: 1508, startPoint y: 243, endPoint x: 1236, endPoint y: 253, distance: 272.2
click at [1236, 253] on div "Entregas Entrega #10616474 Motivo de rechazo: - NO coinciden los packs recibido…" at bounding box center [1391, 201] width 326 height 146
click at [1554, 30] on span "×" at bounding box center [1548, 28] width 12 height 23
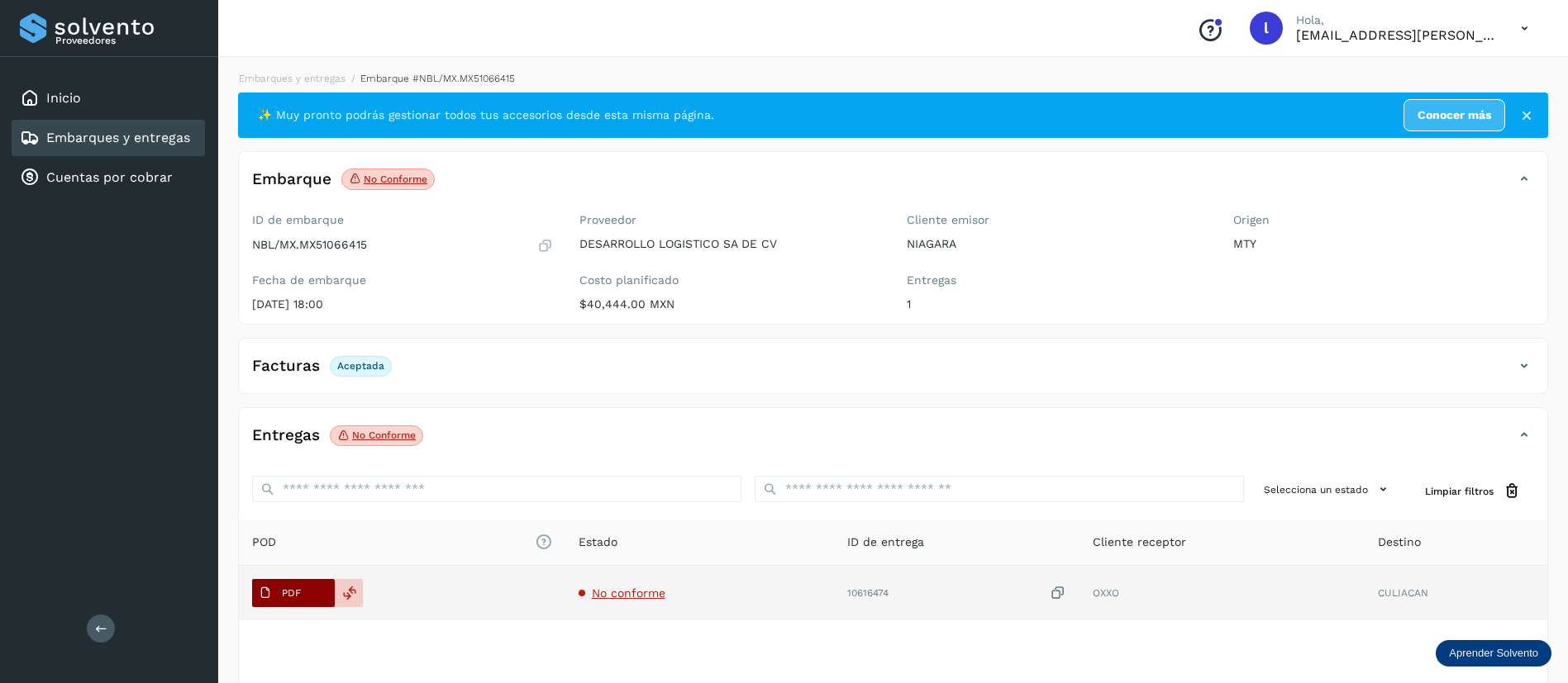
click at [286, 591] on p "PDF" at bounding box center [291, 593] width 19 height 12
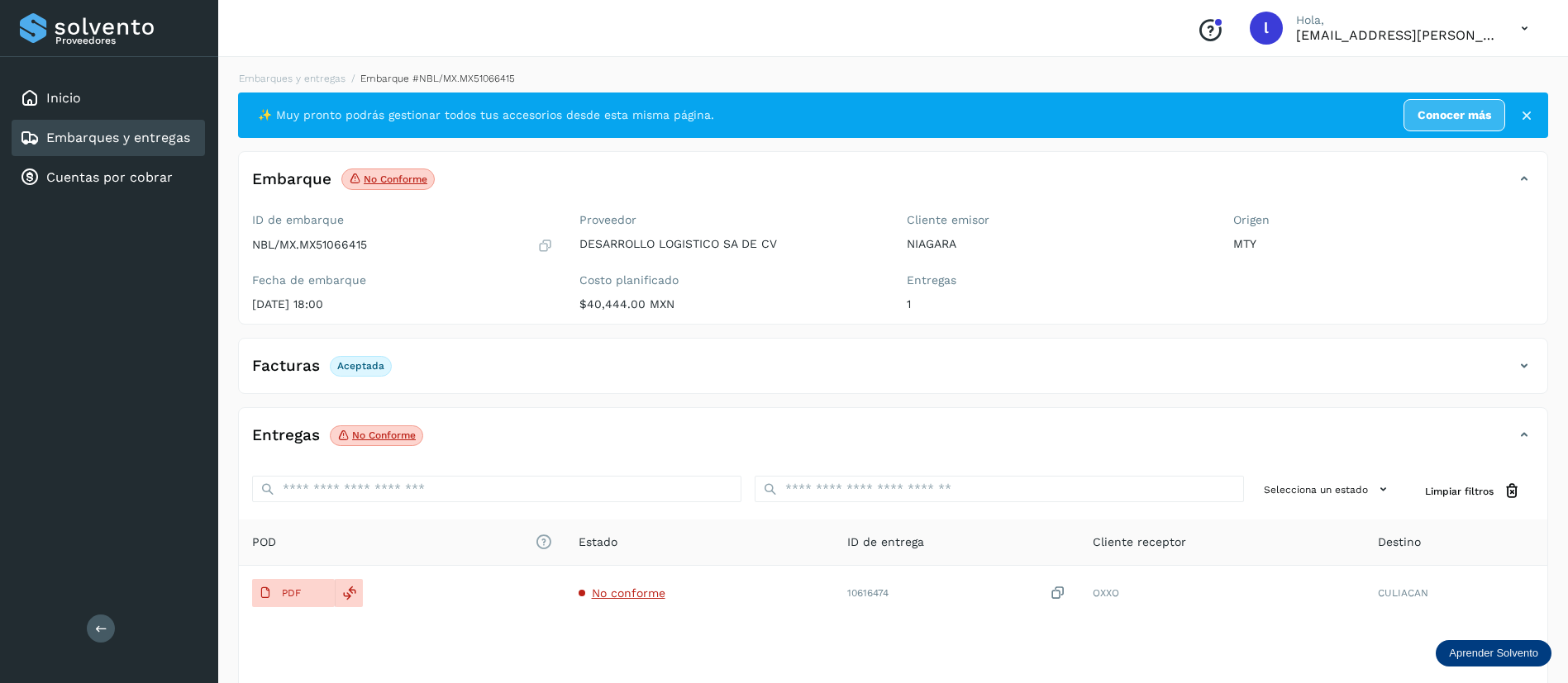
click at [117, 142] on link "Embarques y entregas" at bounding box center [118, 137] width 144 height 16
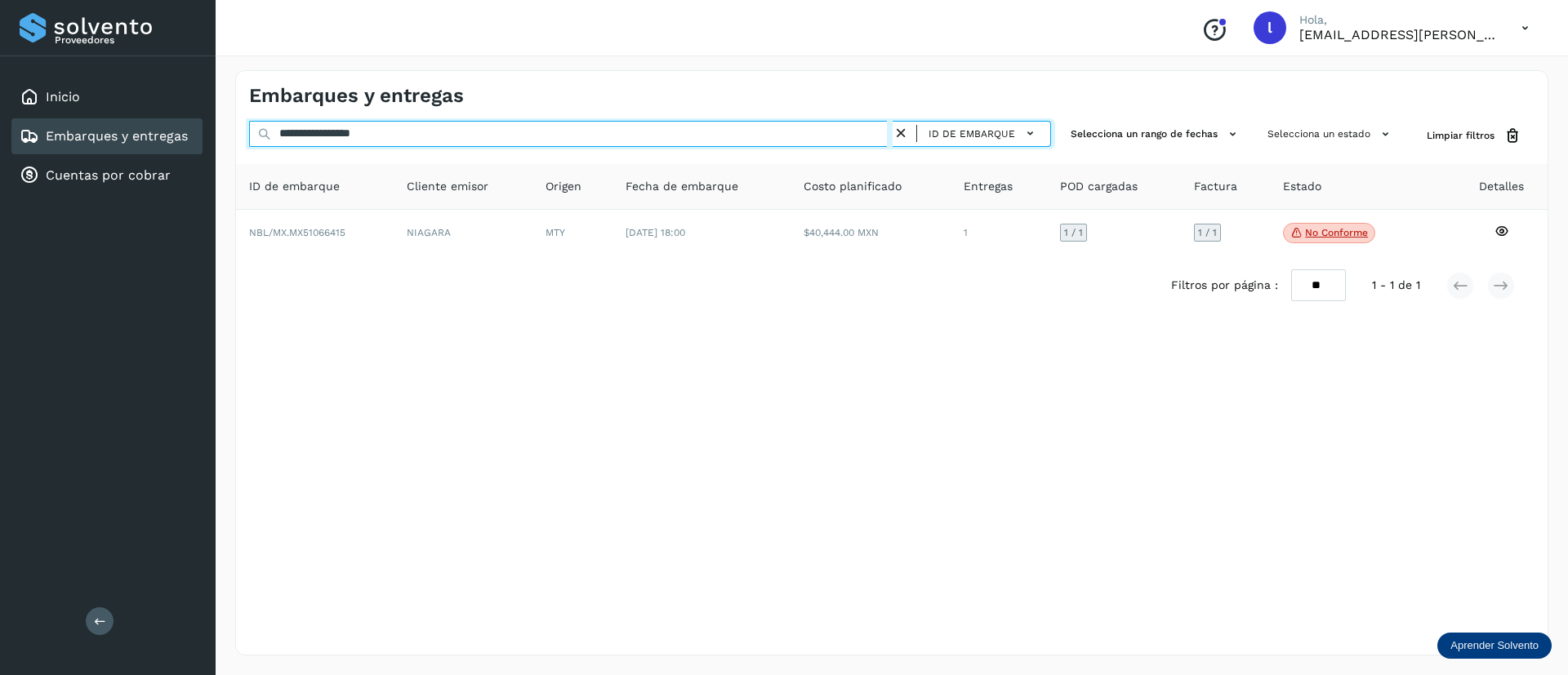
drag, startPoint x: 409, startPoint y: 139, endPoint x: 234, endPoint y: 132, distance: 175.1
click at [234, 132] on div "**********" at bounding box center [891, 363] width 1353 height 625
paste input "text"
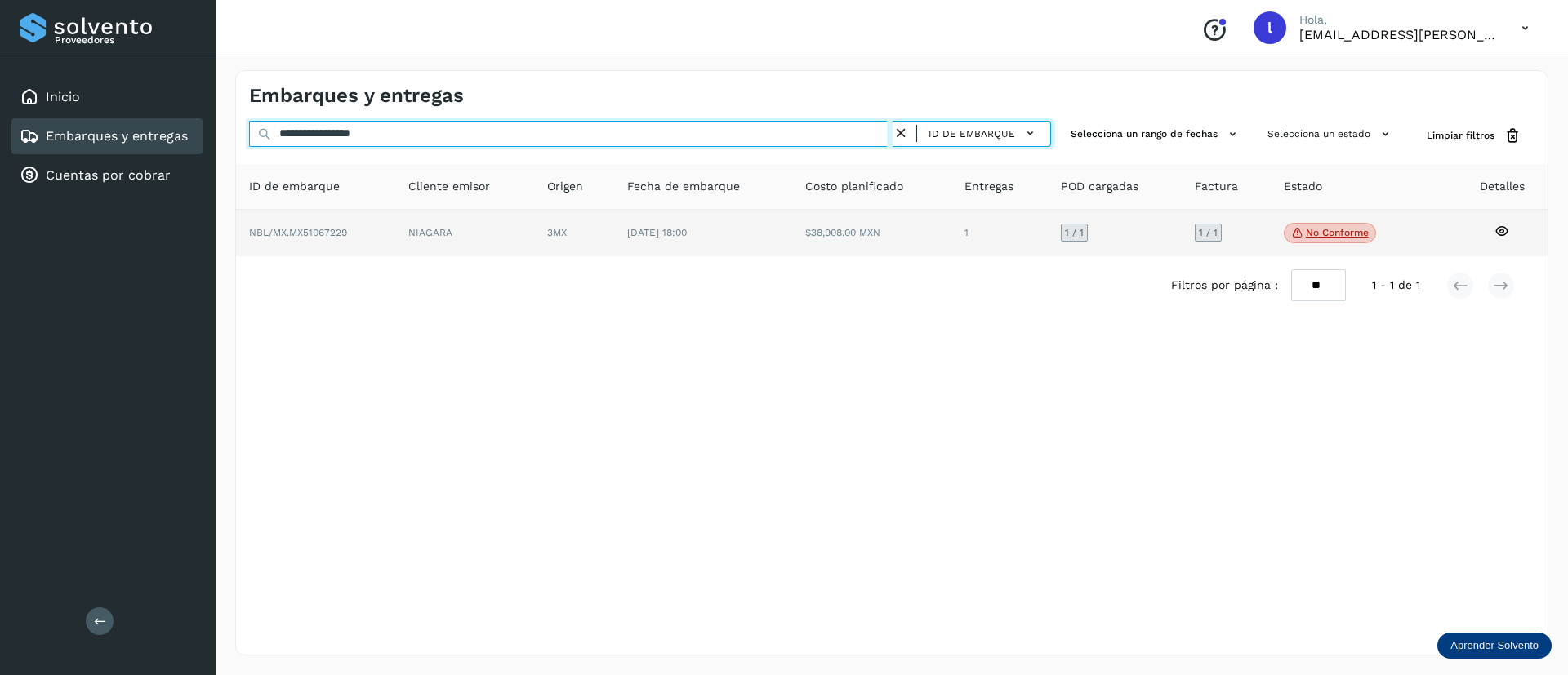
type input "**********"
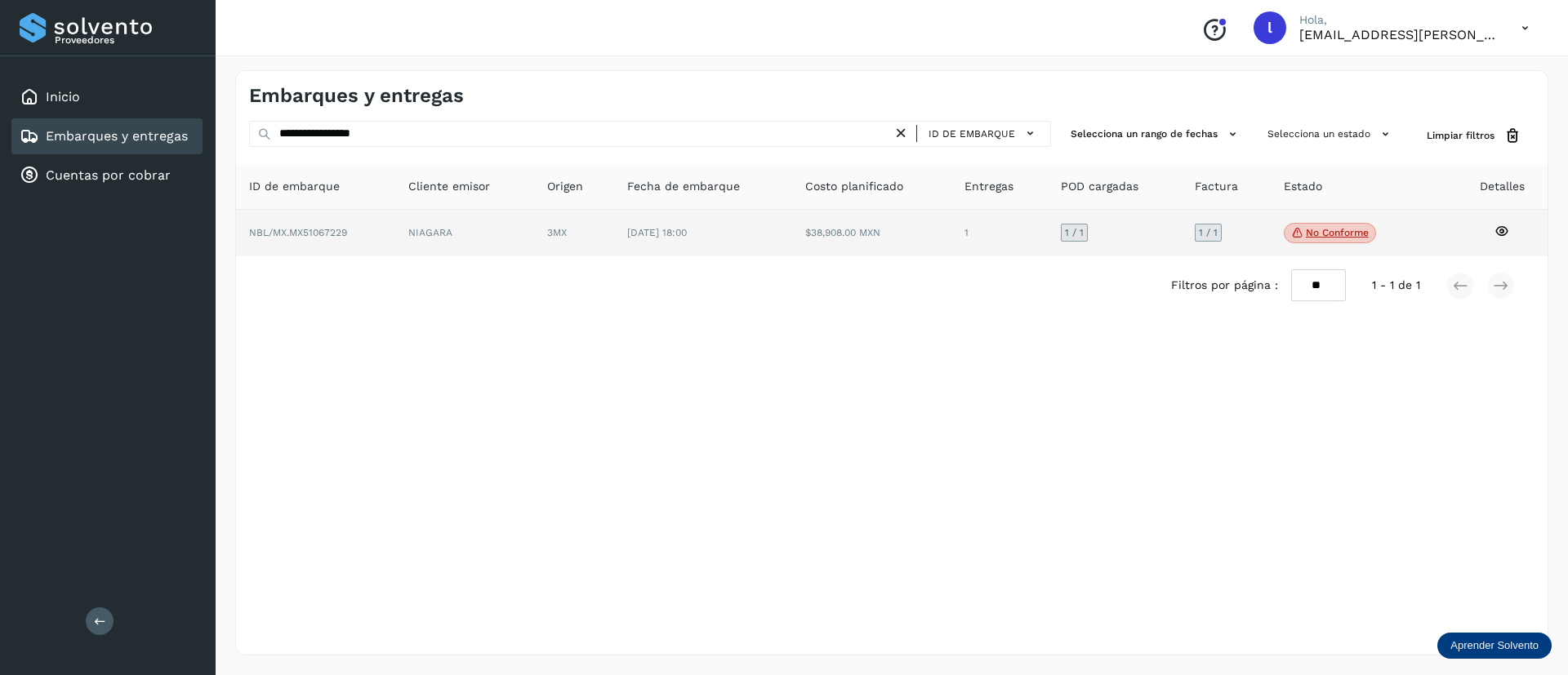
click at [792, 247] on td "[DATE] 18:00" at bounding box center [872, 233] width 160 height 48
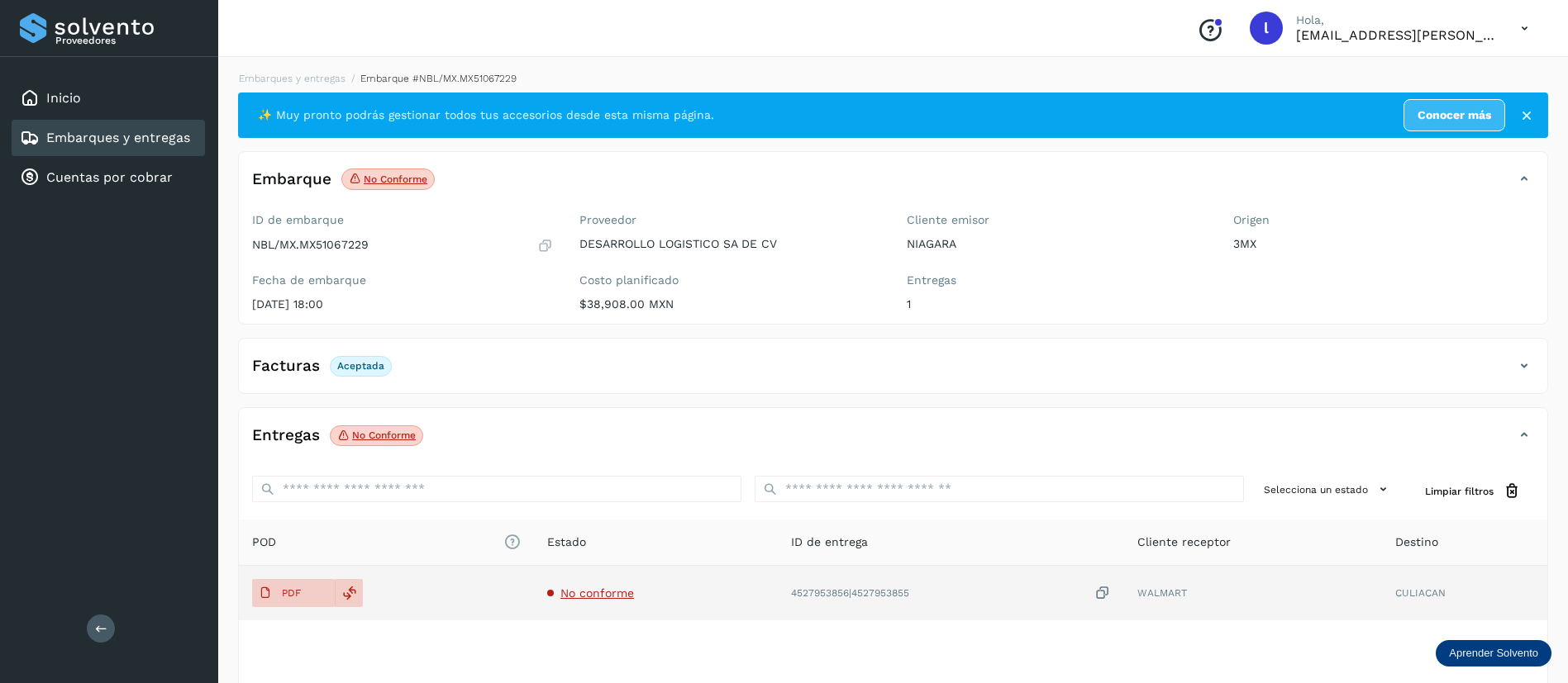
click at [602, 592] on span "No conforme" at bounding box center [597, 593] width 73 height 13
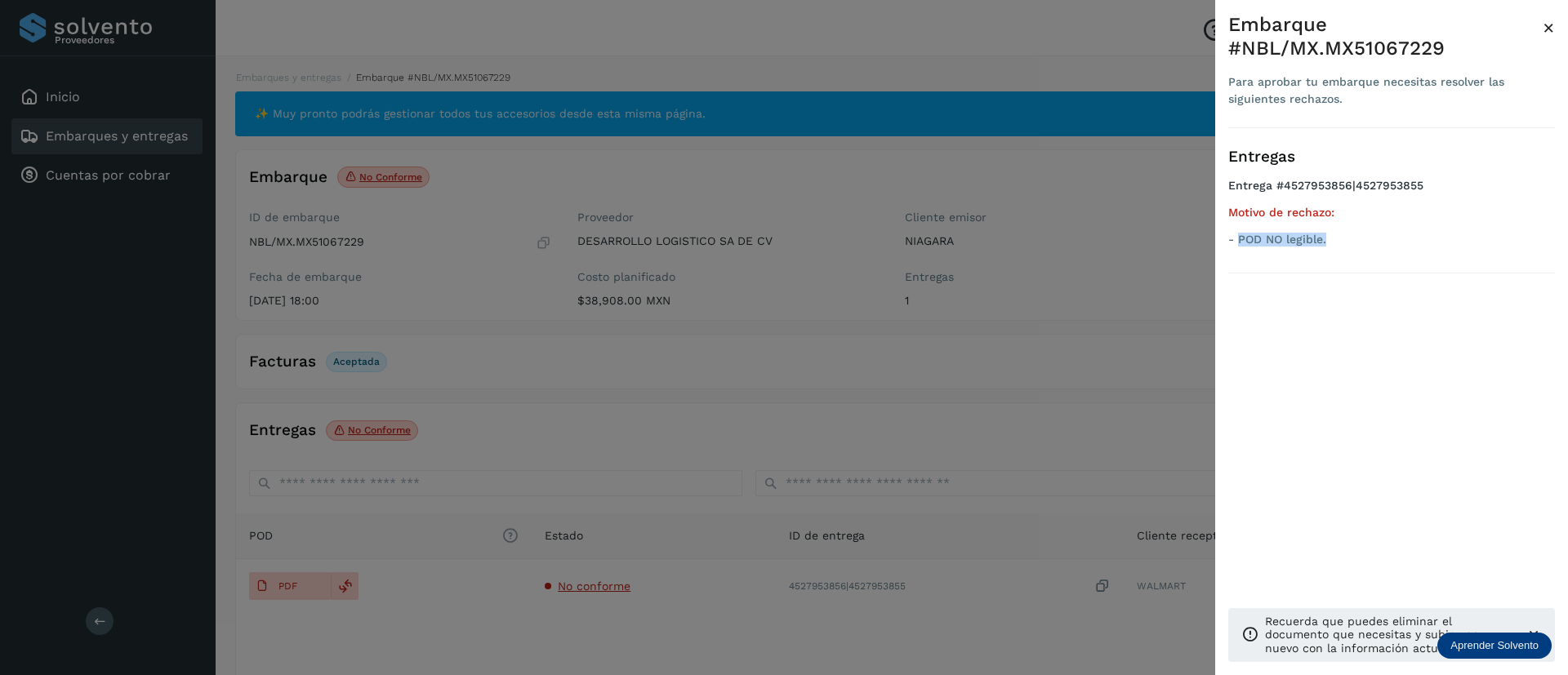
drag, startPoint x: 1341, startPoint y: 238, endPoint x: 1238, endPoint y: 248, distance: 103.5
click at [1238, 248] on ul "Entrega #4527953856|4527953855 Motivo de rechazo: - POD NO legible." at bounding box center [1391, 215] width 326 height 73
click at [1551, 30] on span "×" at bounding box center [1548, 28] width 12 height 23
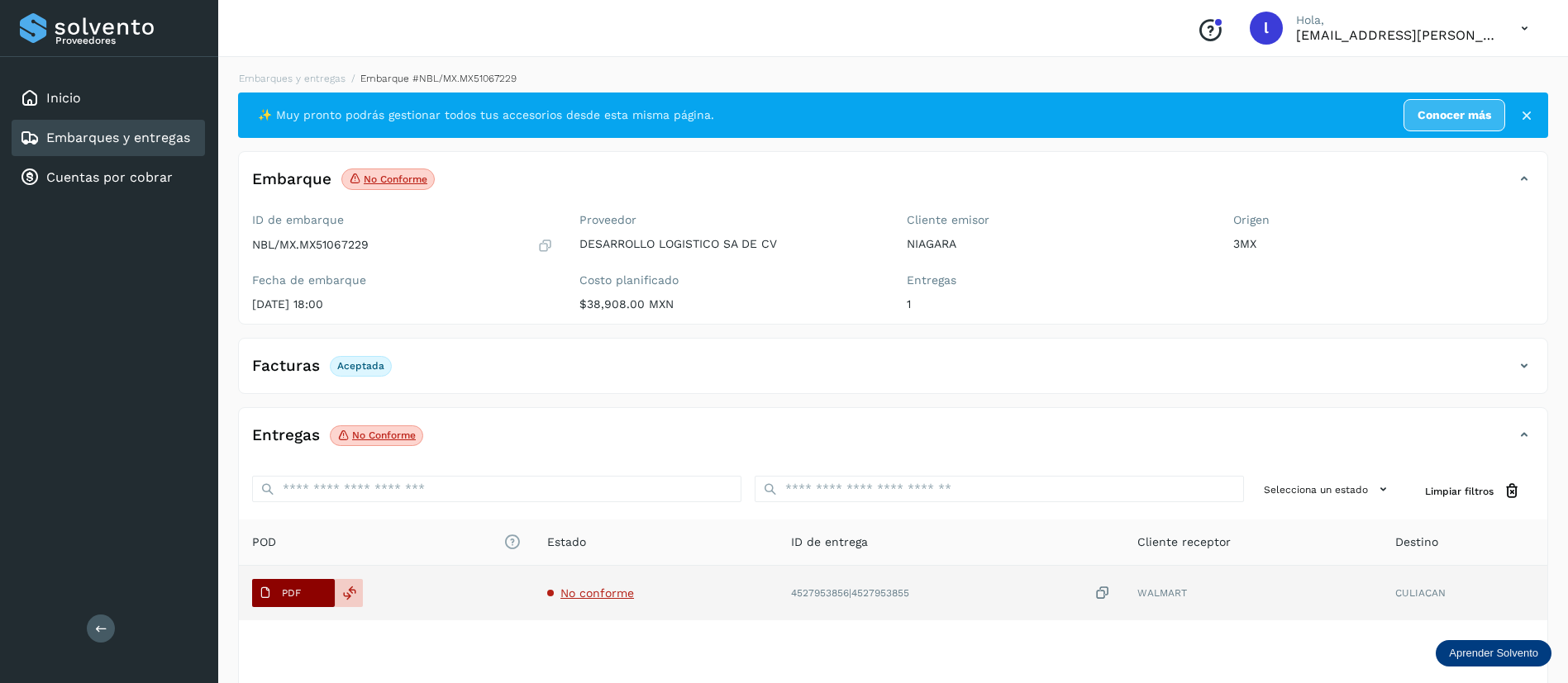
click at [285, 587] on p "PDF" at bounding box center [291, 593] width 19 height 12
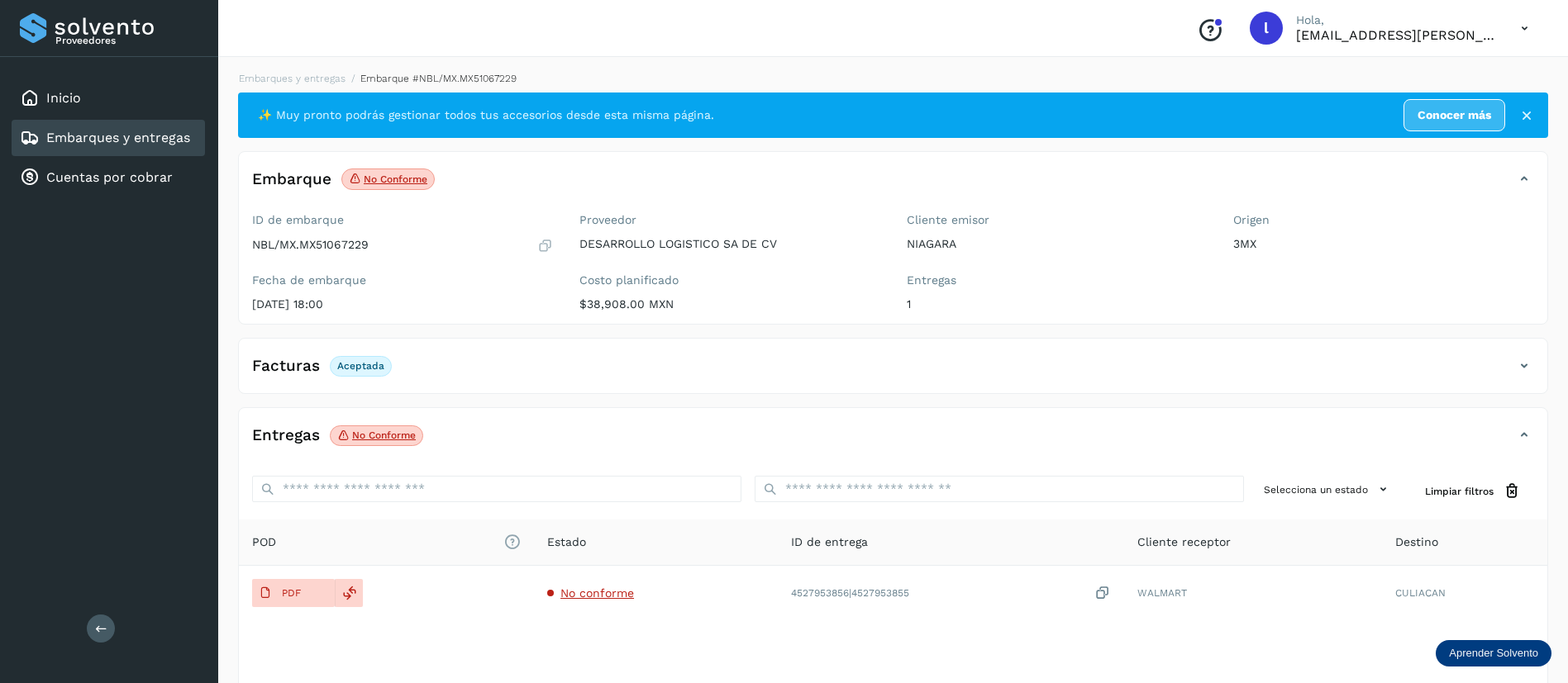
click at [77, 139] on link "Embarques y entregas" at bounding box center [118, 137] width 144 height 16
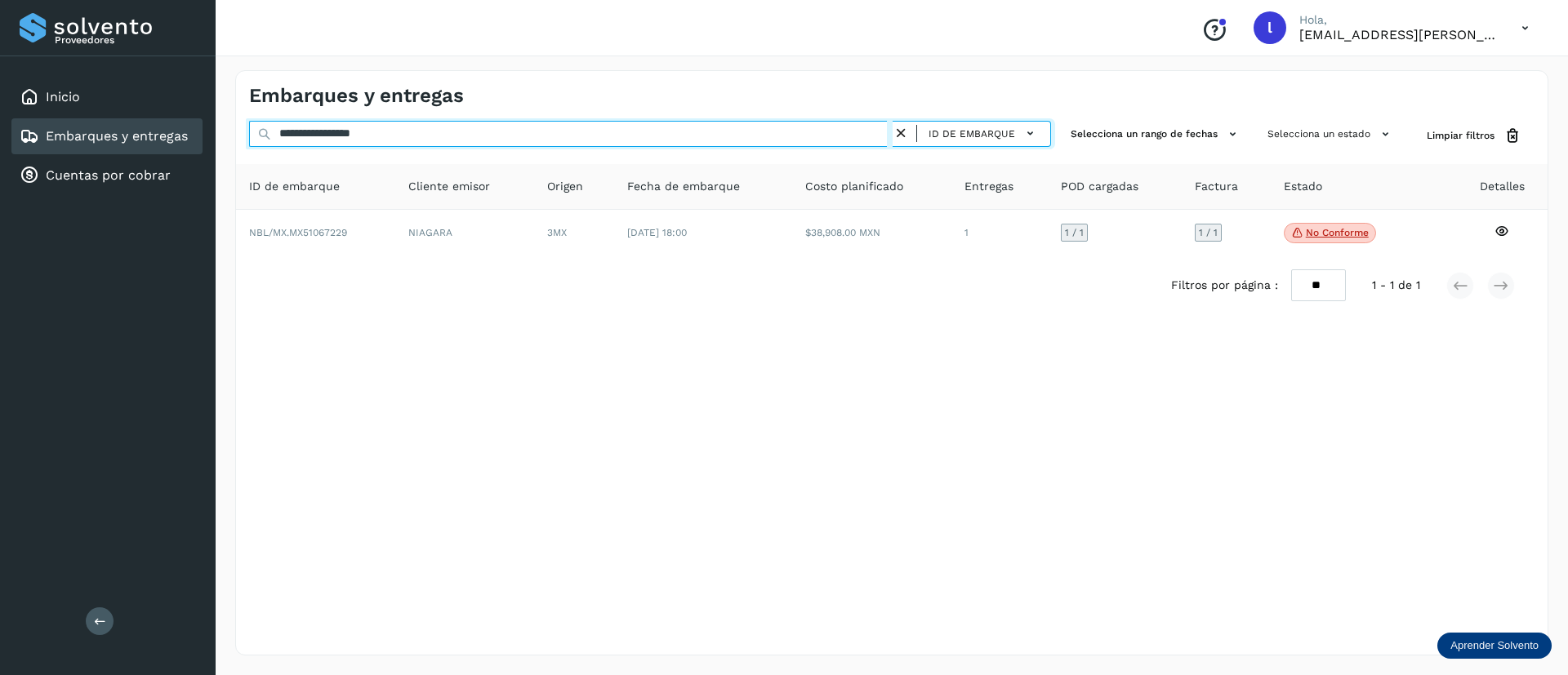
drag, startPoint x: 404, startPoint y: 136, endPoint x: 206, endPoint y: 132, distance: 198.0
click at [206, 132] on div "**********" at bounding box center [784, 337] width 1568 height 675
paste input "text"
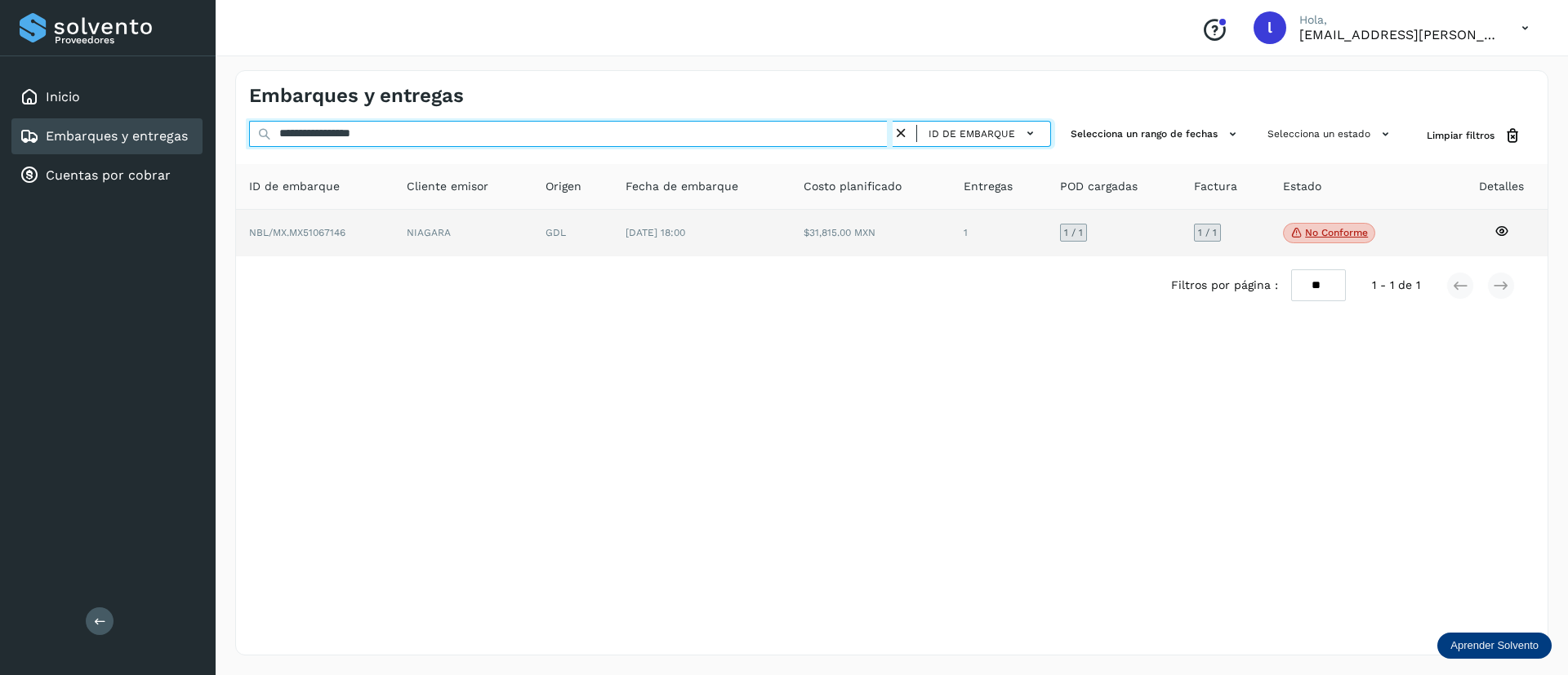
type input "**********"
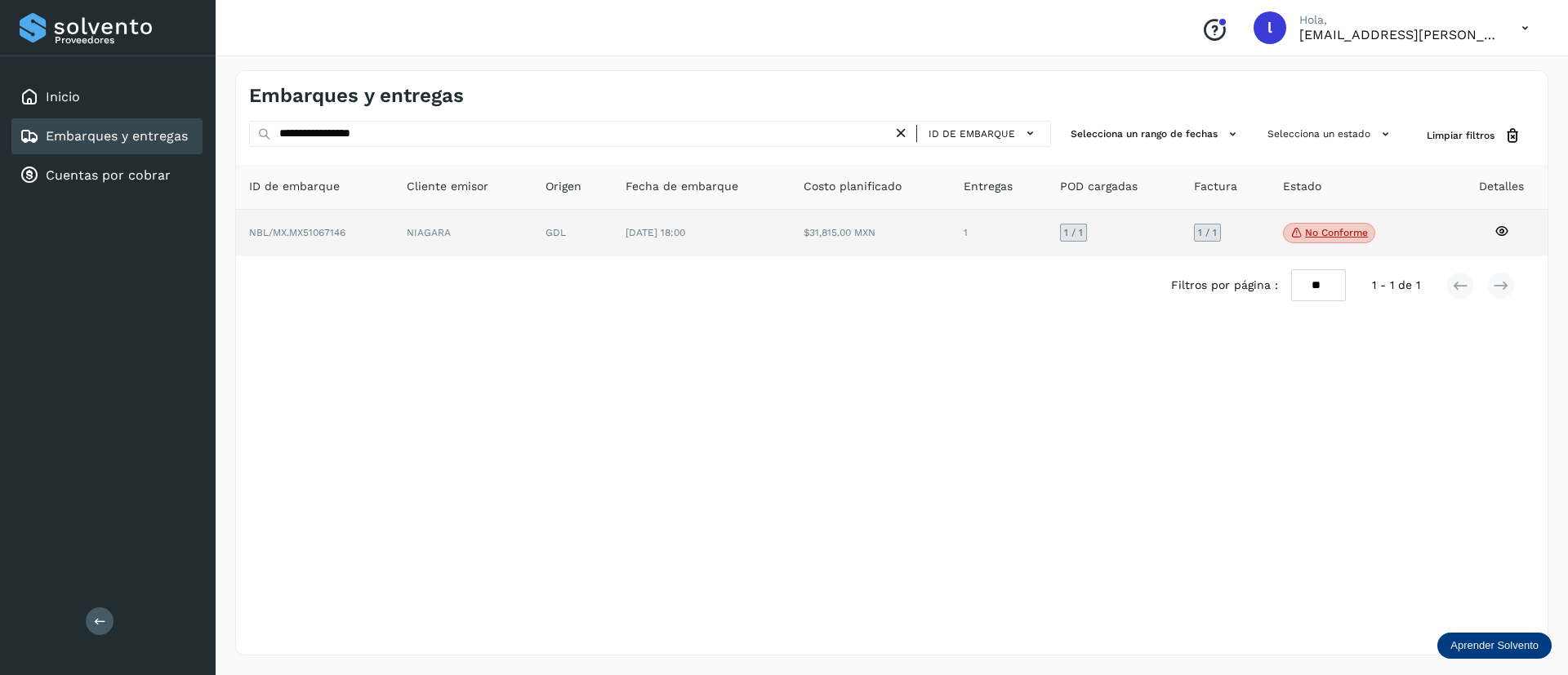
click at [790, 226] on td "[DATE] 18:00" at bounding box center [870, 233] width 160 height 48
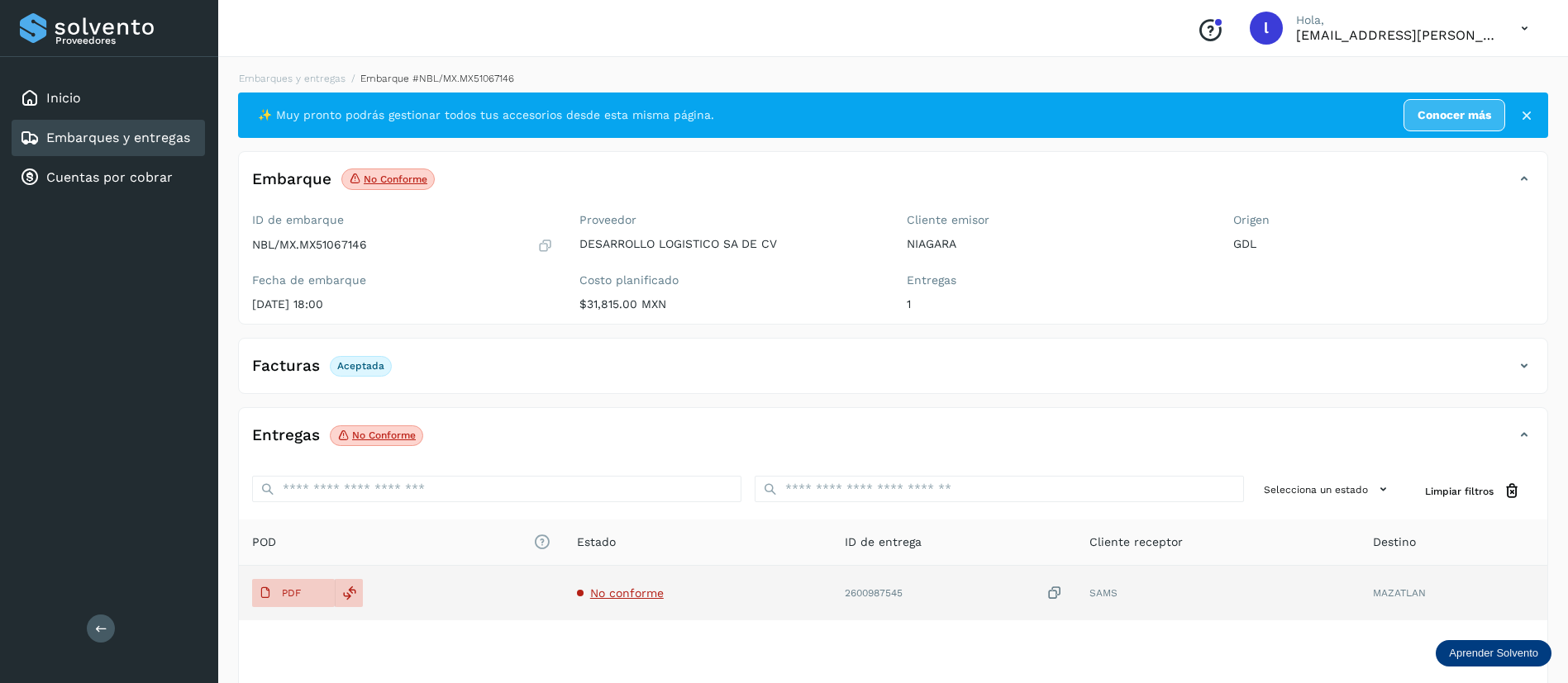
click at [633, 597] on span "No conforme" at bounding box center [627, 593] width 73 height 13
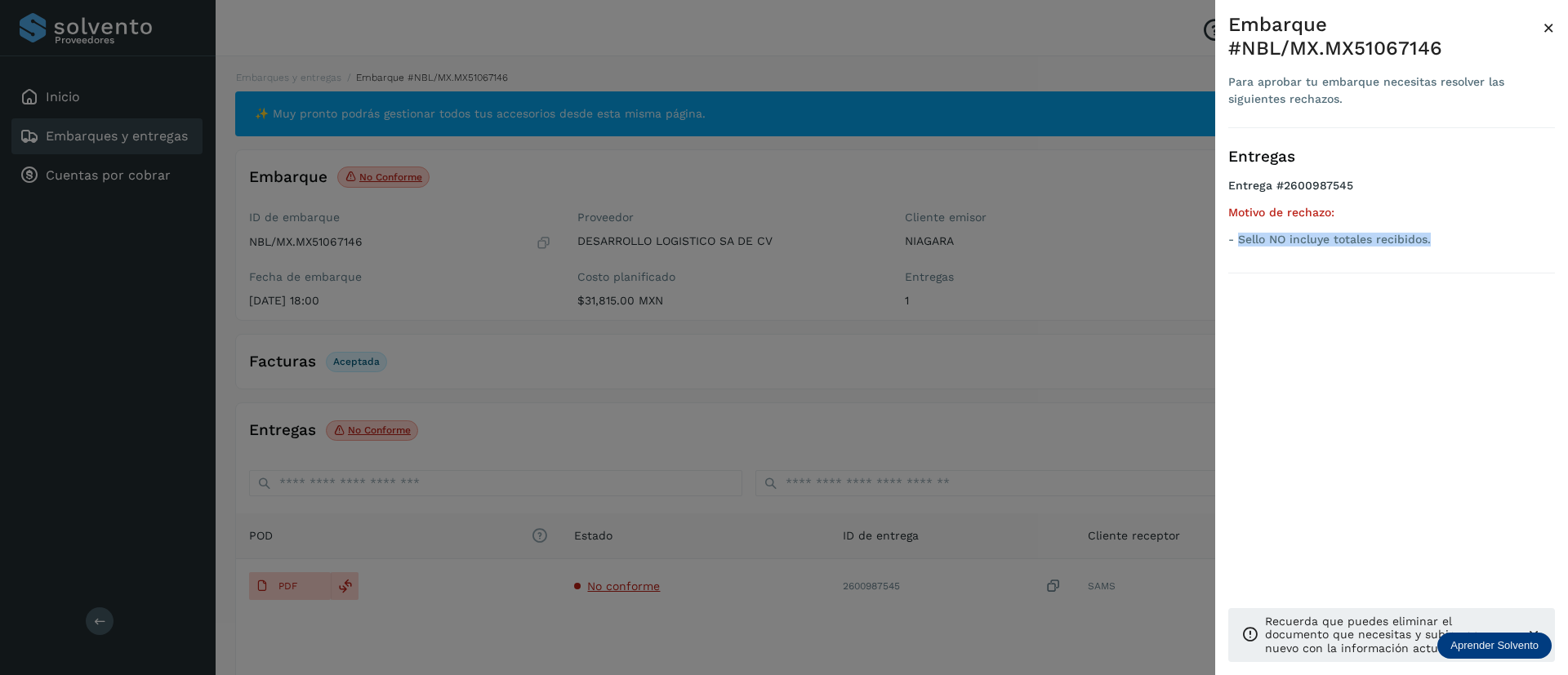
drag, startPoint x: 1443, startPoint y: 238, endPoint x: 1239, endPoint y: 256, distance: 204.8
click at [1239, 256] on div "Entregas Entrega #2600987545 Motivo de rechazo: - Sello NO incluye totales reci…" at bounding box center [1391, 201] width 326 height 146
click at [1544, 26] on span "×" at bounding box center [1548, 28] width 12 height 23
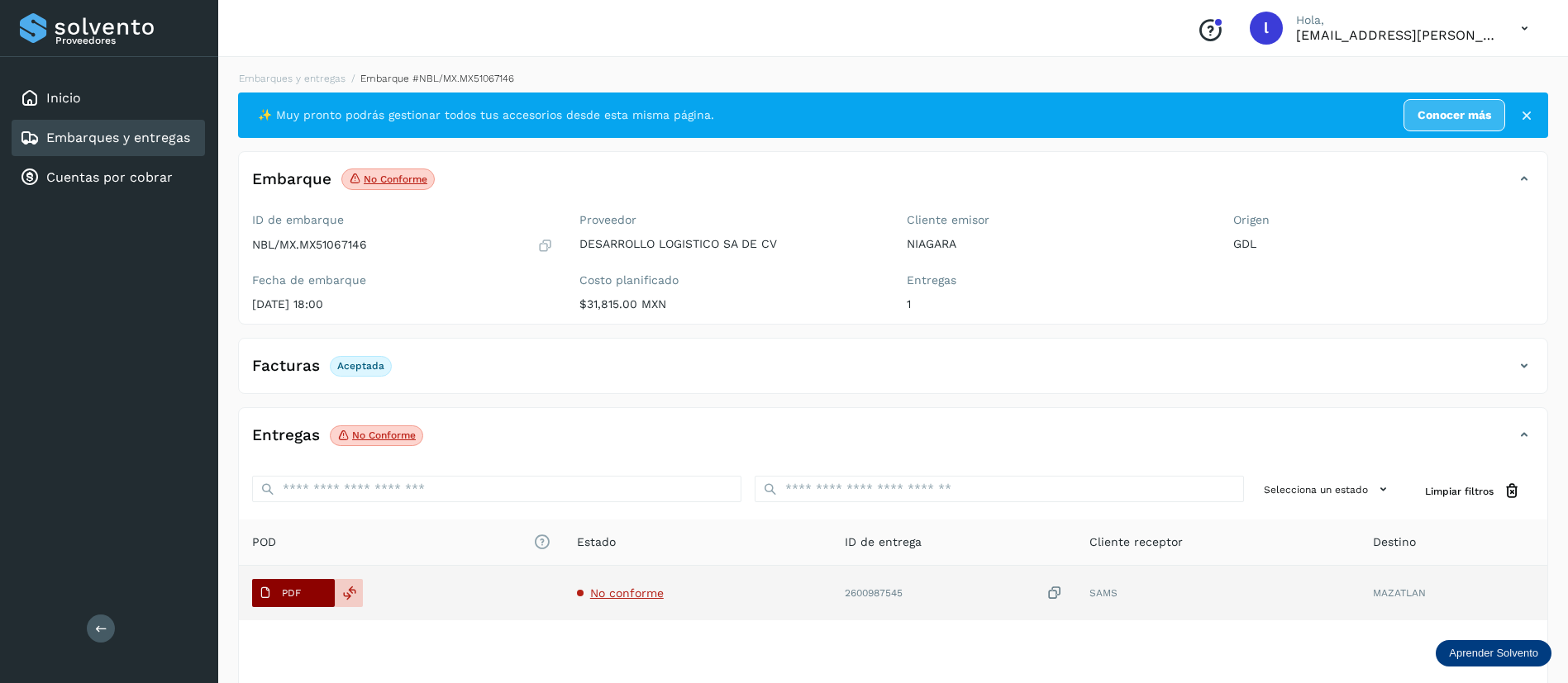
click at [273, 593] on span "PDF" at bounding box center [280, 593] width 56 height 27
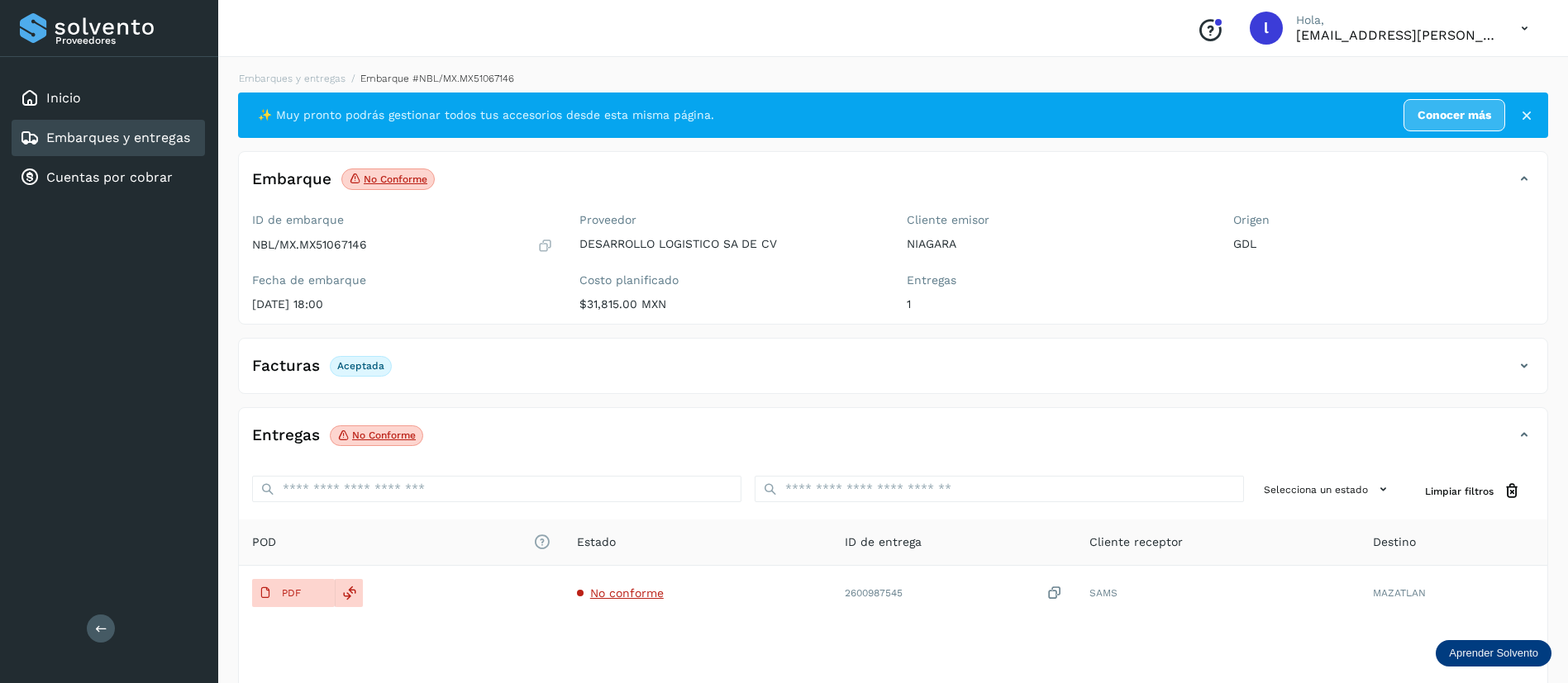
click at [71, 135] on link "Embarques y entregas" at bounding box center [118, 137] width 144 height 16
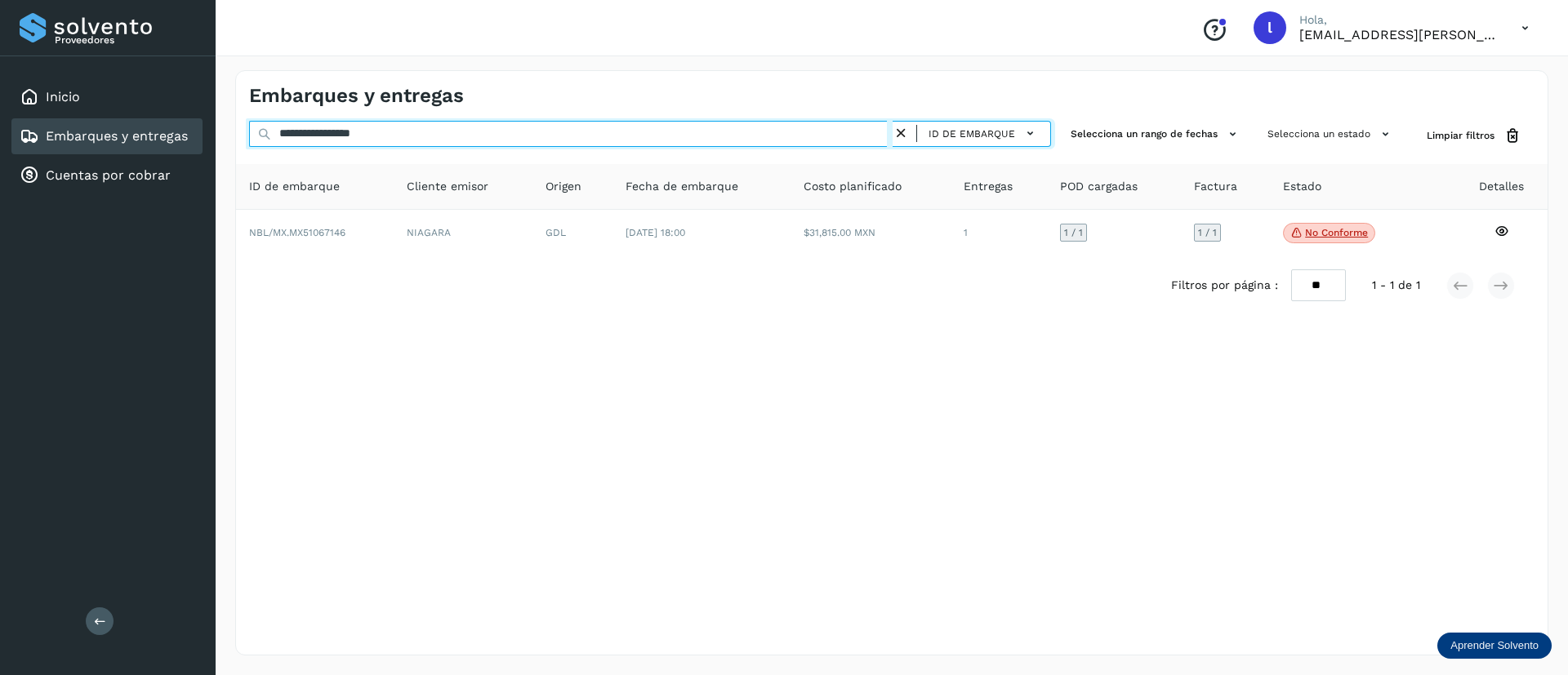
drag, startPoint x: 423, startPoint y: 139, endPoint x: 229, endPoint y: 130, distance: 194.2
click at [229, 130] on div "**********" at bounding box center [891, 363] width 1353 height 625
paste input "text"
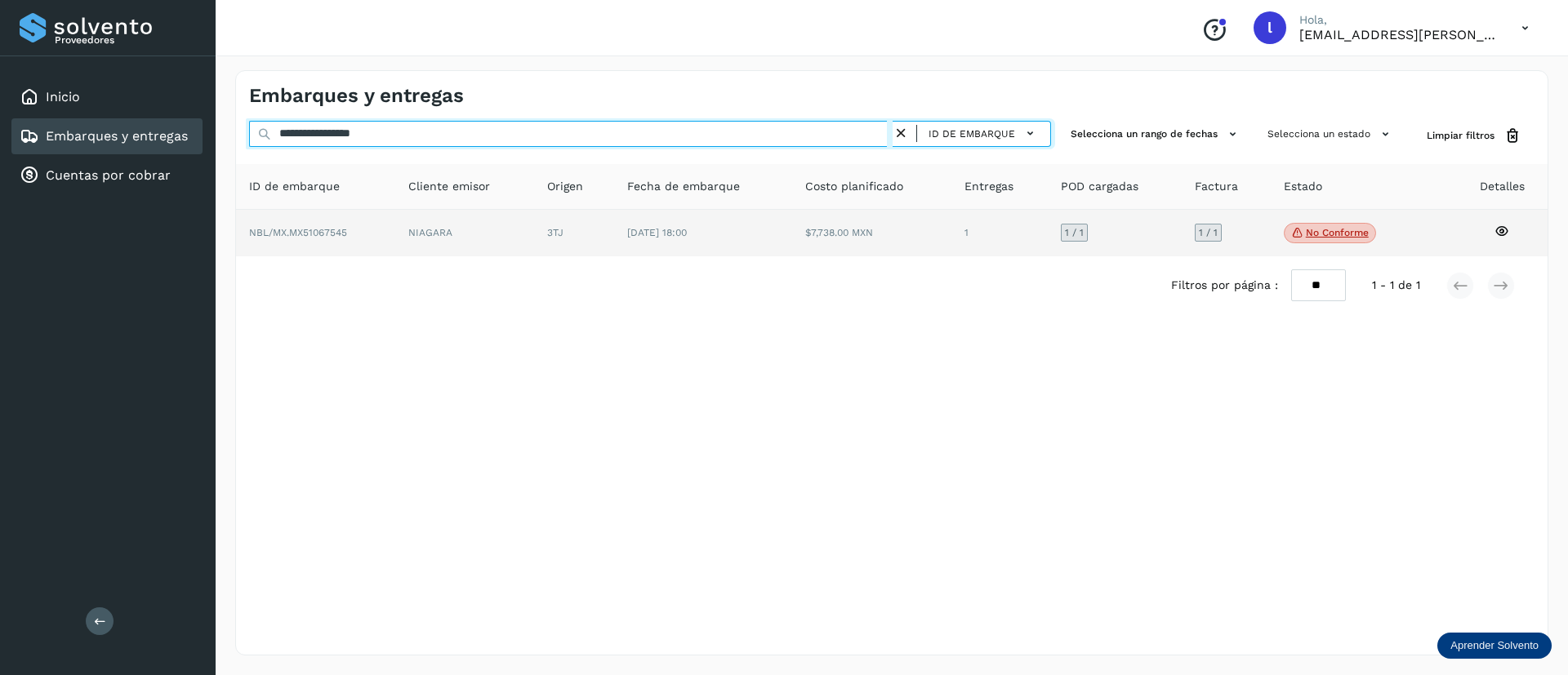
type input "**********"
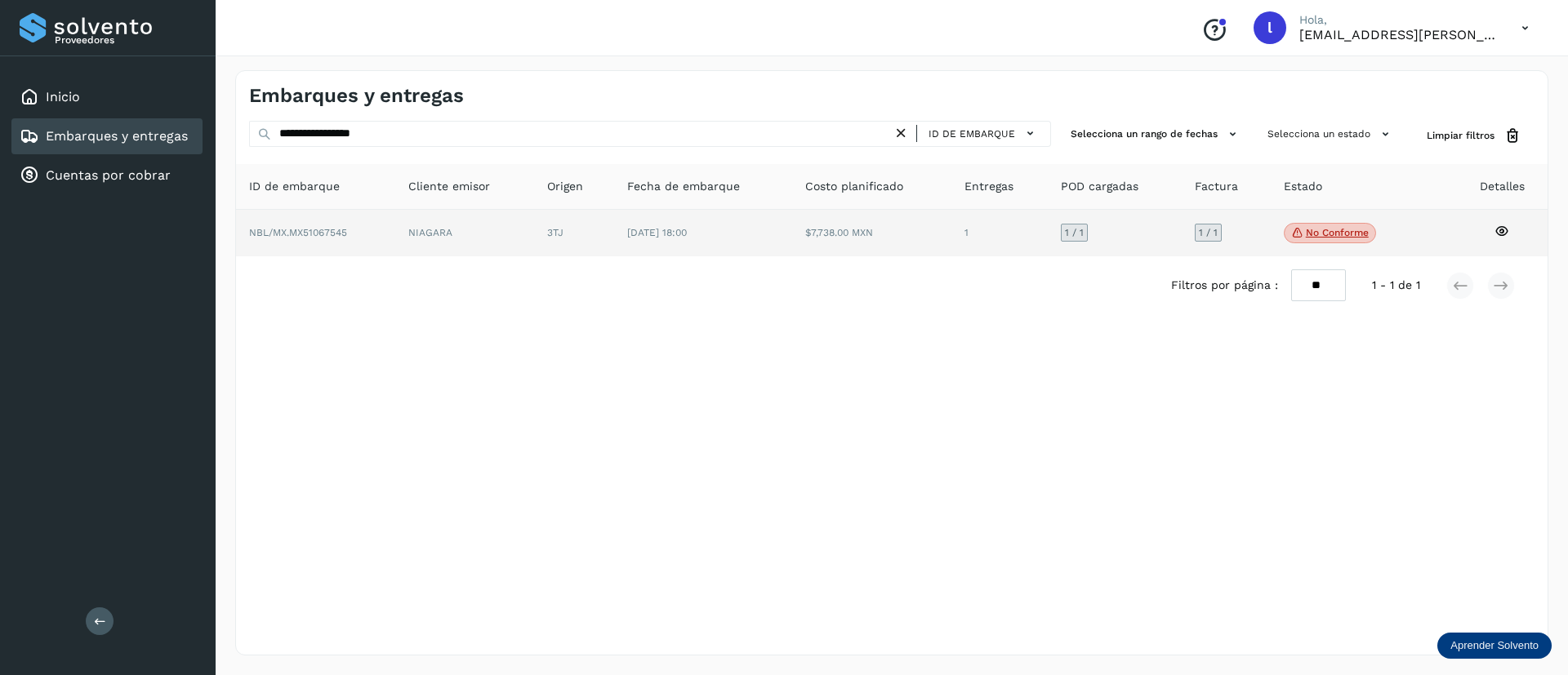
click at [951, 219] on td "$7,738.00 MXN" at bounding box center [999, 233] width 96 height 48
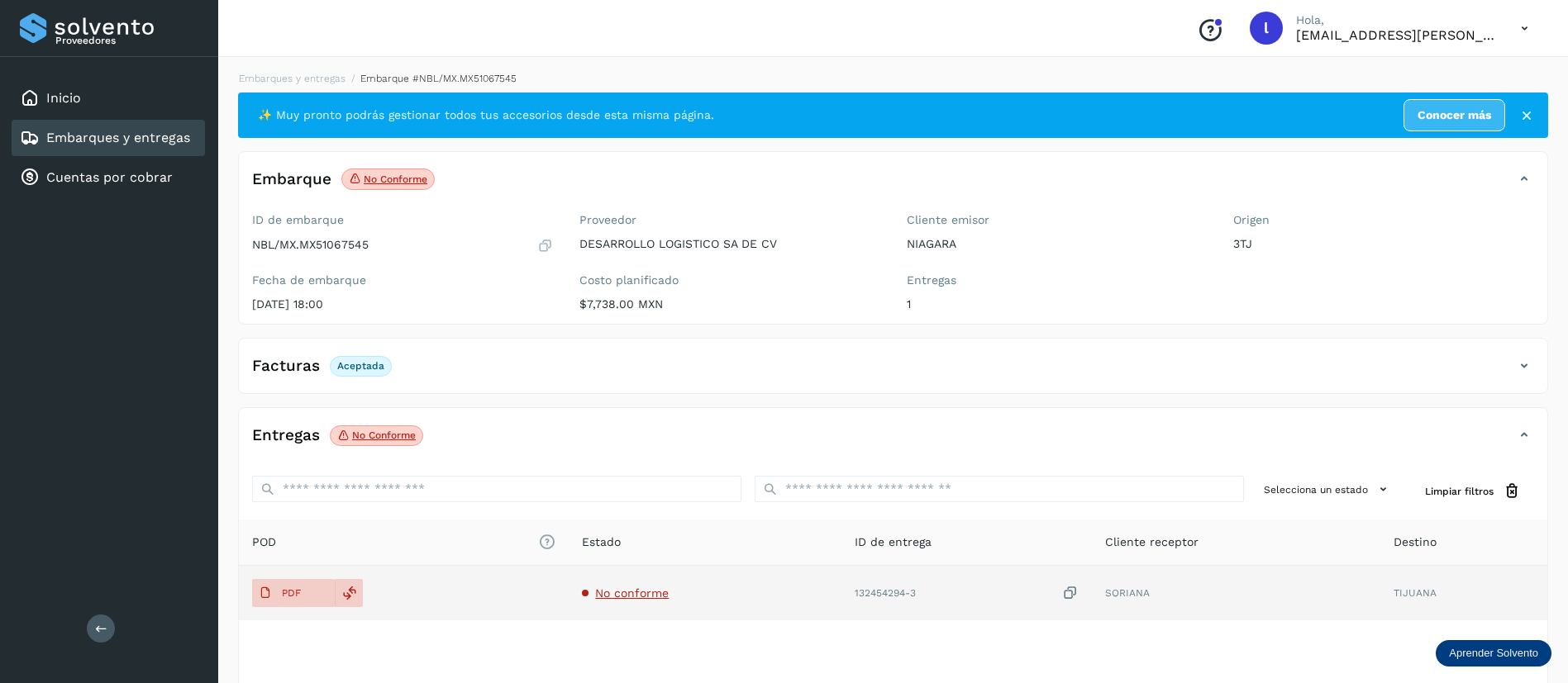
click at [623, 591] on span "No conforme" at bounding box center [632, 593] width 73 height 13
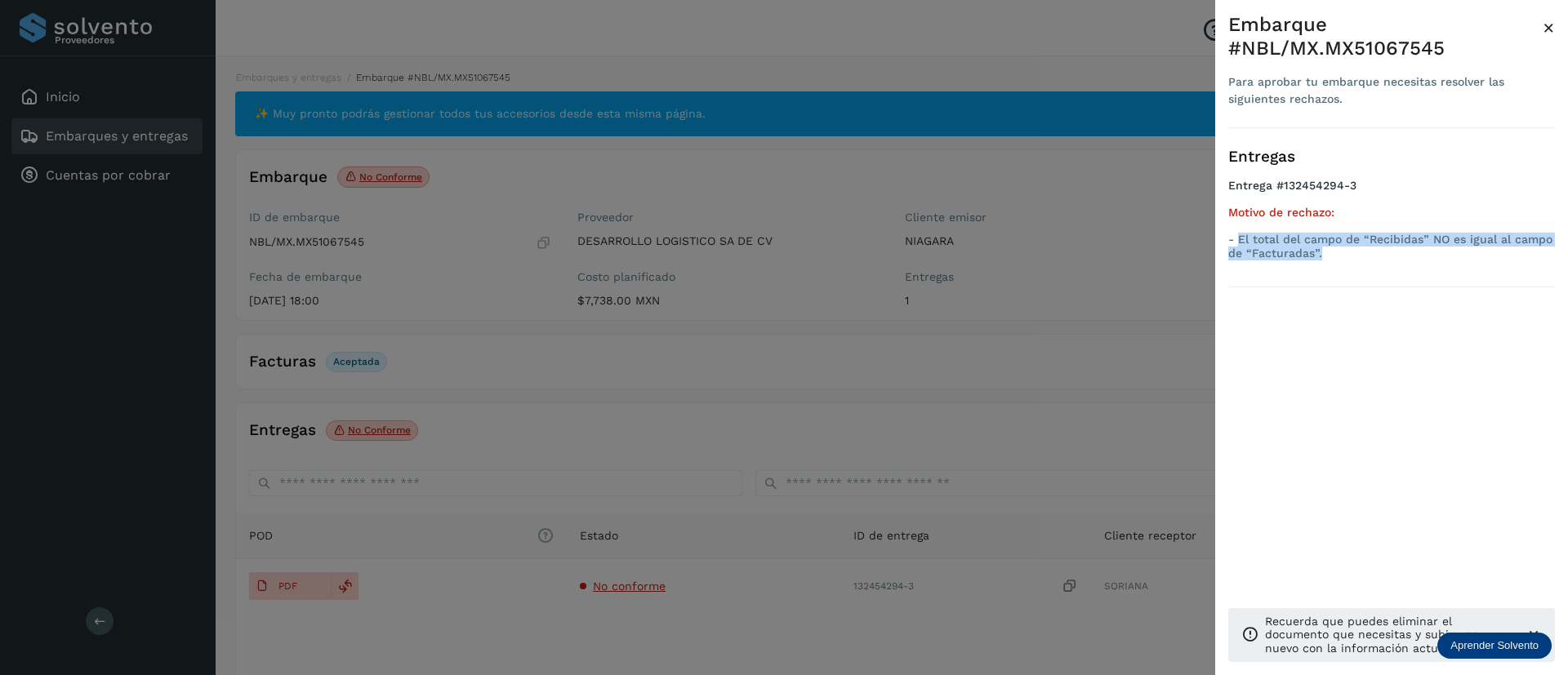
drag, startPoint x: 1337, startPoint y: 252, endPoint x: 1239, endPoint y: 238, distance: 99.0
click at [1239, 238] on p "- El total del campo de “Recibidas” NO es igual al campo de “Facturadas”." at bounding box center [1391, 247] width 326 height 28
click at [1550, 27] on span "×" at bounding box center [1548, 28] width 12 height 23
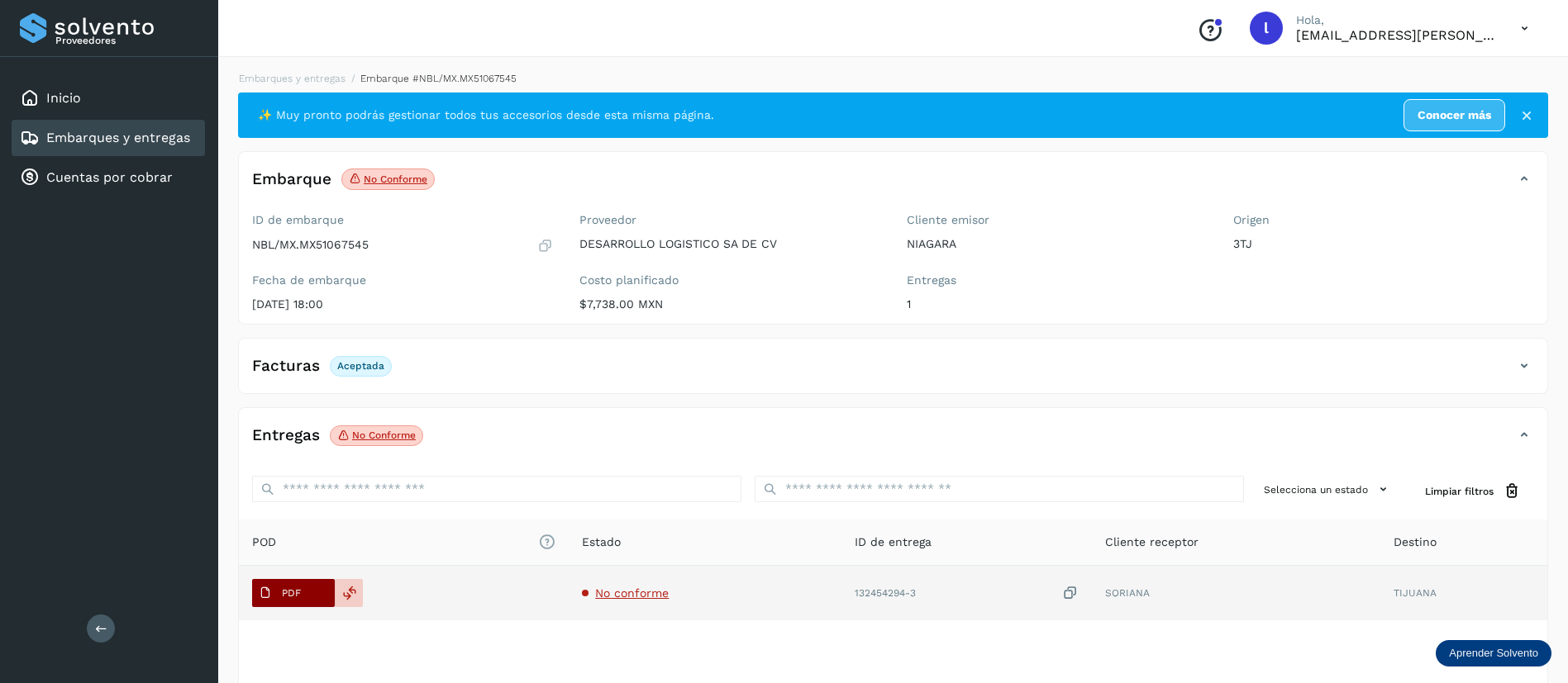
click at [306, 595] on span "PDF" at bounding box center [280, 593] width 56 height 27
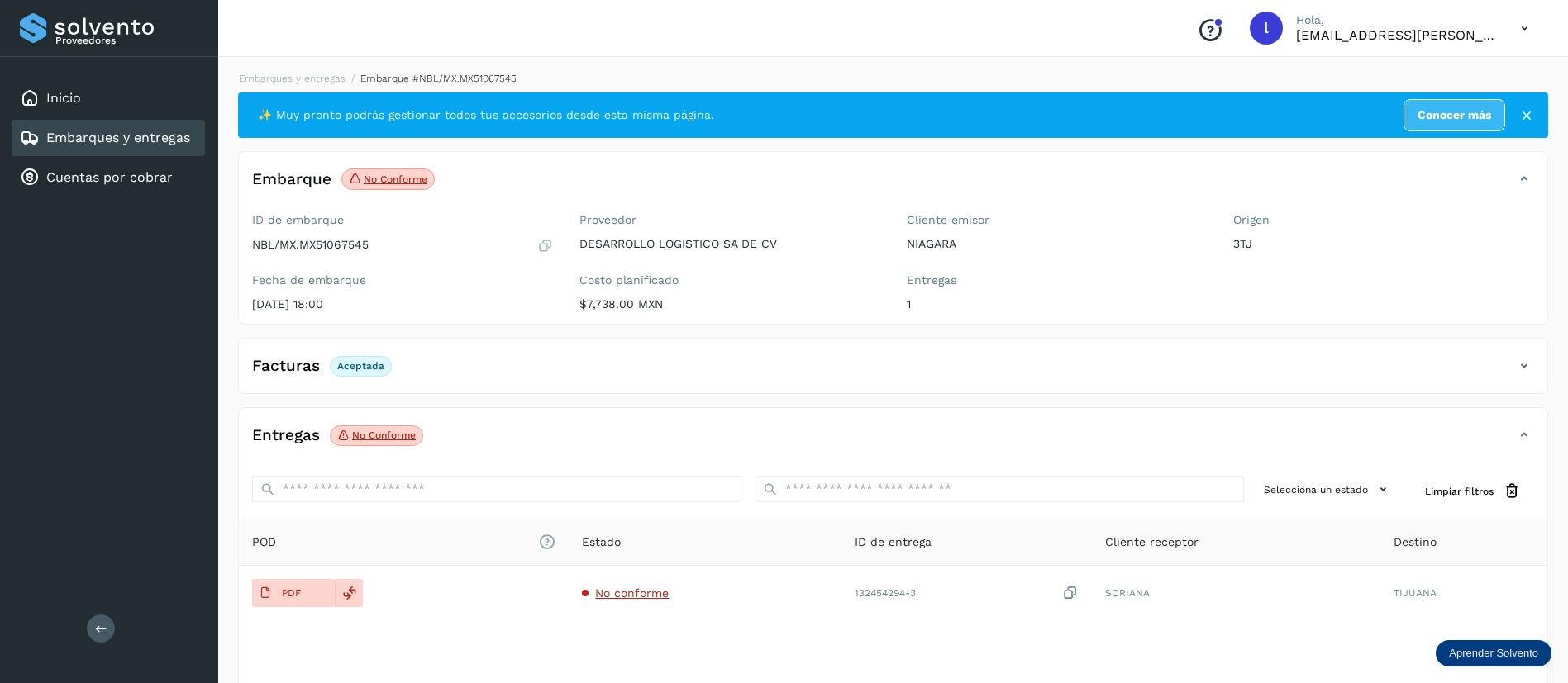
click at [42, 143] on div "Embarques y entregas" at bounding box center [105, 138] width 171 height 20
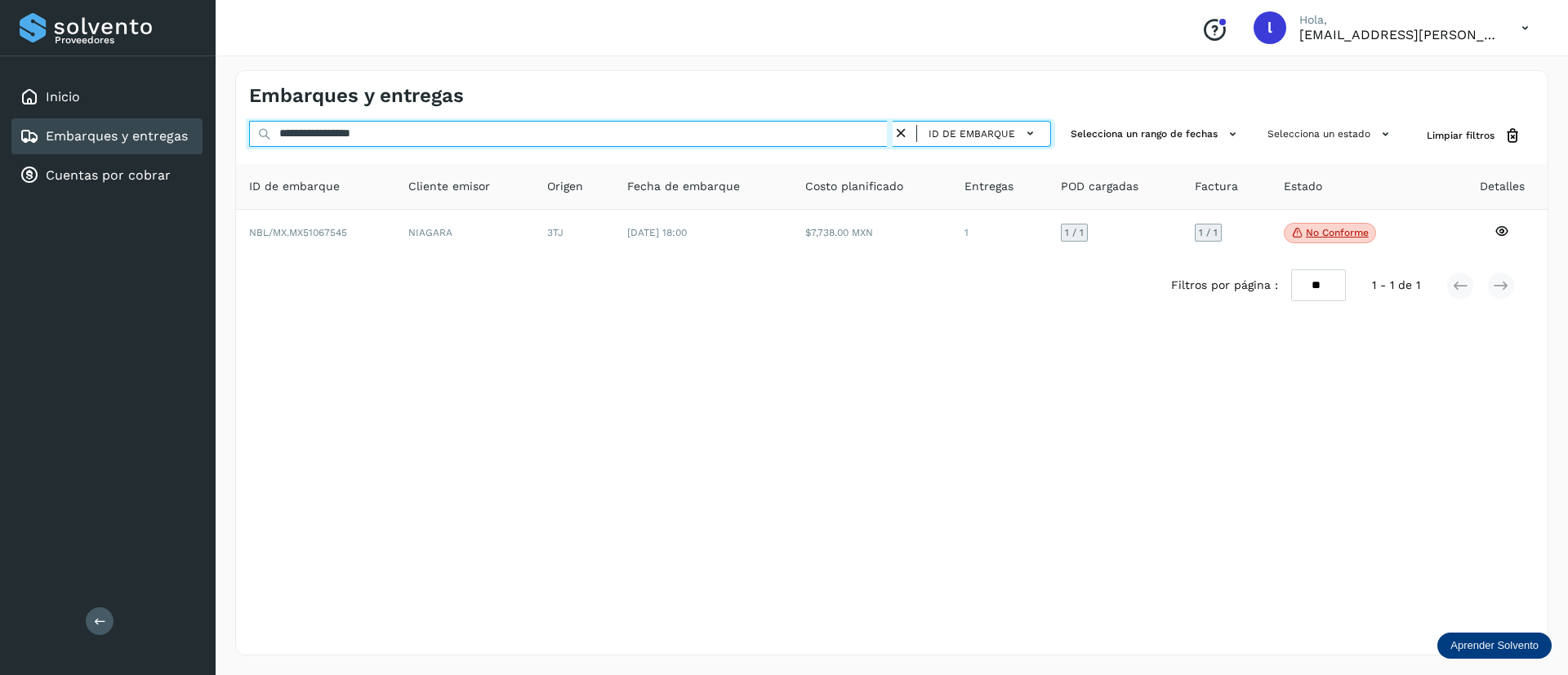
drag, startPoint x: 456, startPoint y: 139, endPoint x: 204, endPoint y: 130, distance: 252.2
click at [204, 130] on div "**********" at bounding box center [784, 337] width 1568 height 675
paste input "text"
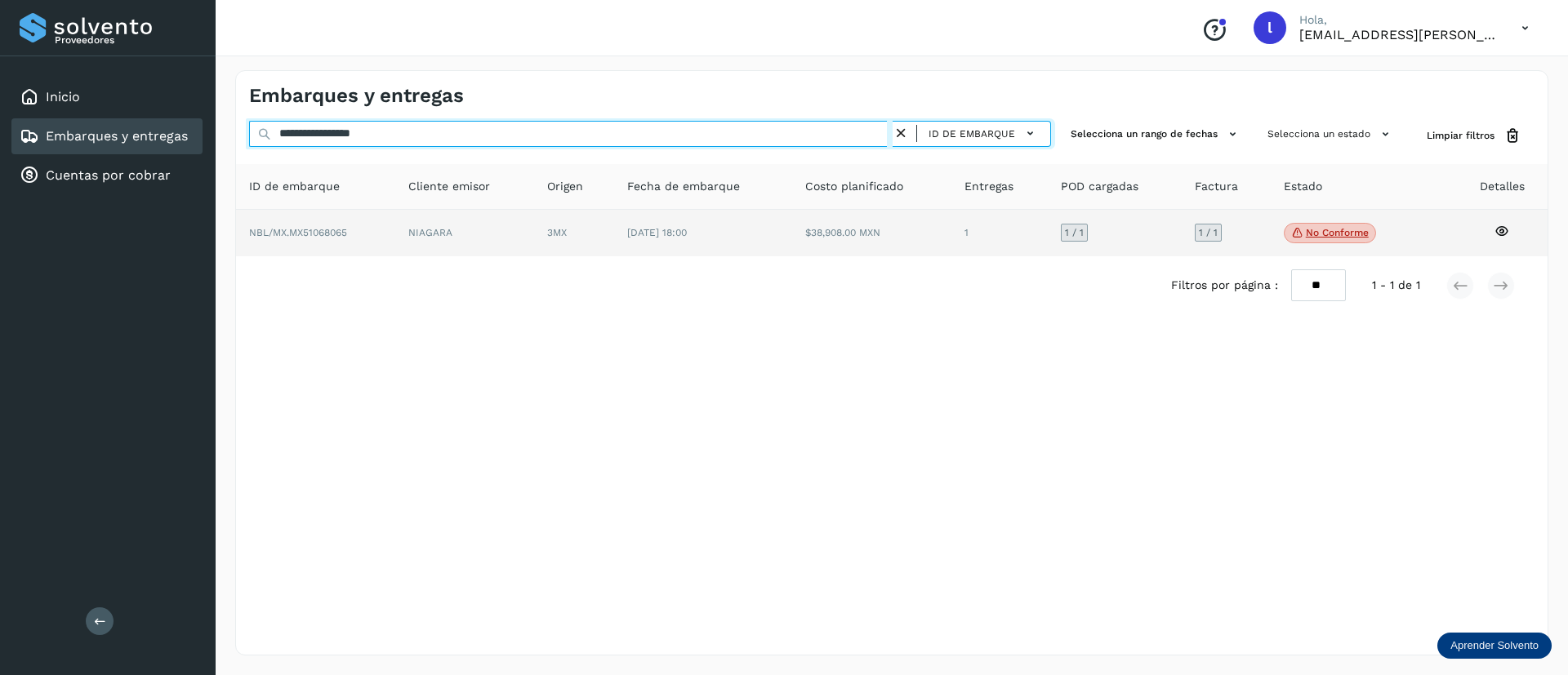
type input "**********"
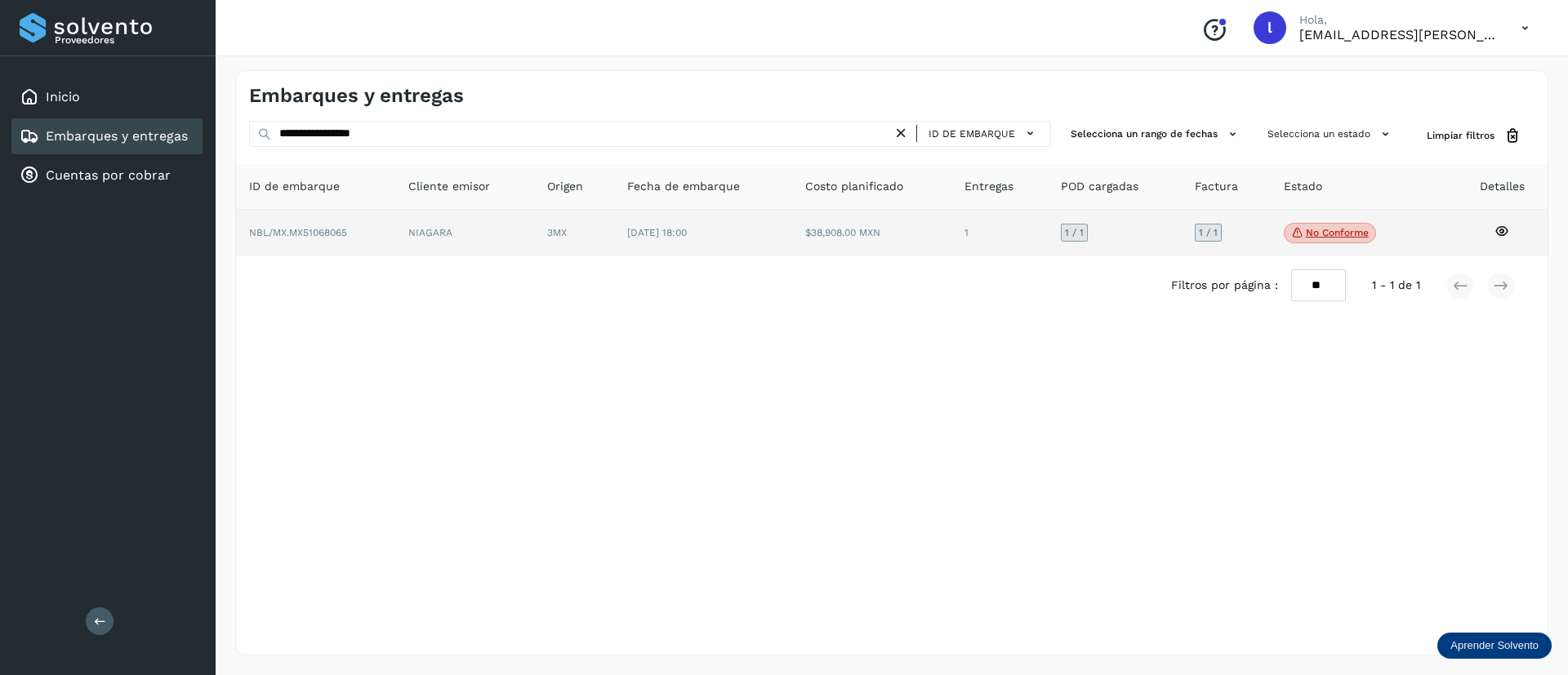
click at [951, 239] on td "$38,908.00 MXN" at bounding box center [999, 233] width 96 height 48
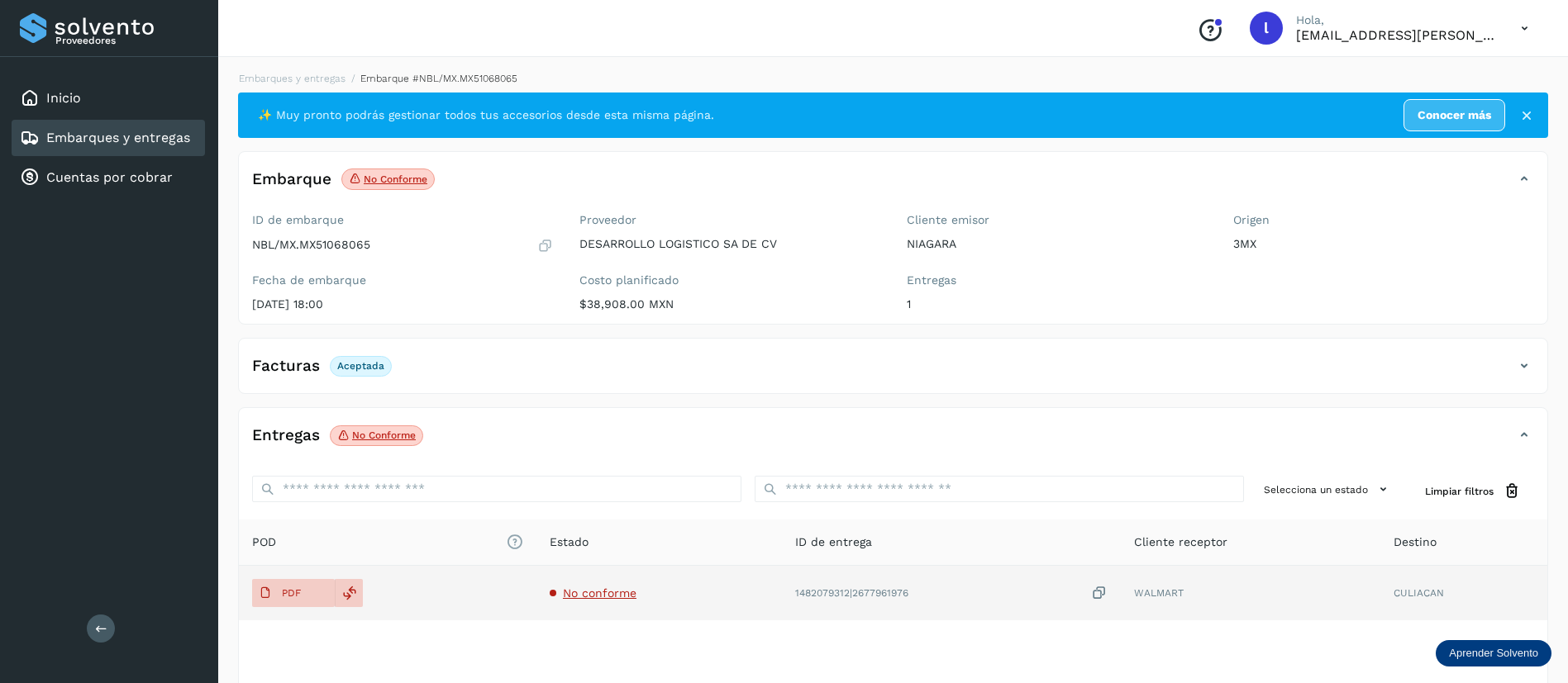
click at [600, 586] on span "No conforme" at bounding box center [599, 593] width 73 height 13
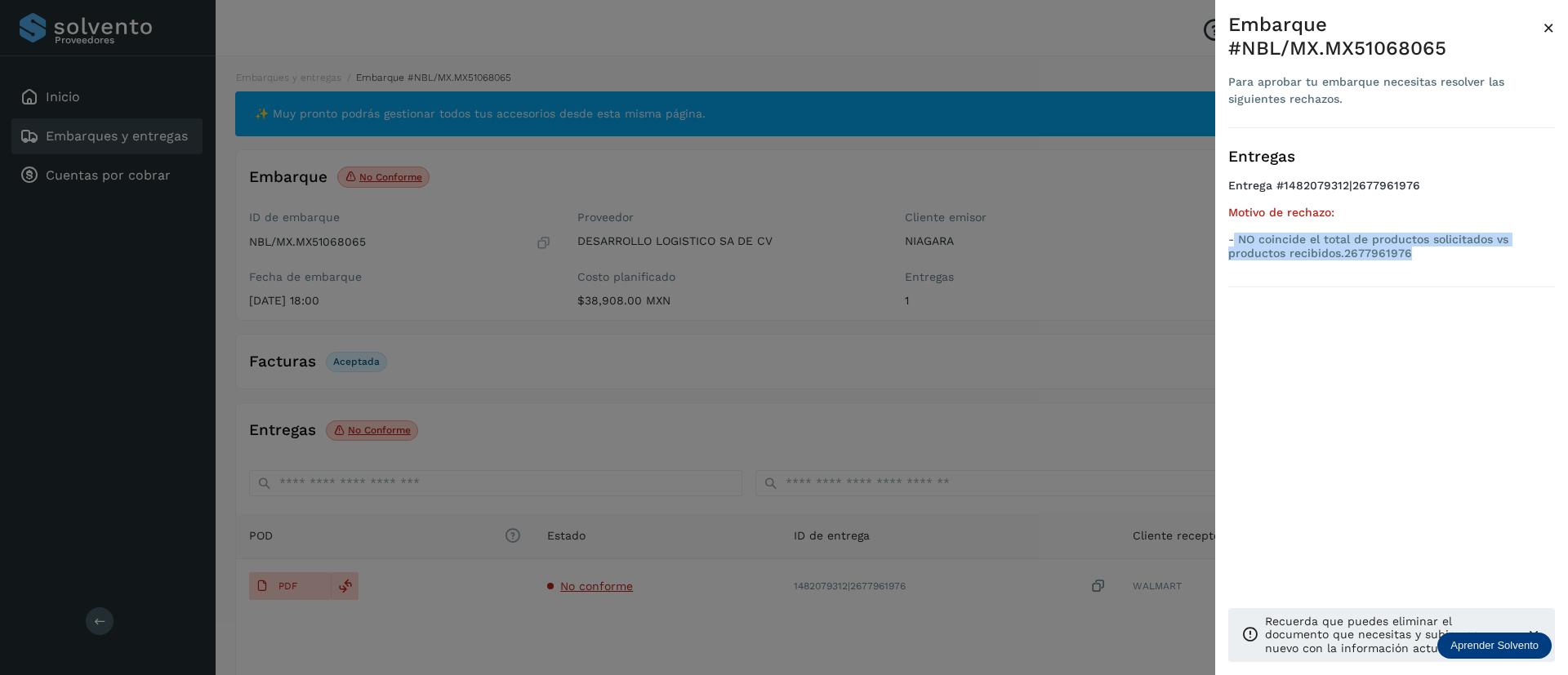
drag, startPoint x: 1428, startPoint y: 261, endPoint x: 1236, endPoint y: 237, distance: 193.5
click at [1236, 237] on ul "Entrega #1482079312|2677961976 Motivo de rechazo: - NO coincide el total de pro…" at bounding box center [1391, 222] width 326 height 87
click at [1547, 23] on span "×" at bounding box center [1548, 28] width 12 height 23
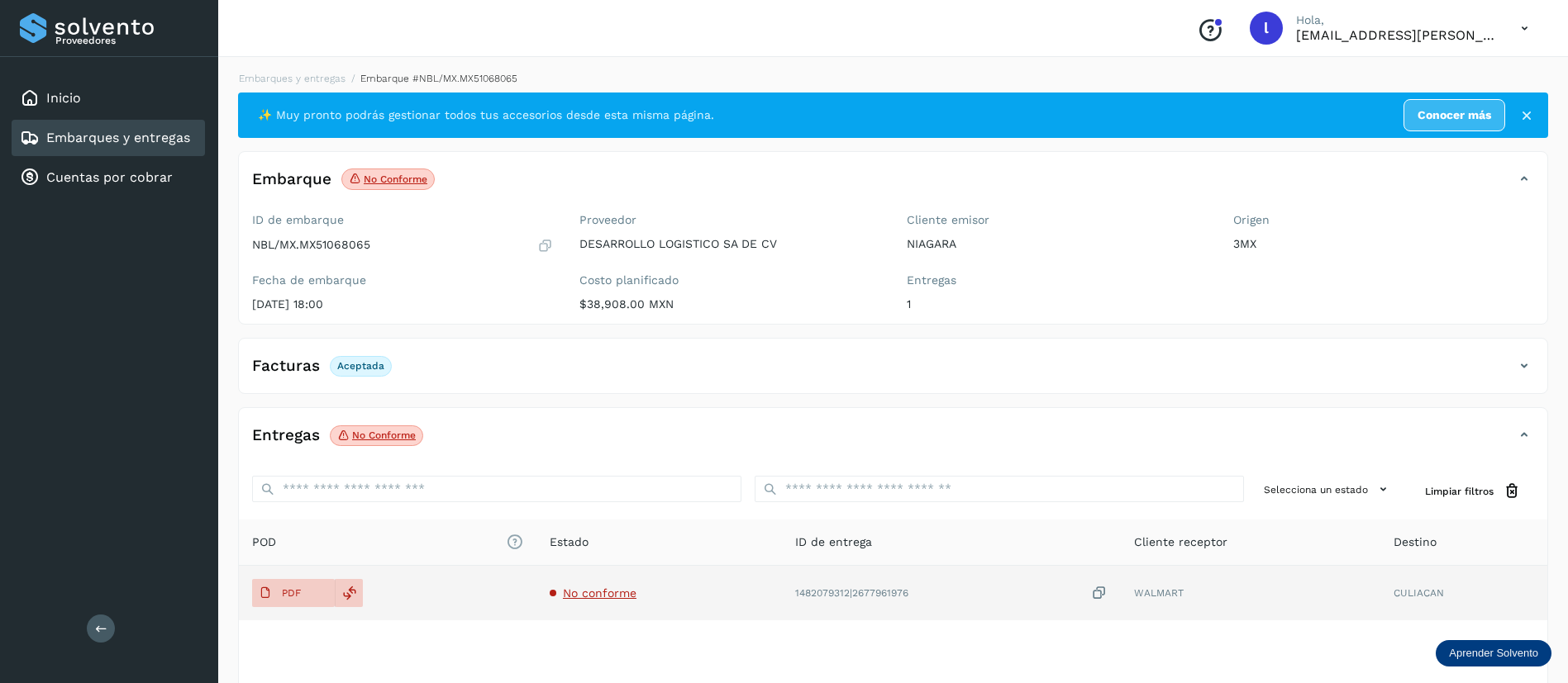
click at [537, 607] on td "PDF" at bounding box center [659, 593] width 246 height 55
click at [286, 600] on span "PDF" at bounding box center [280, 593] width 56 height 27
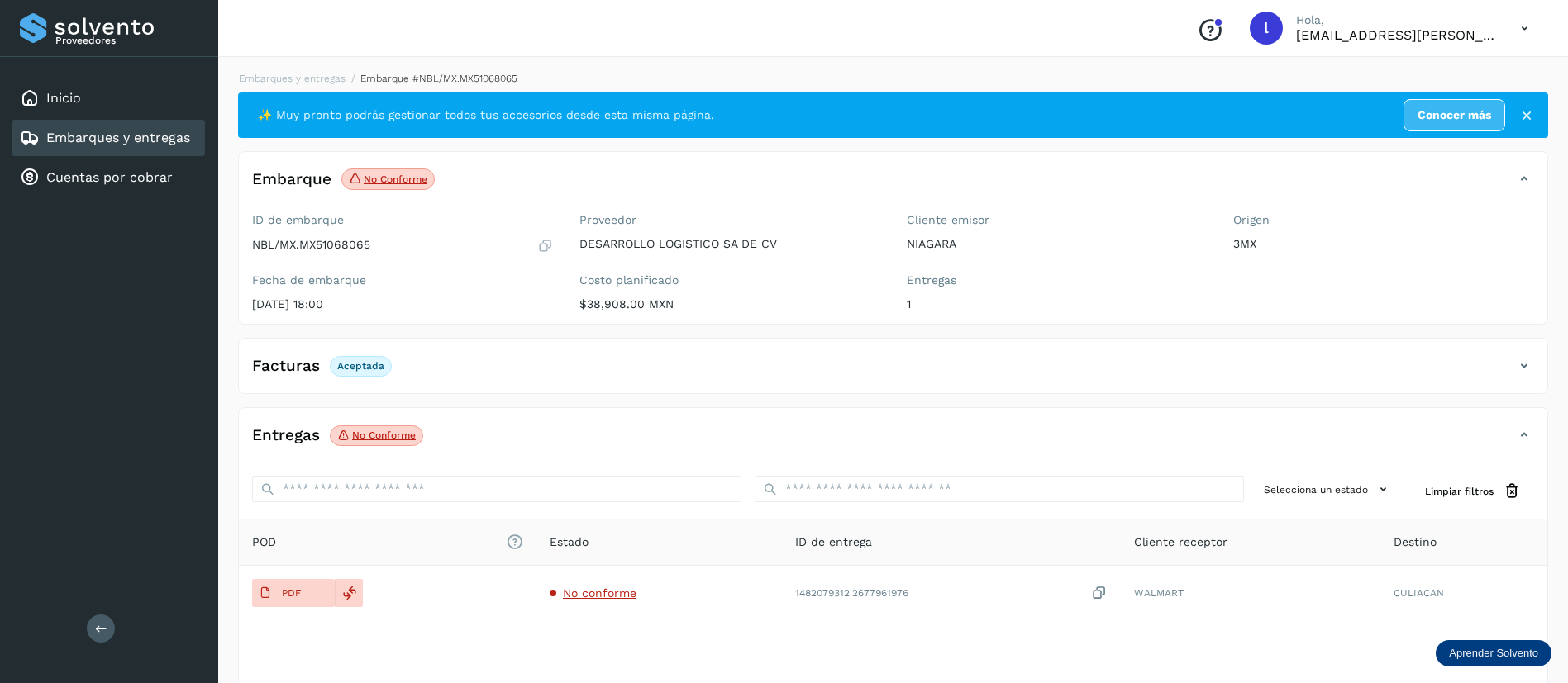
click at [95, 150] on div "Embarques y entregas" at bounding box center [108, 138] width 193 height 37
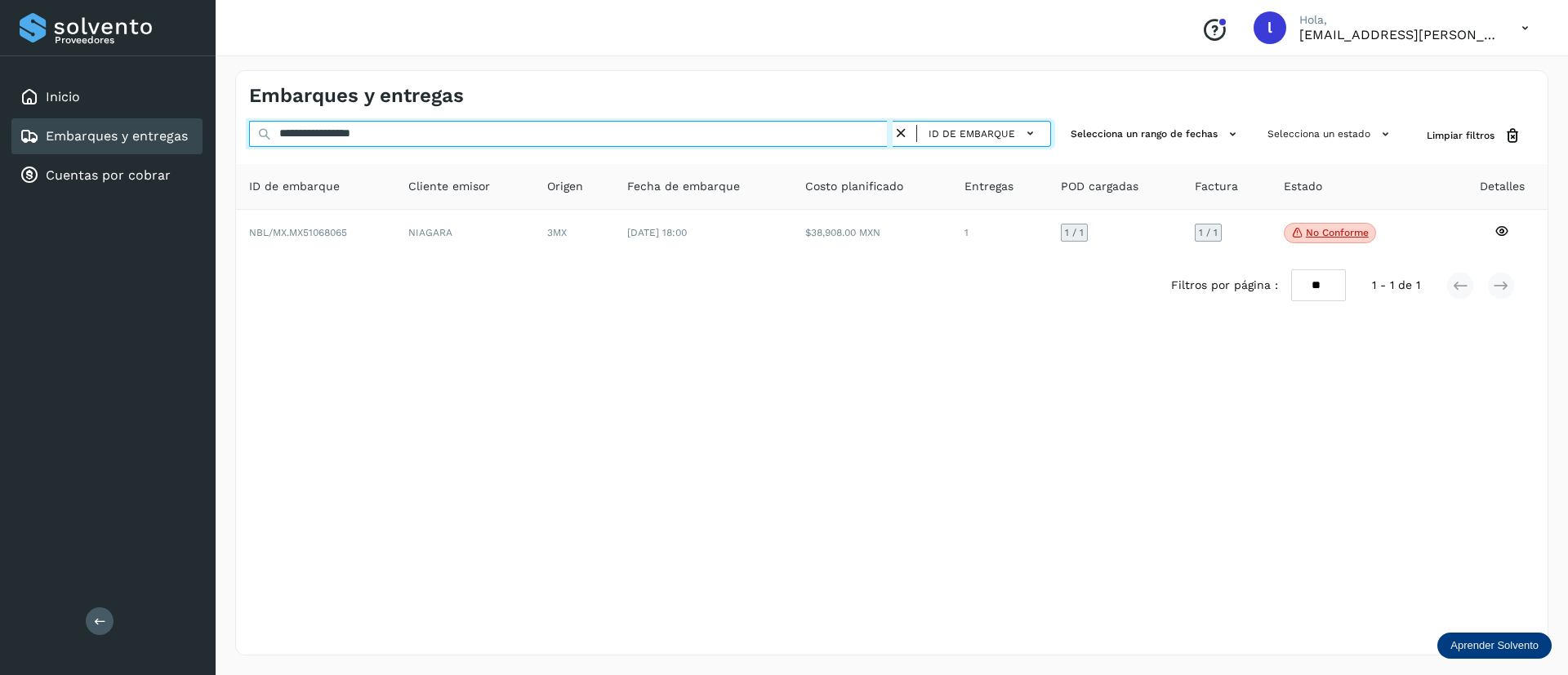
drag, startPoint x: 438, startPoint y: 134, endPoint x: 211, endPoint y: 129, distance: 227.1
click at [211, 129] on div "**********" at bounding box center [784, 337] width 1568 height 675
paste input "text"
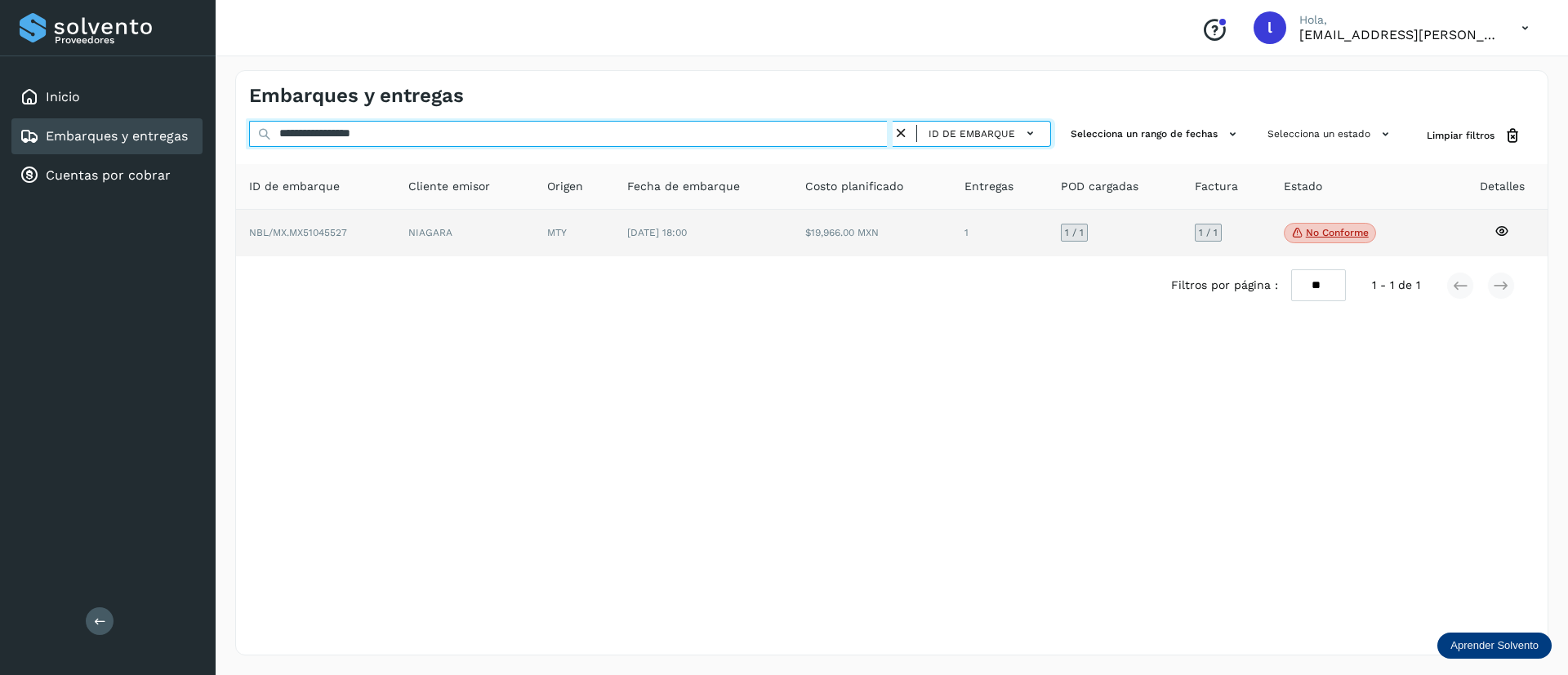
type input "**********"
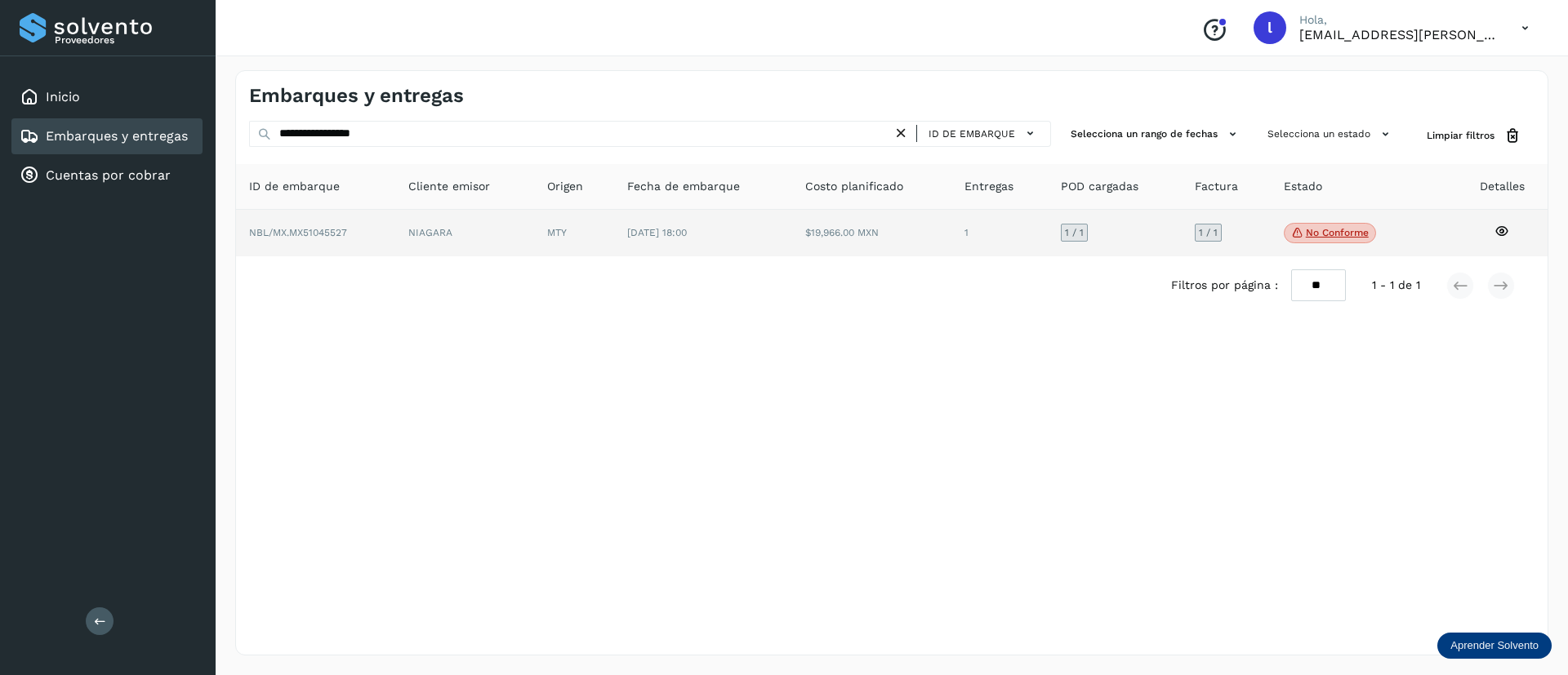
click at [951, 234] on td "$19,966.00 MXN" at bounding box center [999, 233] width 96 height 48
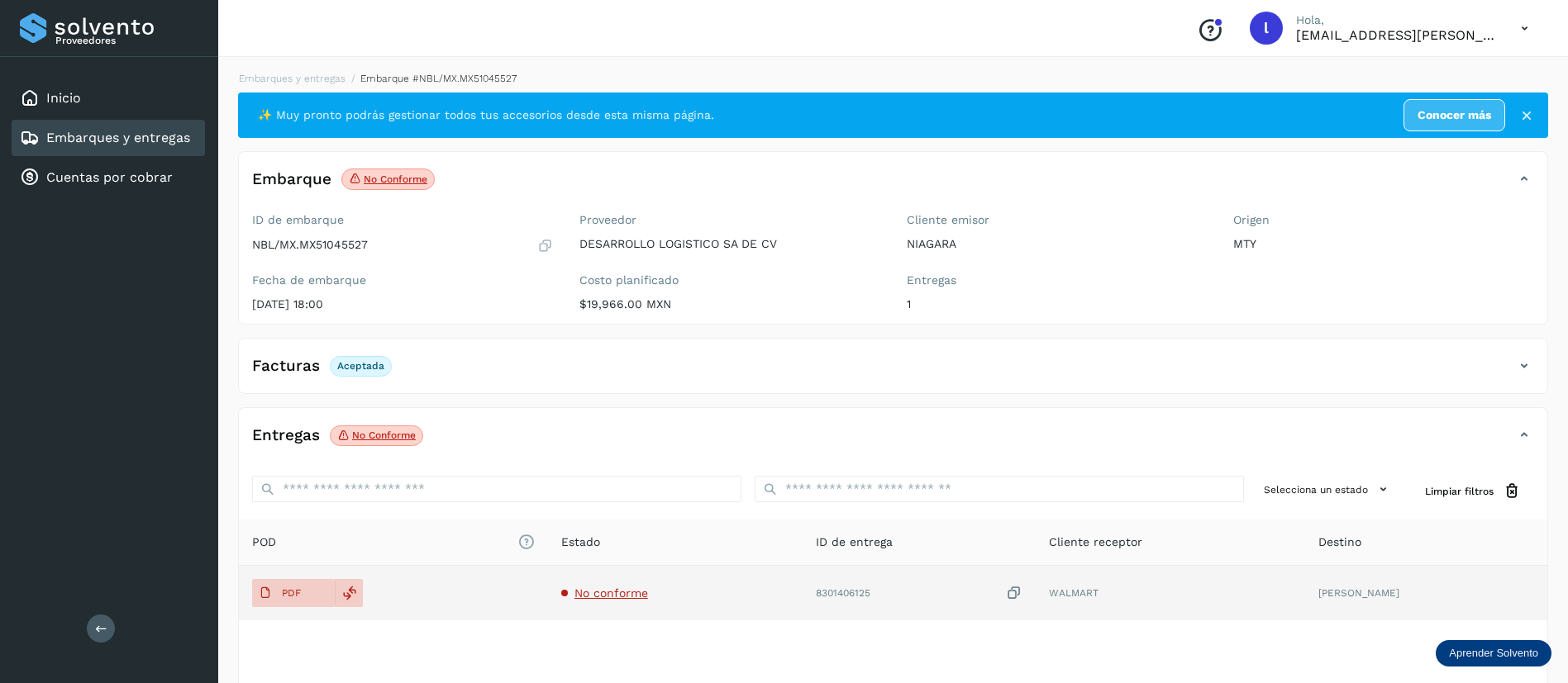
click at [802, 582] on td "No conforme" at bounding box center [918, 593] width 232 height 55
click at [632, 596] on span "No conforme" at bounding box center [611, 593] width 73 height 13
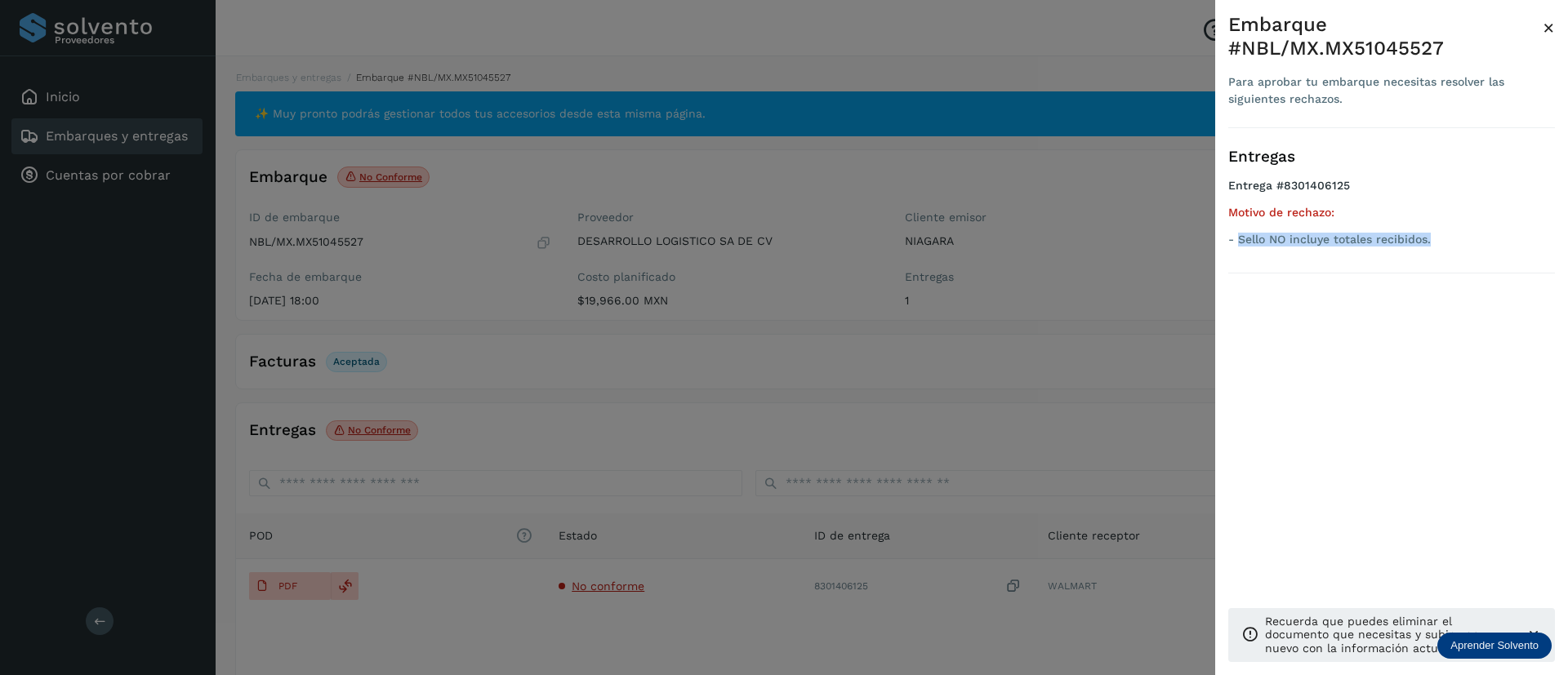
drag, startPoint x: 1240, startPoint y: 240, endPoint x: 1433, endPoint y: 240, distance: 193.0
click at [1433, 240] on p "- Sello NO incluye totales recibidos." at bounding box center [1391, 239] width 326 height 14
click at [1548, 26] on span "×" at bounding box center [1548, 28] width 12 height 23
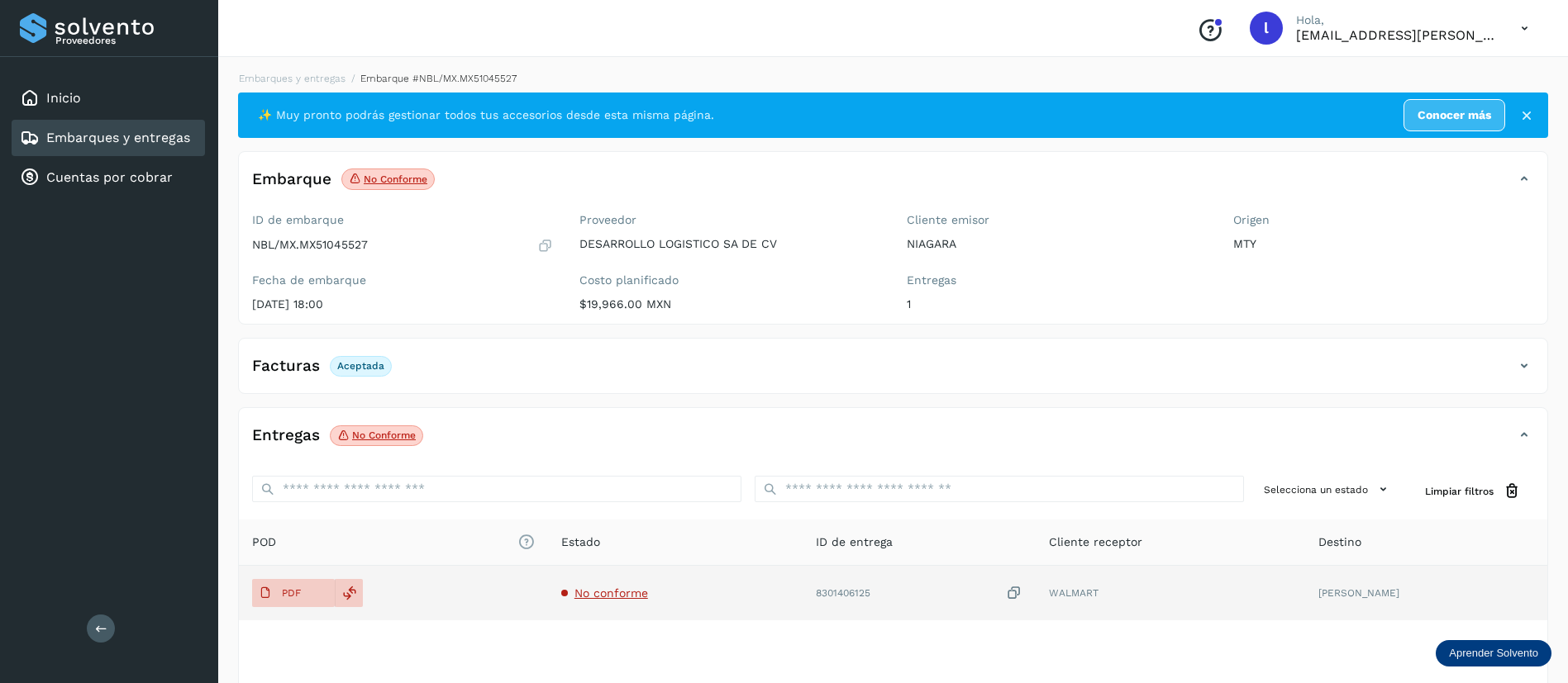
click at [645, 591] on span "No conforme" at bounding box center [611, 593] width 73 height 13
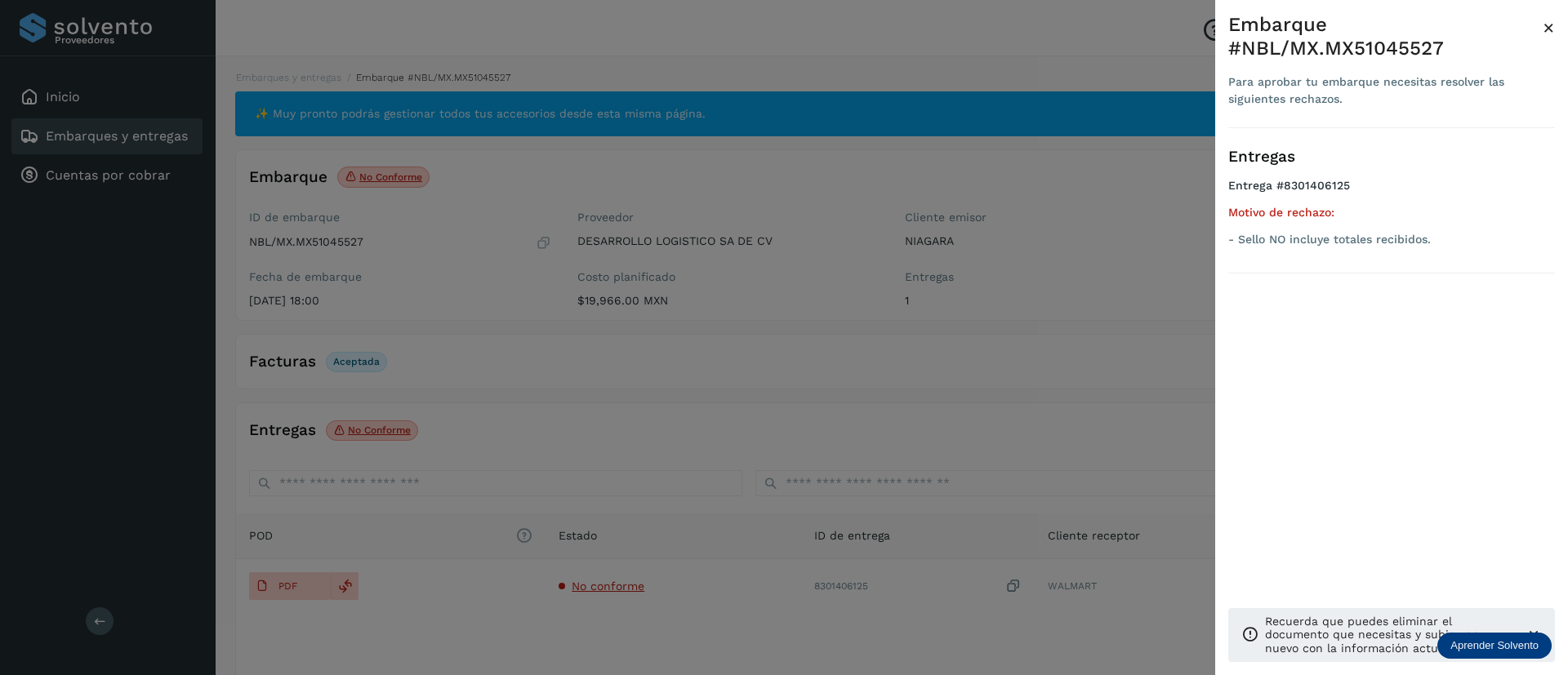
click at [1547, 24] on span "×" at bounding box center [1548, 28] width 12 height 23
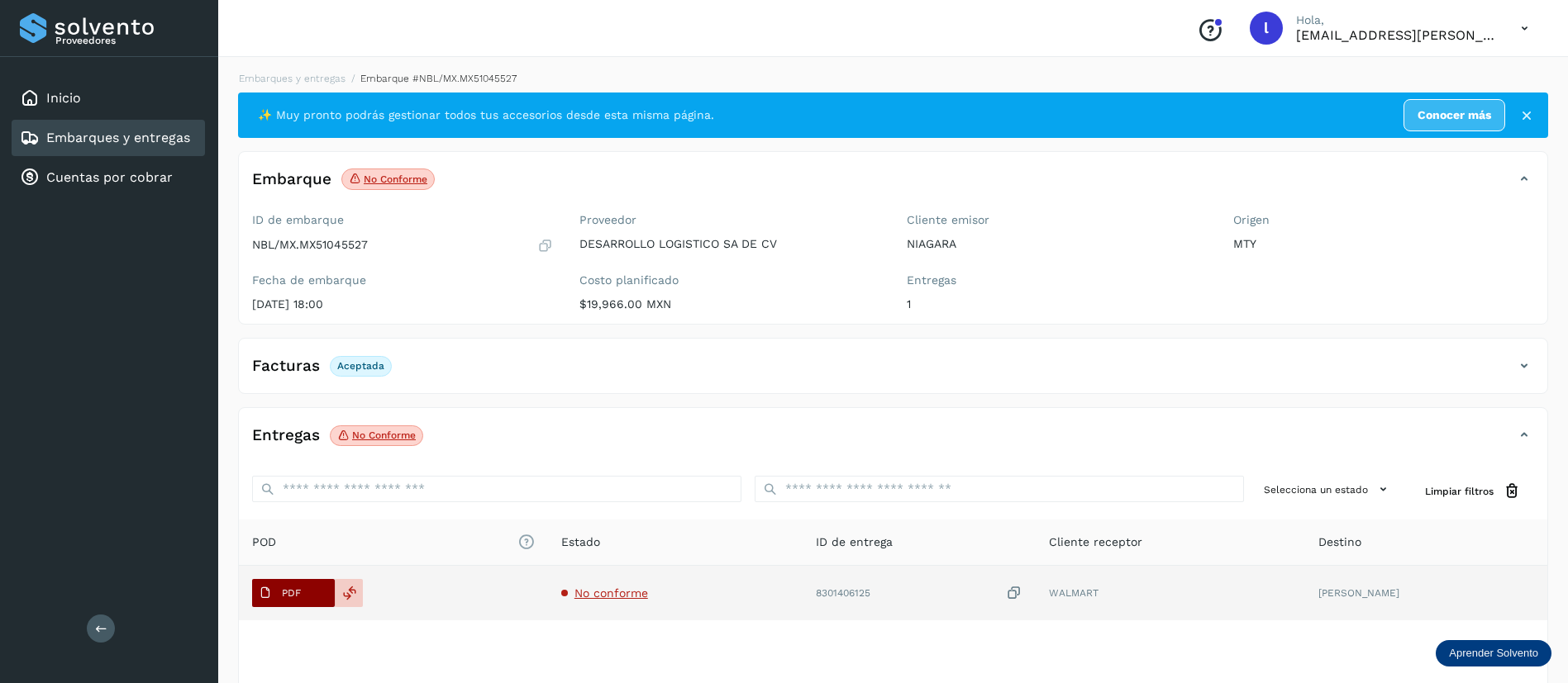
click at [305, 585] on span "PDF" at bounding box center [280, 593] width 56 height 27
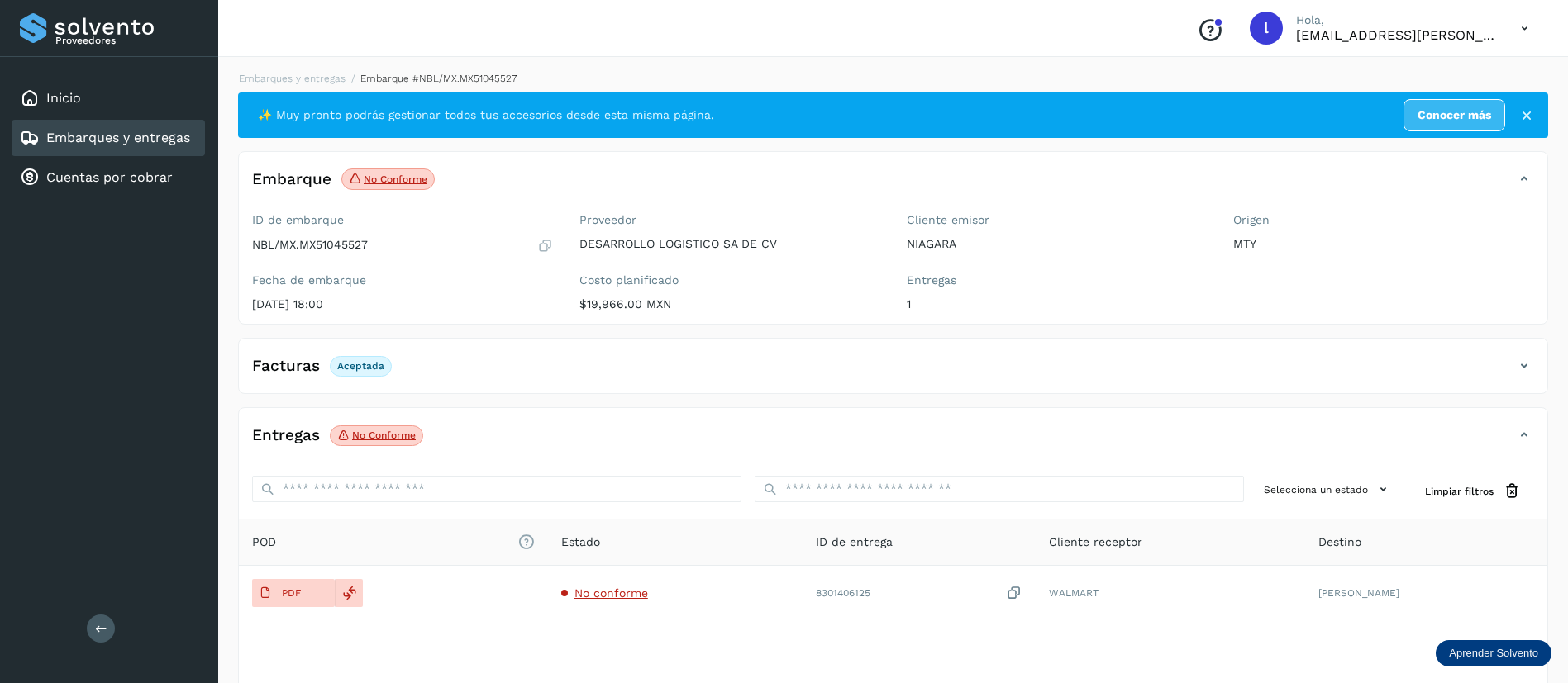
click at [103, 130] on link "Embarques y entregas" at bounding box center [118, 137] width 144 height 16
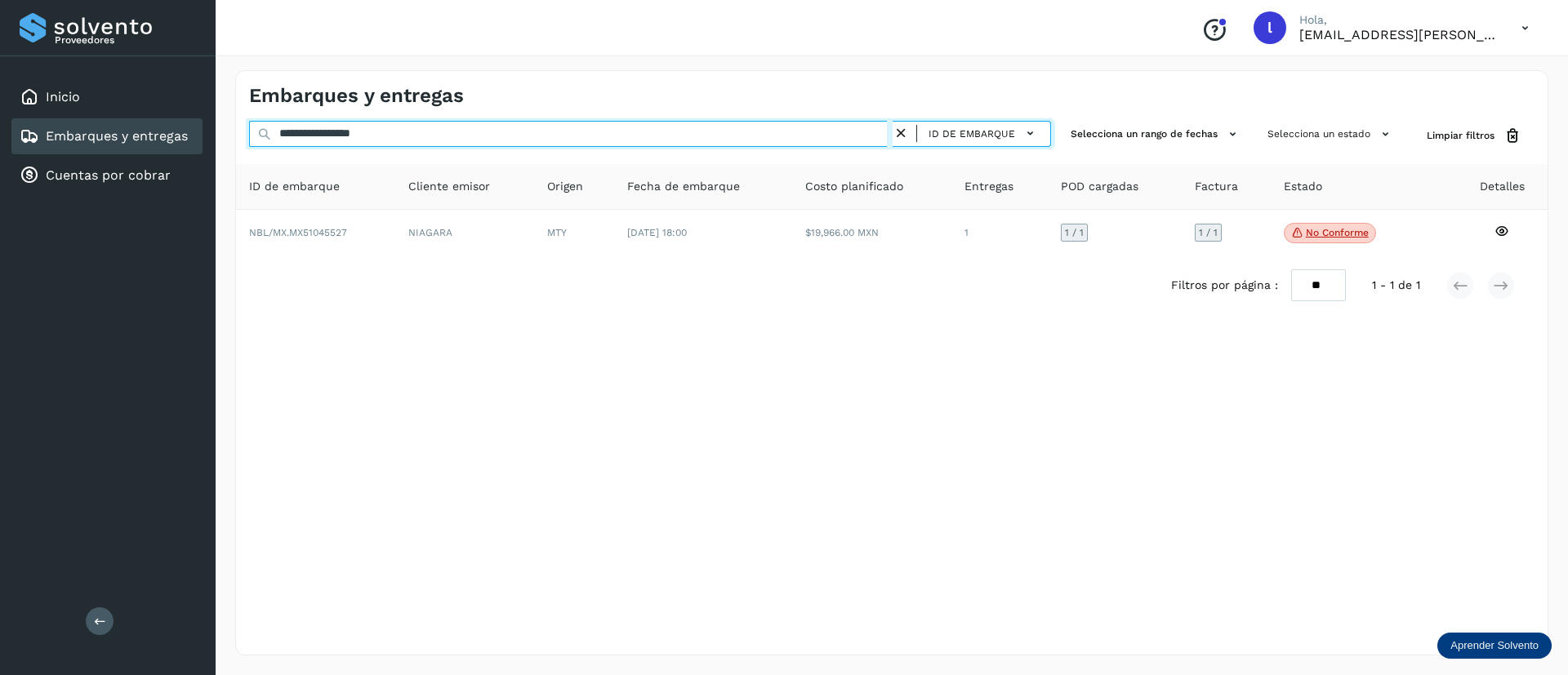
drag, startPoint x: 437, startPoint y: 128, endPoint x: 218, endPoint y: 132, distance: 219.0
click at [218, 132] on div "**********" at bounding box center [891, 363] width 1353 height 625
paste input "text"
type input "**********"
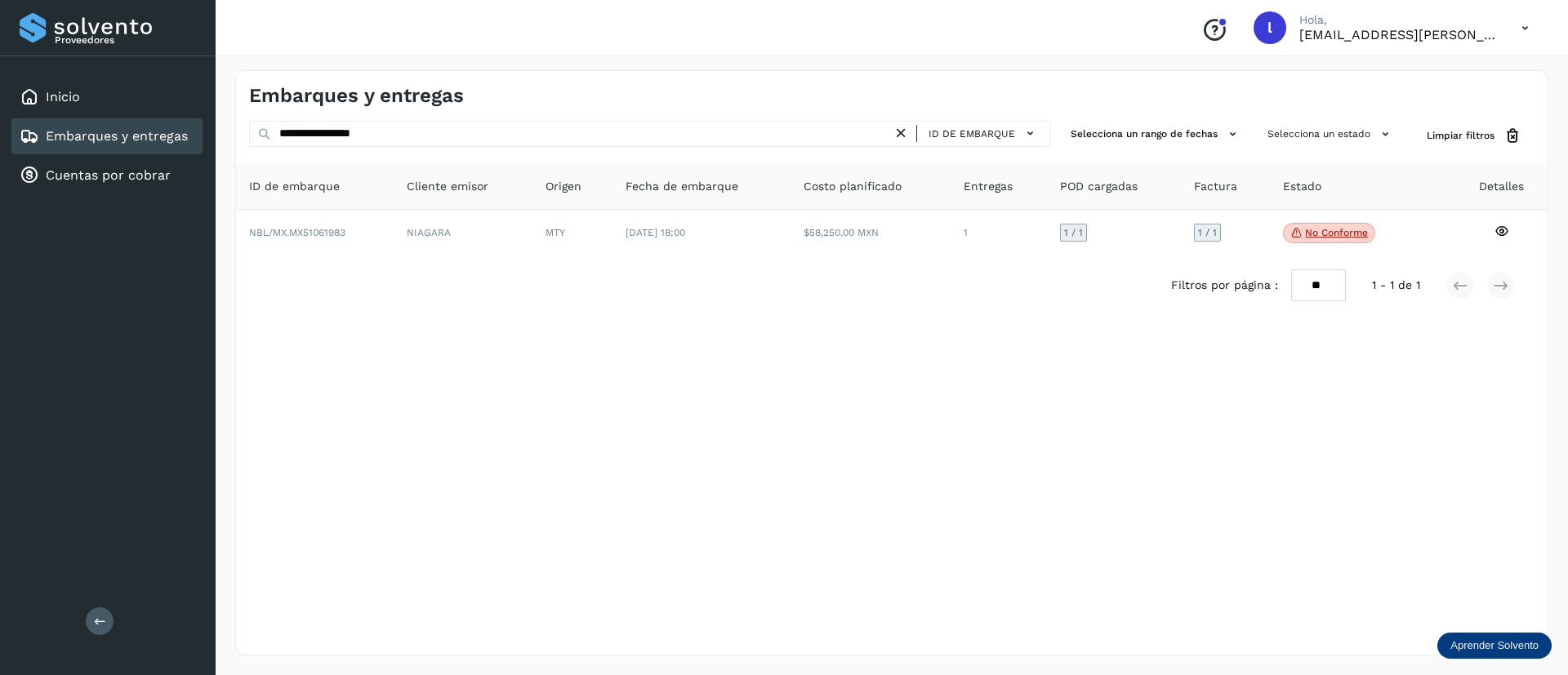
click at [790, 202] on th "Fecha de embarque" at bounding box center [870, 187] width 160 height 46
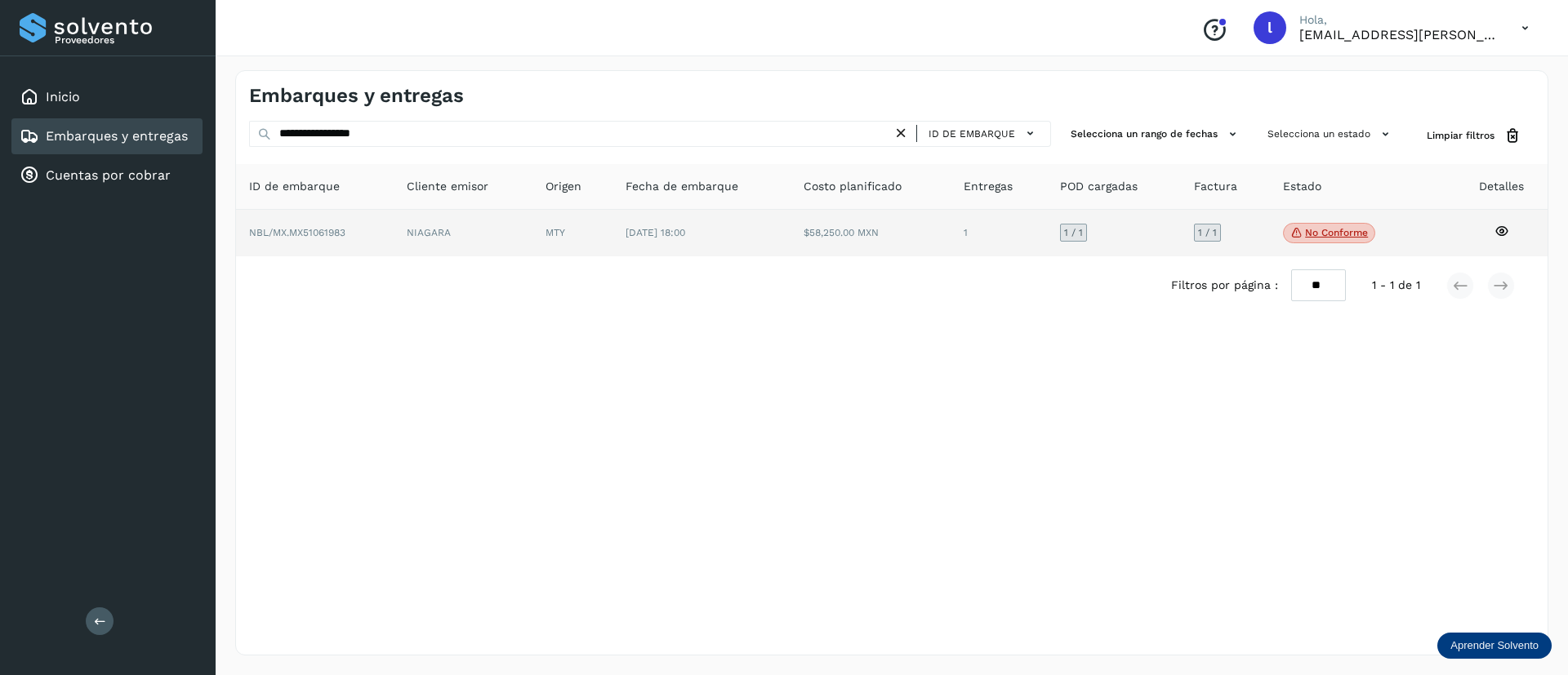
click at [790, 234] on td "[DATE] 18:00" at bounding box center [870, 233] width 160 height 48
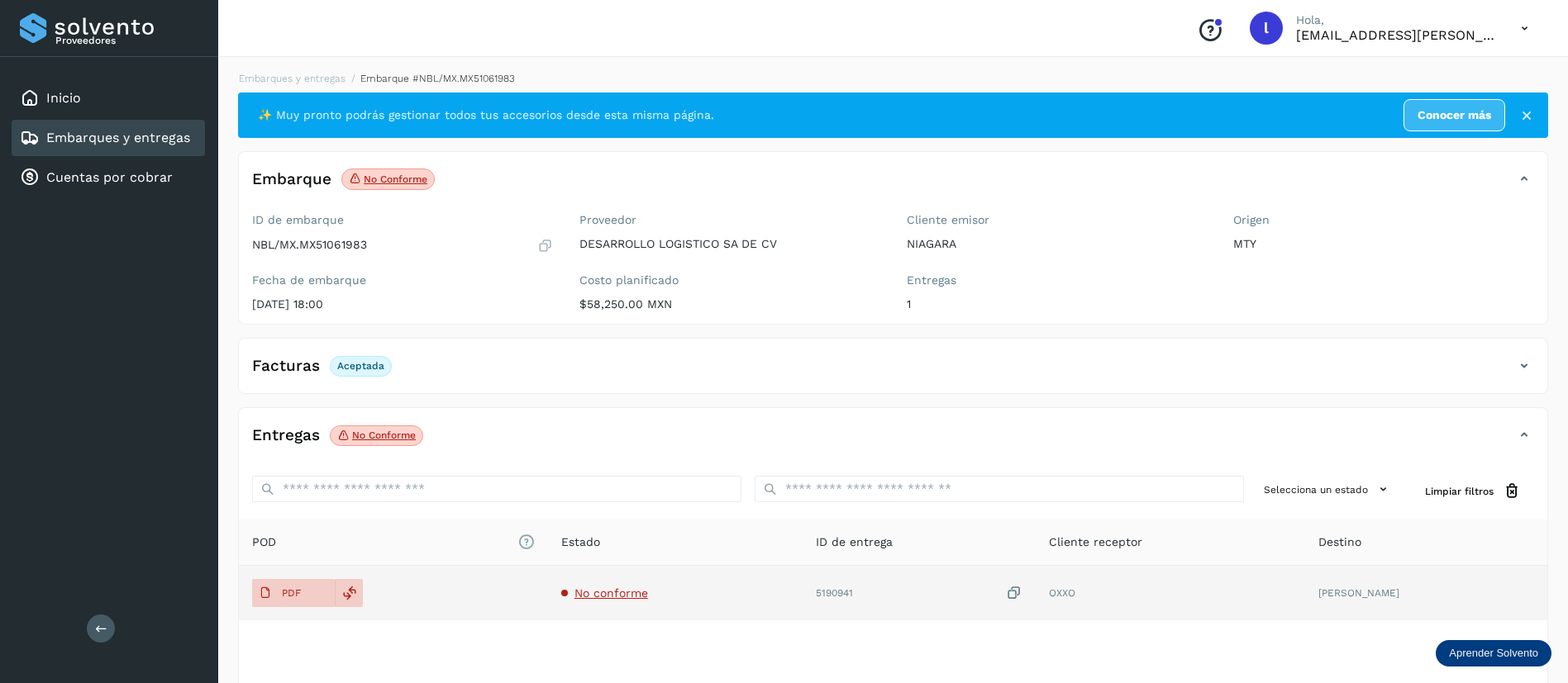
click at [643, 591] on span "No conforme" at bounding box center [611, 593] width 73 height 13
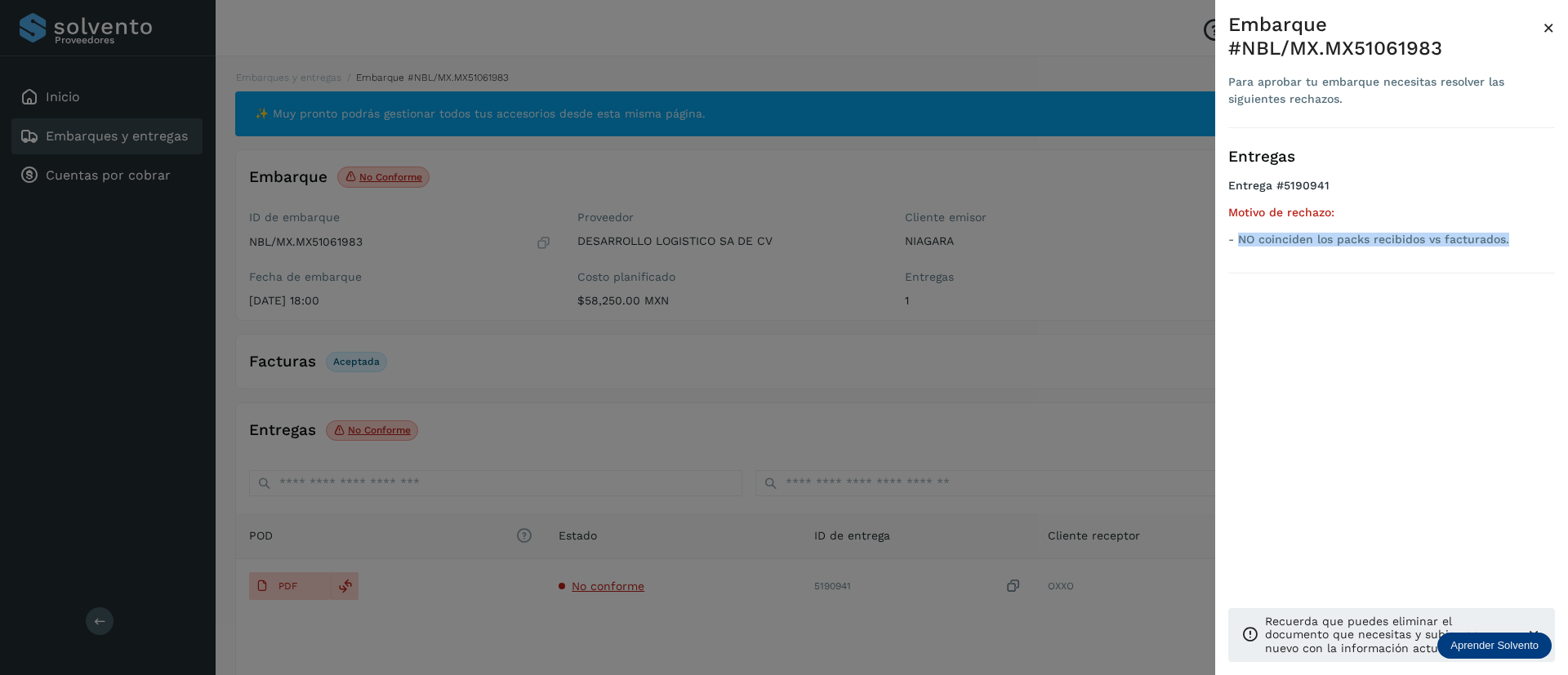
drag, startPoint x: 1237, startPoint y: 239, endPoint x: 1510, endPoint y: 239, distance: 273.0
click at [1510, 239] on p "- NO coinciden los packs recibidos vs facturados." at bounding box center [1391, 239] width 326 height 14
click at [1546, 24] on span "×" at bounding box center [1548, 28] width 12 height 23
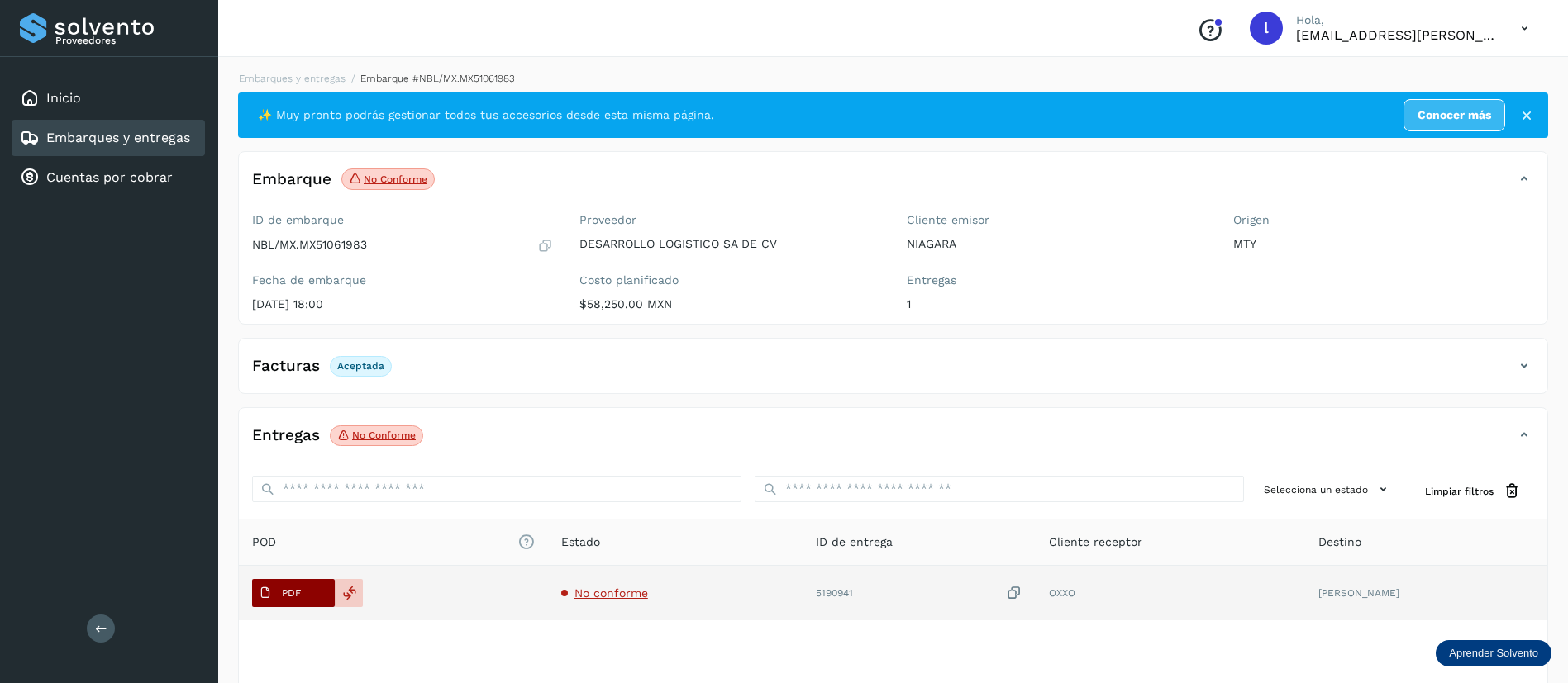
click at [297, 594] on p "PDF" at bounding box center [291, 593] width 19 height 12
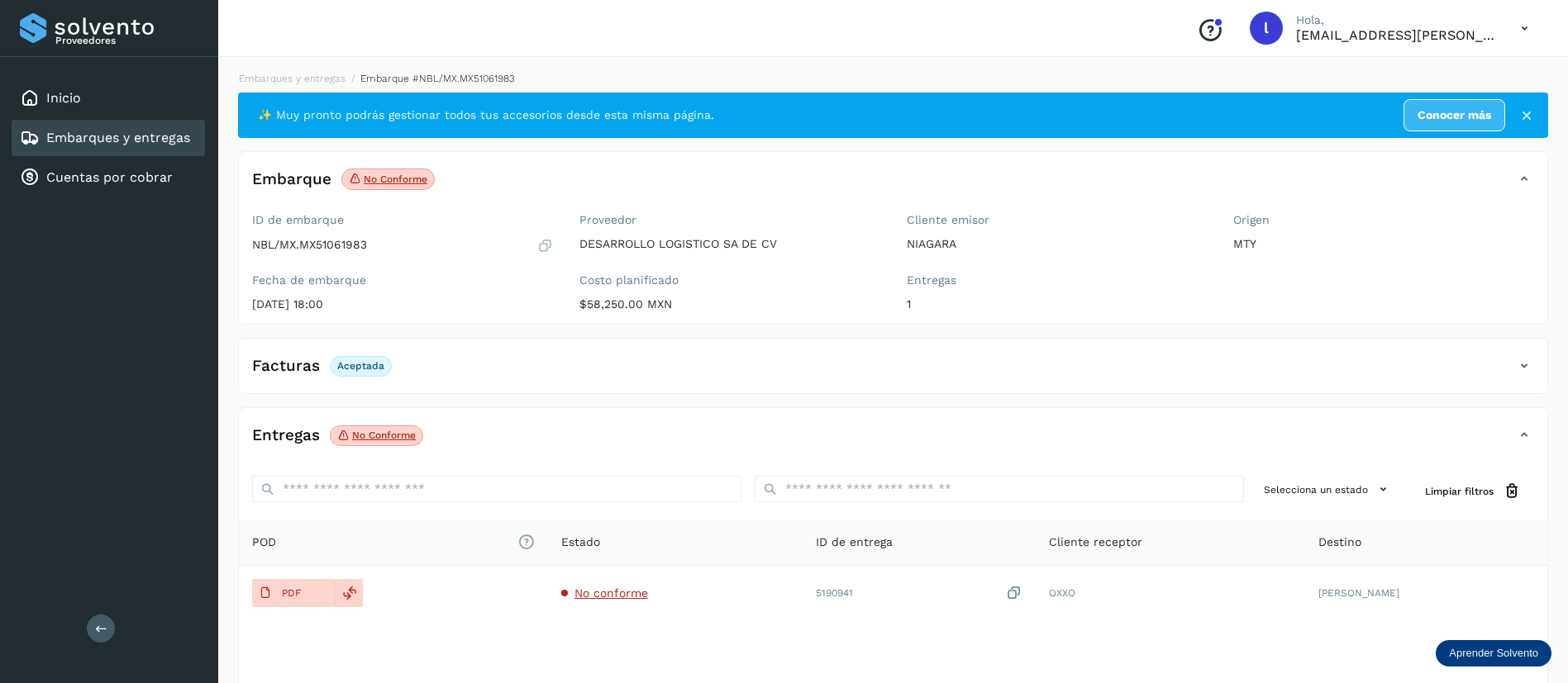
click at [72, 135] on link "Embarques y entregas" at bounding box center [118, 137] width 144 height 16
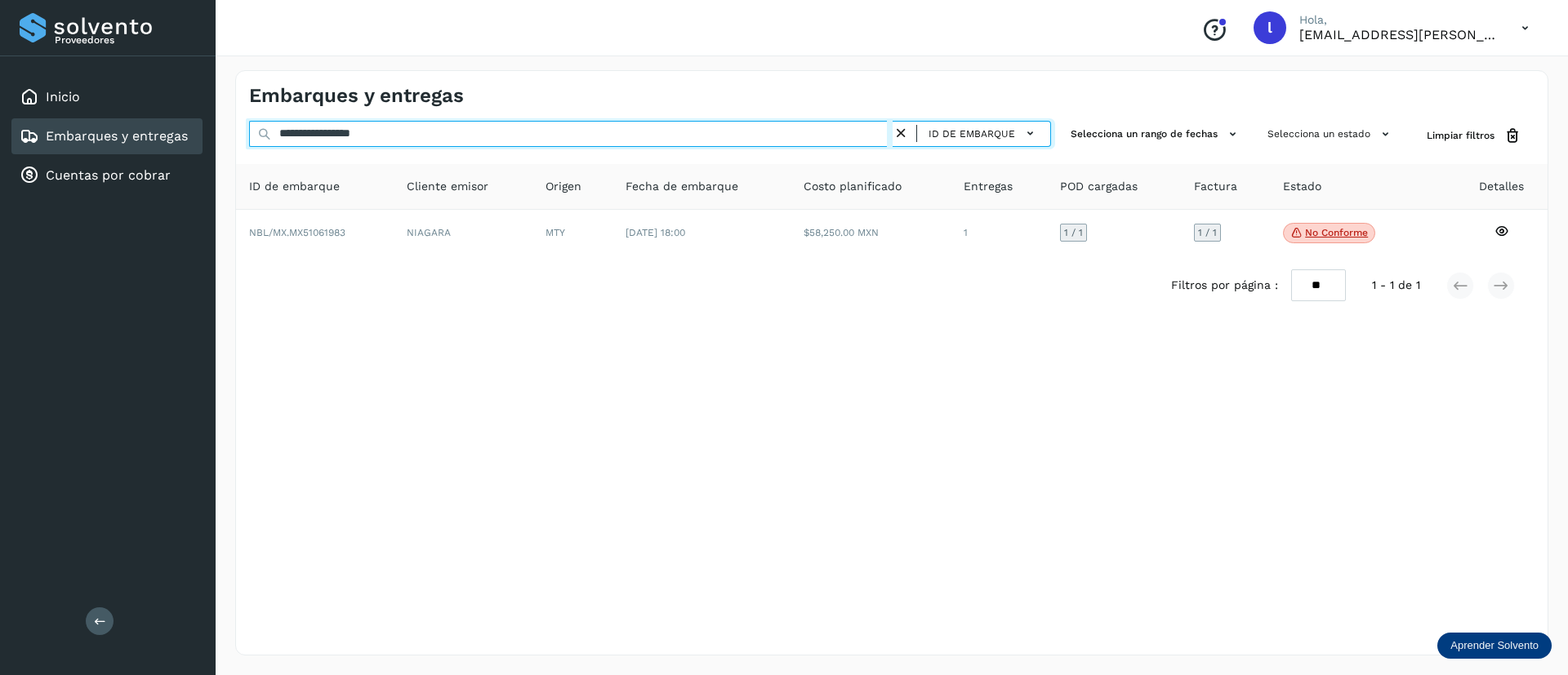
drag, startPoint x: 445, startPoint y: 131, endPoint x: 196, endPoint y: 135, distance: 249.0
click at [196, 135] on div "**********" at bounding box center [784, 337] width 1568 height 675
paste input "text"
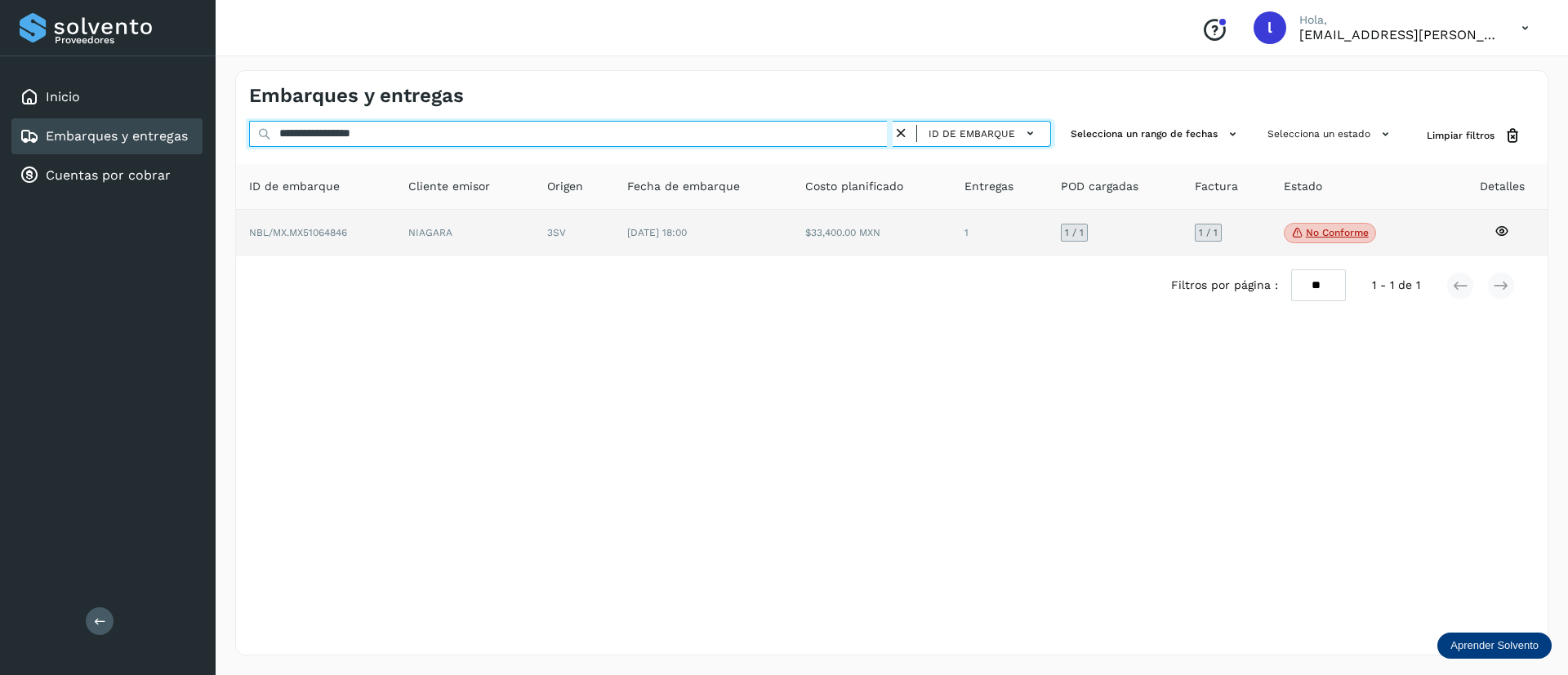
type input "**********"
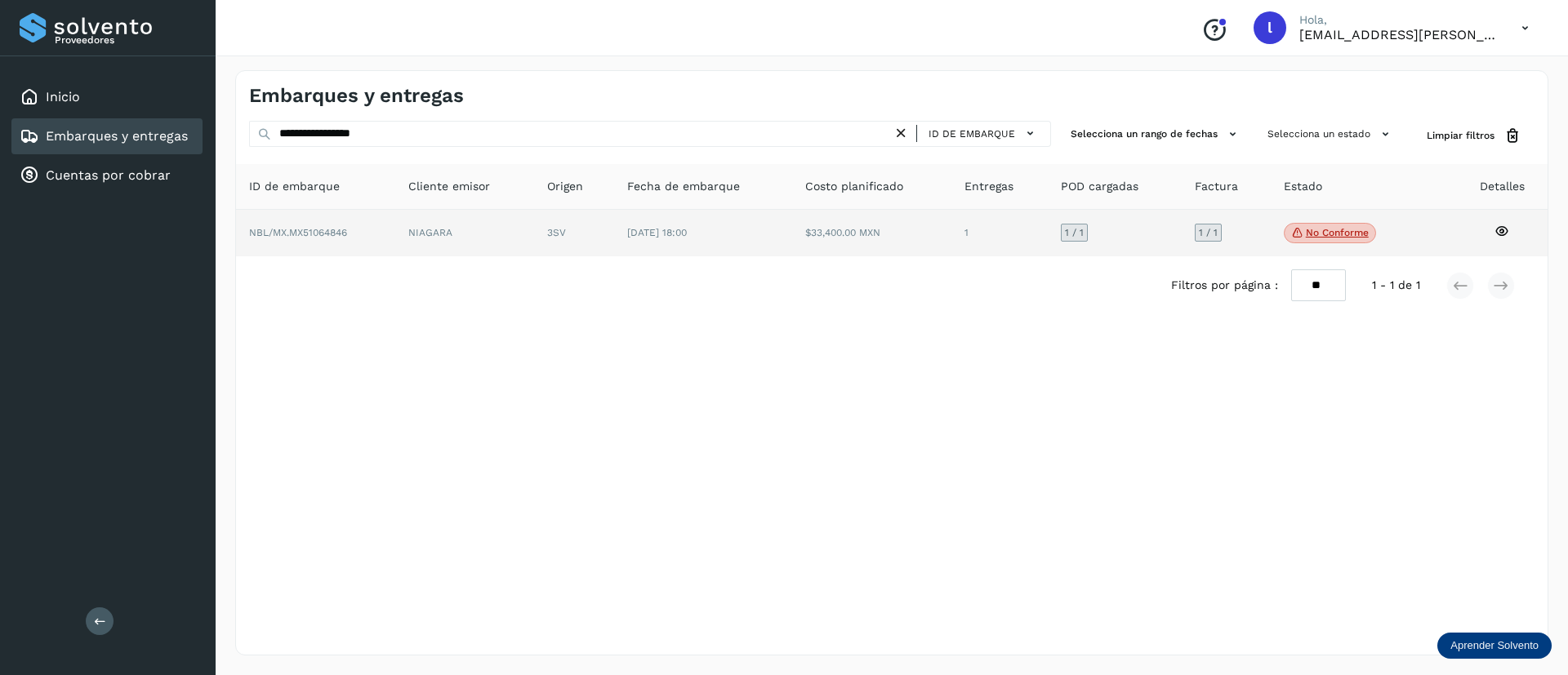
click at [951, 210] on td "$33,400.00 MXN" at bounding box center [999, 233] width 96 height 48
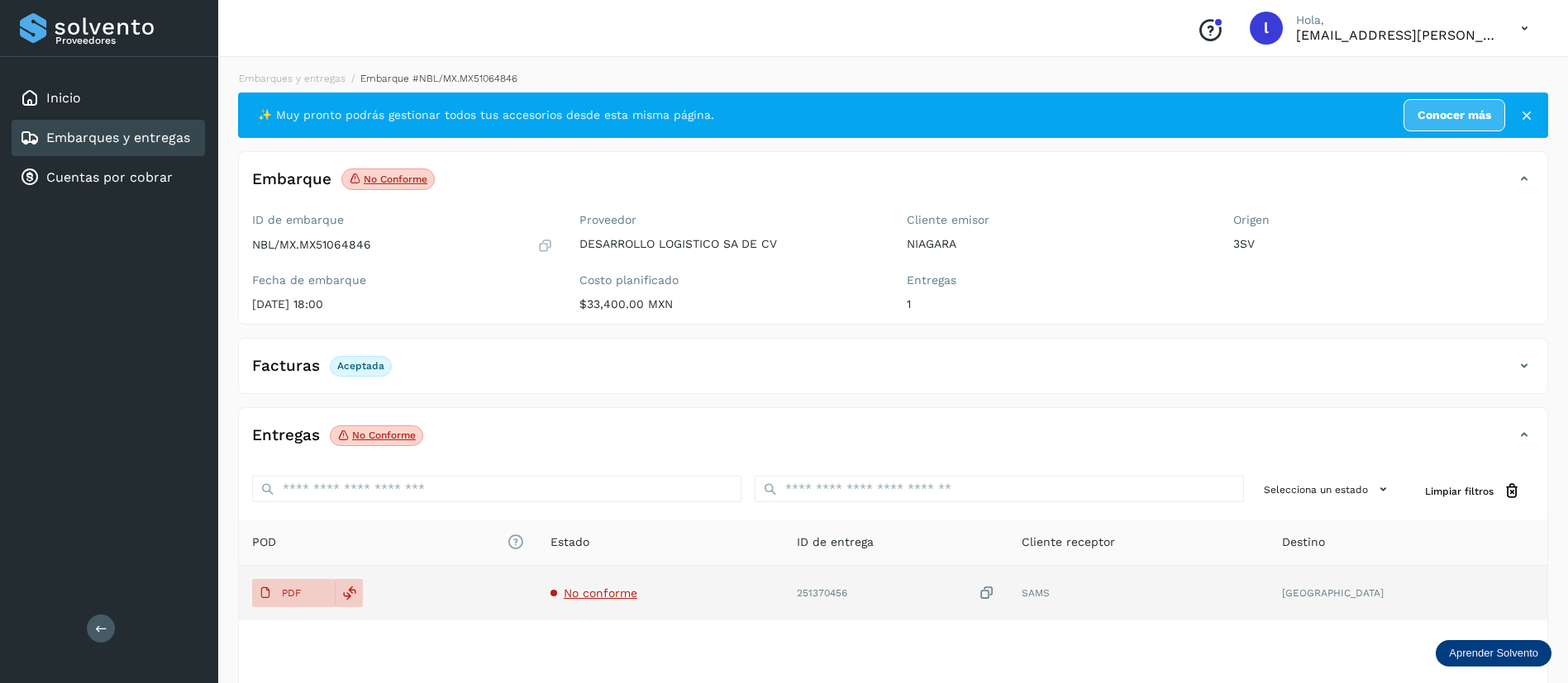
click at [601, 598] on span "No conforme" at bounding box center [600, 593] width 73 height 13
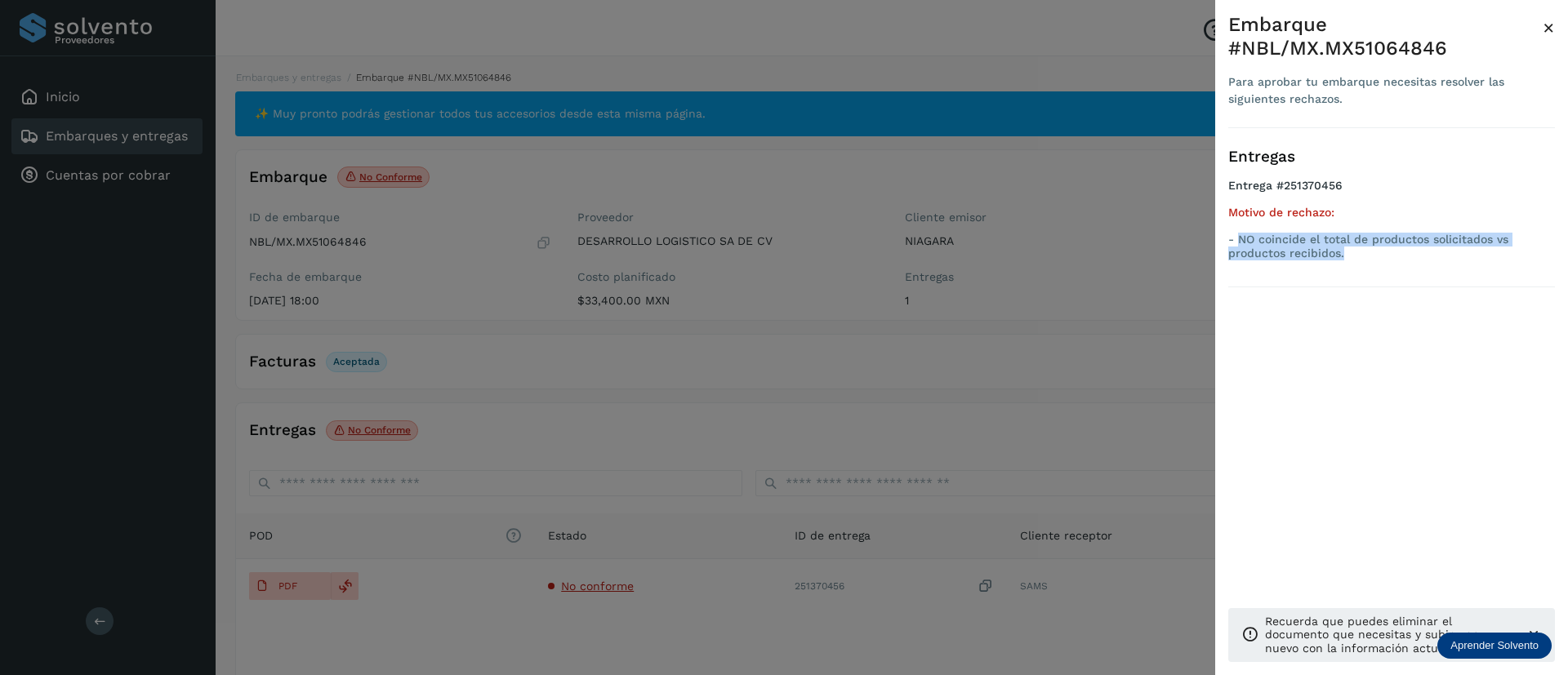
drag, startPoint x: 1346, startPoint y: 262, endPoint x: 1237, endPoint y: 242, distance: 110.8
click at [1237, 242] on ul "Entrega #251370456 Motivo de rechazo: - NO coincide el total de productos solic…" at bounding box center [1391, 222] width 326 height 87
click at [1556, 30] on div "Embarque #NBL/MX.MX51064846 Para aprobar tu embarque necesitas resolver las sig…" at bounding box center [1391, 350] width 353 height 701
click at [1549, 29] on span "×" at bounding box center [1548, 28] width 12 height 23
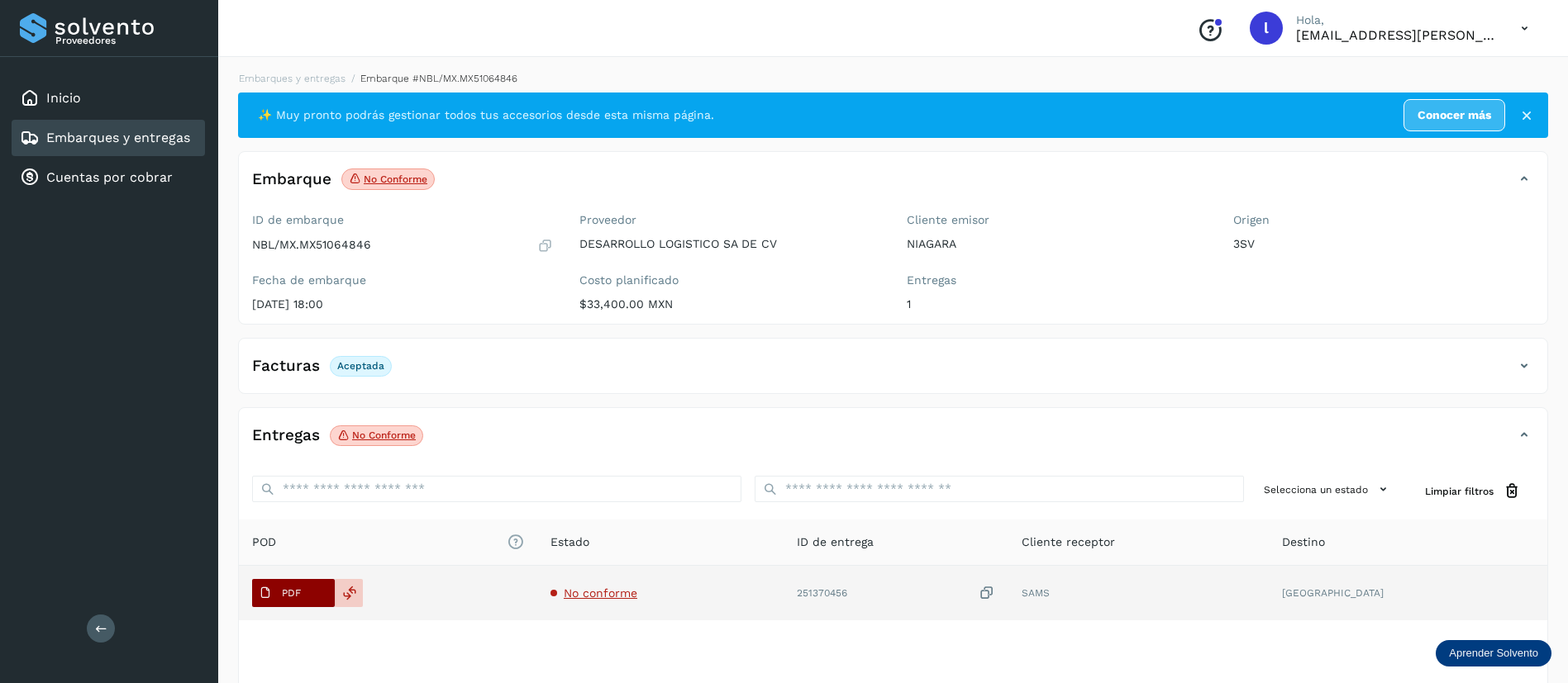
click at [270, 583] on span "PDF" at bounding box center [280, 593] width 56 height 27
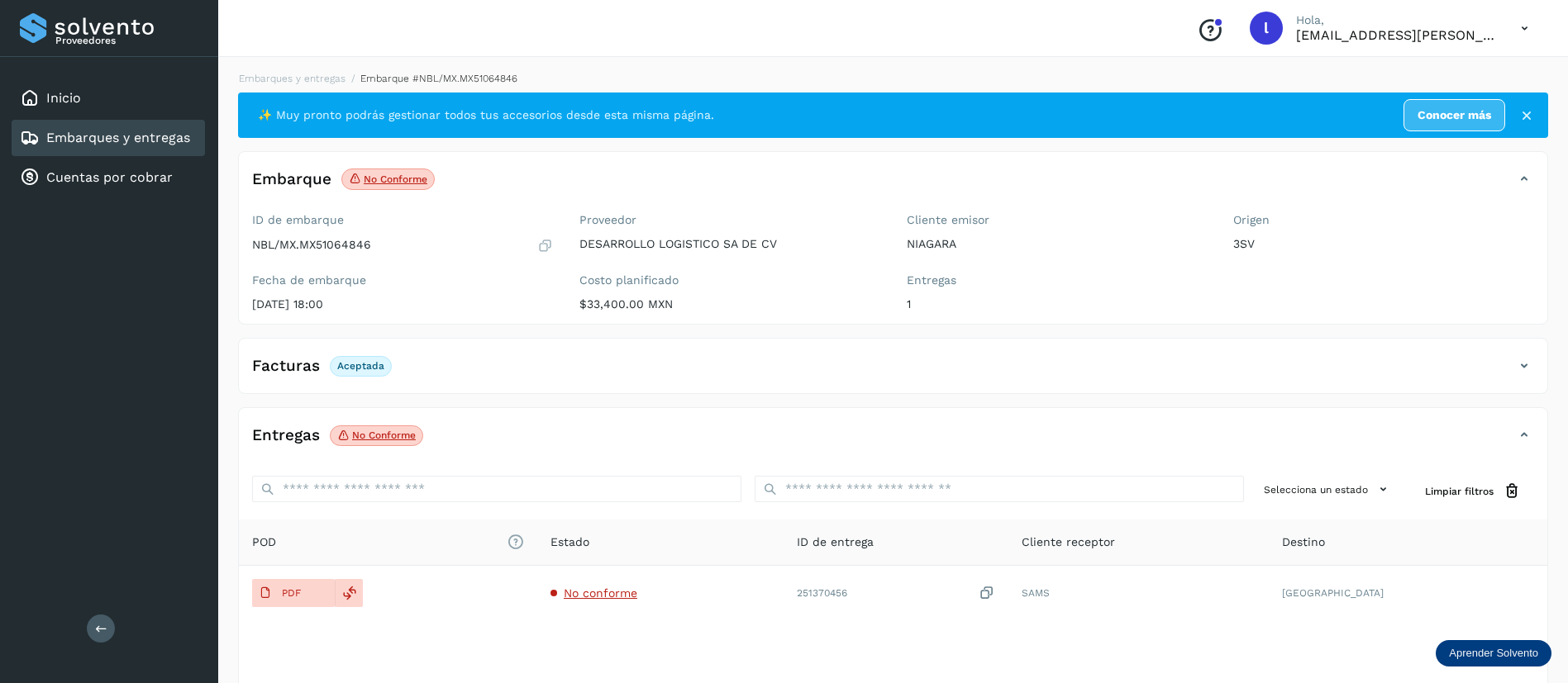
click at [112, 151] on div "Embarques y entregas" at bounding box center [108, 138] width 193 height 37
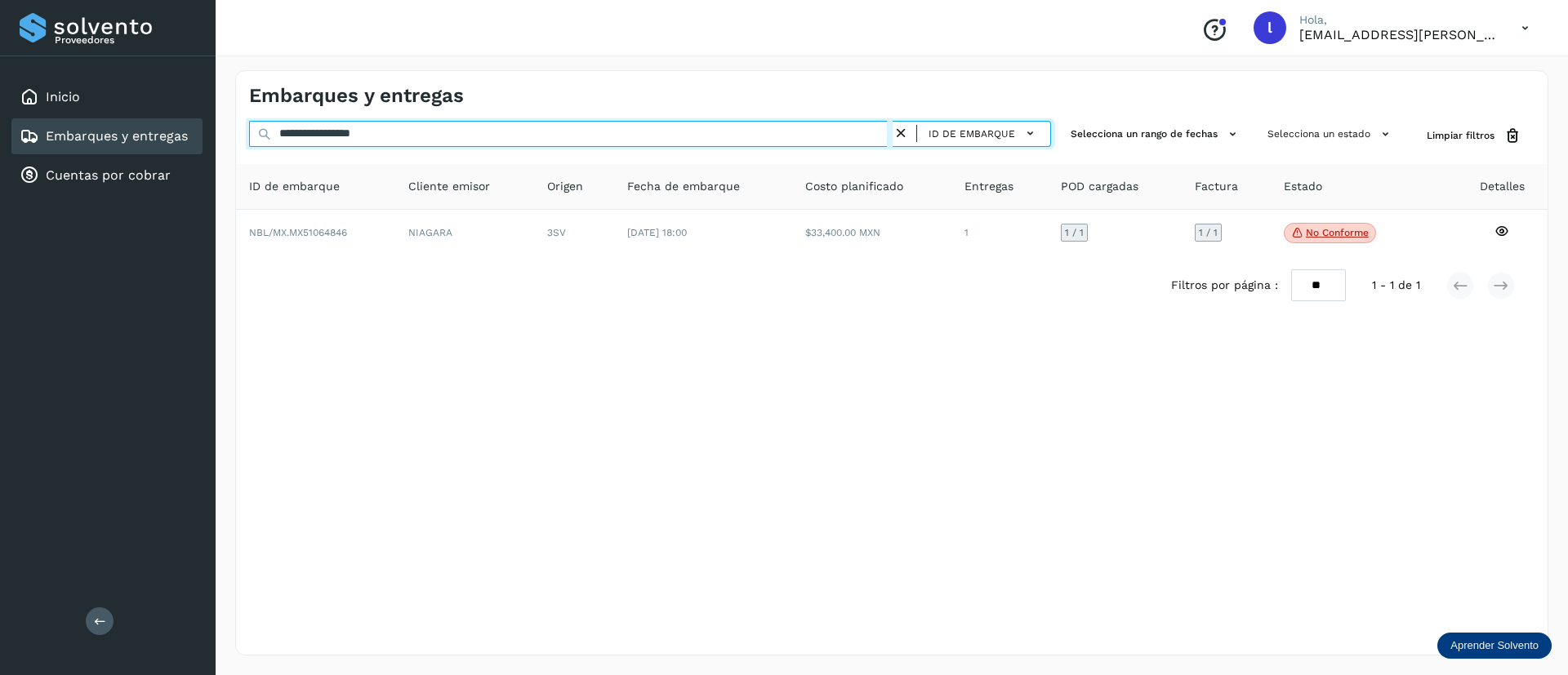
drag, startPoint x: 430, startPoint y: 132, endPoint x: 197, endPoint y: 123, distance: 233.2
click at [197, 123] on div "**********" at bounding box center [784, 337] width 1568 height 675
paste input "text"
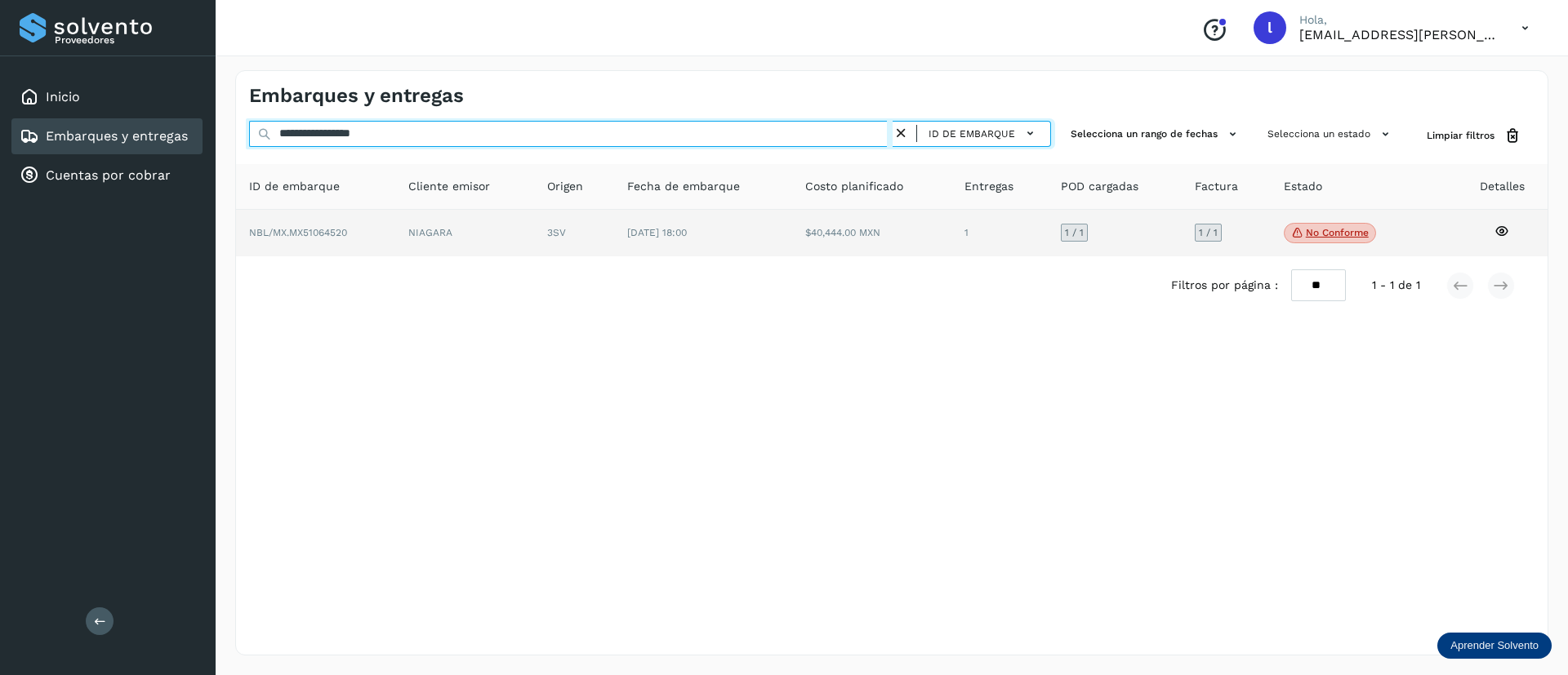
type input "**********"
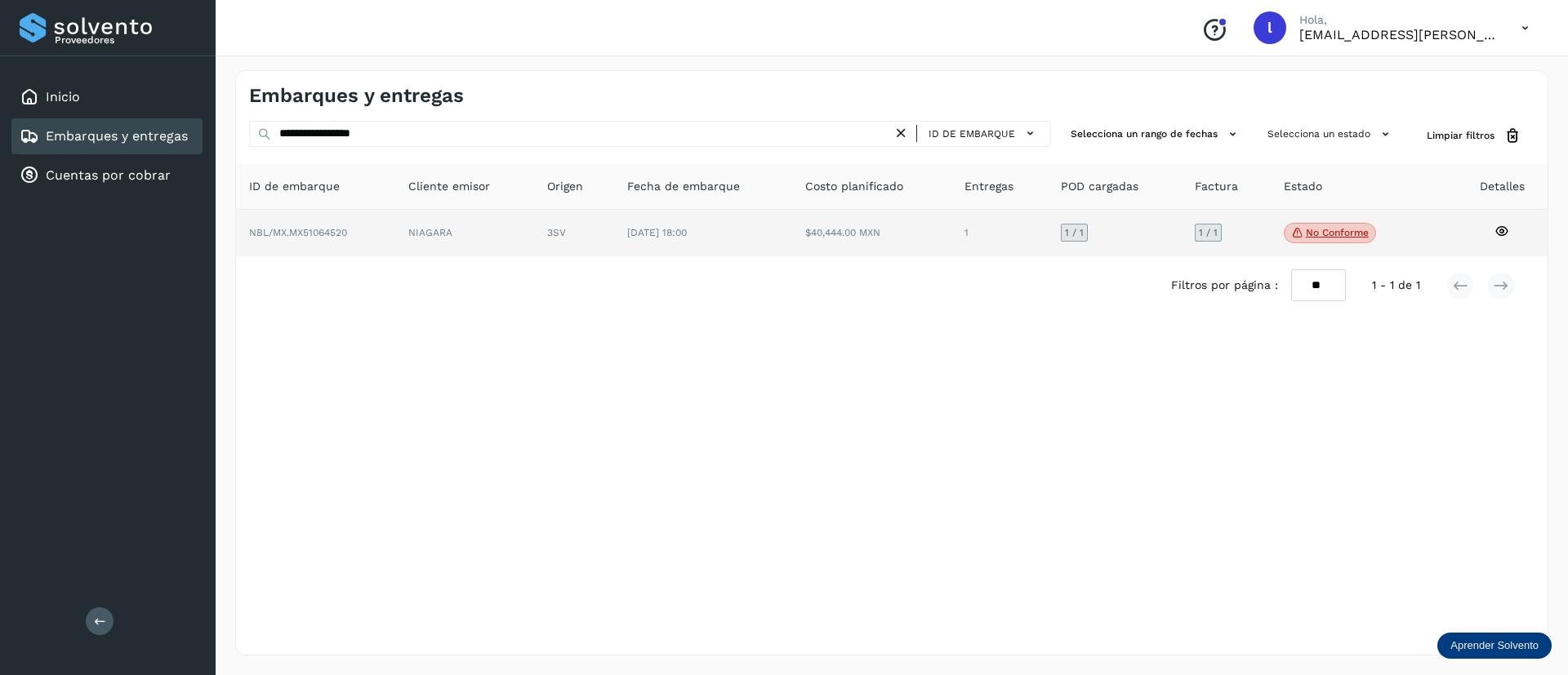
click at [951, 222] on td "$40,444.00 MXN" at bounding box center [999, 233] width 96 height 48
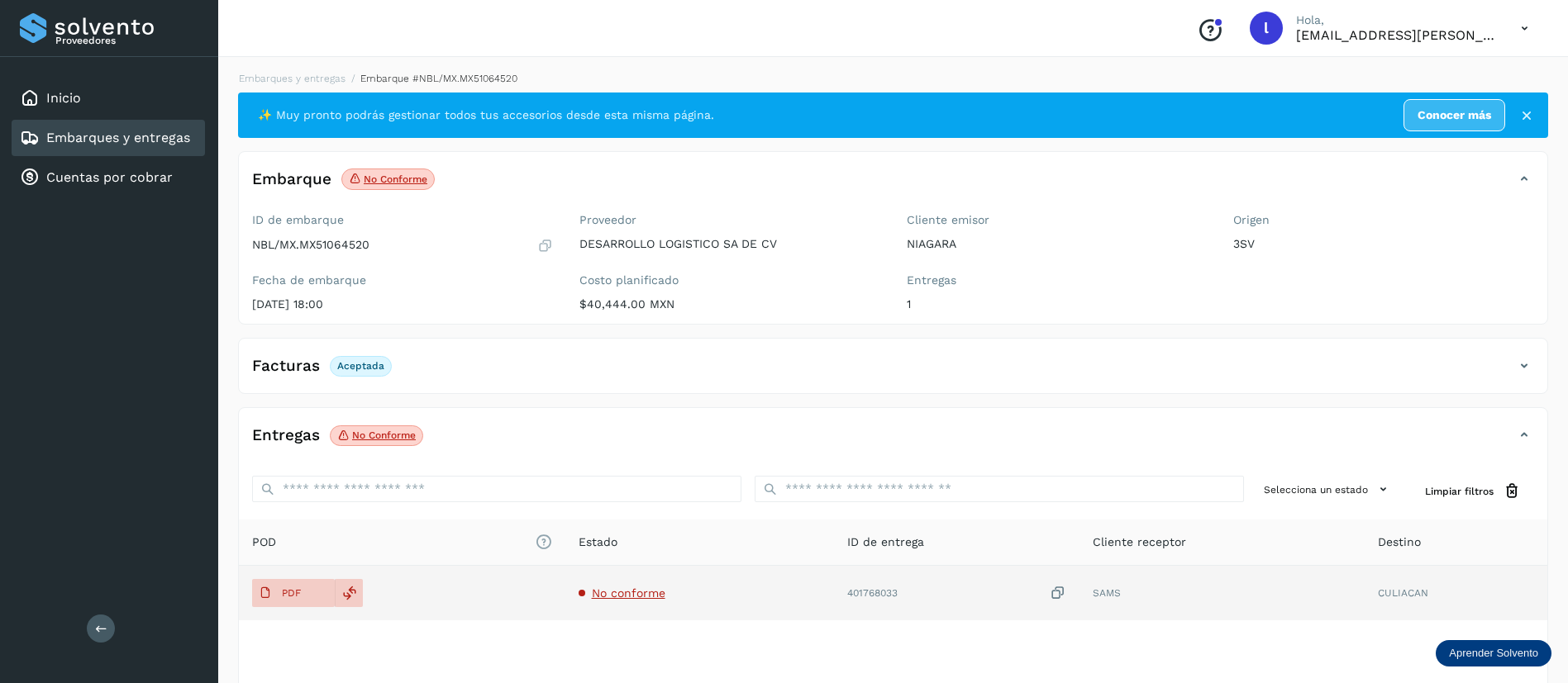
click at [628, 588] on span "No conforme" at bounding box center [628, 593] width 73 height 13
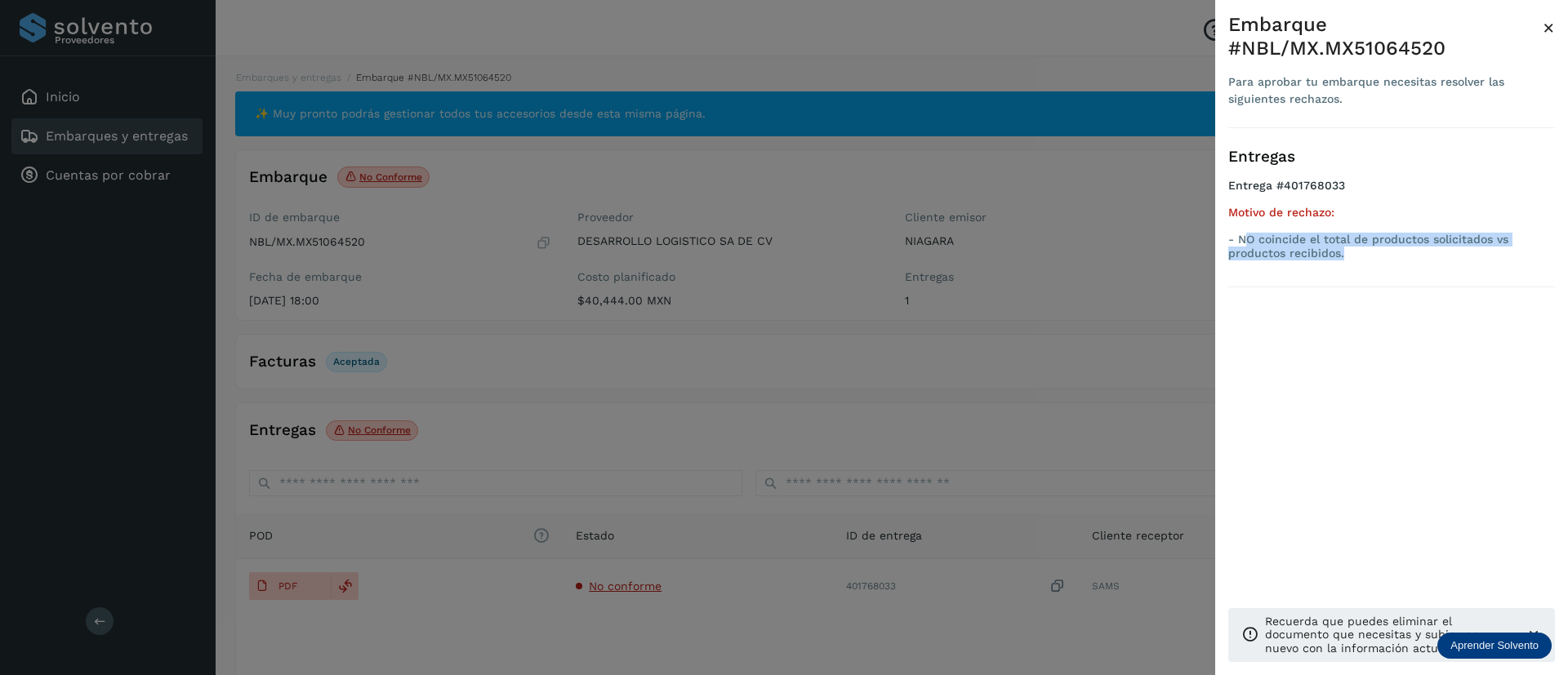
drag, startPoint x: 1346, startPoint y: 256, endPoint x: 1242, endPoint y: 239, distance: 105.4
click at [1242, 239] on p "- NO coincide el total de productos solicitados vs productos recibidos." at bounding box center [1391, 247] width 326 height 28
click at [1548, 26] on span "×" at bounding box center [1548, 28] width 12 height 23
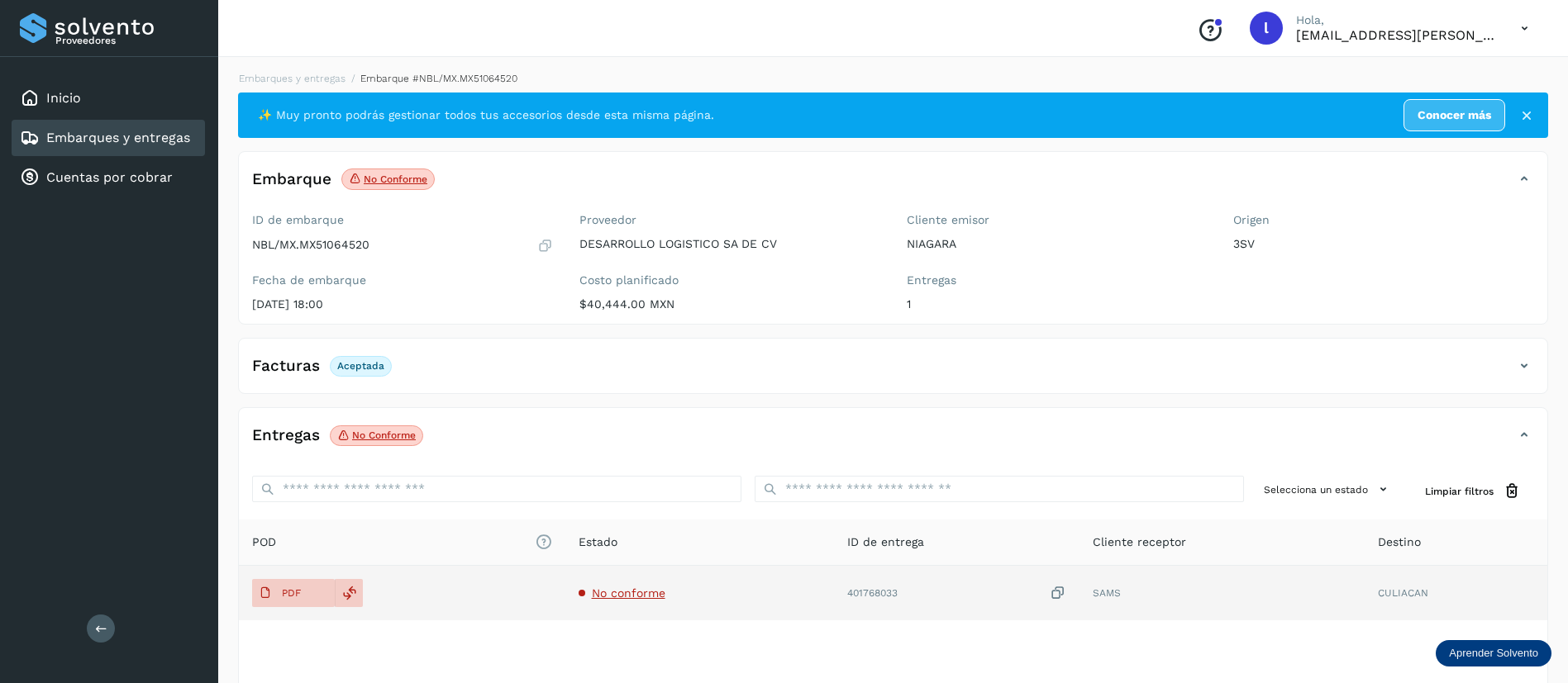
click at [565, 611] on td "PDF" at bounding box center [700, 593] width 270 height 55
click at [294, 601] on span "PDF" at bounding box center [280, 593] width 56 height 27
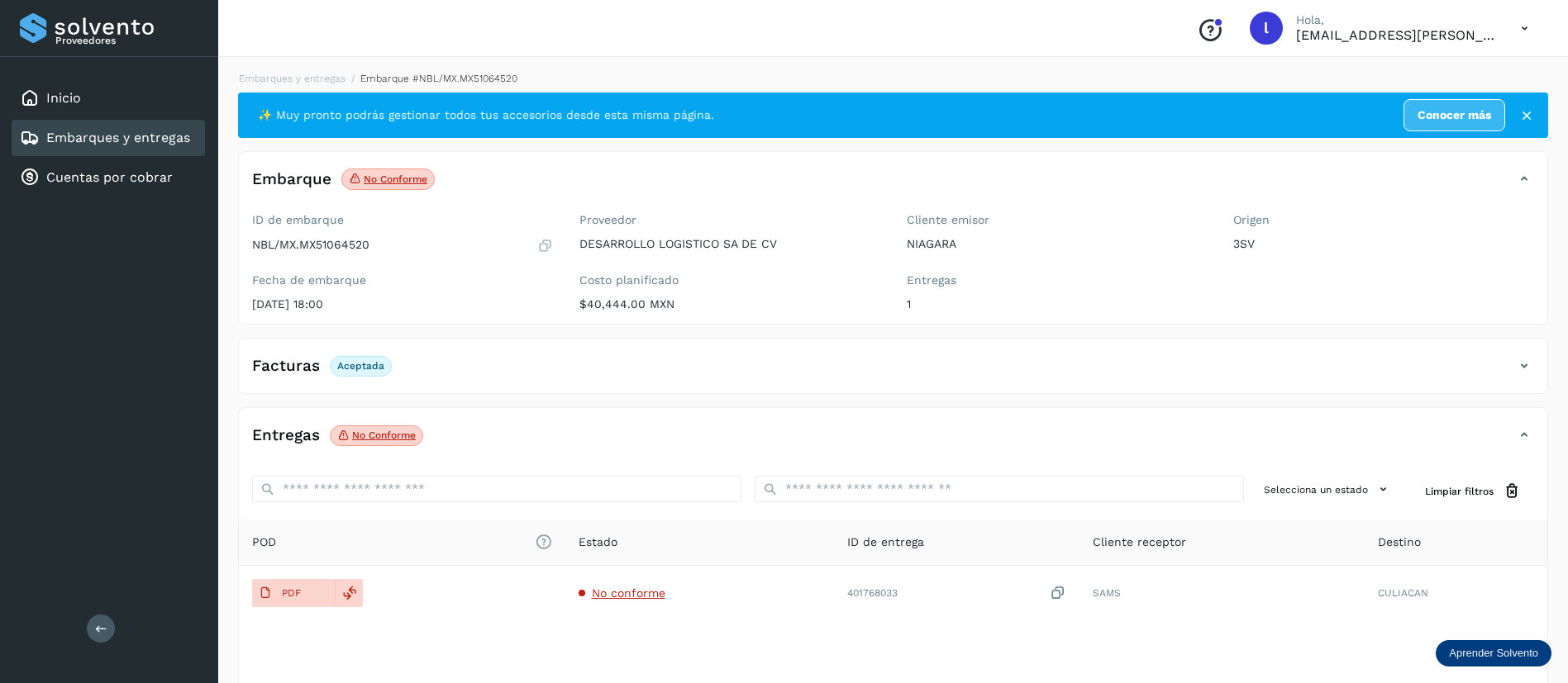
click at [134, 149] on div "Embarques y entregas" at bounding box center [108, 138] width 193 height 37
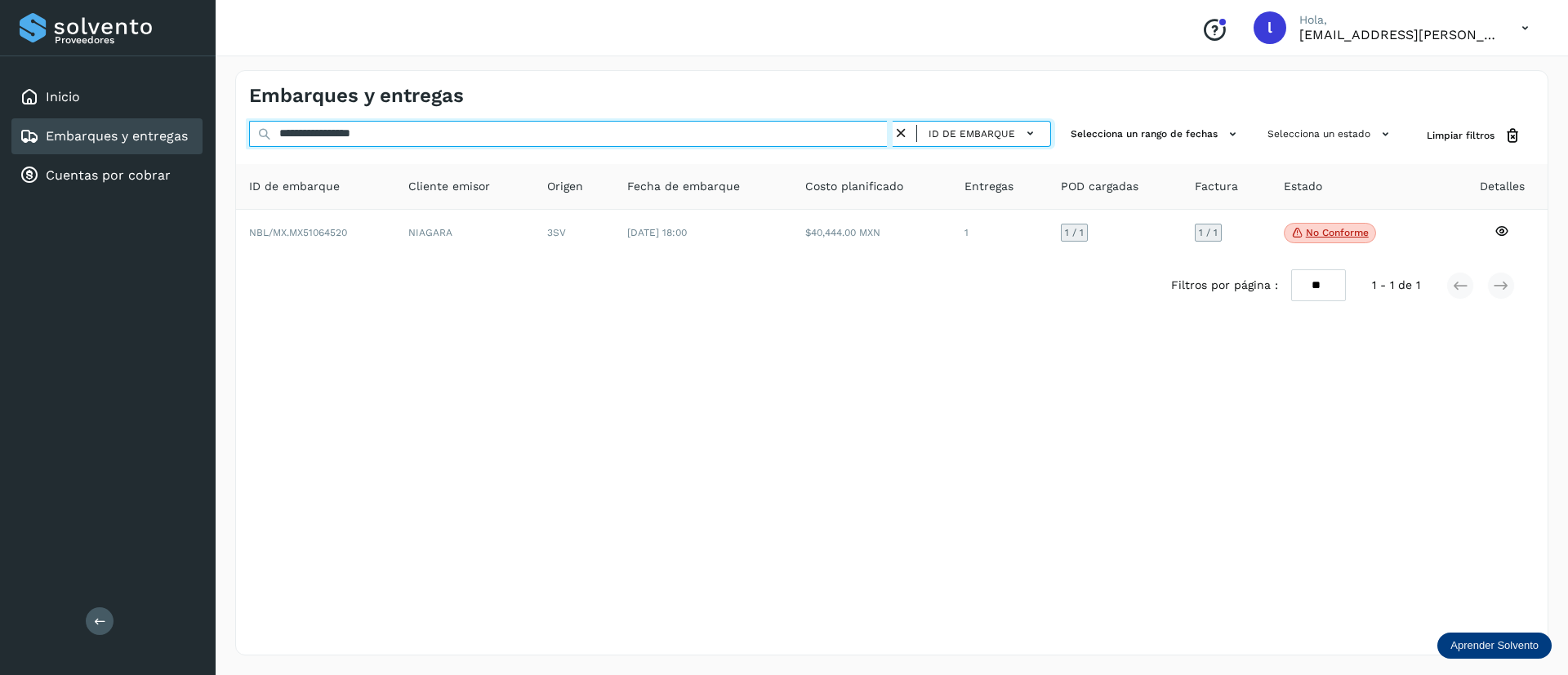
drag, startPoint x: 432, startPoint y: 142, endPoint x: 173, endPoint y: 132, distance: 259.2
click at [173, 132] on div "**********" at bounding box center [784, 337] width 1568 height 675
paste input "text"
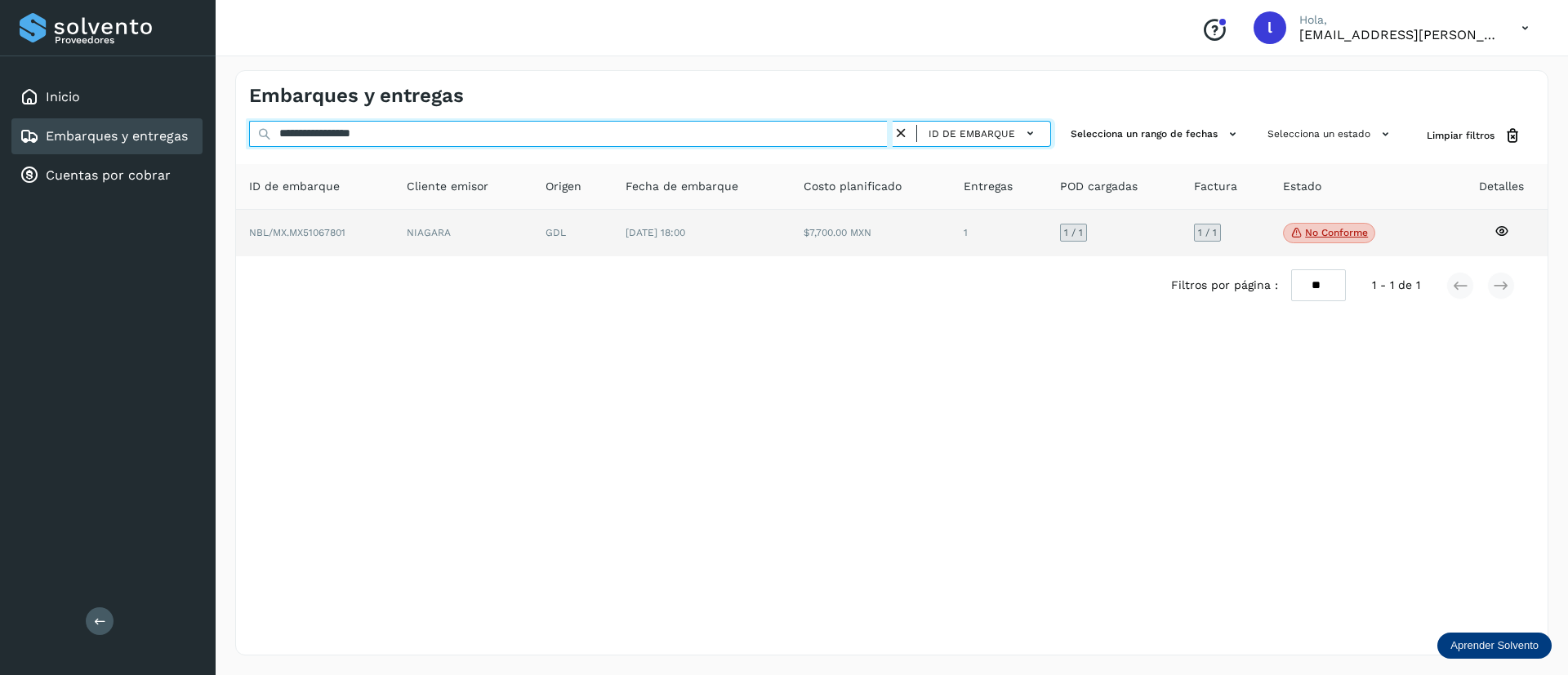
type input "**********"
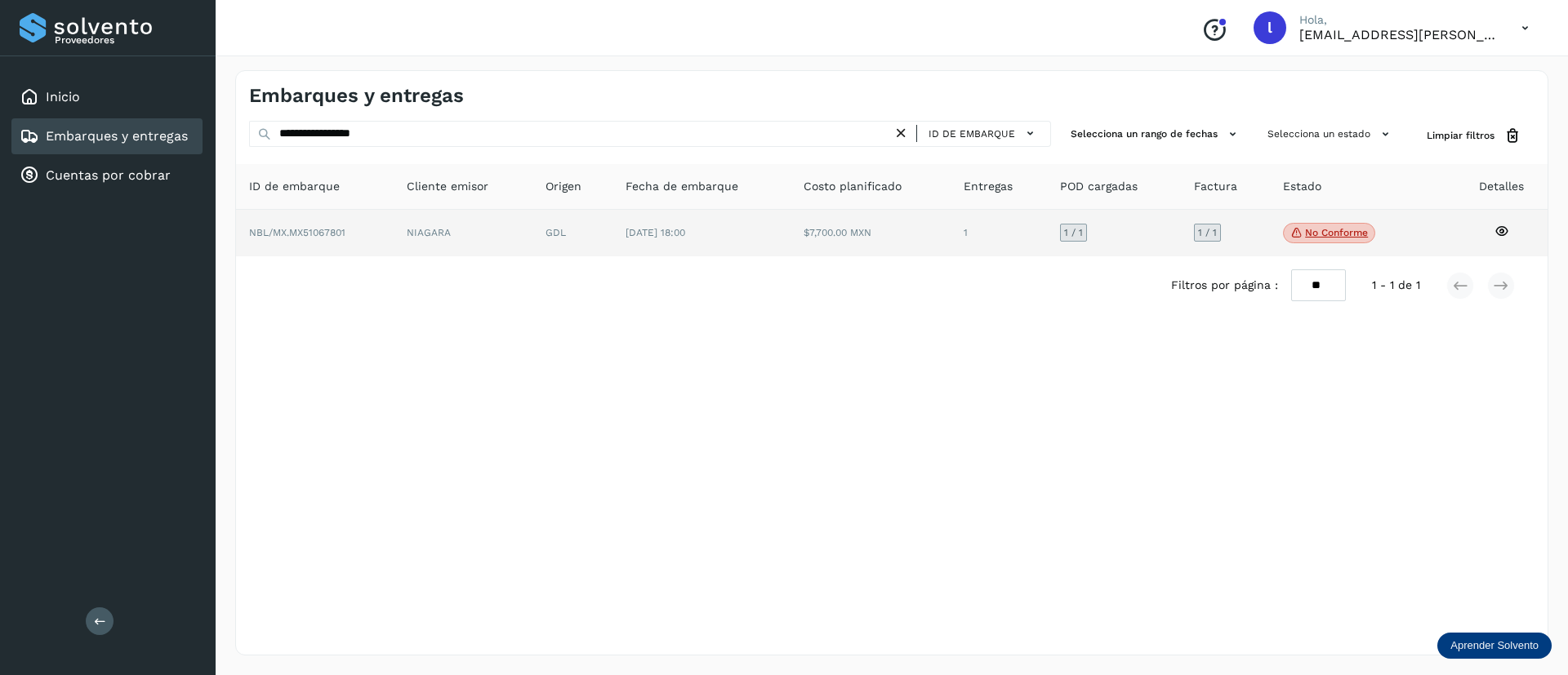
click at [790, 229] on td "[DATE] 18:00" at bounding box center [870, 233] width 160 height 48
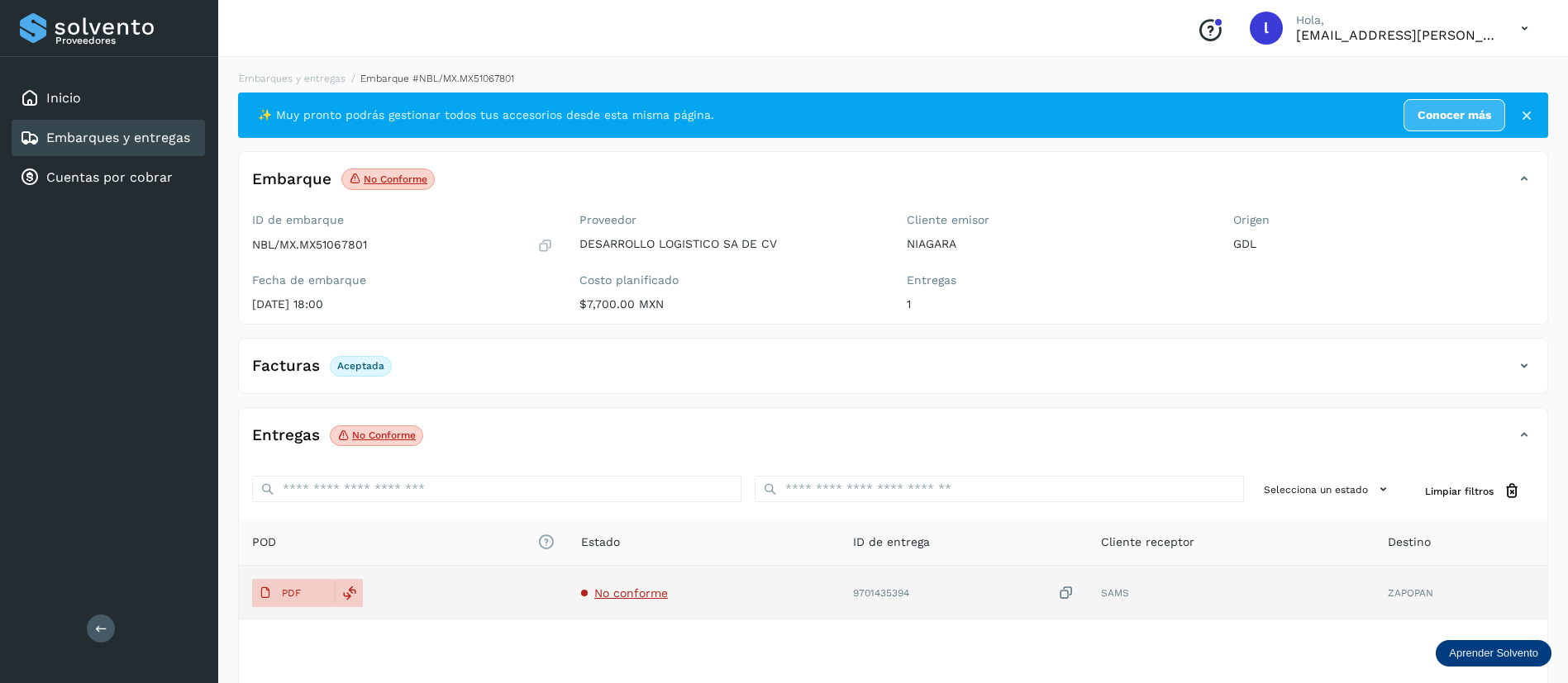
click at [623, 588] on span "No conforme" at bounding box center [631, 593] width 73 height 13
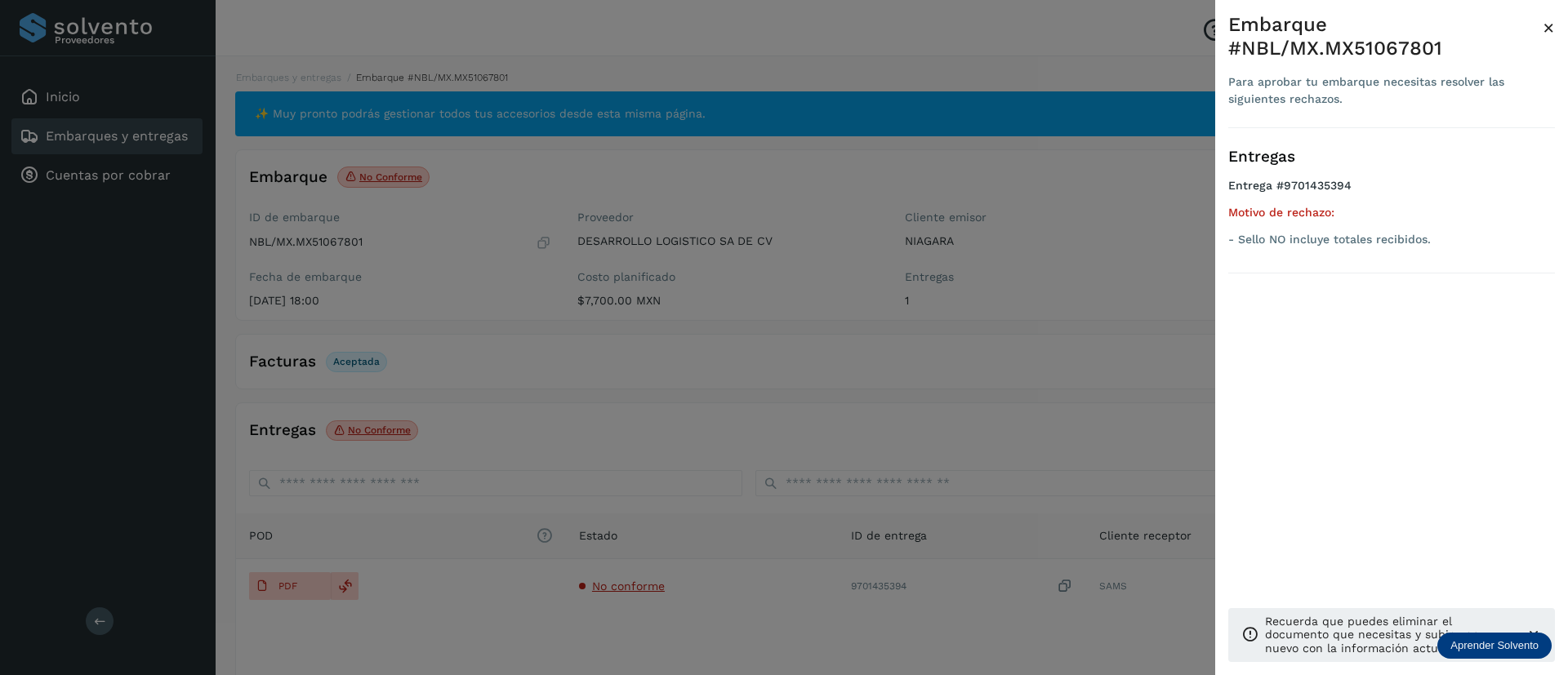
click at [1426, 241] on p "- Sello NO incluye totales recibidos." at bounding box center [1391, 239] width 326 height 14
drag, startPoint x: 1442, startPoint y: 241, endPoint x: 1238, endPoint y: 246, distance: 204.1
click at [1238, 246] on p "- Sello NO incluye totales recibidos." at bounding box center [1391, 239] width 326 height 14
click at [1544, 30] on span "×" at bounding box center [1548, 28] width 12 height 23
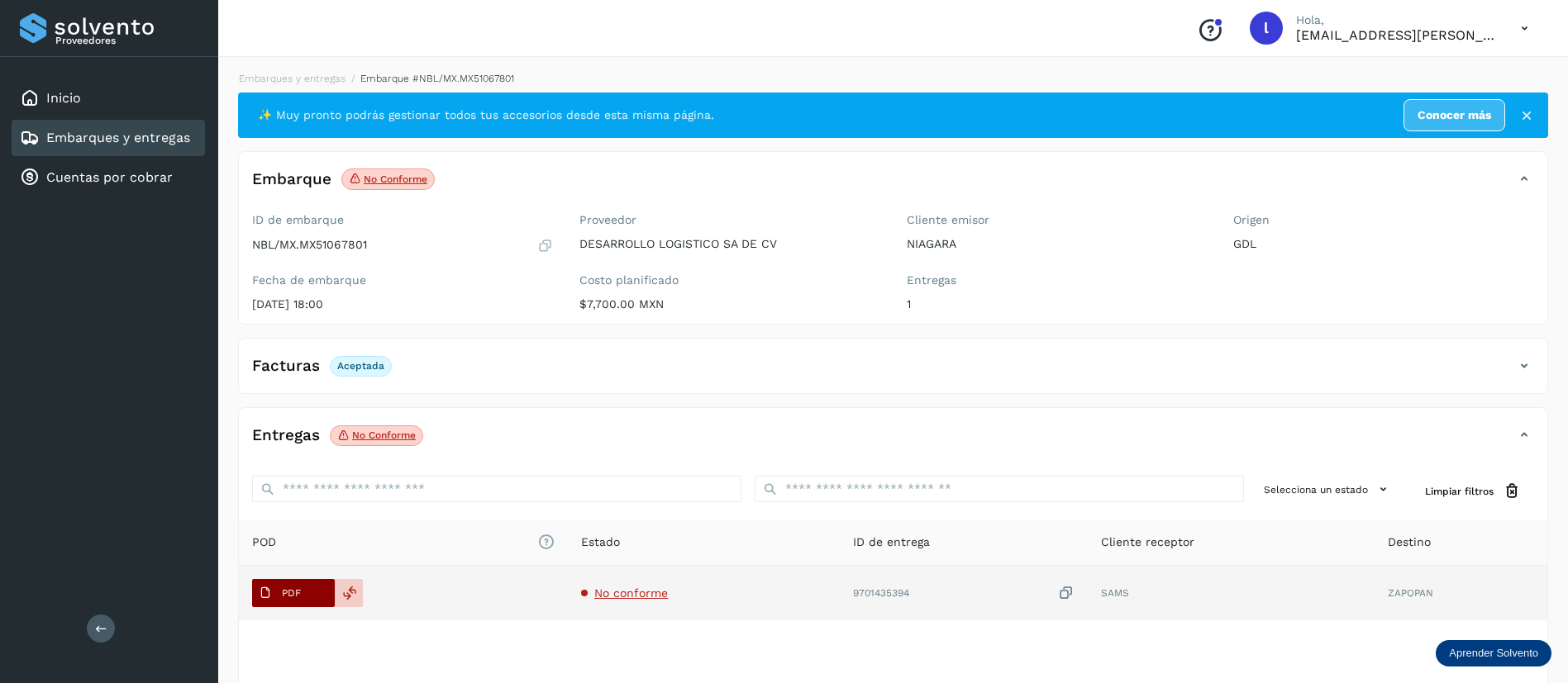
click at [300, 588] on span "PDF" at bounding box center [280, 593] width 56 height 27
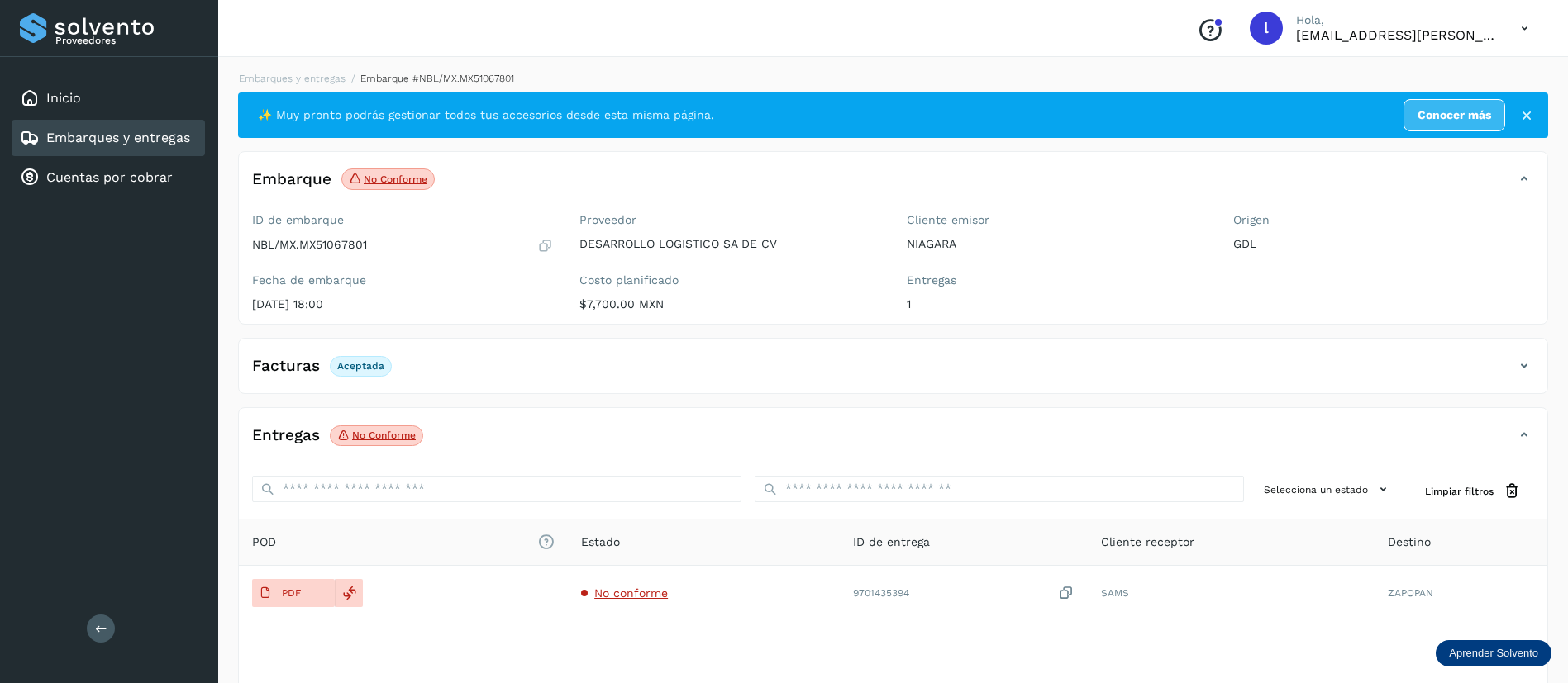
click at [105, 135] on link "Embarques y entregas" at bounding box center [118, 137] width 144 height 16
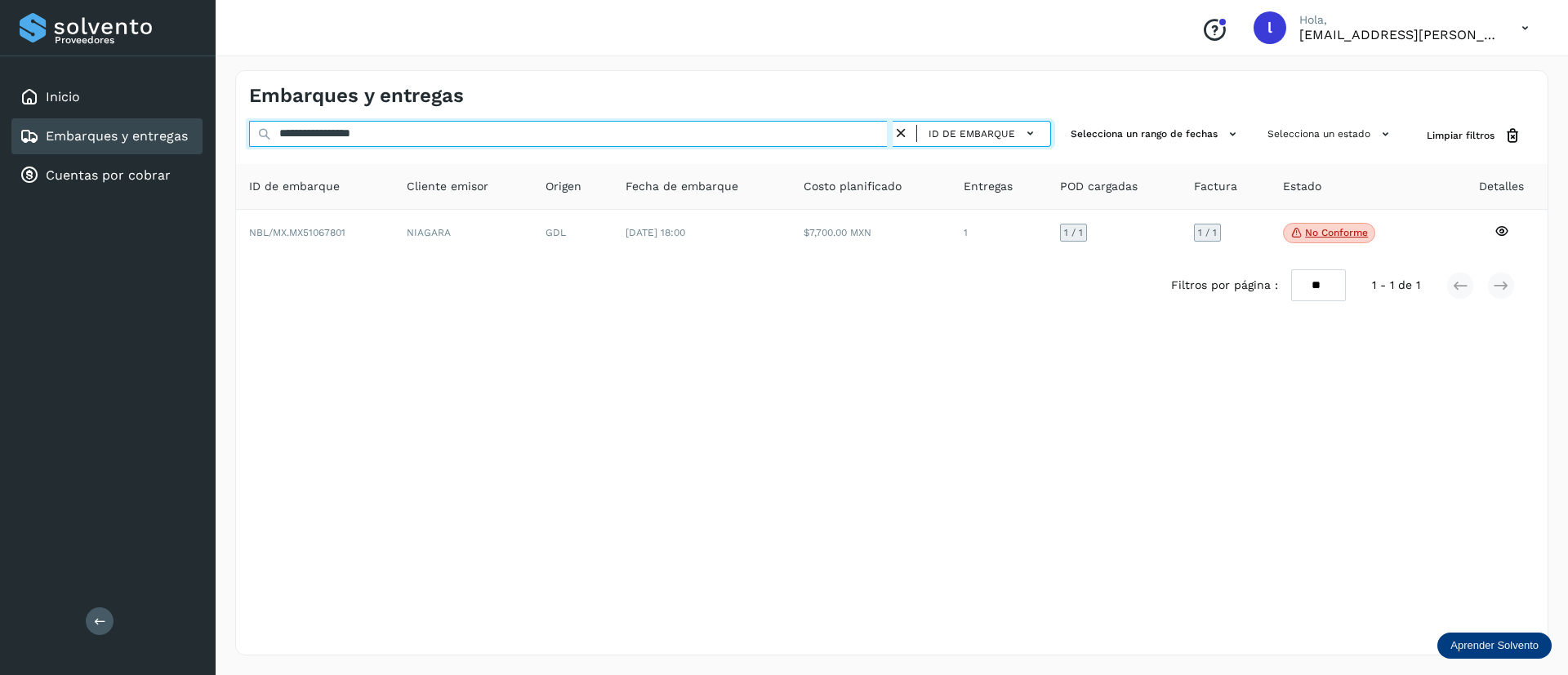
drag, startPoint x: 447, startPoint y: 121, endPoint x: 239, endPoint y: 136, distance: 208.5
click at [239, 136] on div "**********" at bounding box center [891, 136] width 1311 height 30
paste input "text"
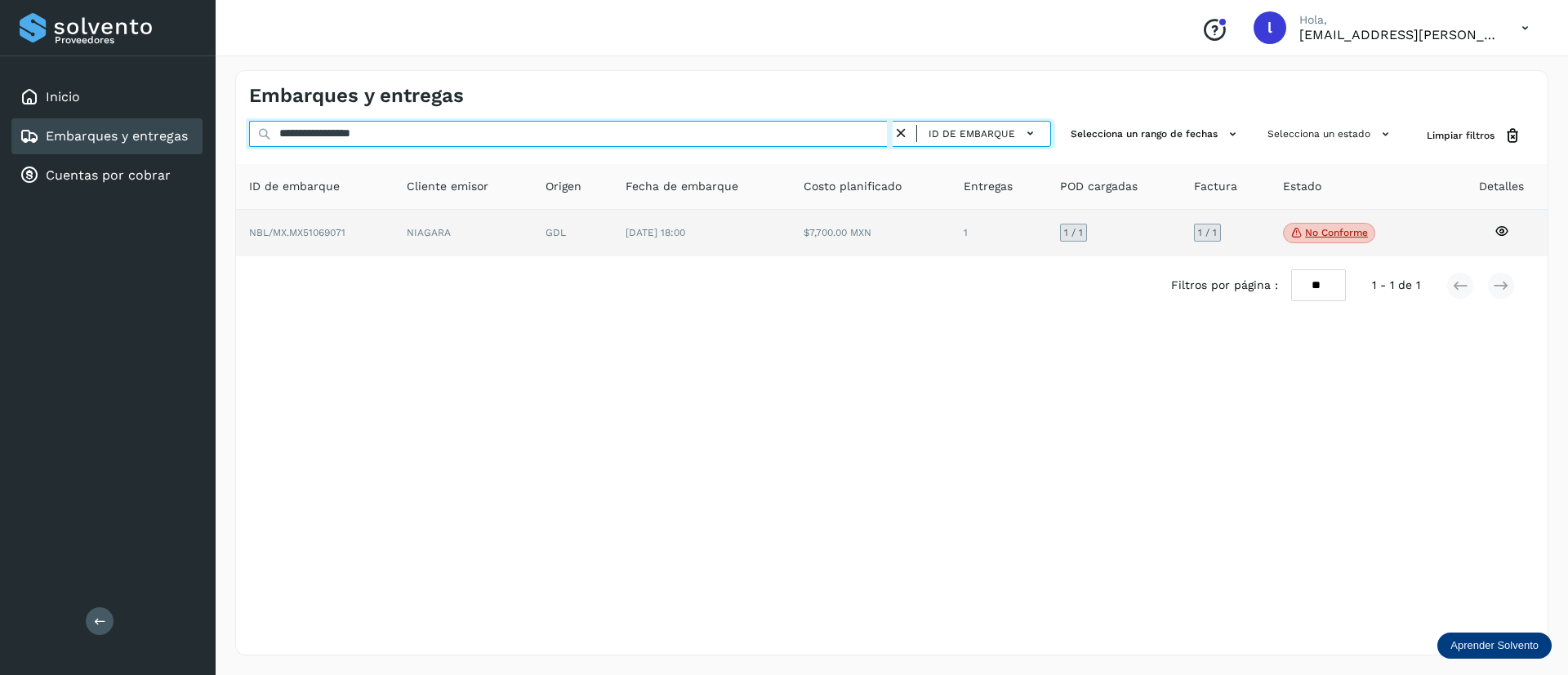
type input "**********"
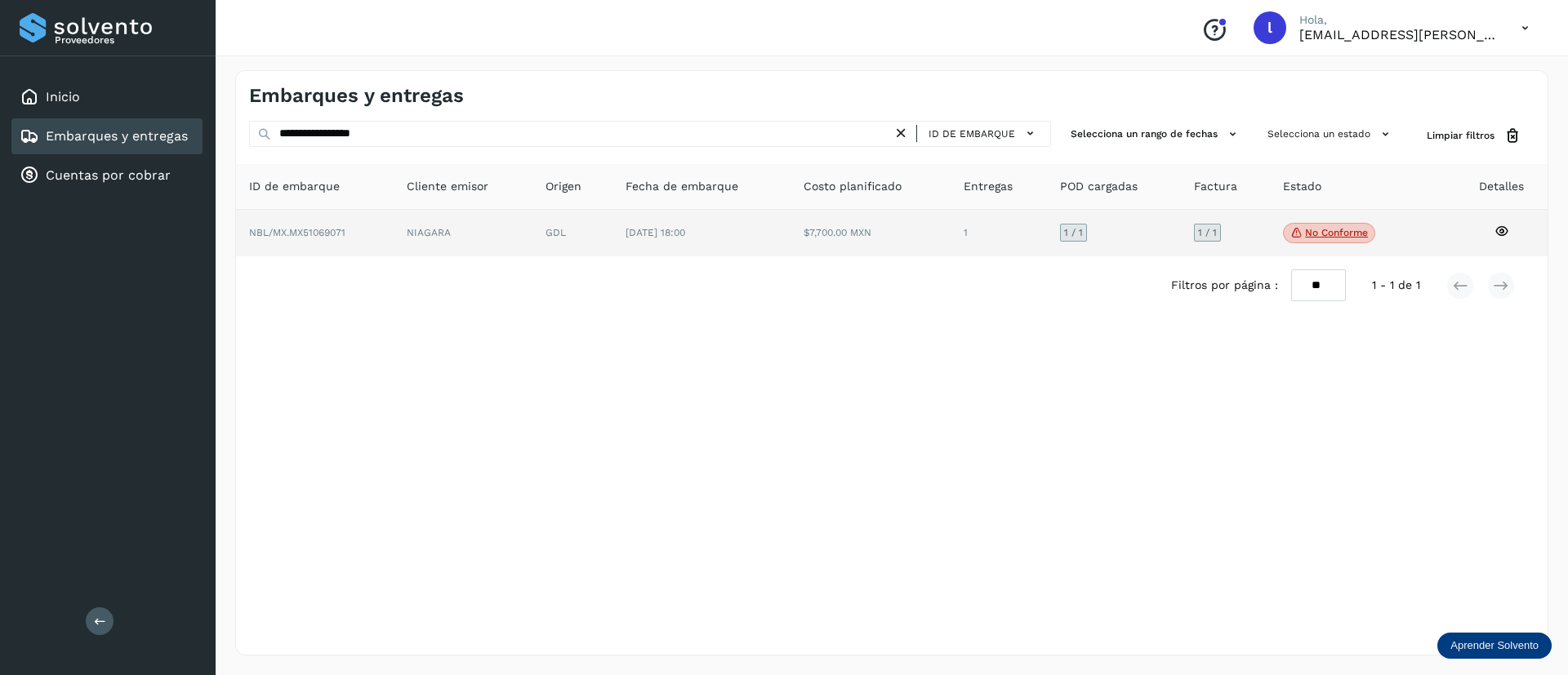
click at [951, 232] on td "$7,700.00 MXN" at bounding box center [998, 233] width 96 height 48
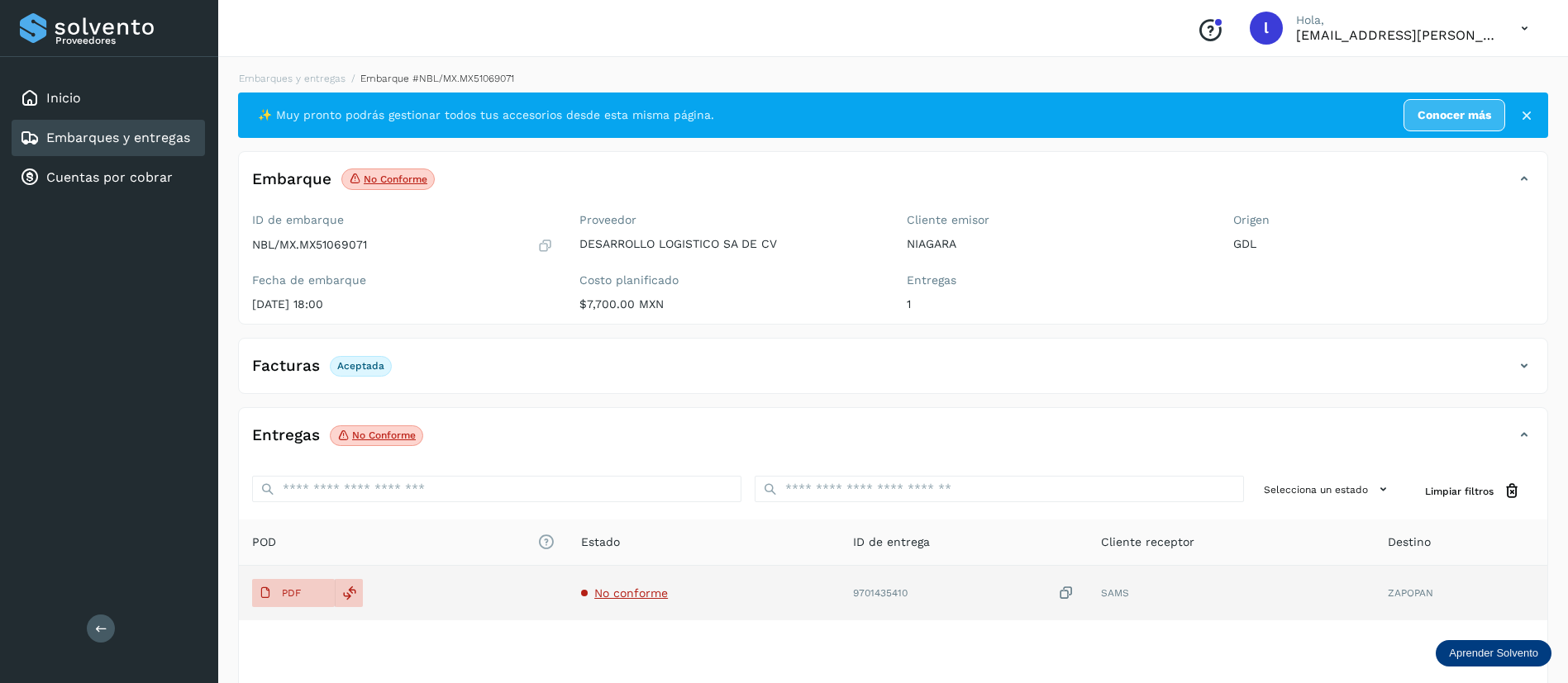
click at [633, 593] on span "No conforme" at bounding box center [631, 593] width 73 height 13
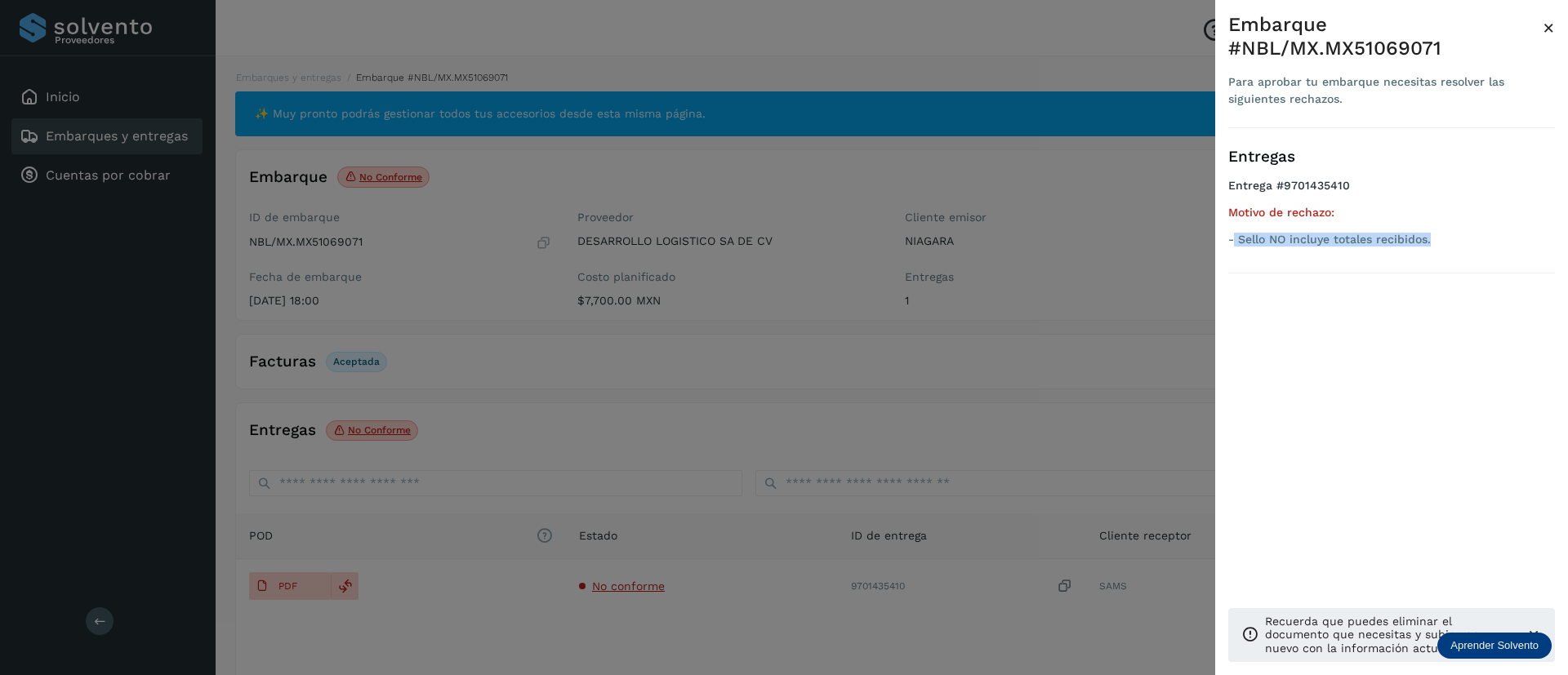
drag, startPoint x: 1447, startPoint y: 239, endPoint x: 1236, endPoint y: 260, distance: 212.0
click at [1236, 260] on div "Entregas Entrega #9701435410 Motivo de rechazo: - Sello NO incluye totales reci…" at bounding box center [1391, 201] width 326 height 146
click at [1547, 25] on span "×" at bounding box center [1548, 28] width 12 height 23
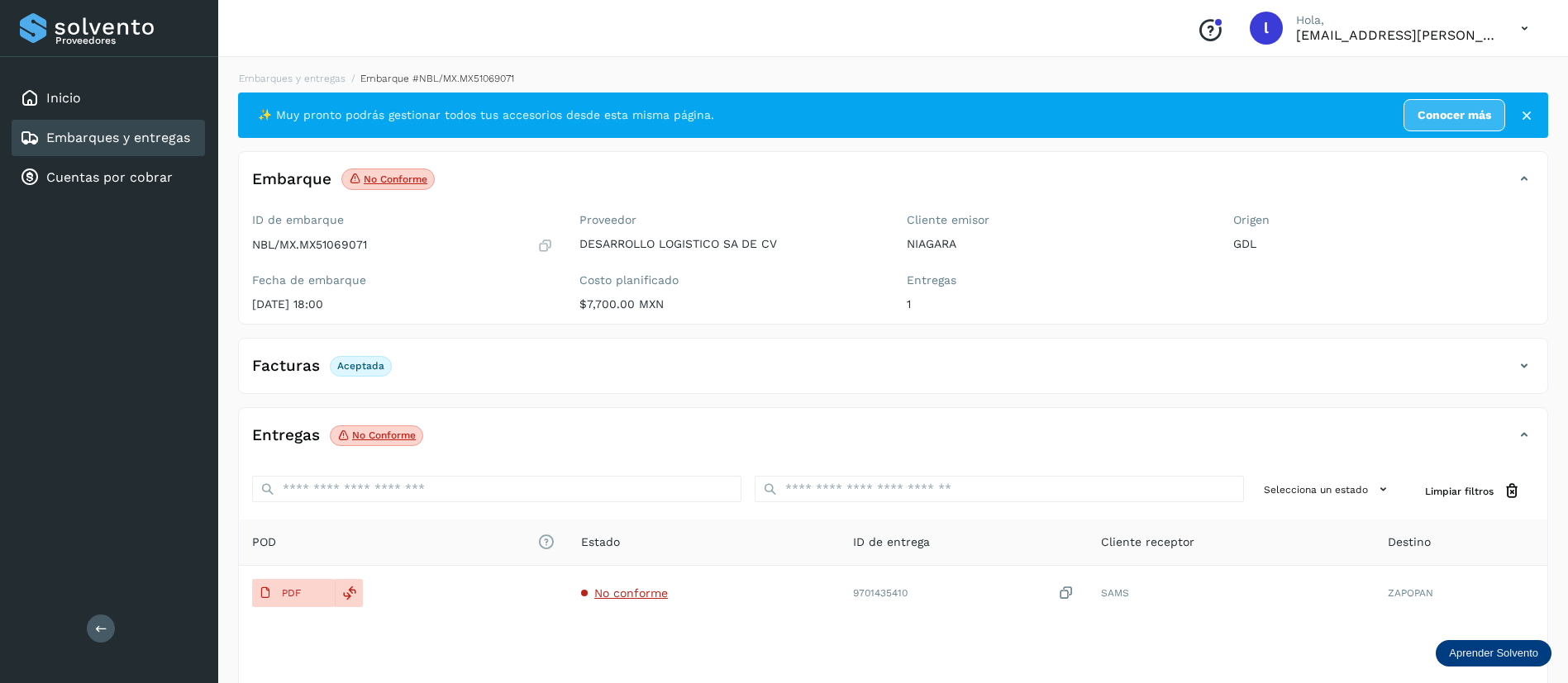
click at [70, 136] on link "Embarques y entregas" at bounding box center [118, 137] width 144 height 16
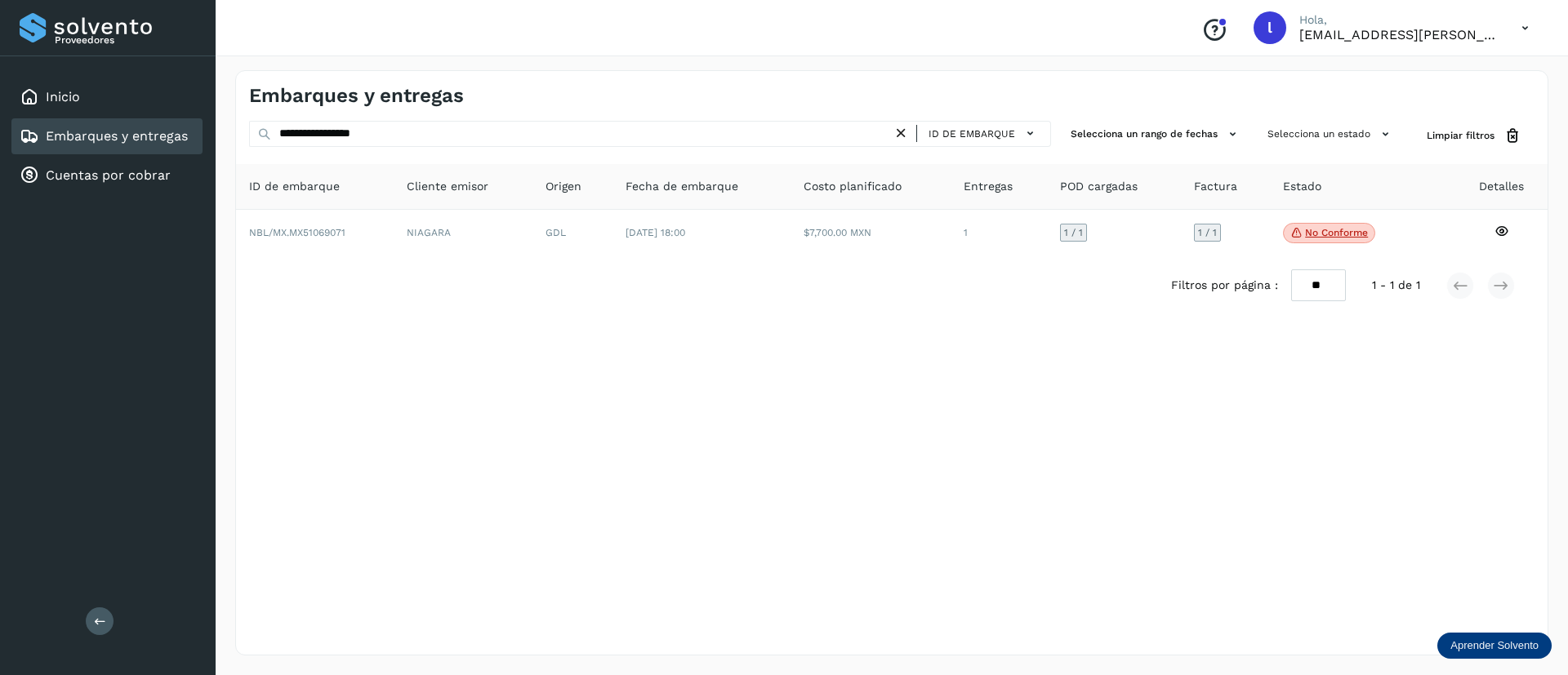
click at [432, 150] on div "**********" at bounding box center [650, 136] width 802 height 30
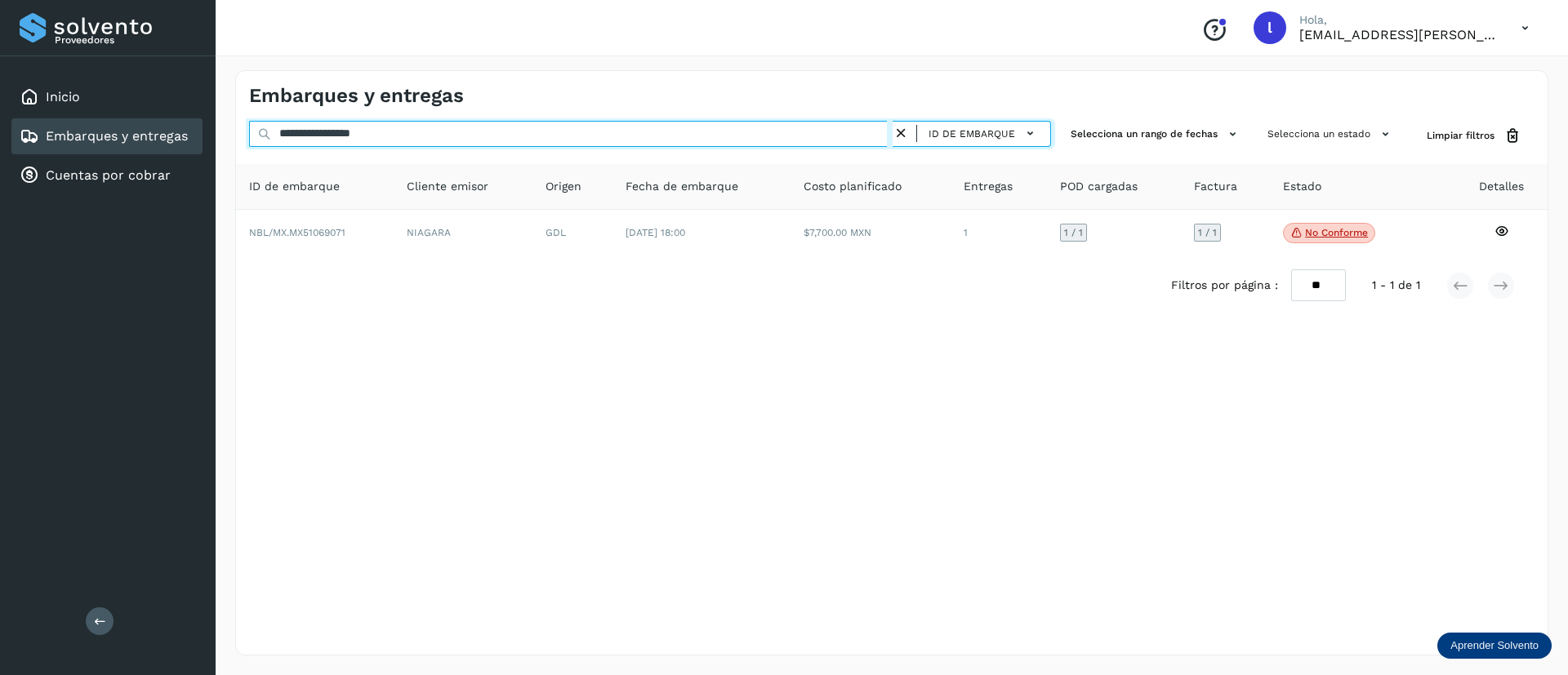
drag, startPoint x: 426, startPoint y: 142, endPoint x: 220, endPoint y: 145, distance: 206.0
click at [220, 145] on div "**********" at bounding box center [891, 363] width 1353 height 625
paste input "text"
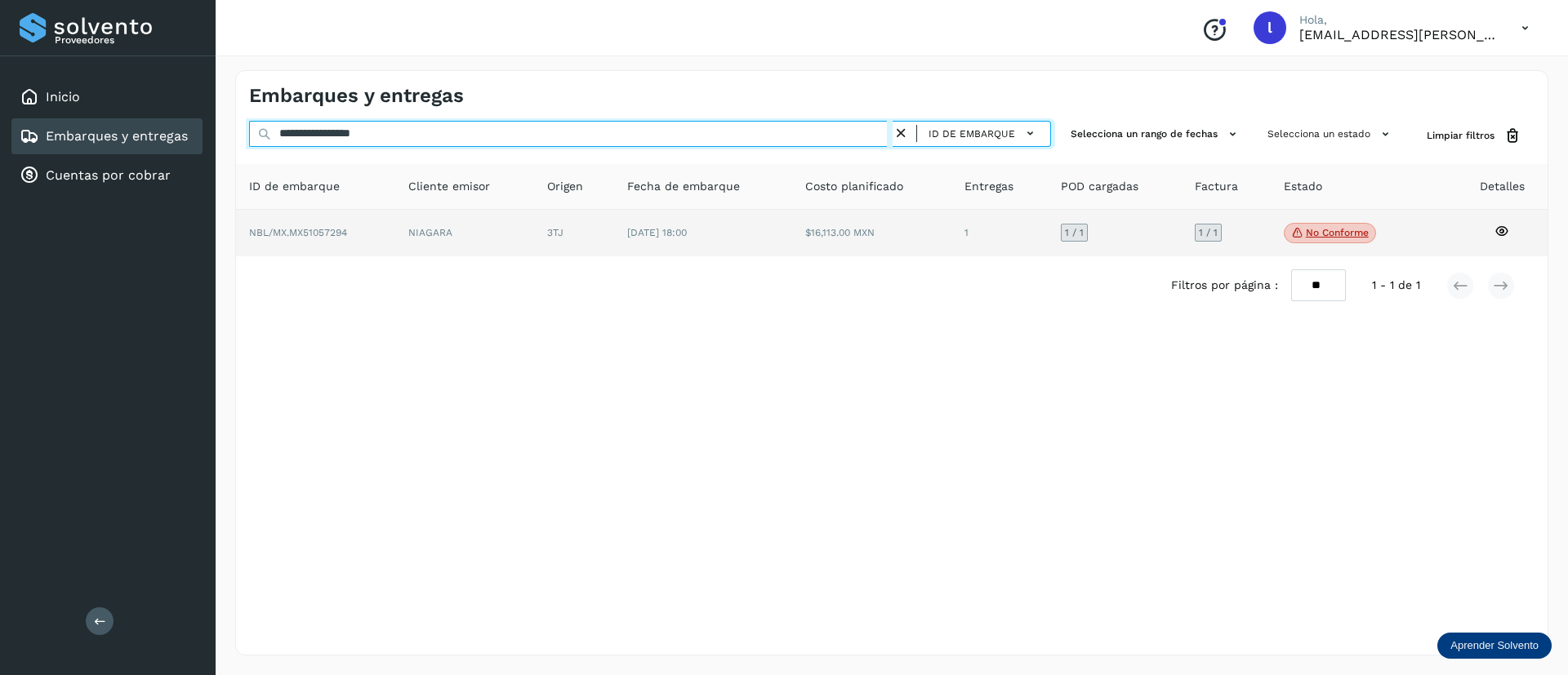
type input "**********"
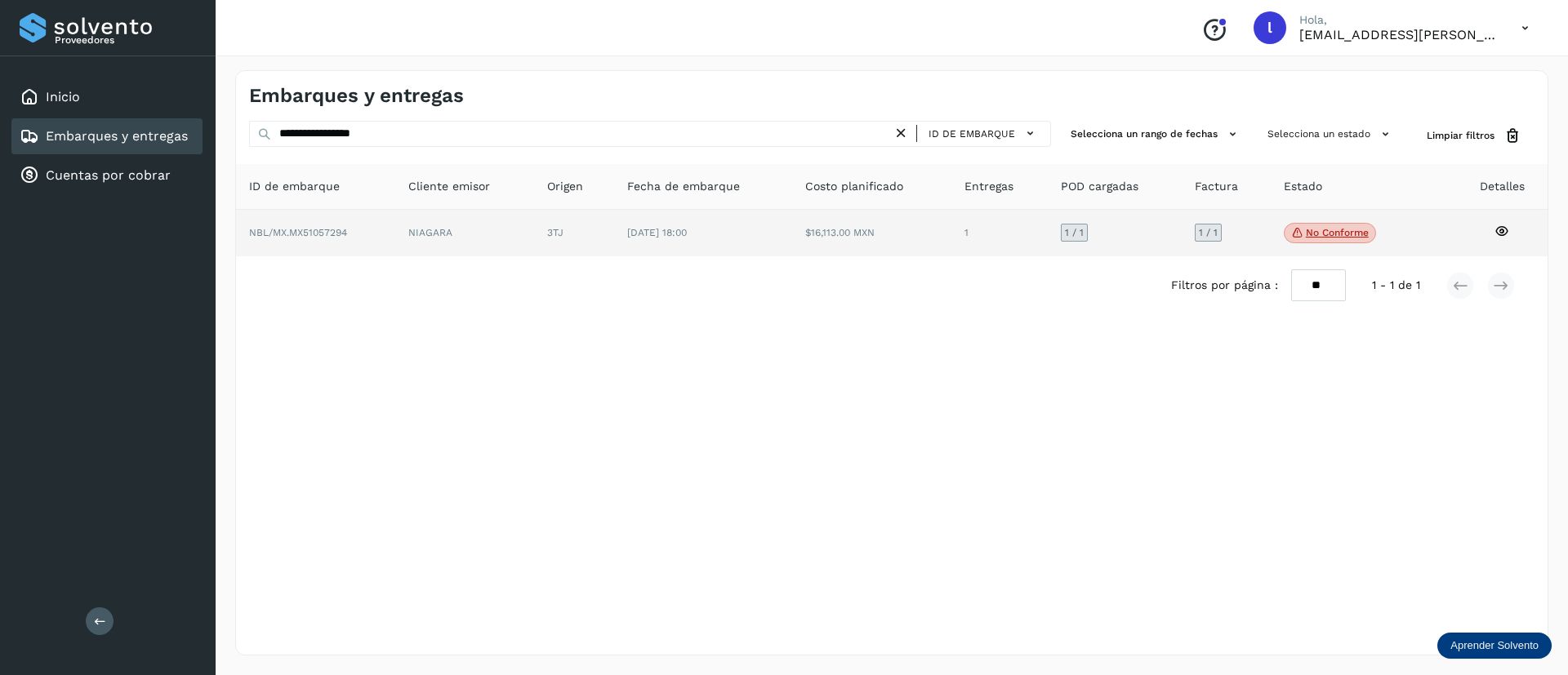
click at [951, 210] on td "$16,113.00 MXN" at bounding box center [999, 233] width 96 height 48
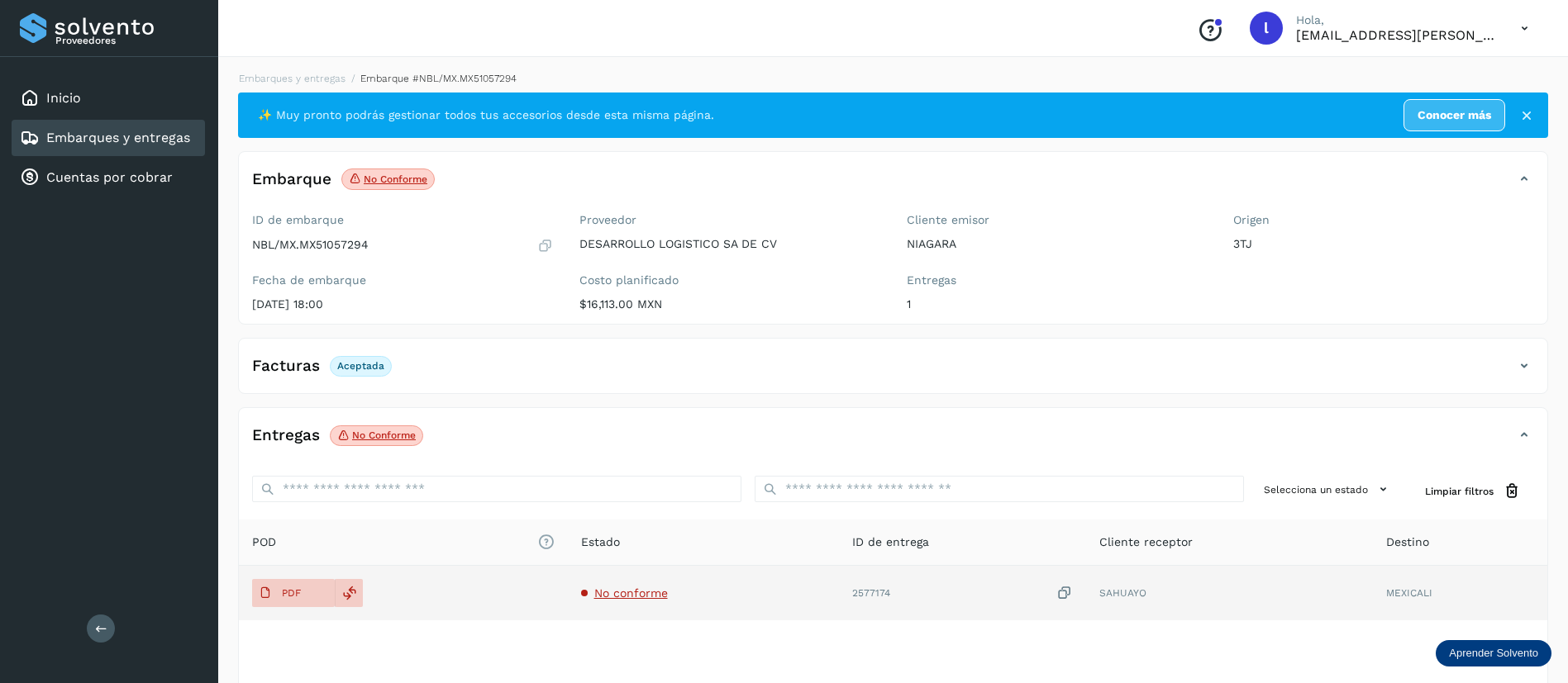
click at [839, 601] on td "No conforme" at bounding box center [962, 593] width 247 height 55
click at [642, 586] on span "No conforme" at bounding box center [631, 593] width 73 height 13
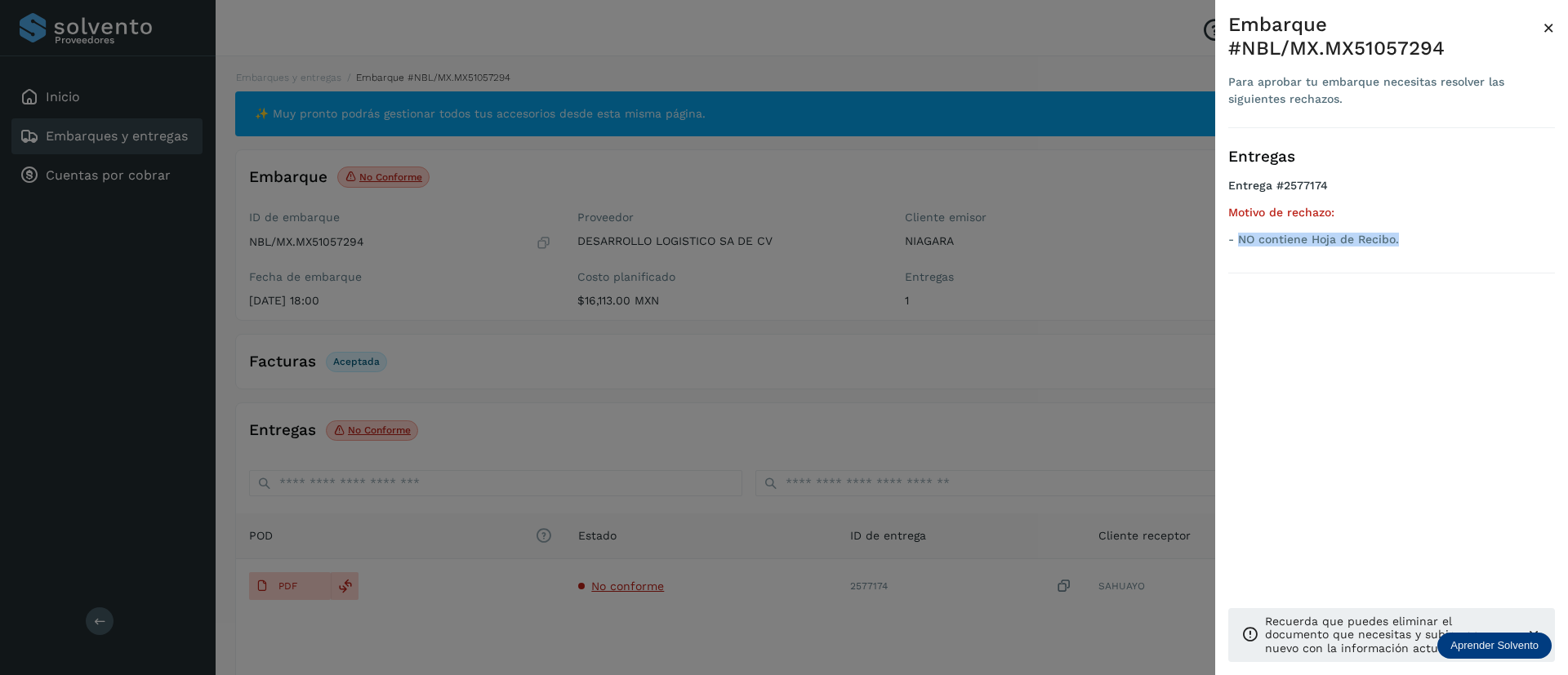
drag, startPoint x: 1413, startPoint y: 238, endPoint x: 1240, endPoint y: 252, distance: 173.6
click at [1240, 252] on ul "Entrega #2577174 Motivo de rechazo: - NO contiene Hoja de Recibo." at bounding box center [1391, 215] width 326 height 73
click at [1552, 27] on span "×" at bounding box center [1548, 28] width 12 height 23
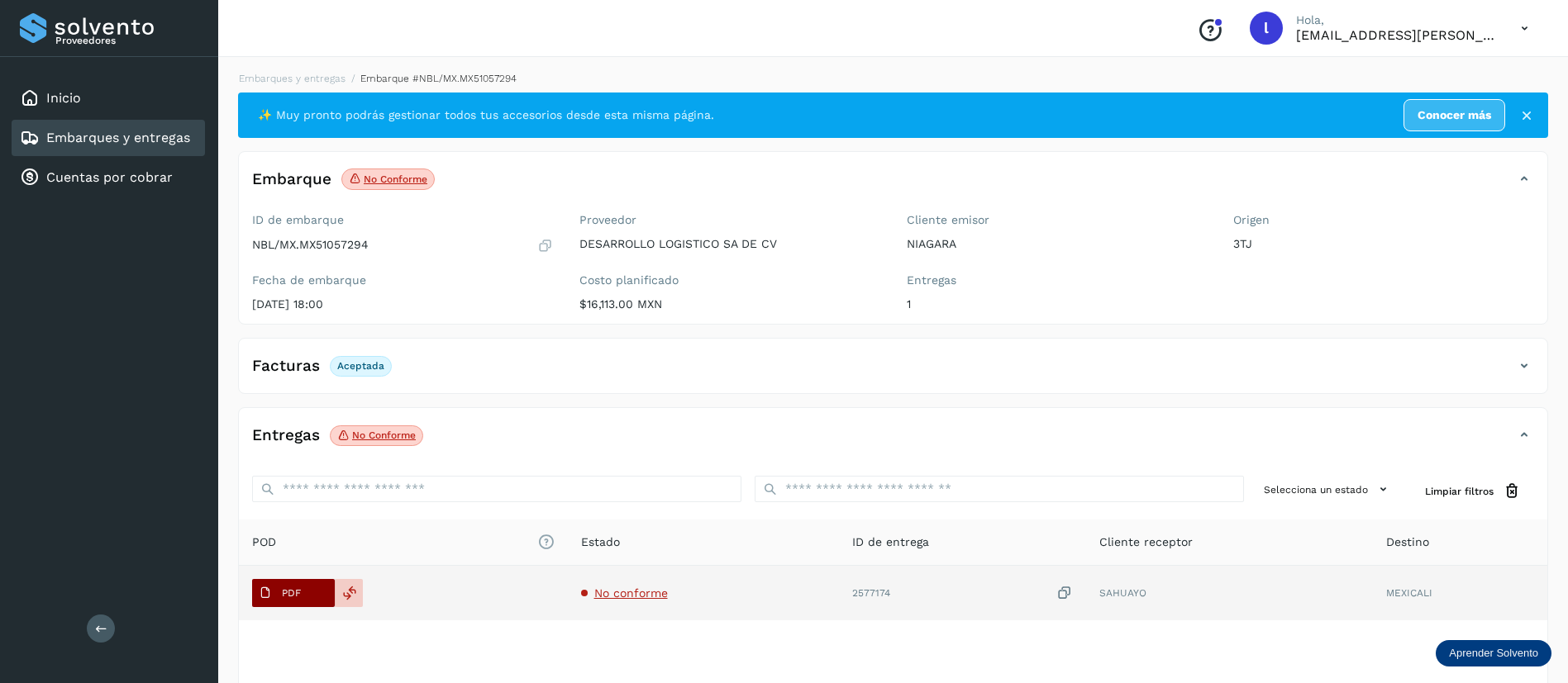
click at [284, 589] on p "PDF" at bounding box center [291, 593] width 19 height 12
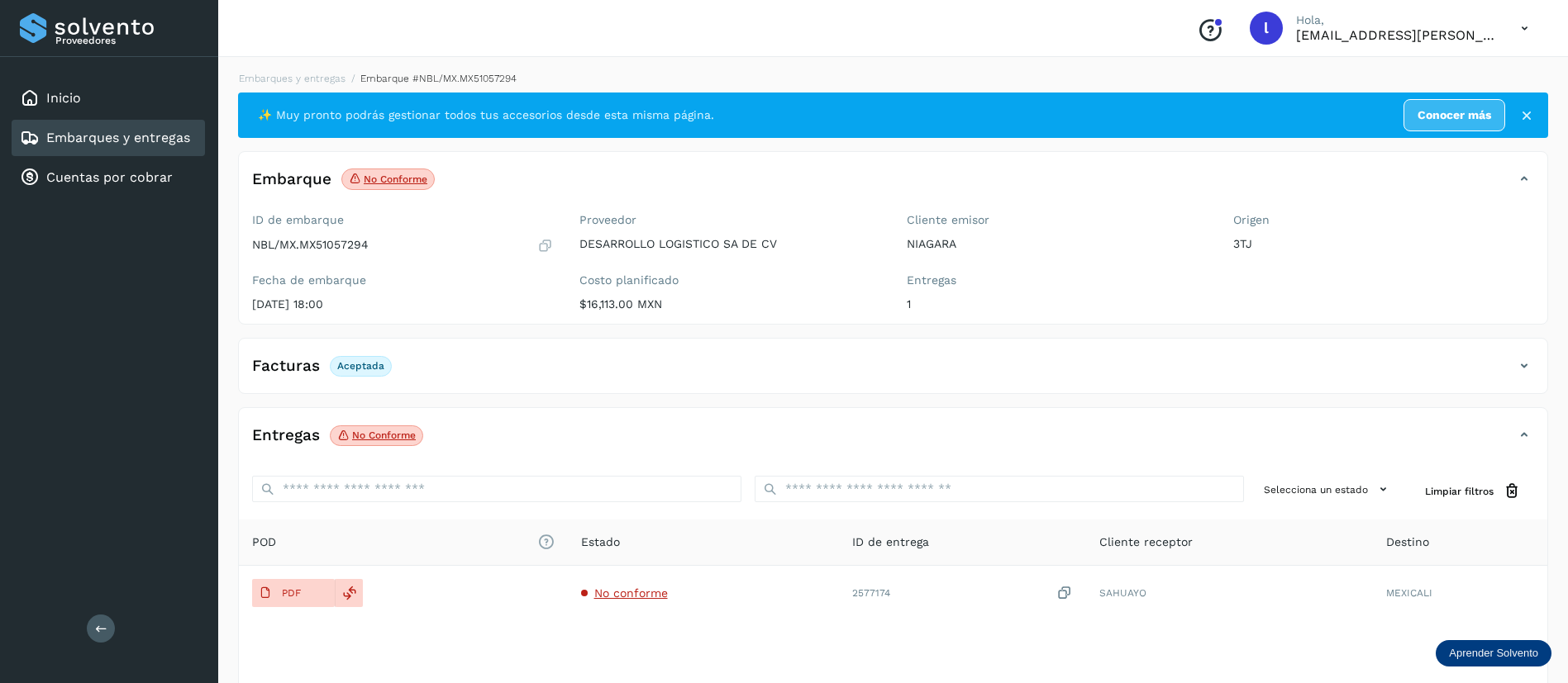
click at [64, 137] on link "Embarques y entregas" at bounding box center [118, 137] width 144 height 16
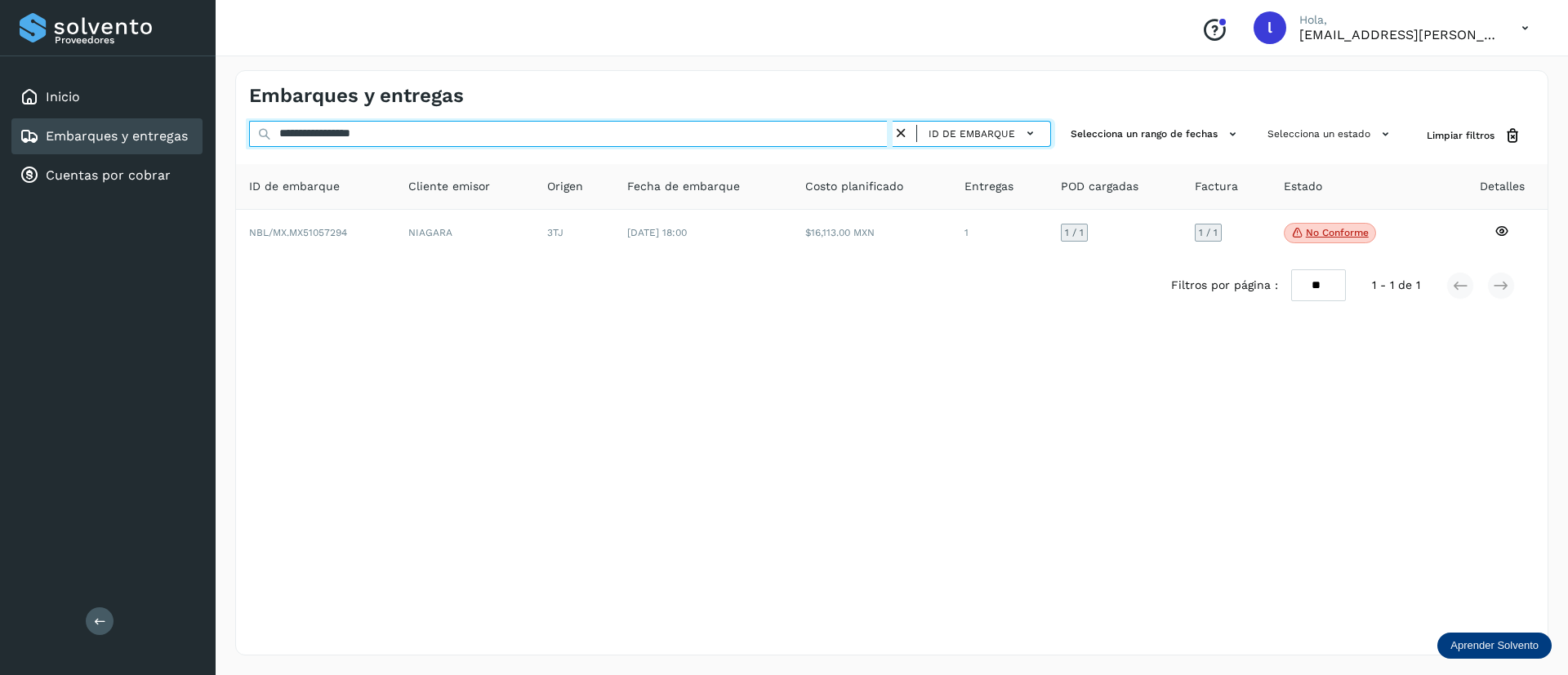
drag, startPoint x: 428, startPoint y: 141, endPoint x: 170, endPoint y: 127, distance: 258.4
click at [170, 127] on div "**********" at bounding box center [784, 337] width 1568 height 675
paste input "text"
type input "**********"
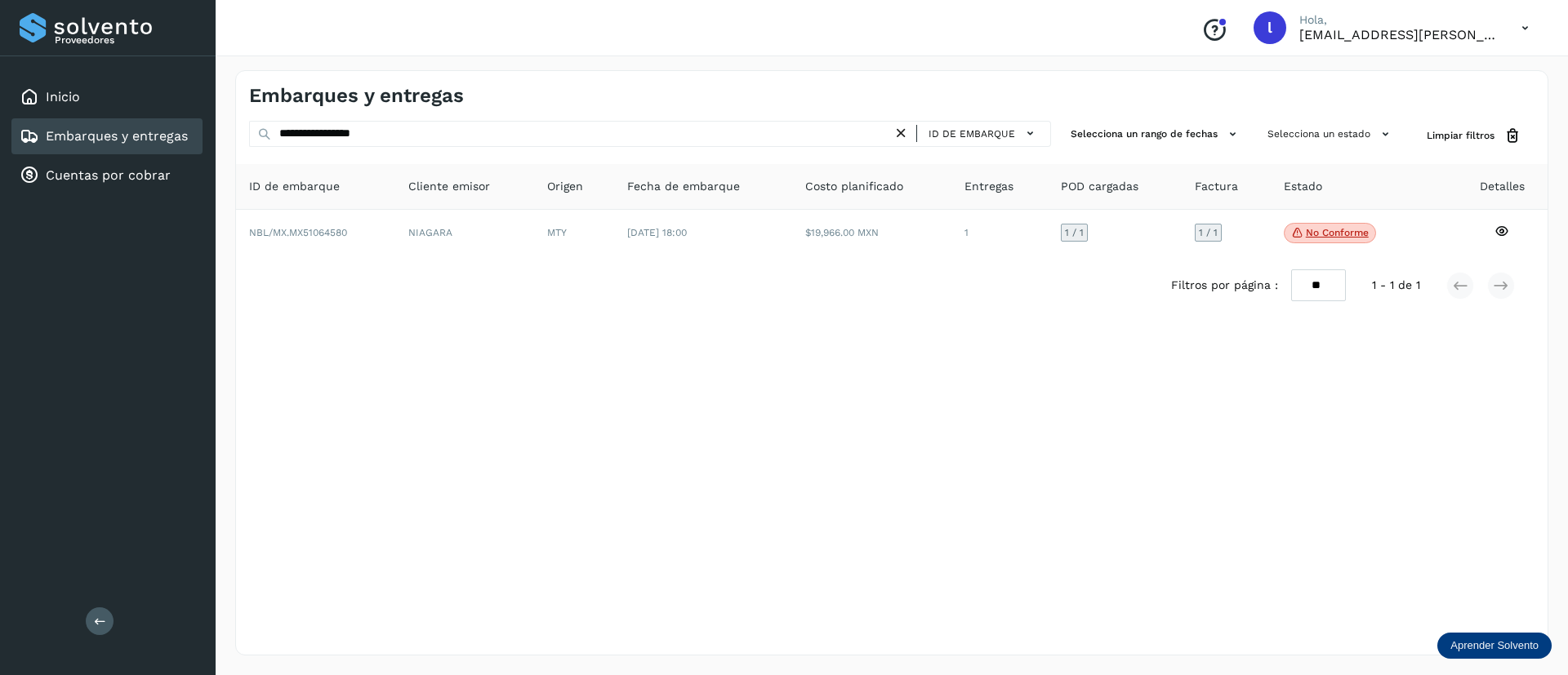
click at [792, 208] on th "Fecha de embarque" at bounding box center [872, 187] width 160 height 46
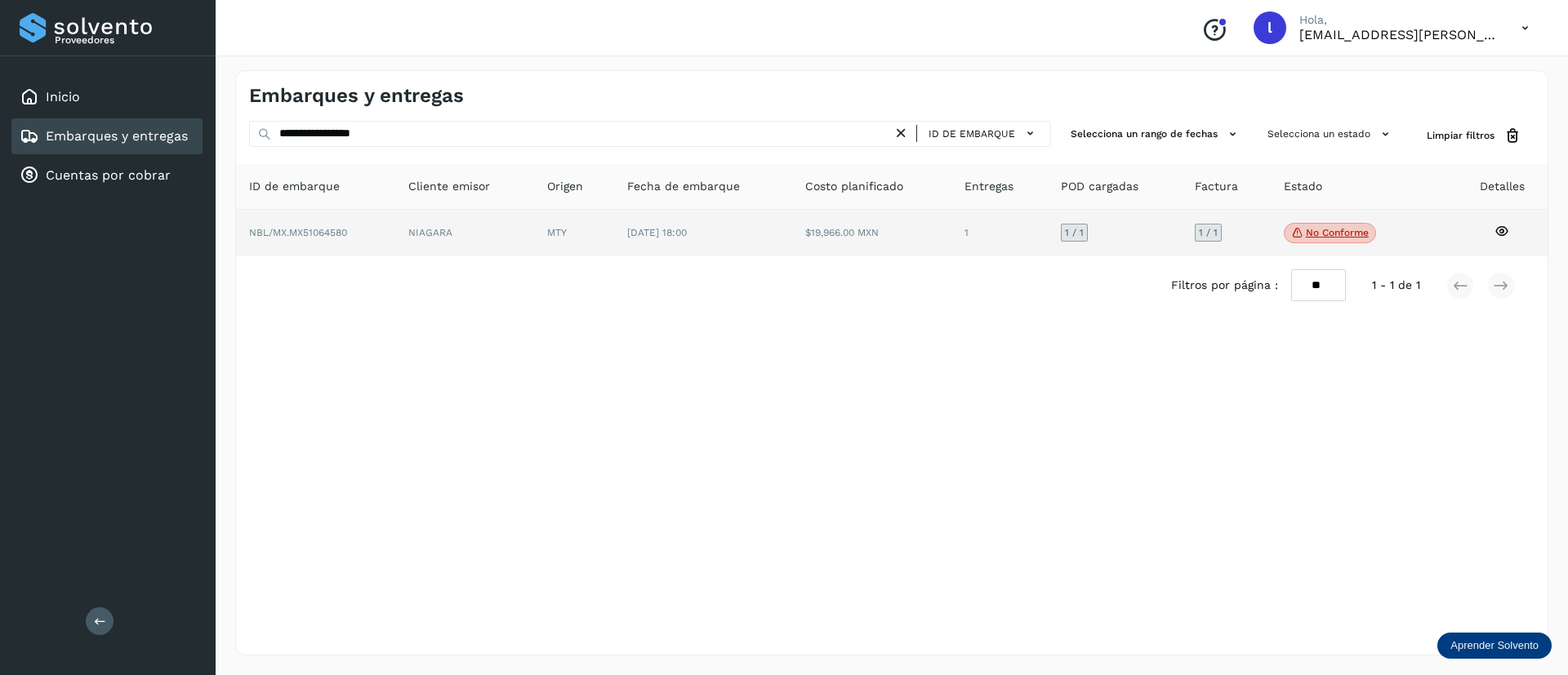
click at [951, 251] on td "$19,966.00 MXN" at bounding box center [999, 233] width 96 height 48
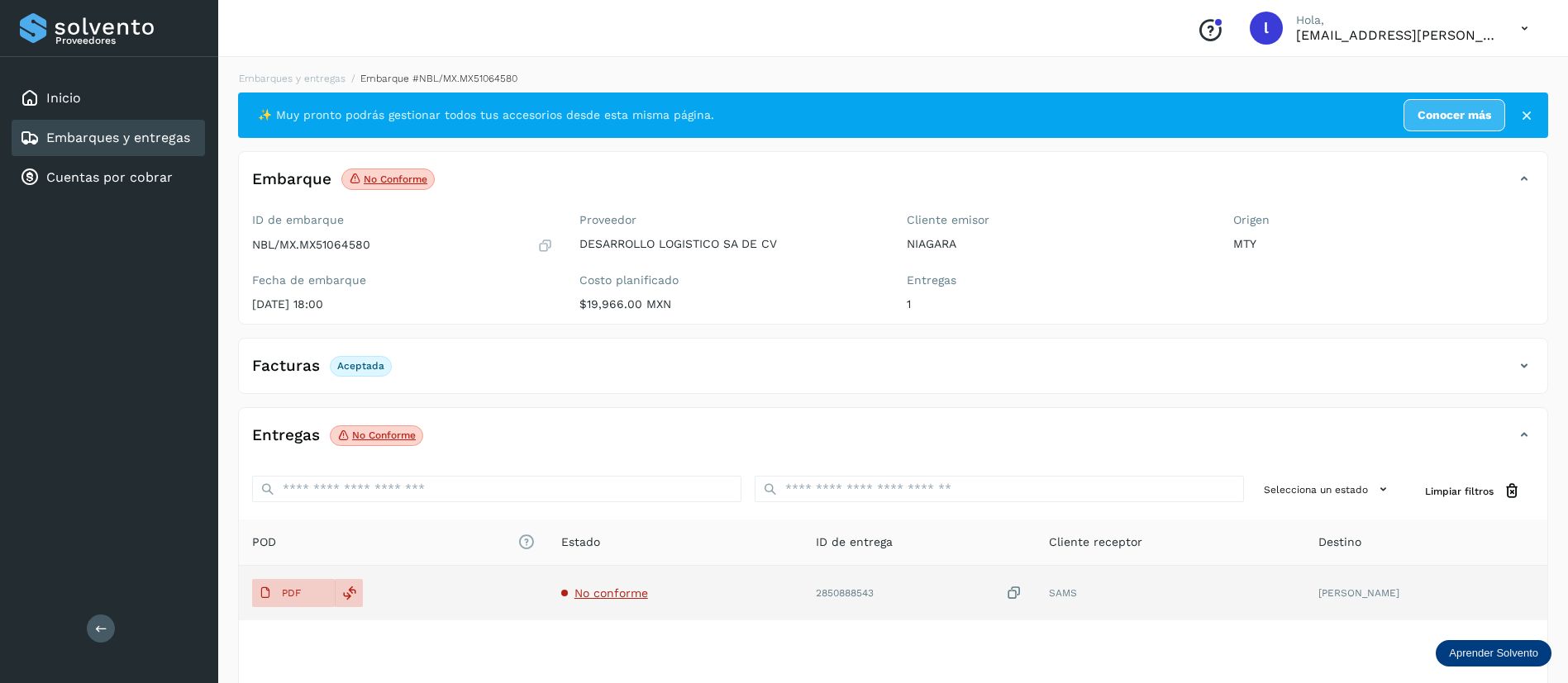
click at [646, 596] on span "No conforme" at bounding box center [611, 593] width 73 height 13
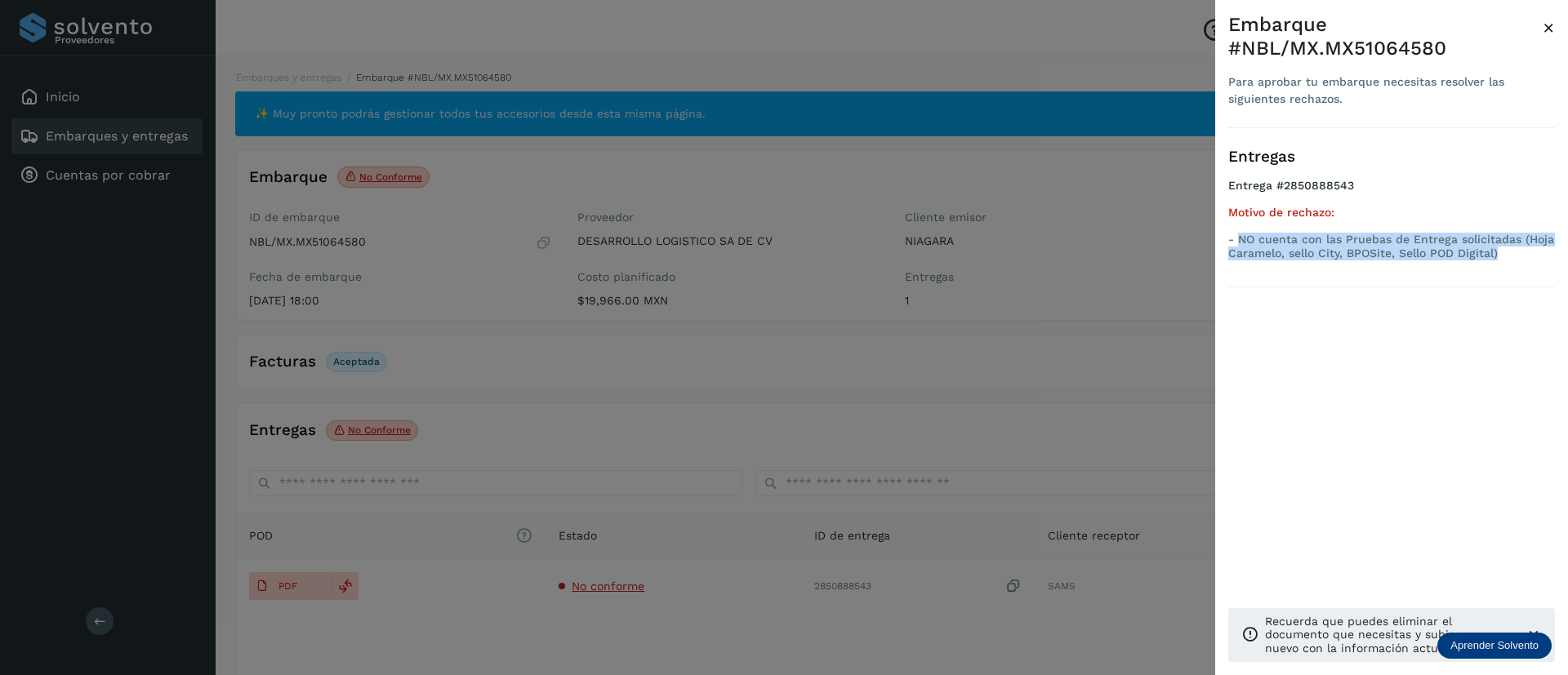
drag, startPoint x: 1240, startPoint y: 241, endPoint x: 1519, endPoint y: 257, distance: 279.5
click at [1519, 257] on p "- NO cuenta con las Pruebas de Entrega solicitadas (Hoja Caramelo, sello City, …" at bounding box center [1391, 247] width 326 height 28
click at [1549, 23] on span "×" at bounding box center [1548, 28] width 12 height 23
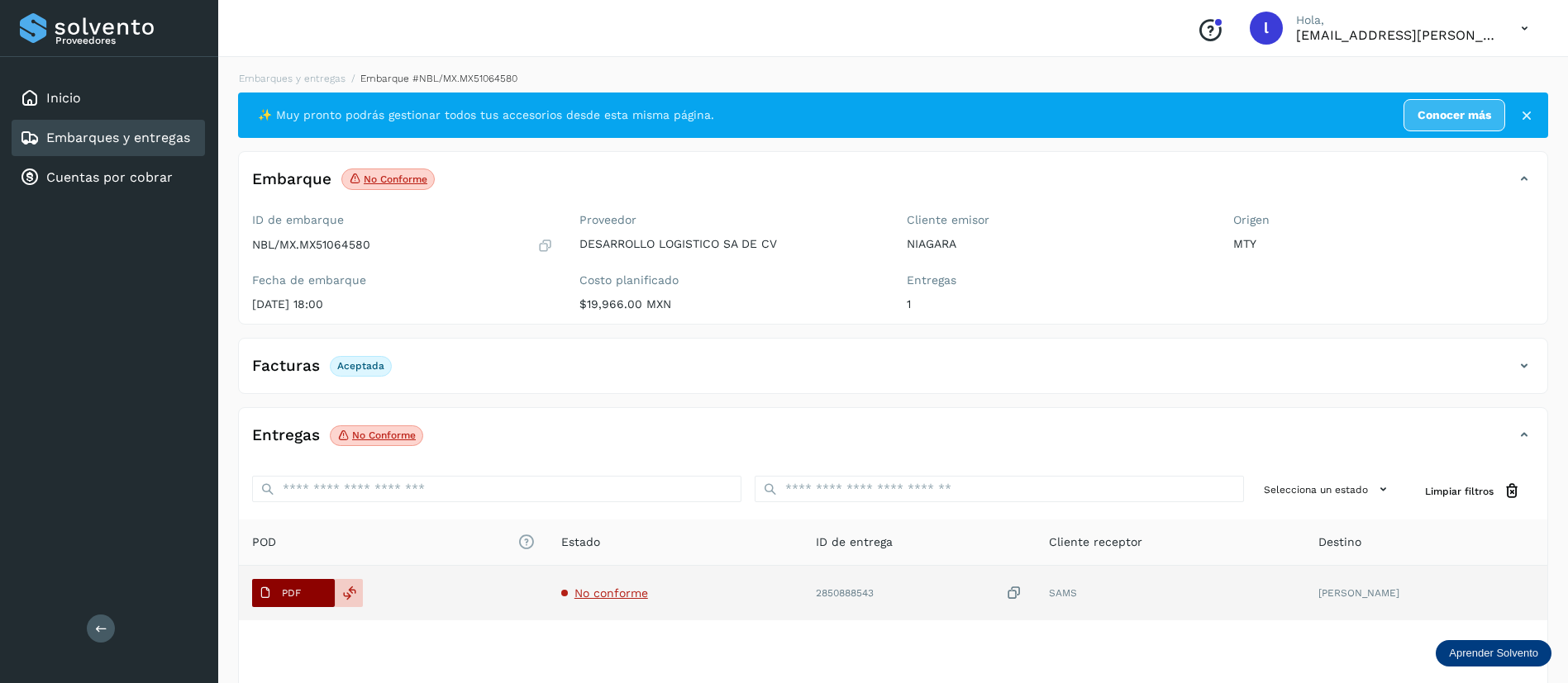
click at [268, 596] on icon at bounding box center [265, 593] width 13 height 13
click at [294, 589] on p "PDF" at bounding box center [291, 593] width 19 height 12
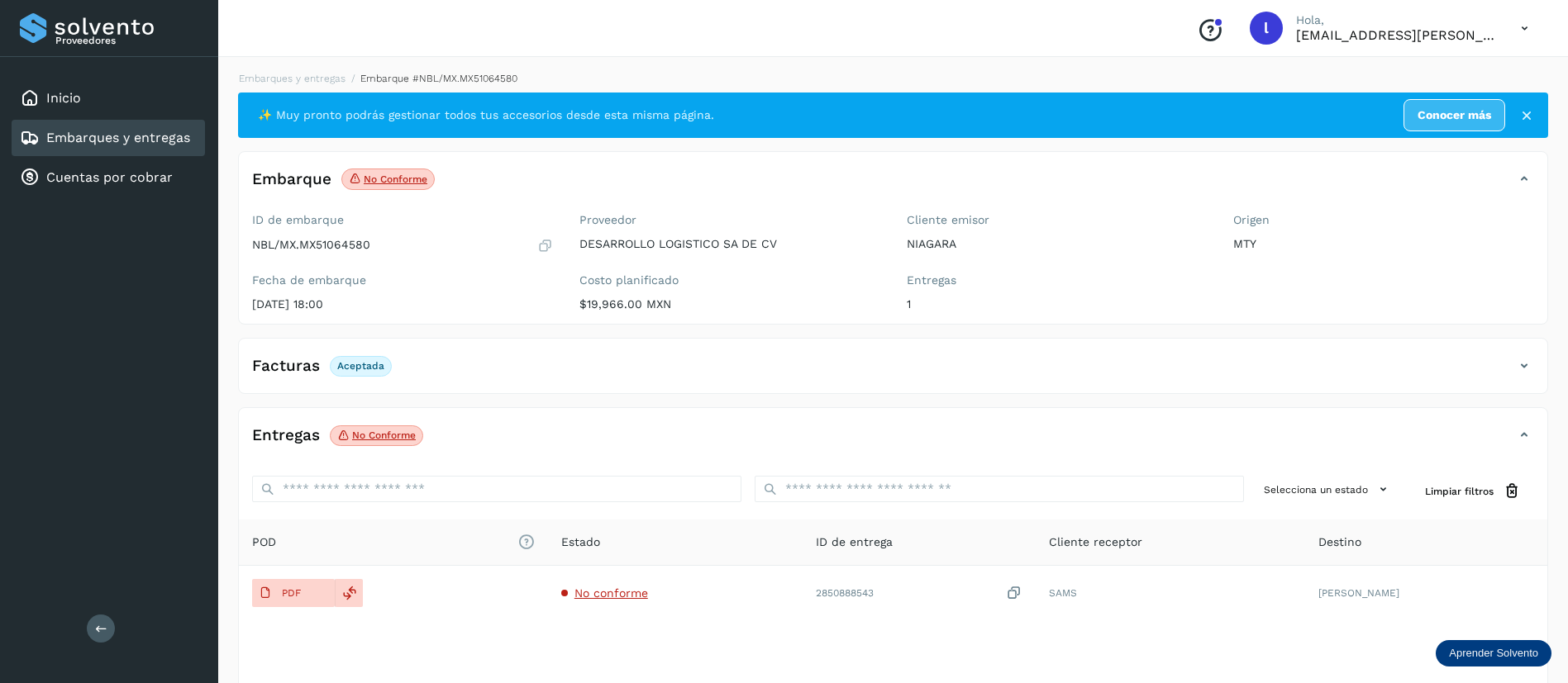
click at [127, 139] on link "Embarques y entregas" at bounding box center [118, 137] width 144 height 16
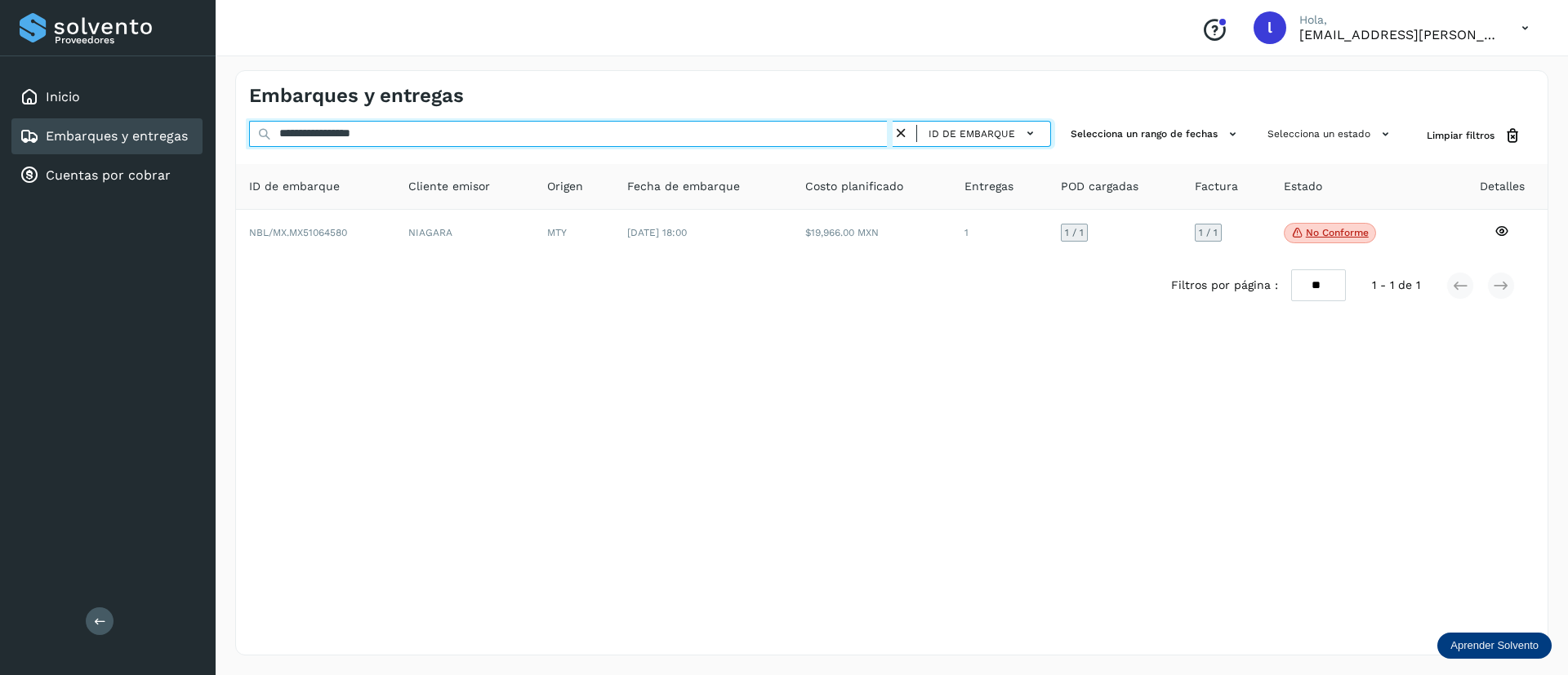
drag, startPoint x: 422, startPoint y: 136, endPoint x: 211, endPoint y: 129, distance: 211.1
click at [211, 129] on div "**********" at bounding box center [784, 337] width 1568 height 675
paste input "text"
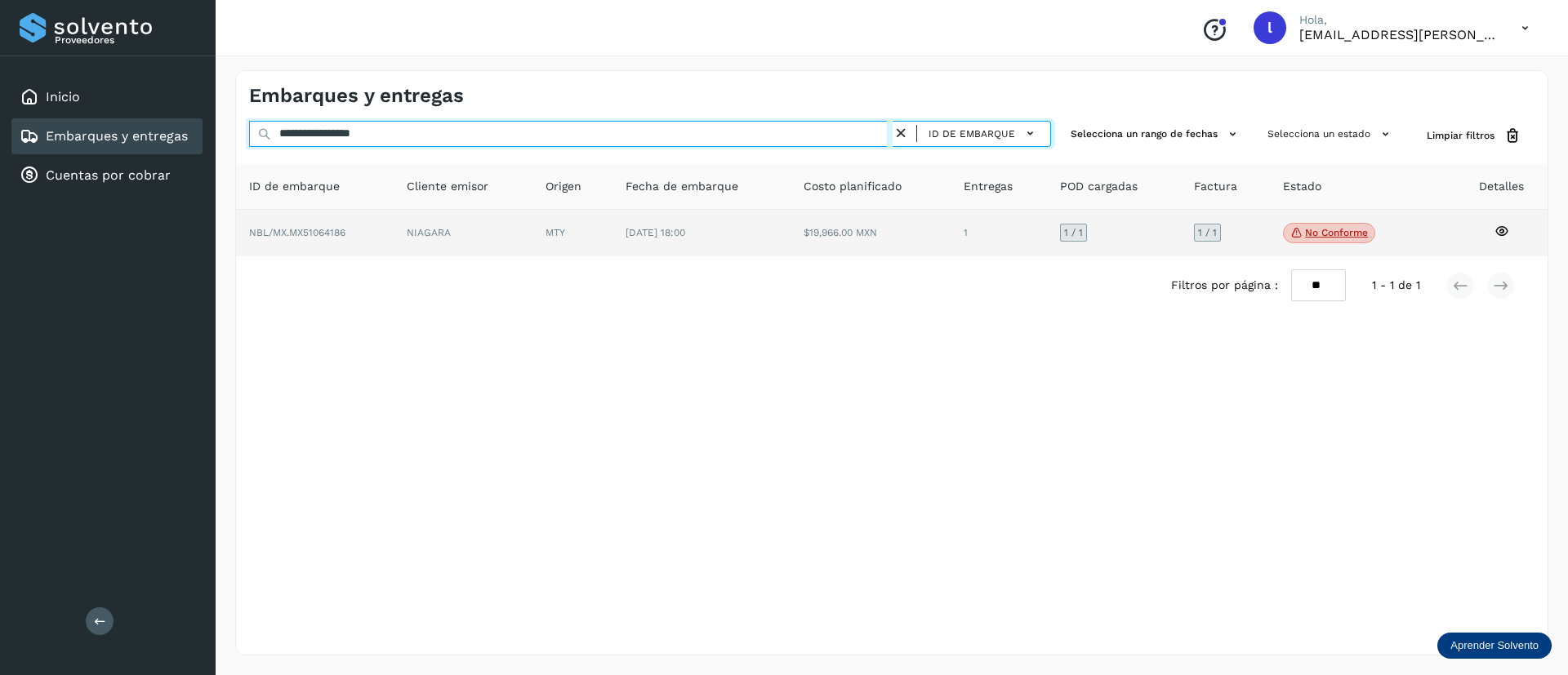
type input "**********"
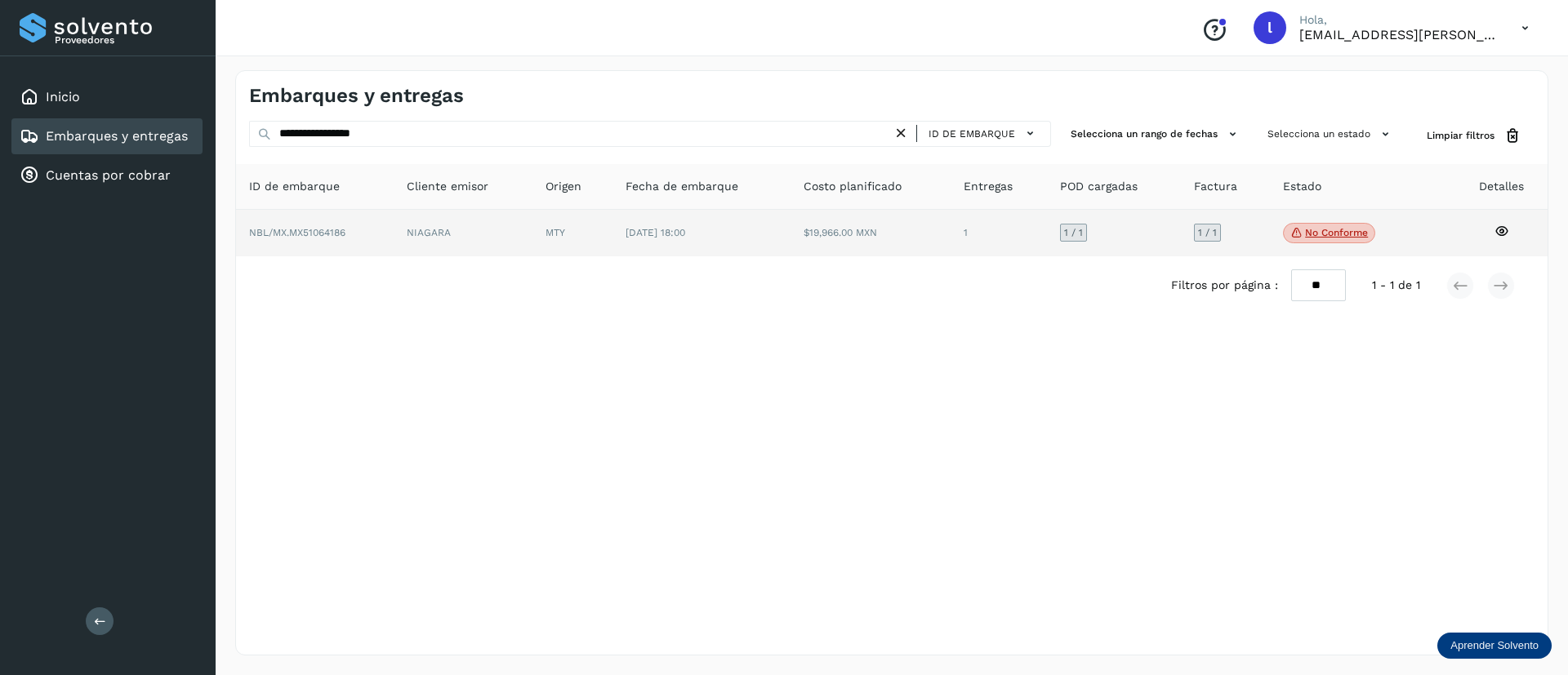
click at [951, 247] on td "$19,966.00 MXN" at bounding box center [998, 233] width 96 height 48
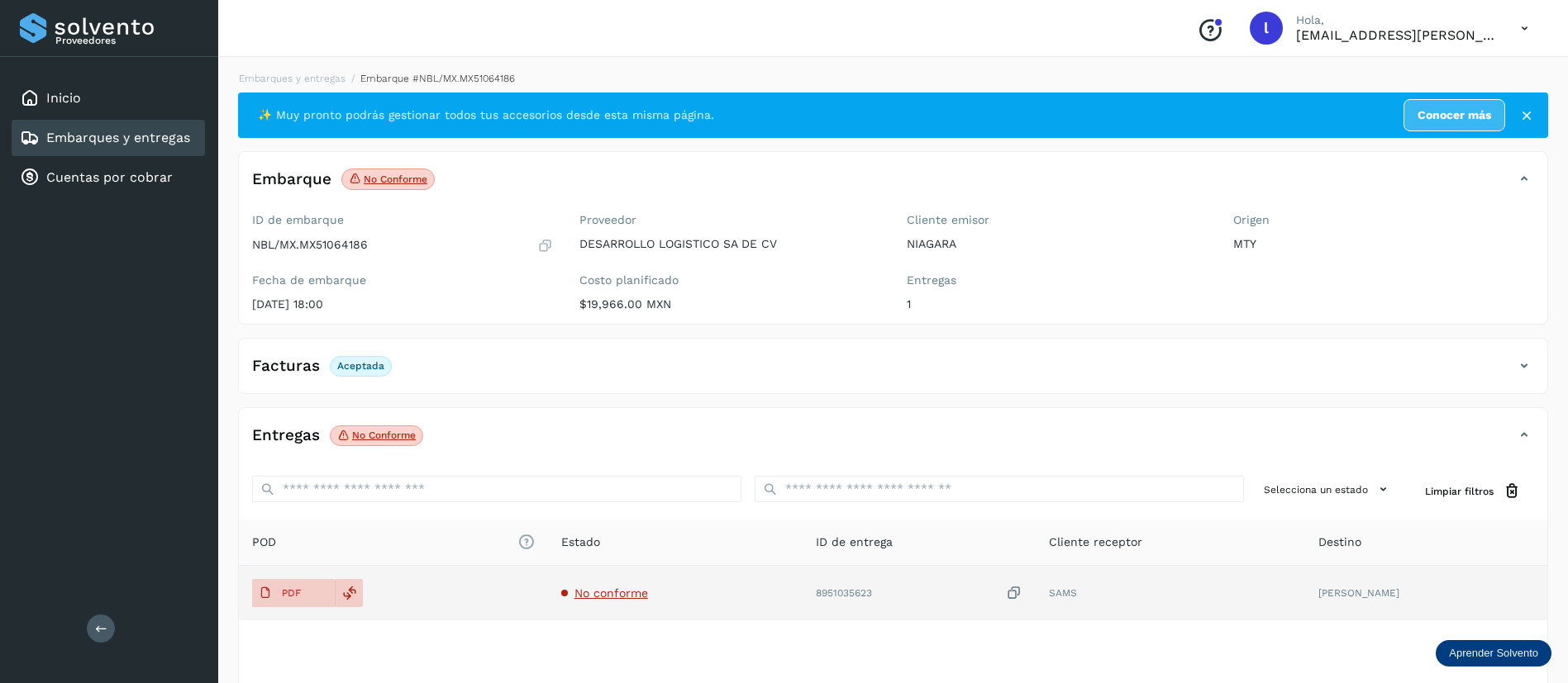
click at [608, 587] on span "No conforme" at bounding box center [611, 593] width 73 height 13
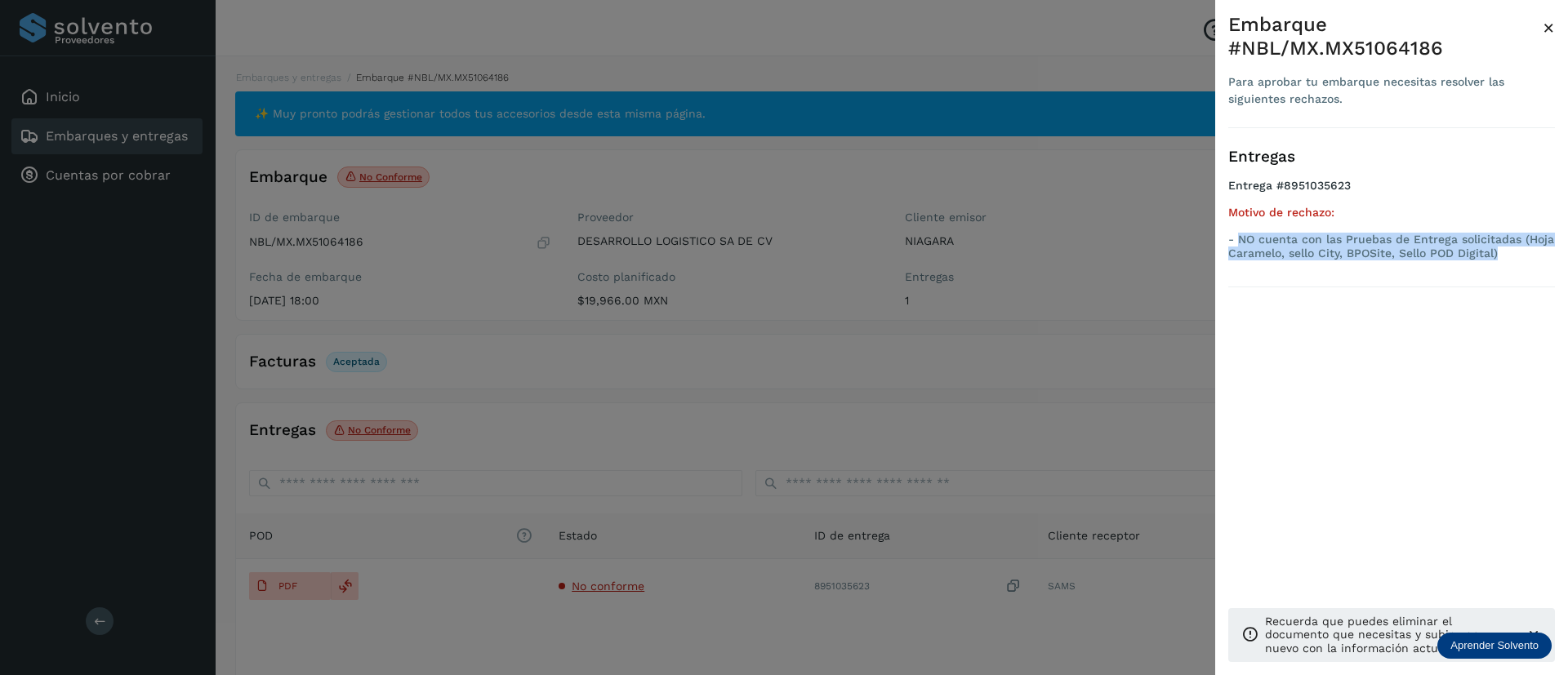
drag, startPoint x: 1504, startPoint y: 252, endPoint x: 1240, endPoint y: 242, distance: 264.2
click at [1240, 242] on p "- NO cuenta con las Pruebas de Entrega solicitadas (Hoja Caramelo, sello City, …" at bounding box center [1391, 247] width 326 height 28
click at [1548, 30] on span "×" at bounding box center [1548, 28] width 12 height 23
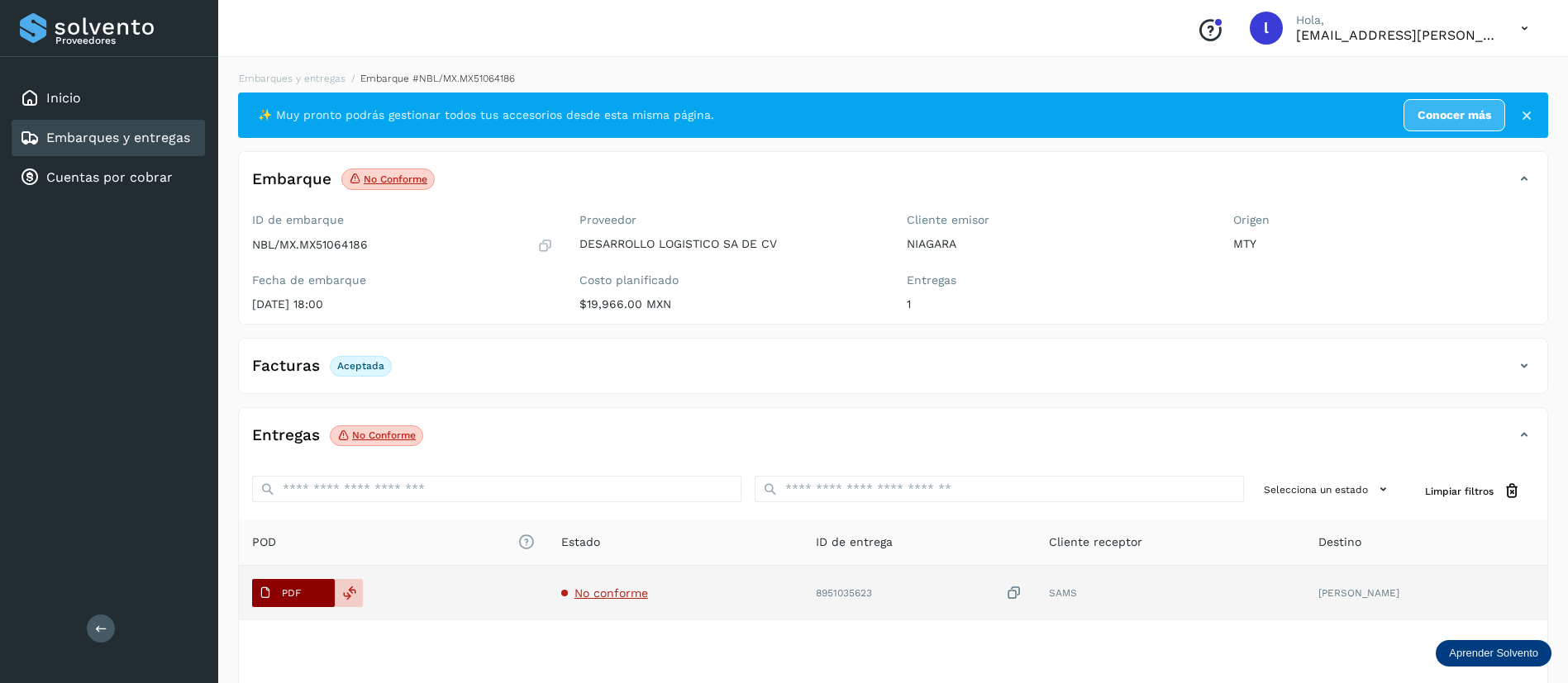
click at [283, 596] on p "PDF" at bounding box center [291, 593] width 19 height 12
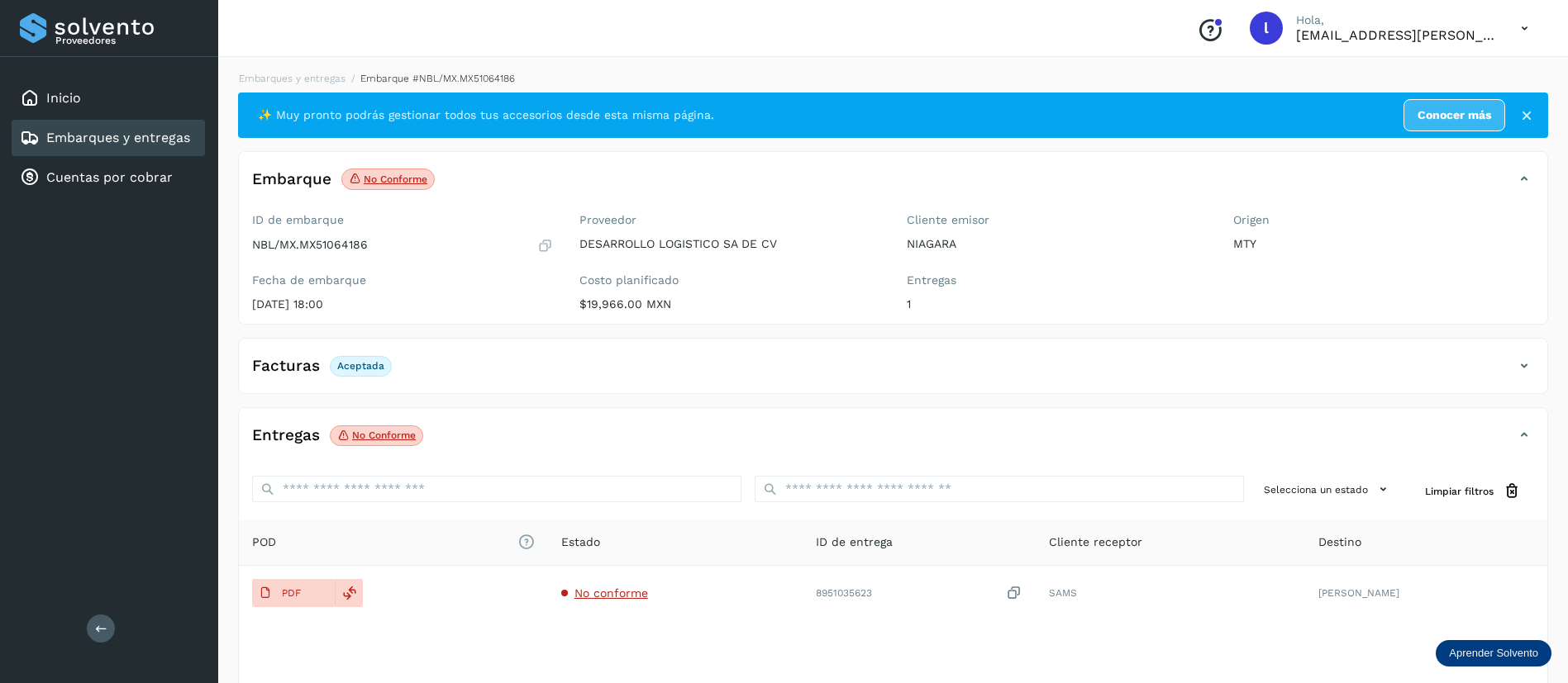
click at [60, 126] on div "Embarques y entregas" at bounding box center [108, 138] width 193 height 37
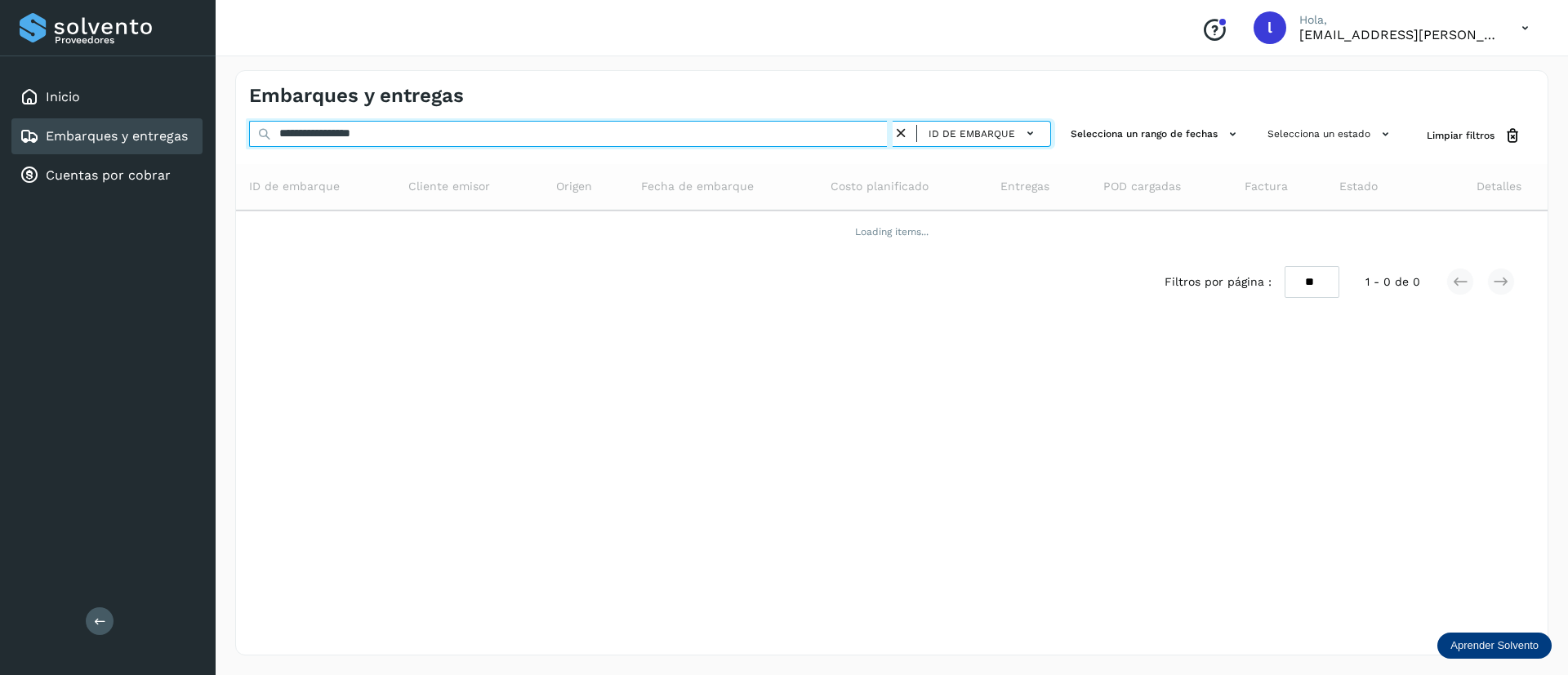
drag, startPoint x: 434, startPoint y: 136, endPoint x: 189, endPoint y: 127, distance: 245.2
click at [189, 127] on div "**********" at bounding box center [784, 337] width 1568 height 675
paste input "text"
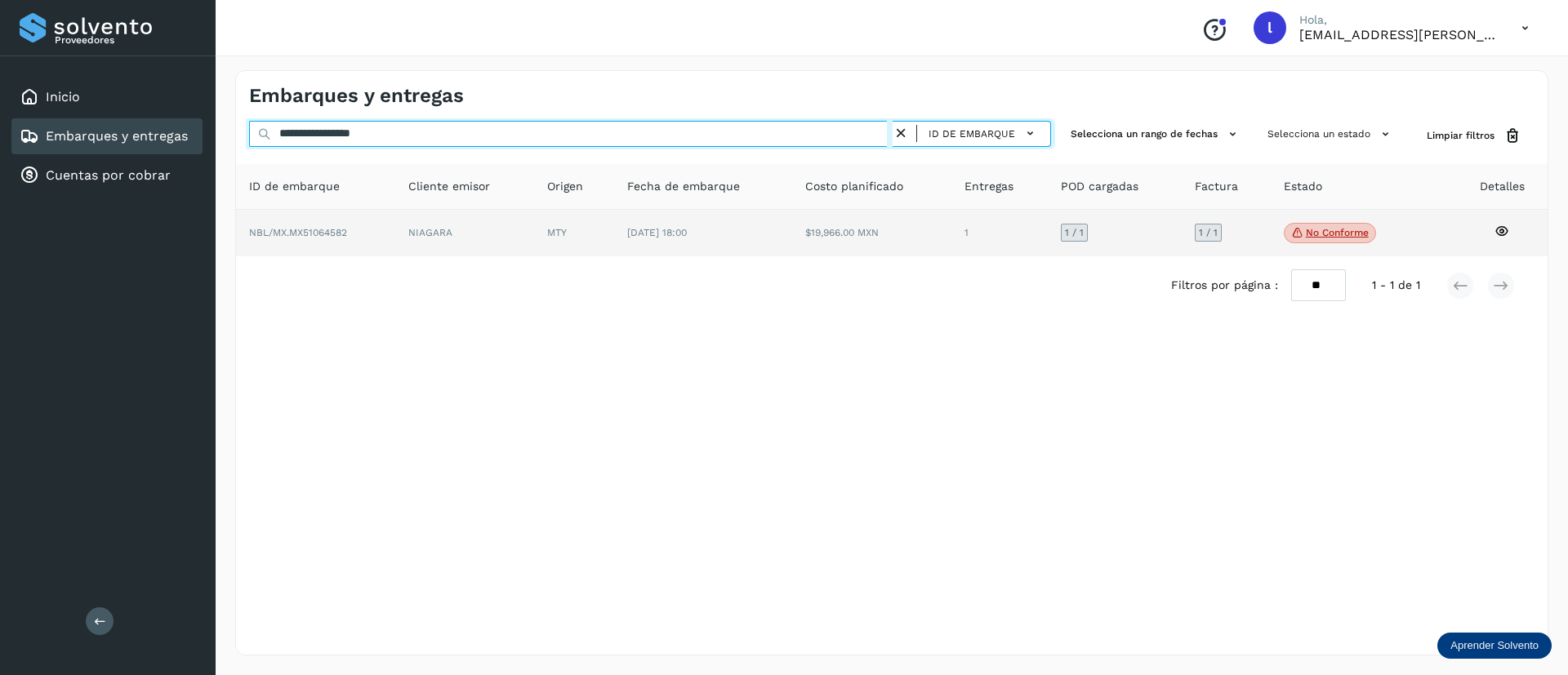
type input "**********"
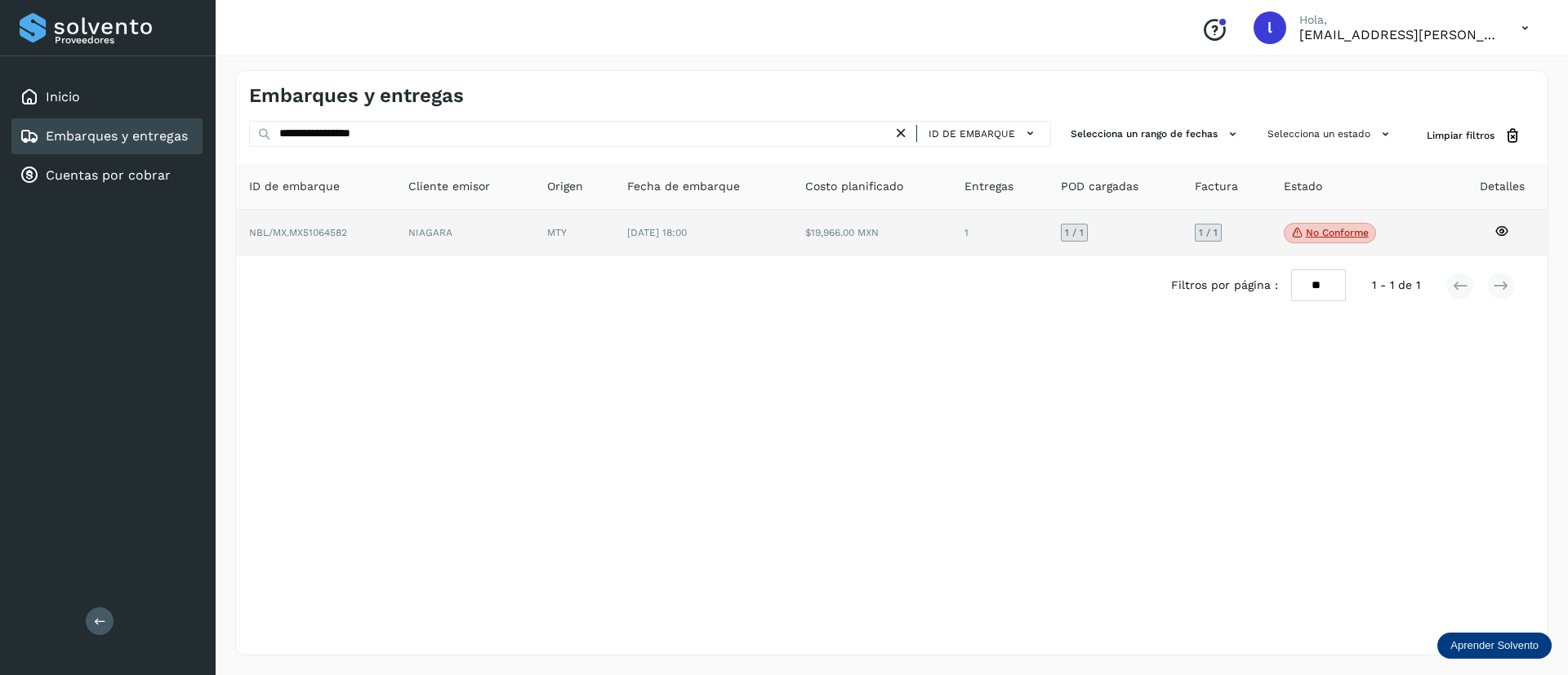
click at [792, 224] on td "[DATE] 18:00" at bounding box center [872, 233] width 160 height 48
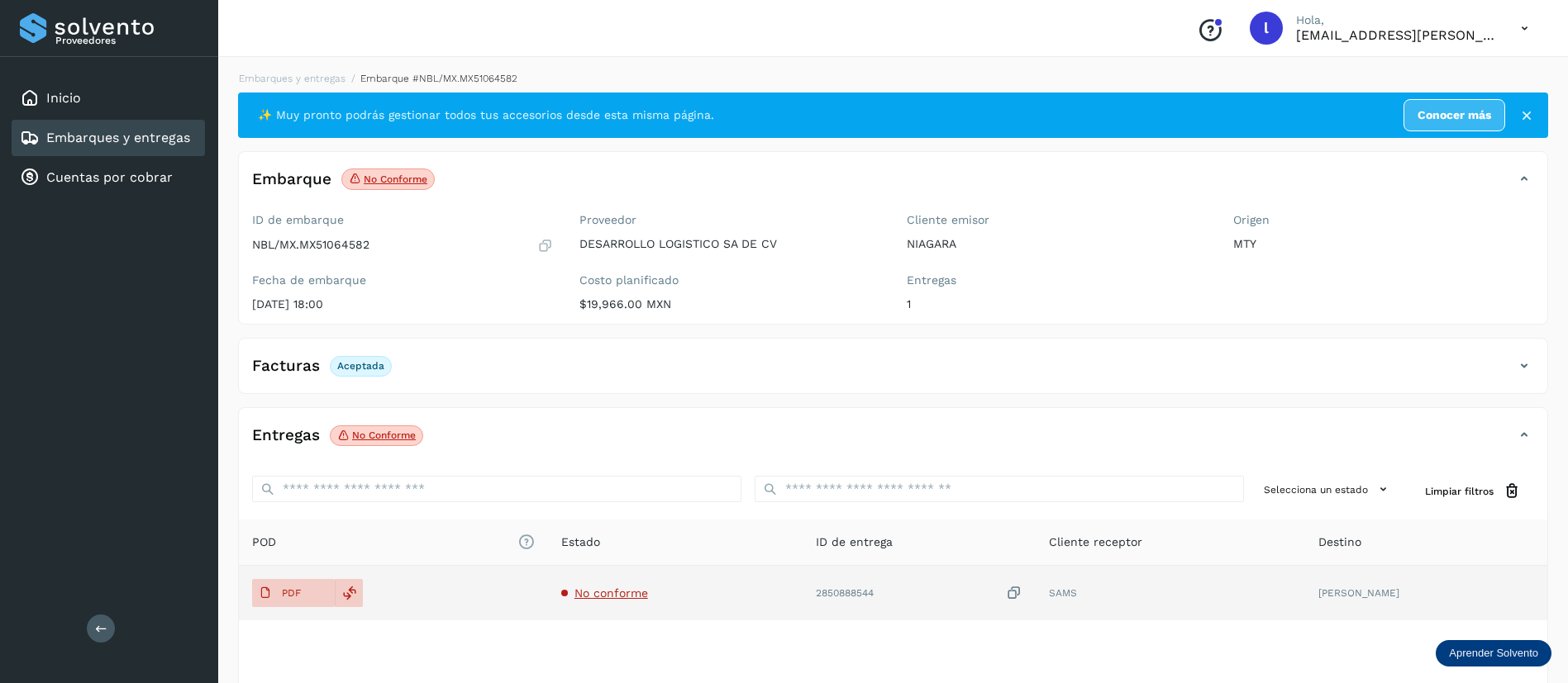
click at [648, 597] on span "No conforme" at bounding box center [611, 593] width 73 height 13
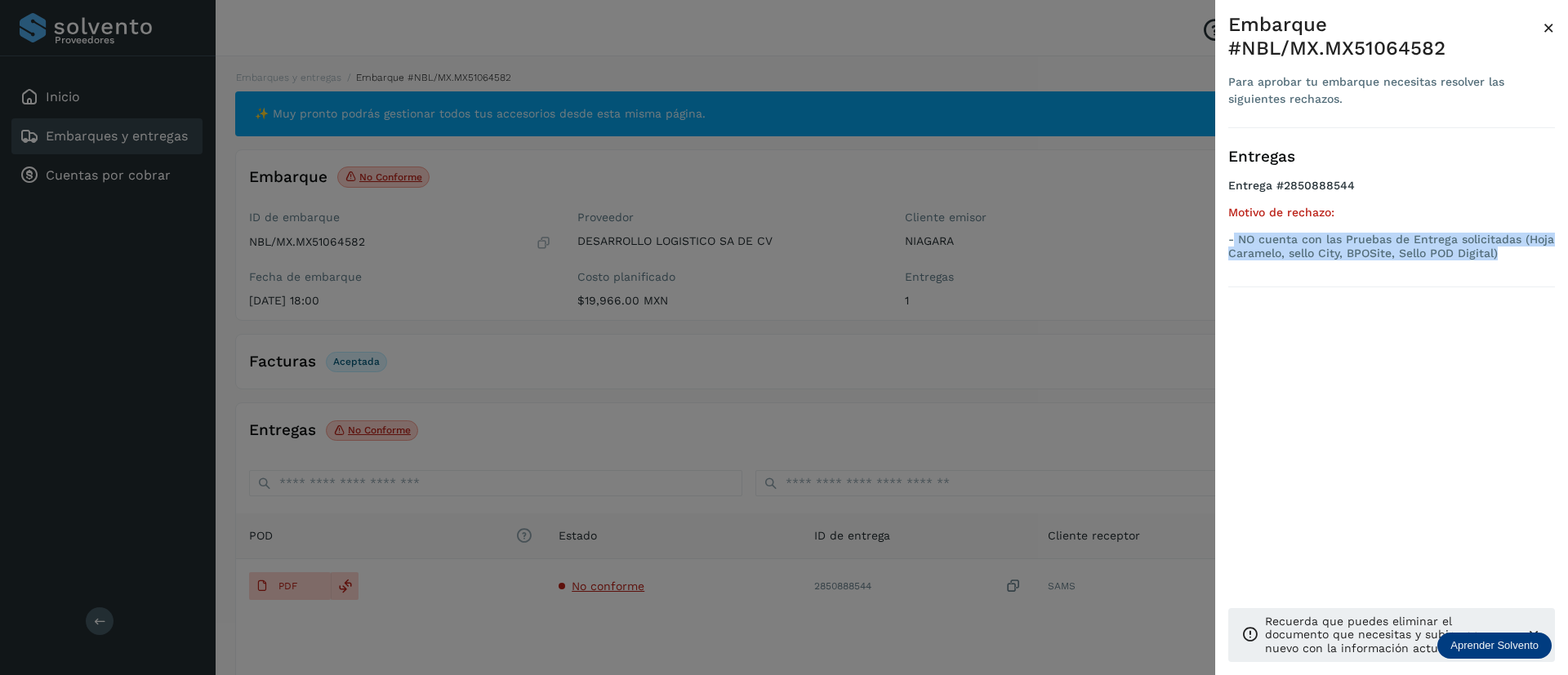
drag, startPoint x: 1506, startPoint y: 247, endPoint x: 1235, endPoint y: 241, distance: 271.1
click at [1235, 241] on p "- NO cuenta con las Pruebas de Entrega solicitadas (Hoja Caramelo, sello City, …" at bounding box center [1391, 247] width 326 height 28
click at [1547, 26] on span "×" at bounding box center [1548, 28] width 12 height 23
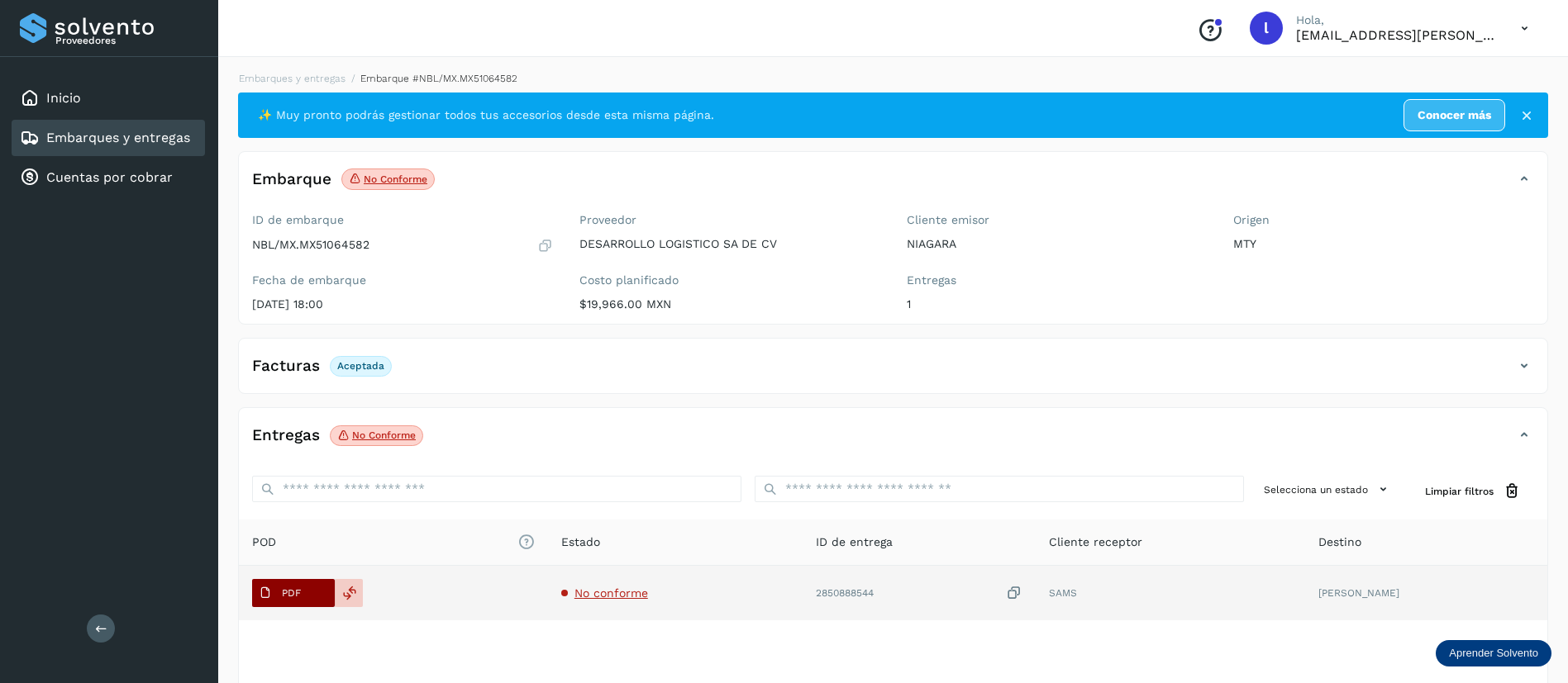
click at [281, 585] on span "PDF" at bounding box center [280, 593] width 56 height 27
click at [282, 601] on span "PDF" at bounding box center [280, 593] width 56 height 27
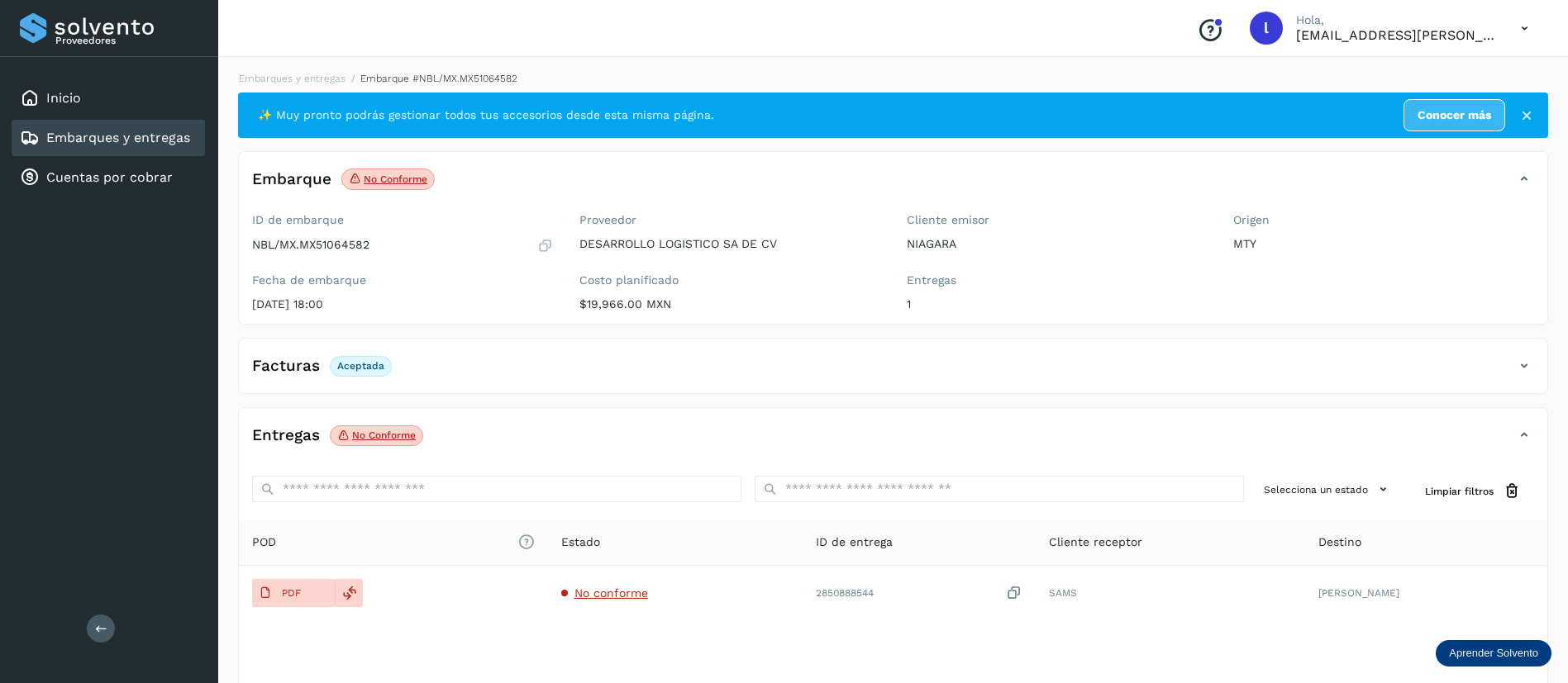
click at [126, 144] on link "Embarques y entregas" at bounding box center [118, 137] width 144 height 16
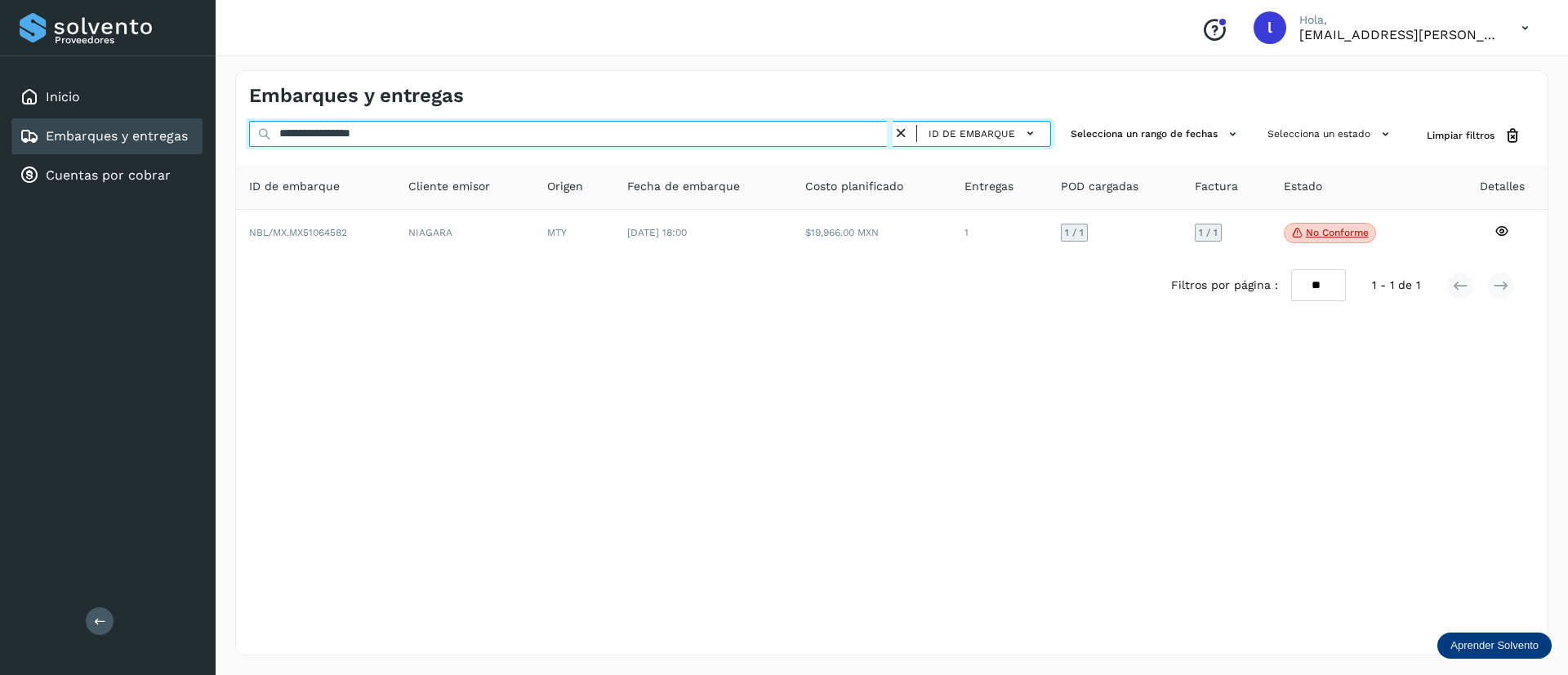
drag, startPoint x: 409, startPoint y: 138, endPoint x: 209, endPoint y: 125, distance: 200.4
click at [209, 125] on div "**********" at bounding box center [784, 337] width 1568 height 675
paste input "text"
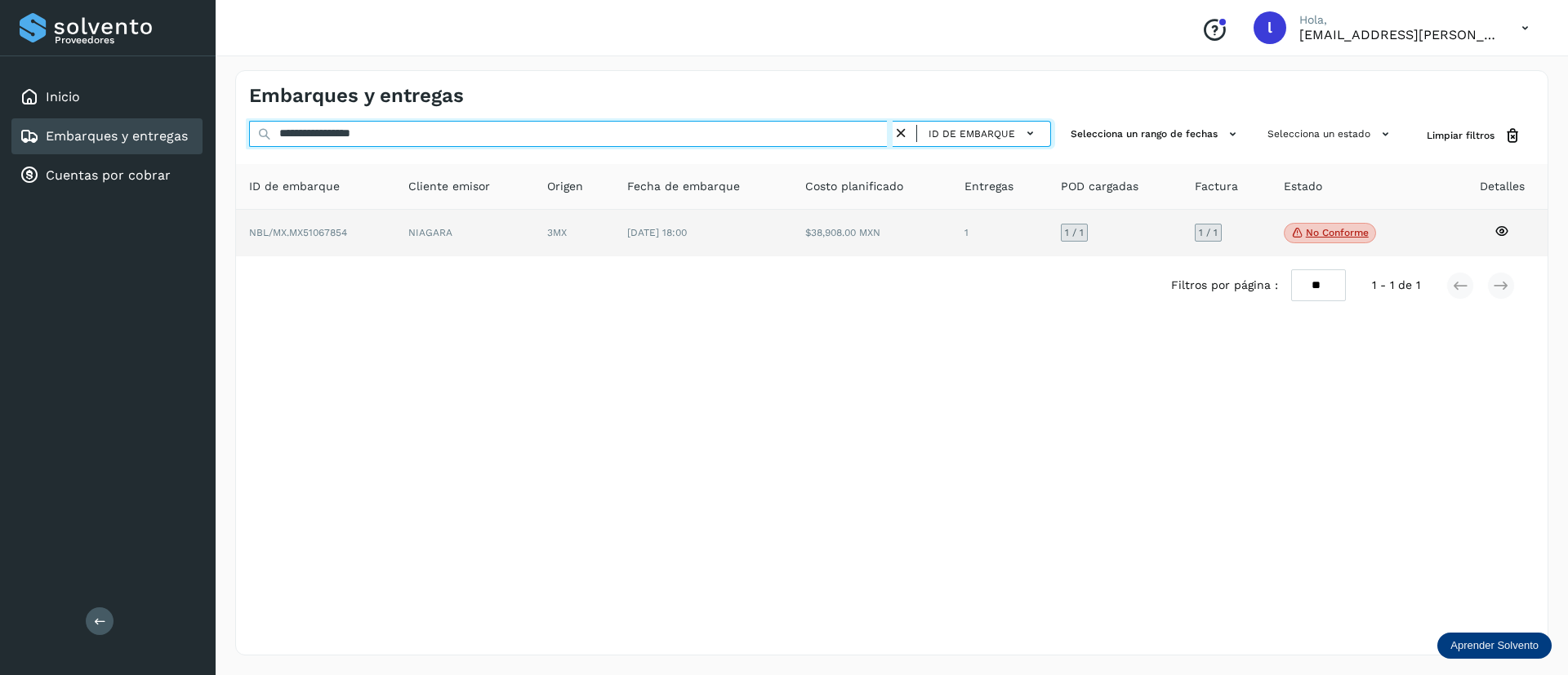
type input "**********"
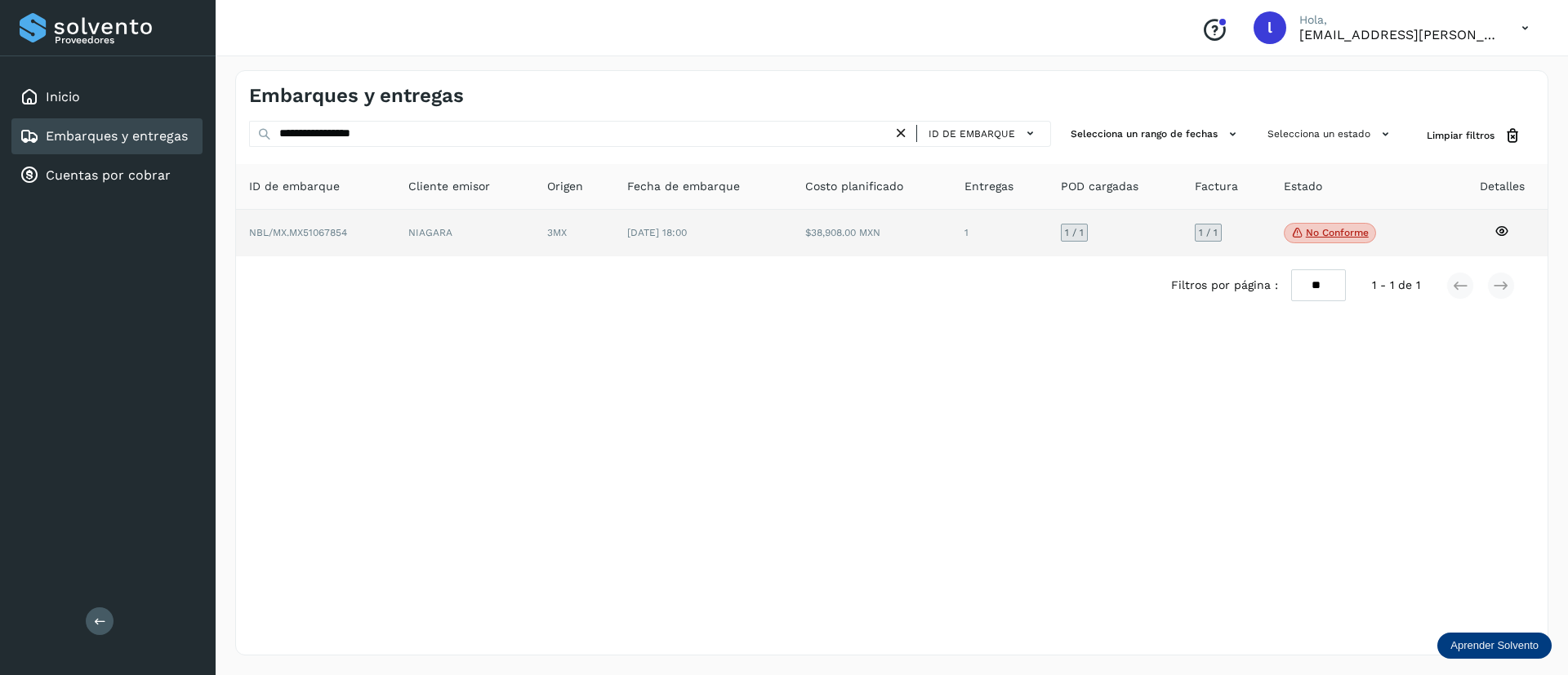
click at [792, 252] on td "[DATE] 18:00" at bounding box center [872, 233] width 160 height 48
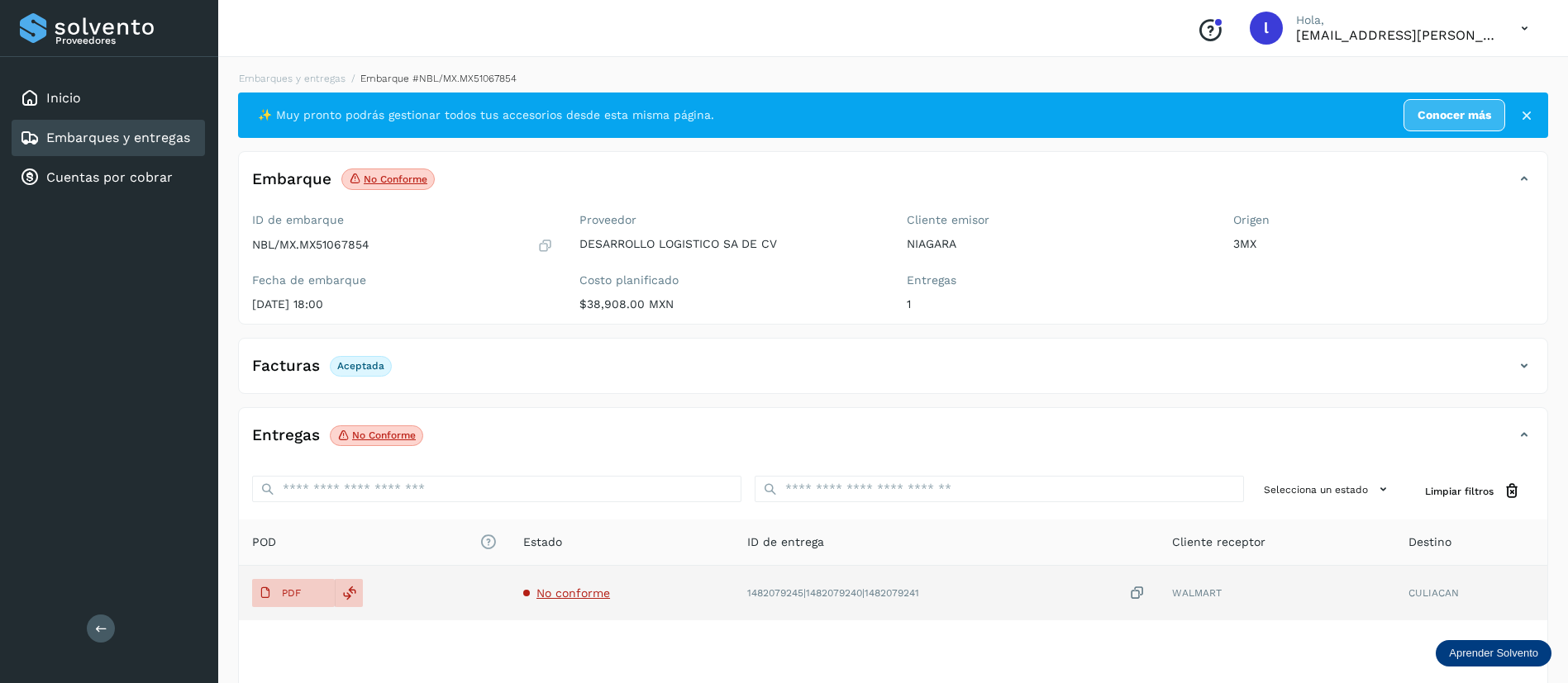
click at [569, 591] on span "No conforme" at bounding box center [573, 593] width 73 height 13
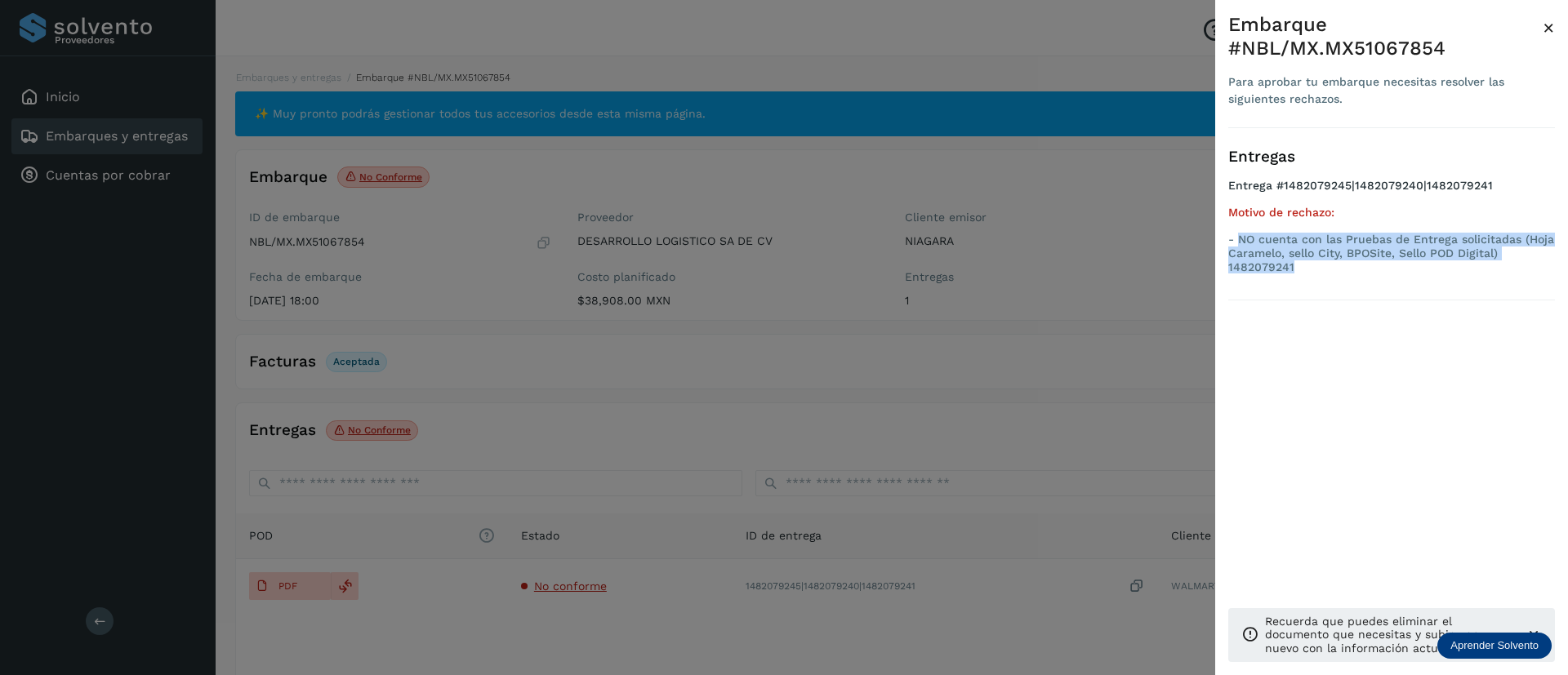
drag, startPoint x: 1304, startPoint y: 267, endPoint x: 1237, endPoint y: 243, distance: 71.2
click at [1237, 243] on p "- NO cuenta con las Pruebas de Entrega solicitadas (Hoja Caramelo, sello City, …" at bounding box center [1391, 253] width 326 height 41
click at [1548, 37] on span "×" at bounding box center [1548, 28] width 12 height 23
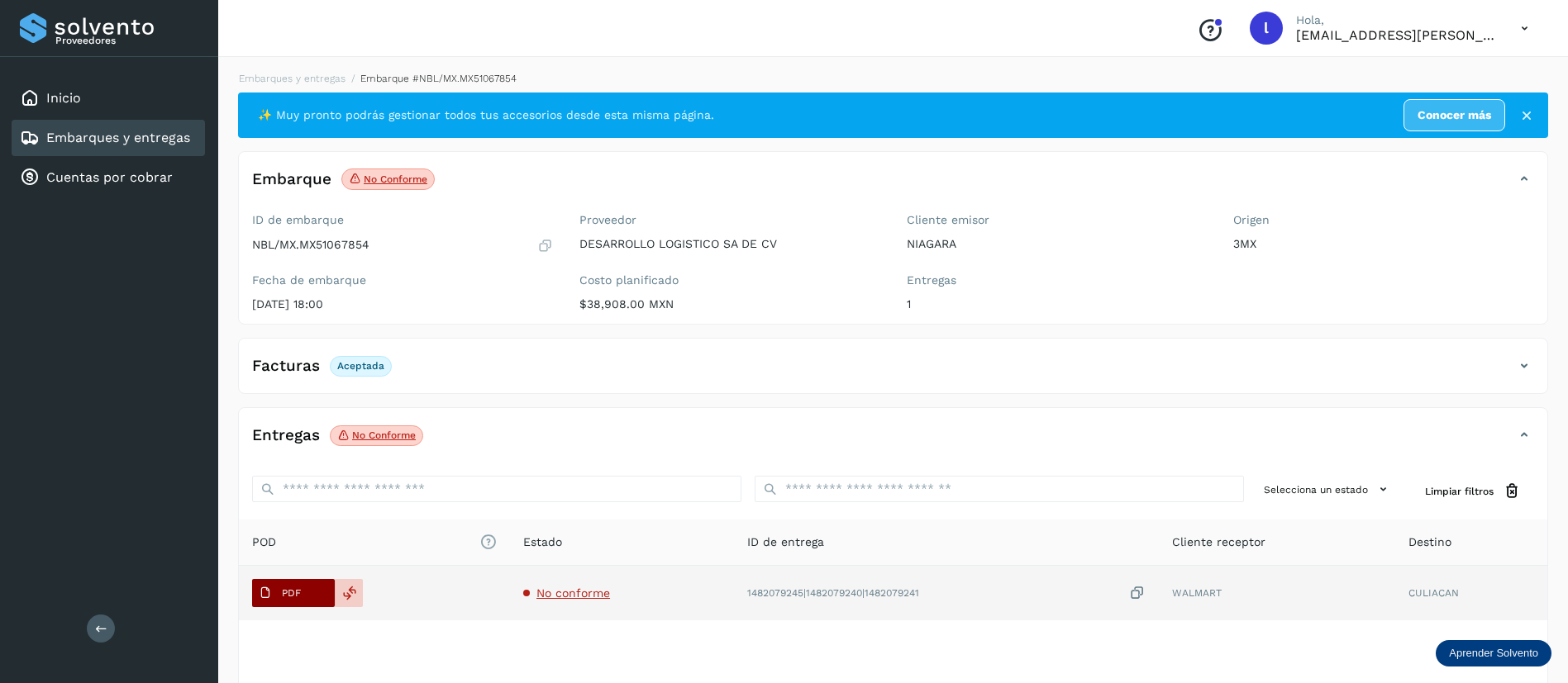
click at [267, 590] on icon at bounding box center [265, 593] width 13 height 13
click at [278, 601] on span "PDF" at bounding box center [280, 593] width 56 height 27
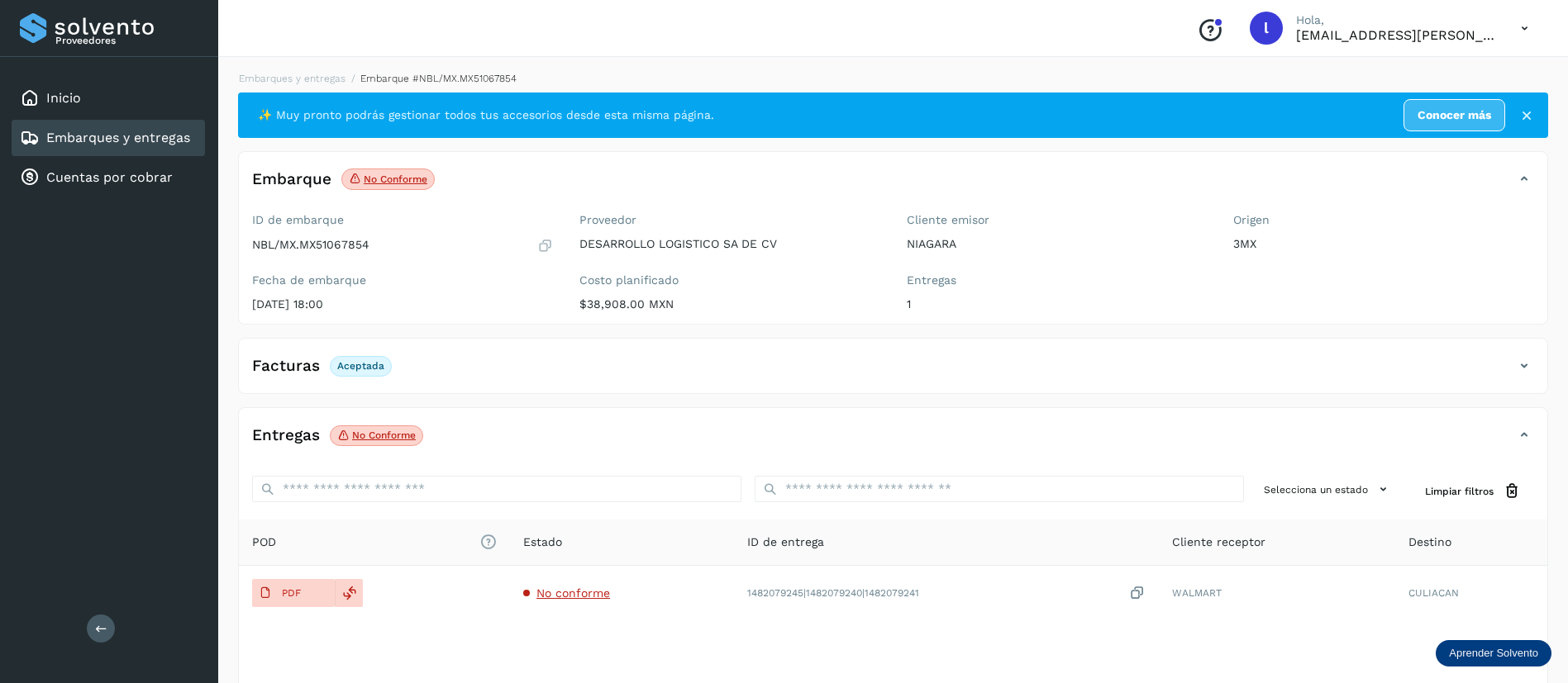
click at [109, 150] on div "Embarques y entregas" at bounding box center [108, 138] width 193 height 37
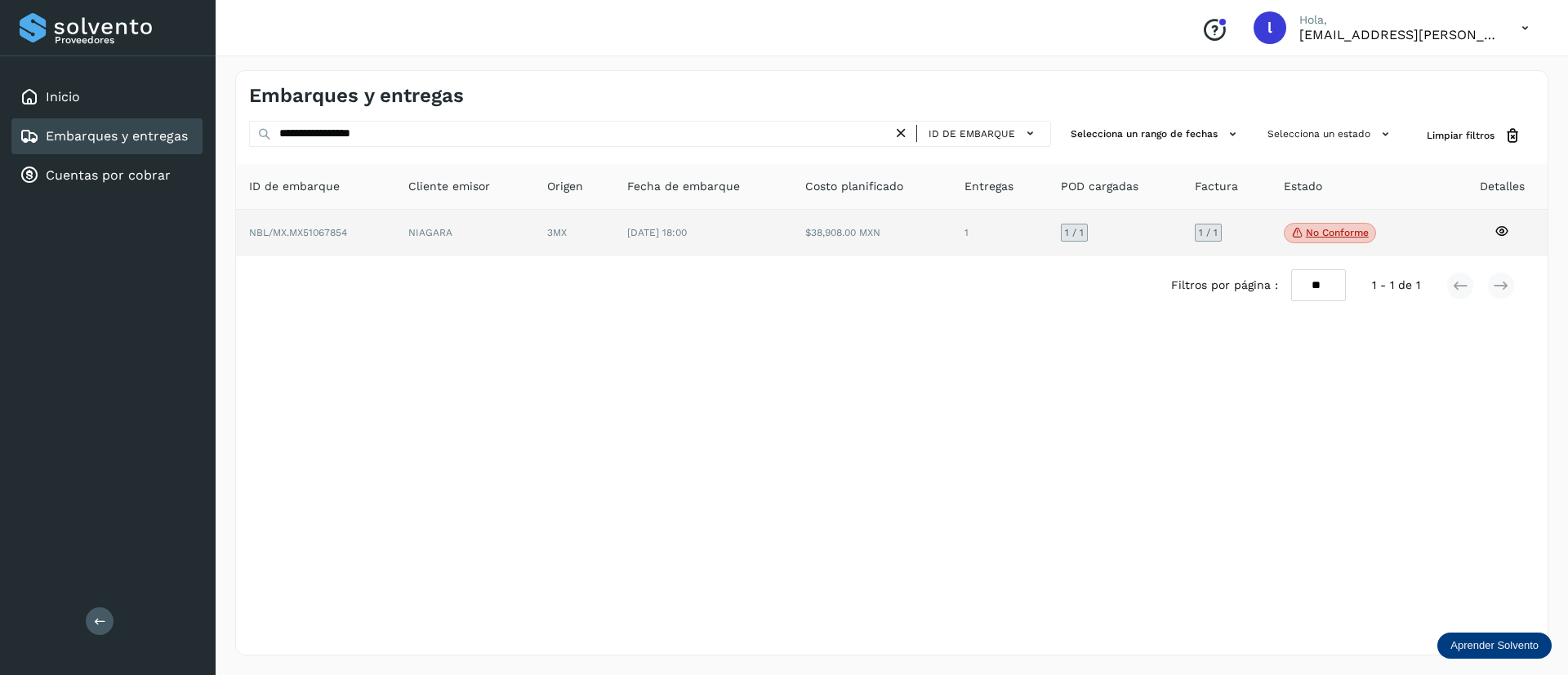
click at [614, 215] on td "3MX" at bounding box center [703, 233] width 178 height 48
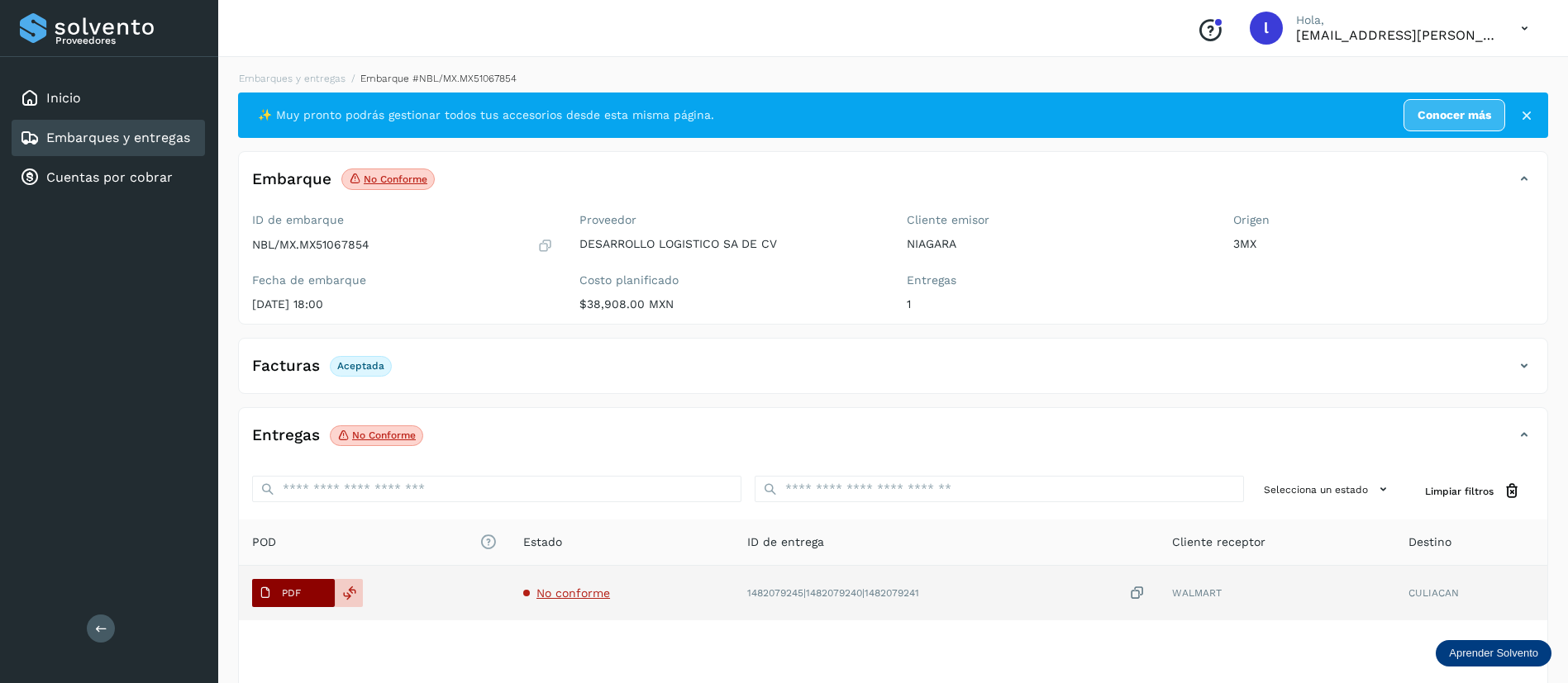
click at [295, 588] on p "PDF" at bounding box center [291, 593] width 19 height 12
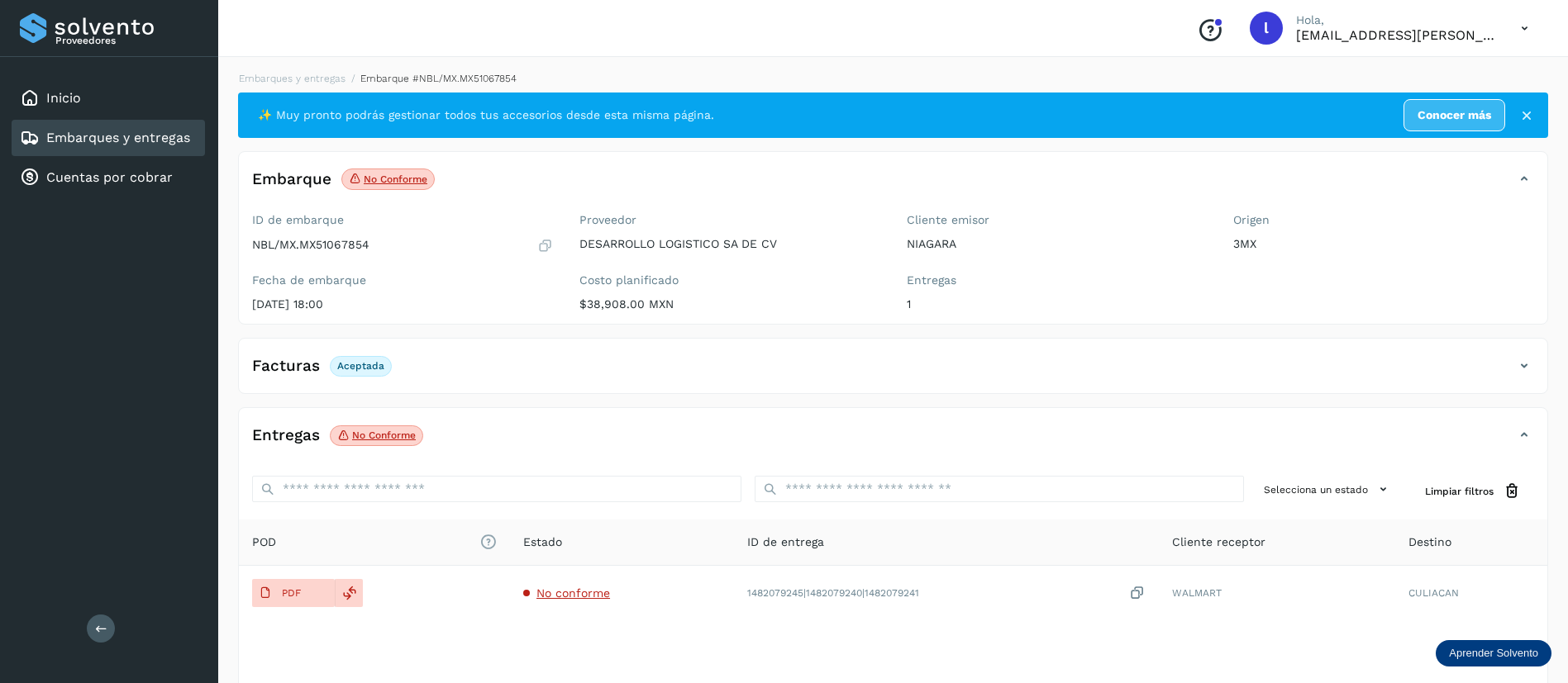
click at [67, 134] on link "Embarques y entregas" at bounding box center [118, 137] width 144 height 16
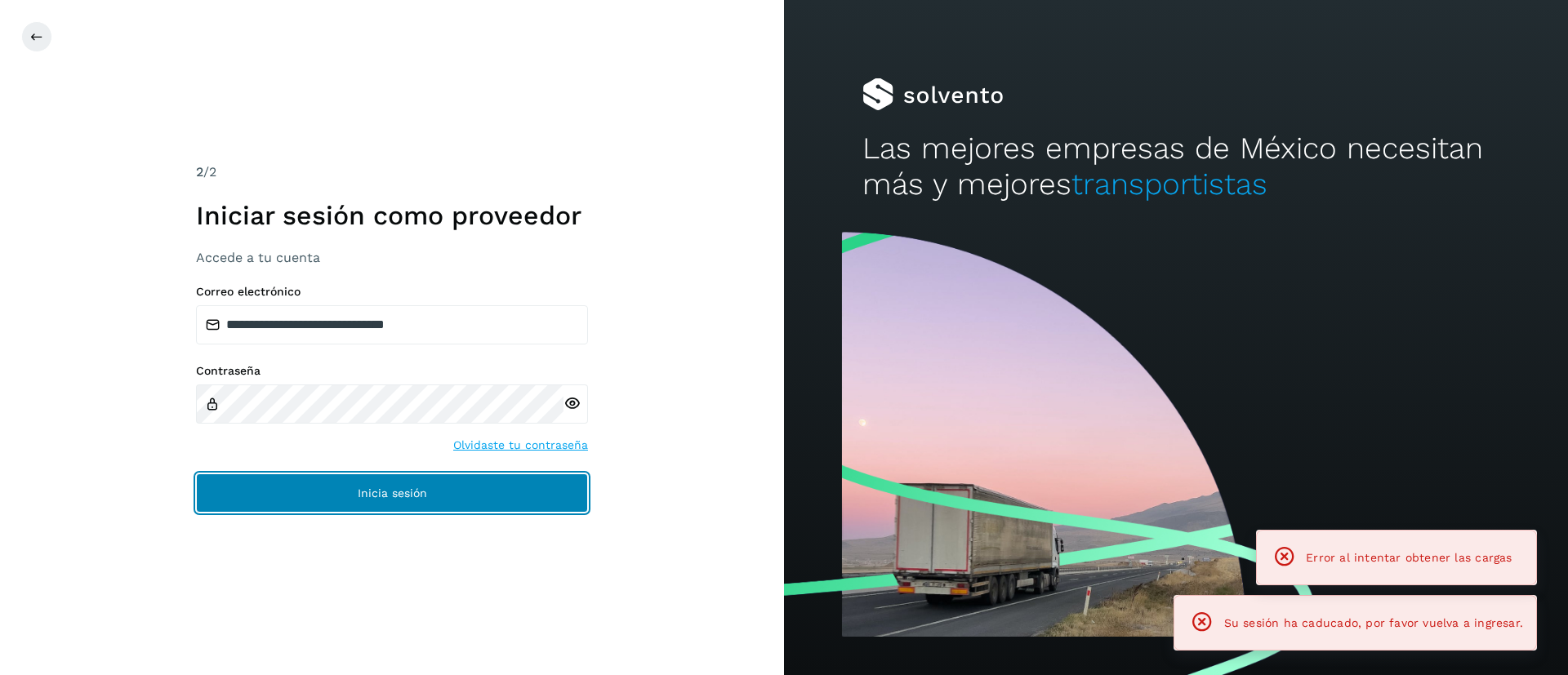
click at [335, 496] on button "Inicia sesión" at bounding box center [391, 493] width 392 height 39
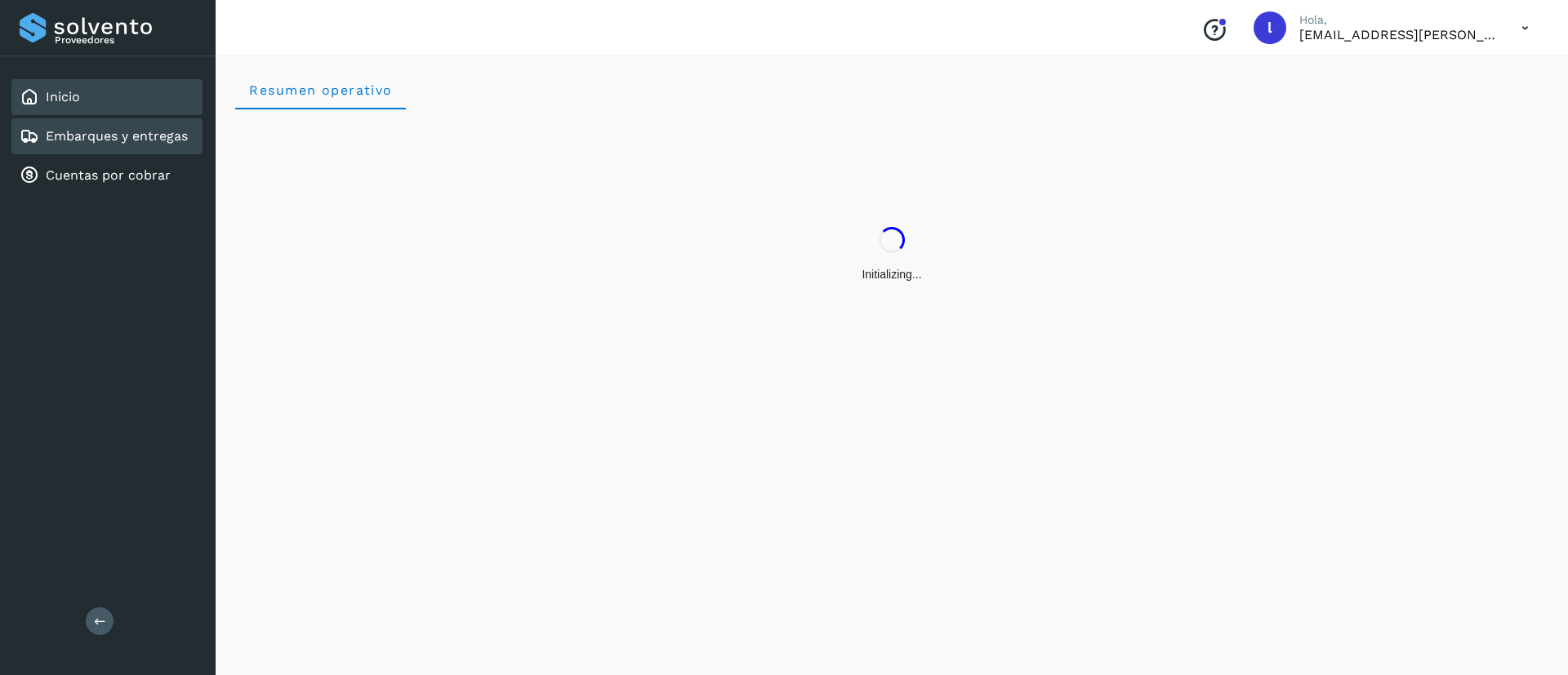
click at [48, 144] on link "Embarques y entregas" at bounding box center [117, 136] width 142 height 16
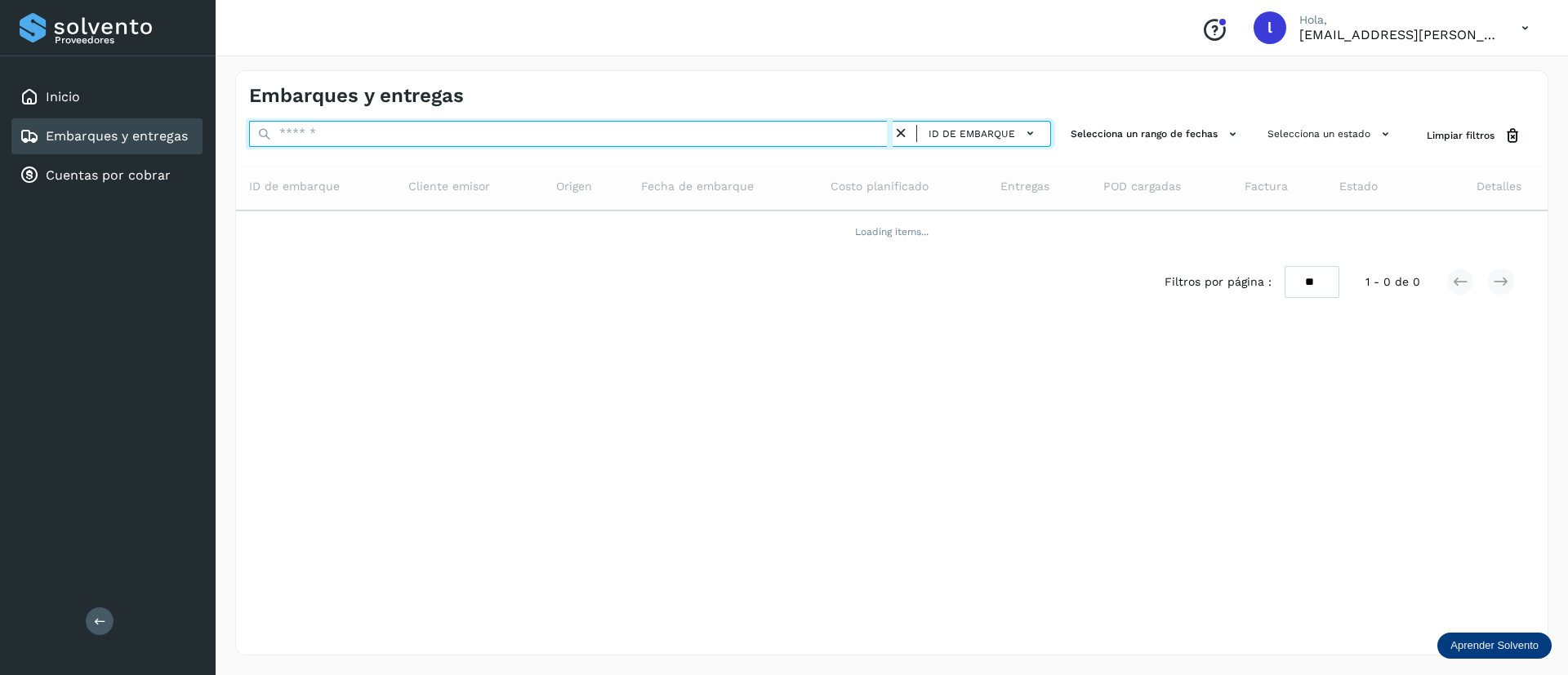
click at [366, 146] on input "text" at bounding box center [571, 134] width 644 height 26
paste input "**********"
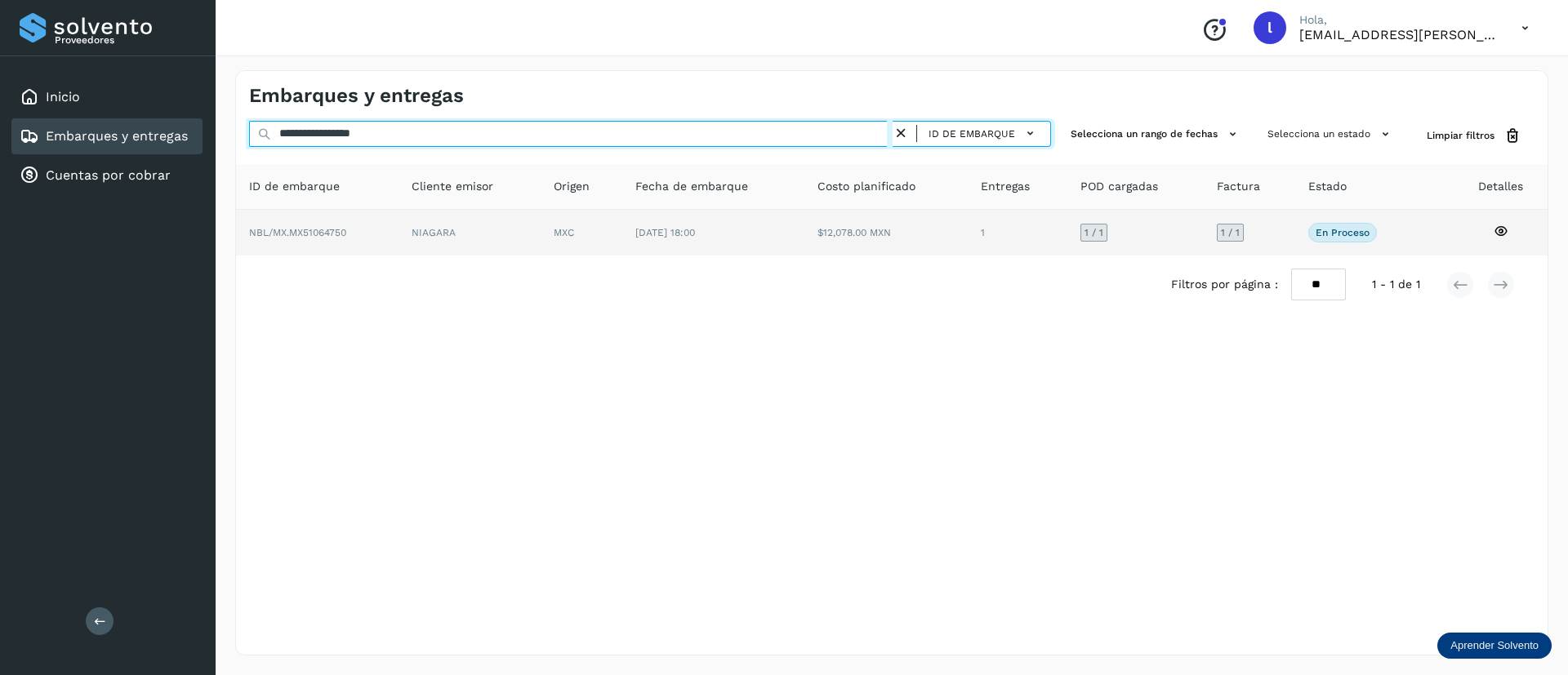
type input "**********"
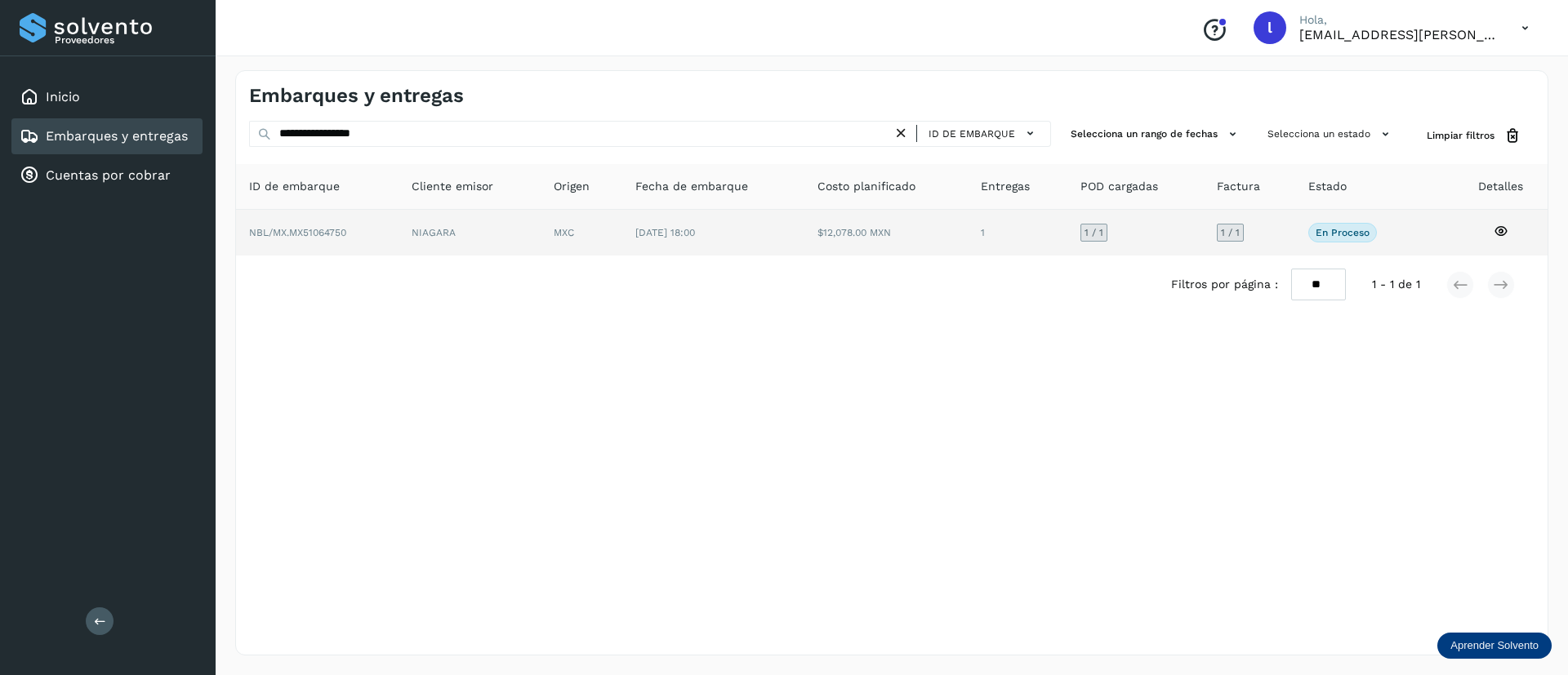
click at [968, 245] on td "$12,078.00 MXN" at bounding box center [1017, 233] width 99 height 46
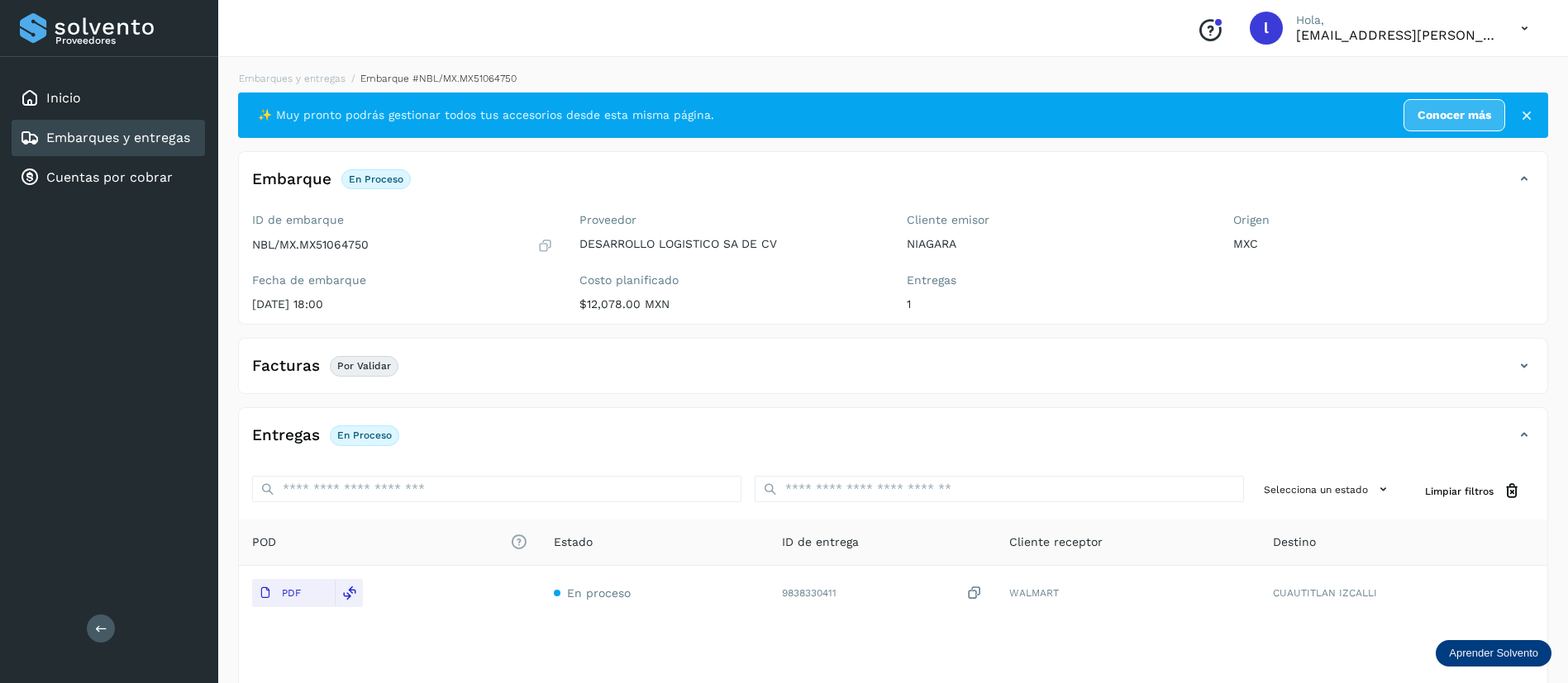
click at [488, 364] on div "Facturas Por validar" at bounding box center [876, 366] width 1275 height 28
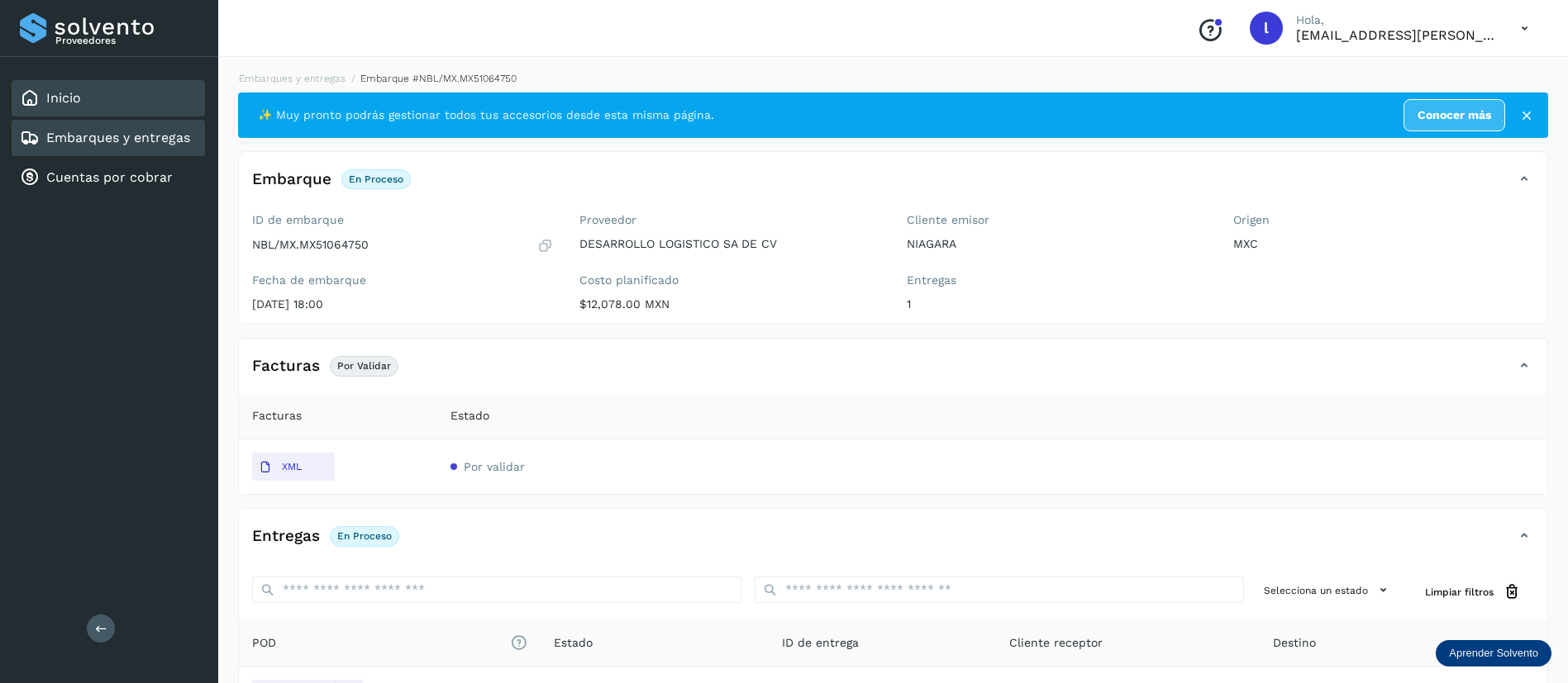
click at [81, 88] on div "Inicio" at bounding box center [108, 98] width 193 height 37
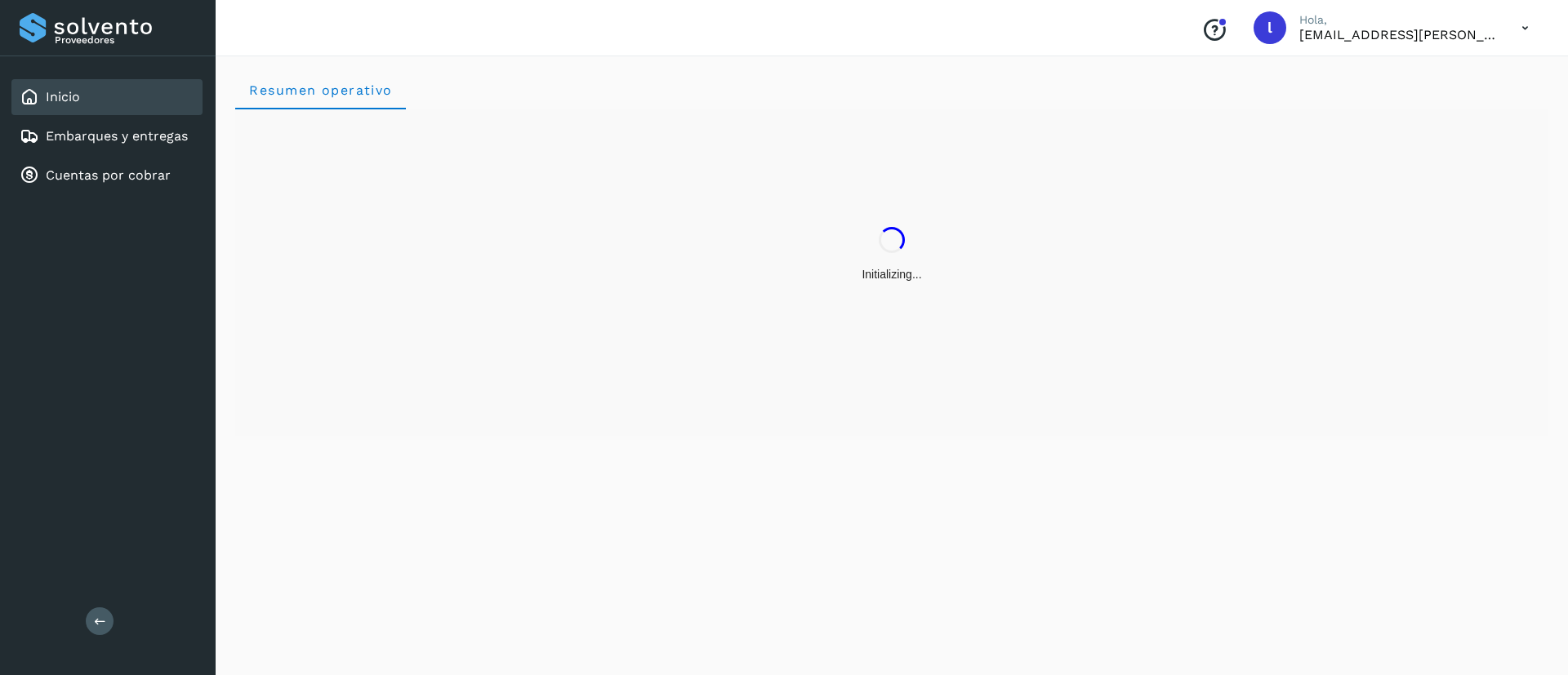
click at [1524, 30] on icon at bounding box center [1524, 28] width 34 height 34
click at [1444, 81] on div "Cerrar sesión" at bounding box center [1444, 74] width 194 height 31
